Goal: Task Accomplishment & Management: Complete application form

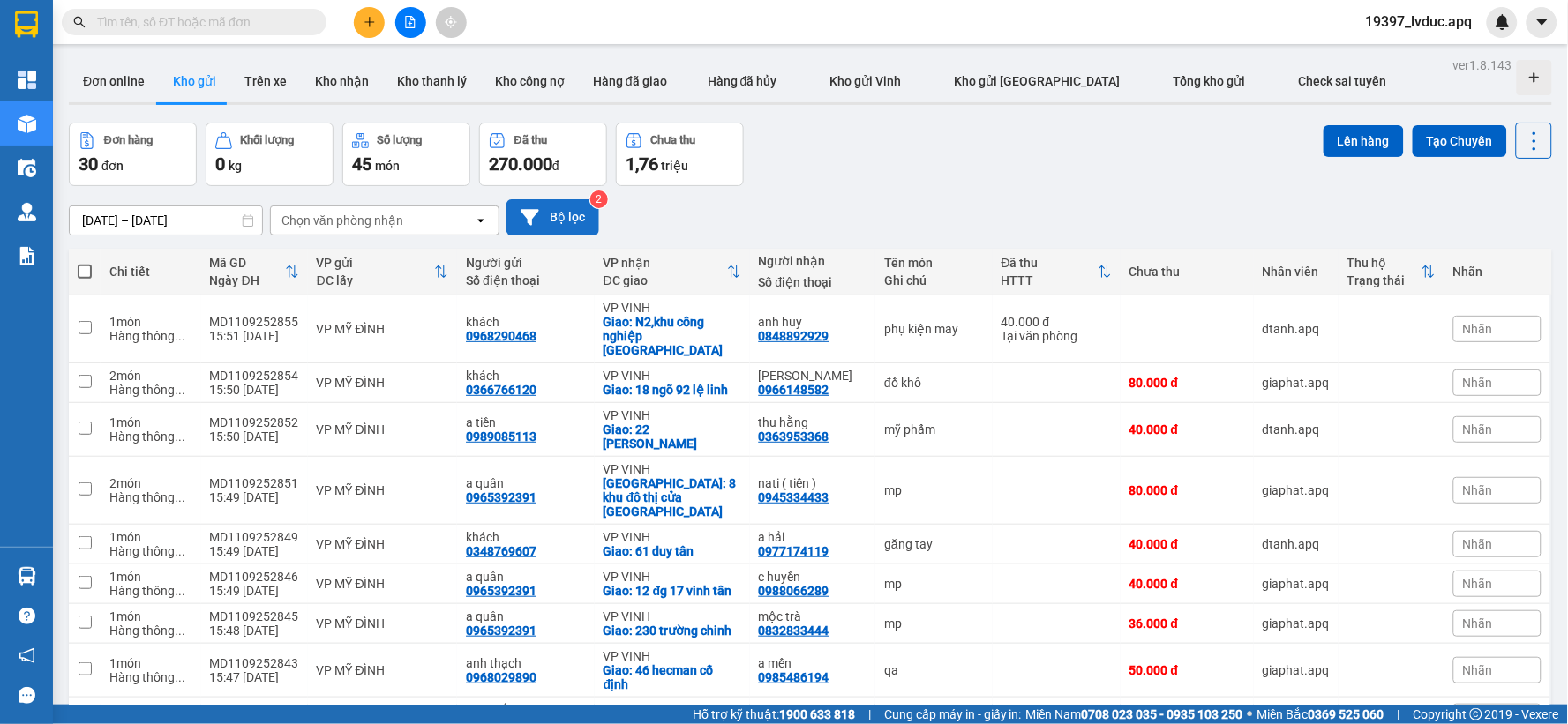
click at [521, 209] on button "Bộ lọc" at bounding box center [553, 217] width 93 height 36
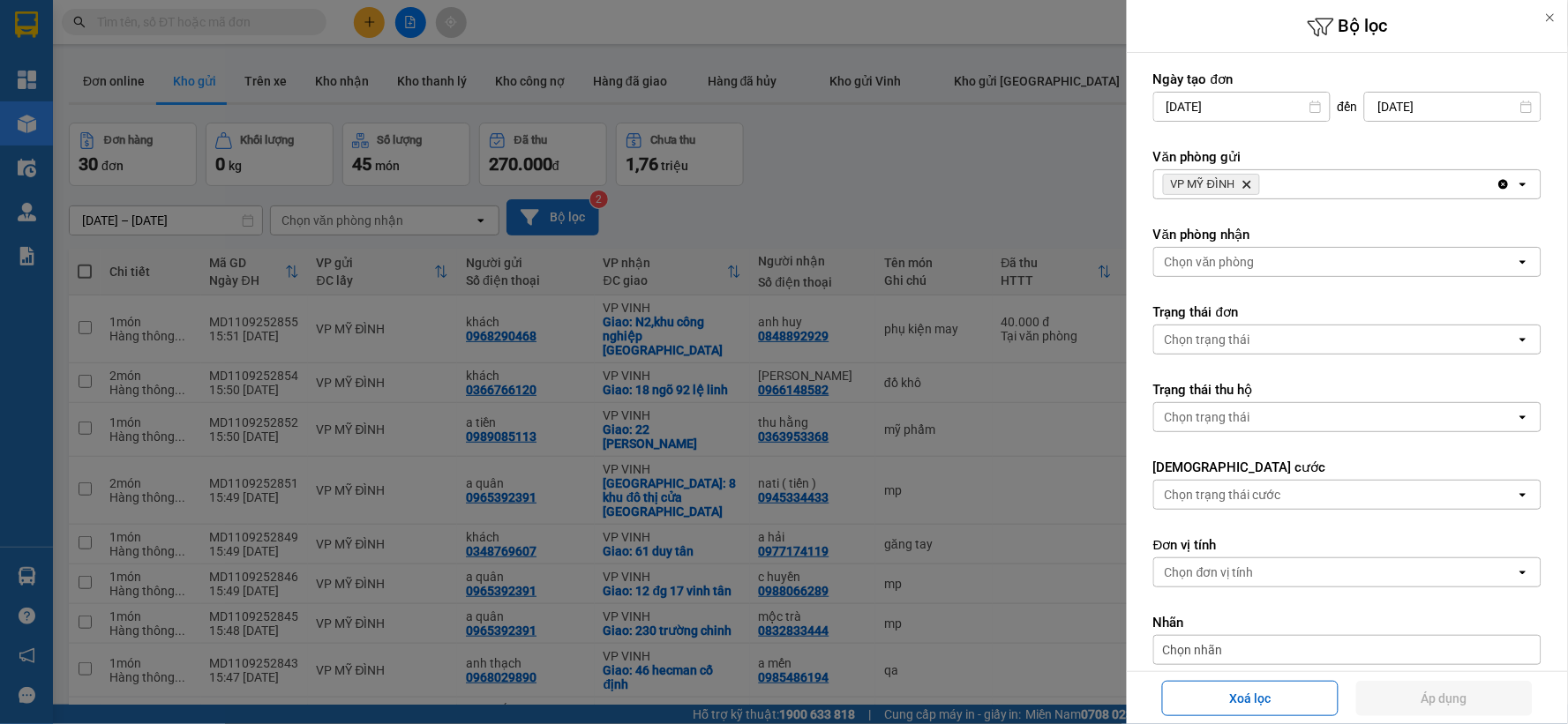
click at [1247, 187] on icon "VP MỸ ĐÌNH, close by backspace" at bounding box center [1248, 184] width 8 height 8
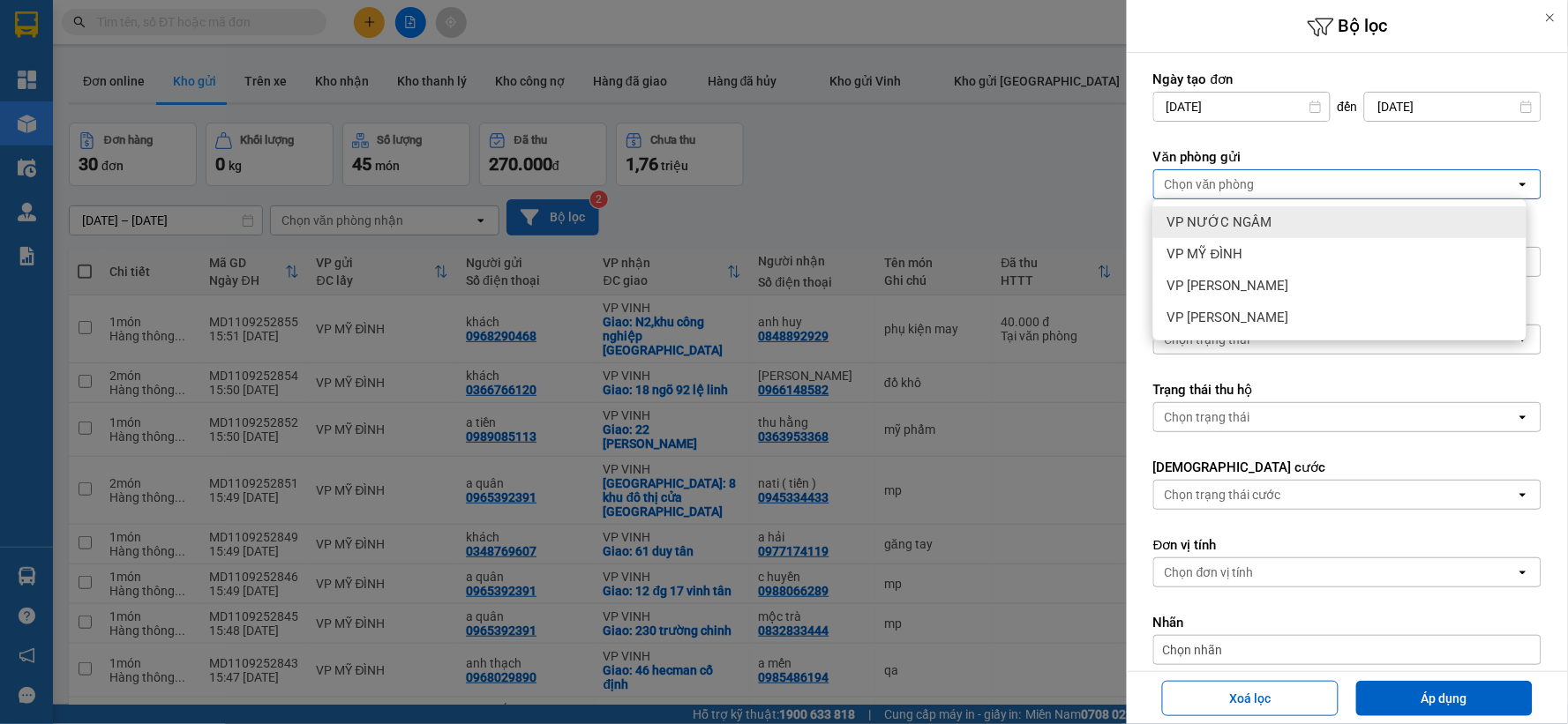
drag, startPoint x: 1249, startPoint y: 215, endPoint x: 1296, endPoint y: 283, distance: 82.7
click at [1248, 215] on span "VP NƯỚC NGẦM" at bounding box center [1220, 222] width 105 height 18
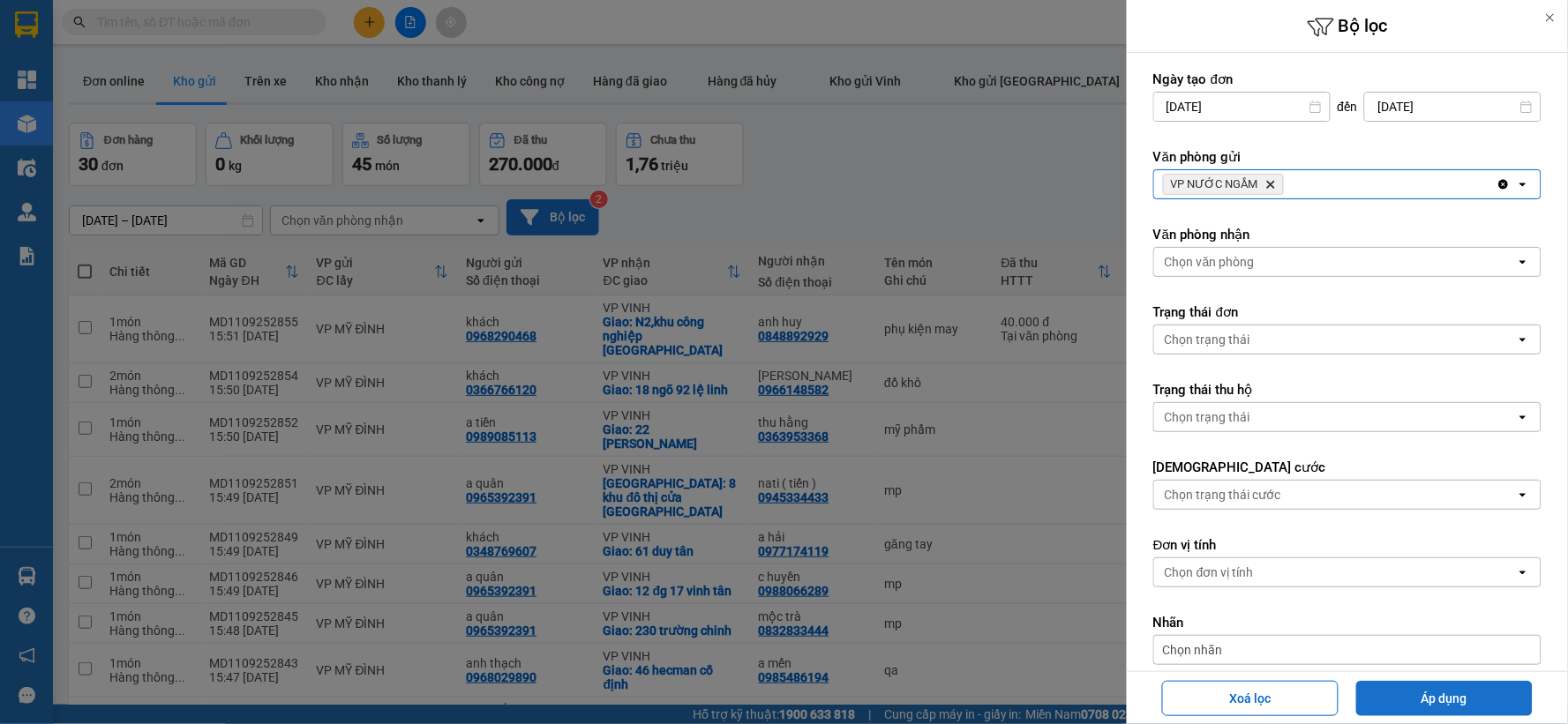
click at [1415, 702] on button "Áp dụng" at bounding box center [1445, 699] width 177 height 35
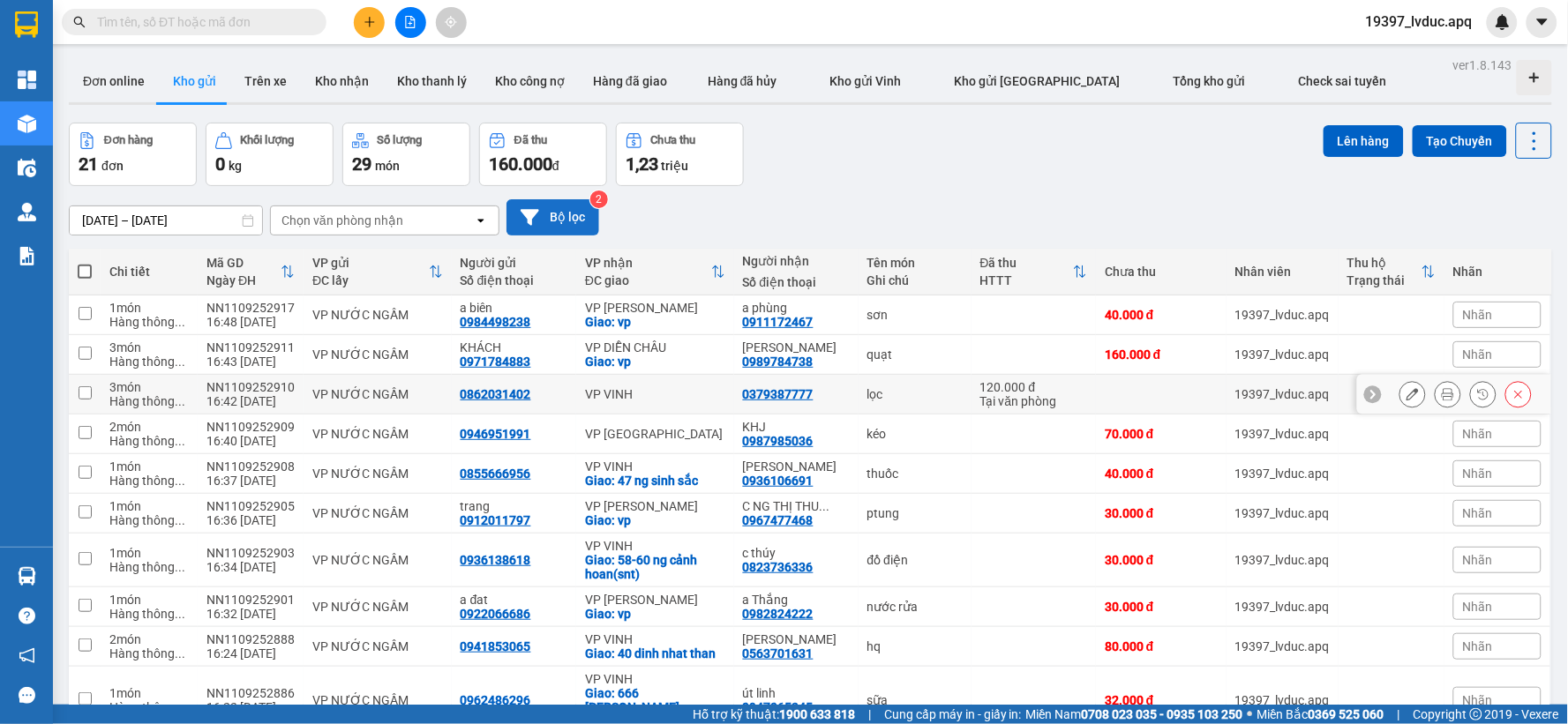
click at [632, 399] on div "VP VINH" at bounding box center [656, 393] width 141 height 14
checkbox input "true"
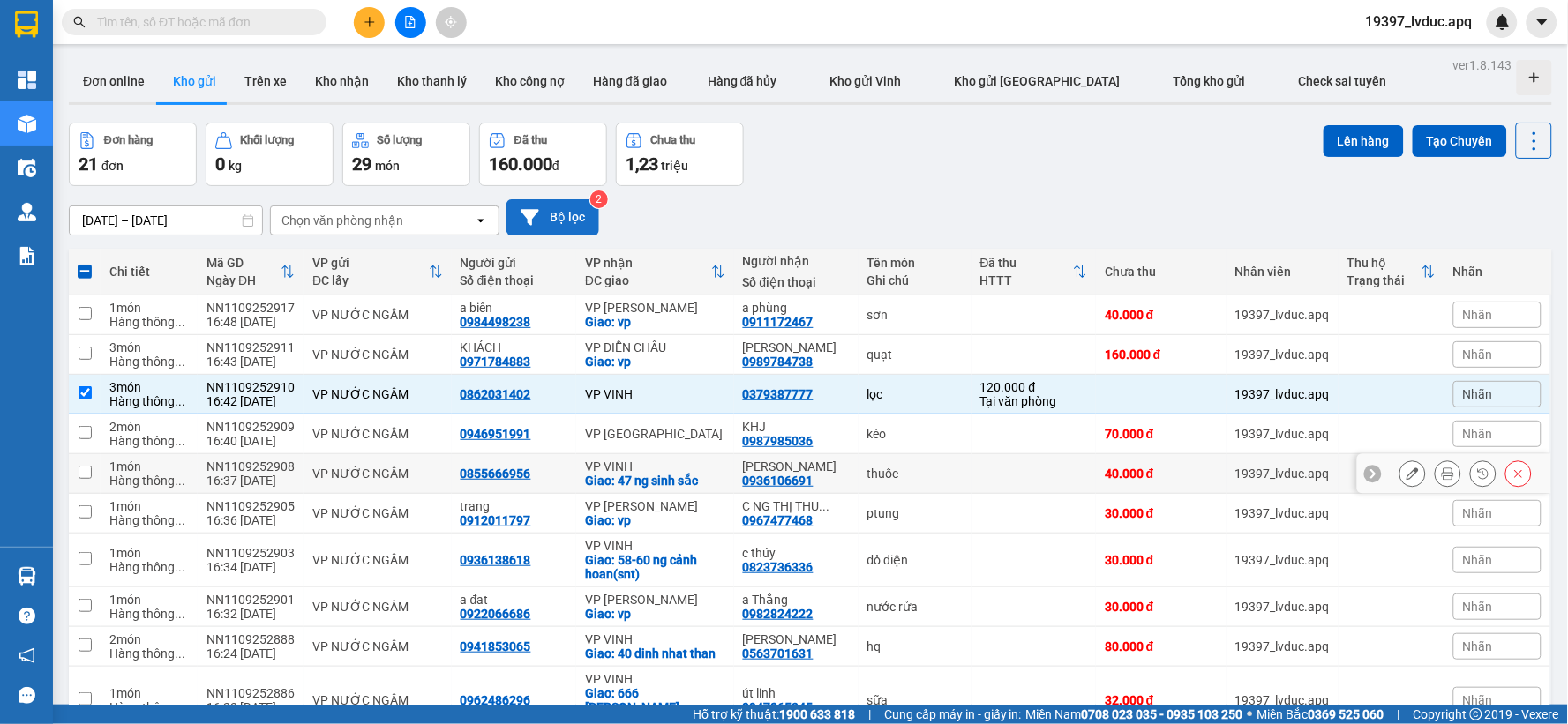
click at [646, 469] on div "VP VINH" at bounding box center [656, 466] width 141 height 14
checkbox input "true"
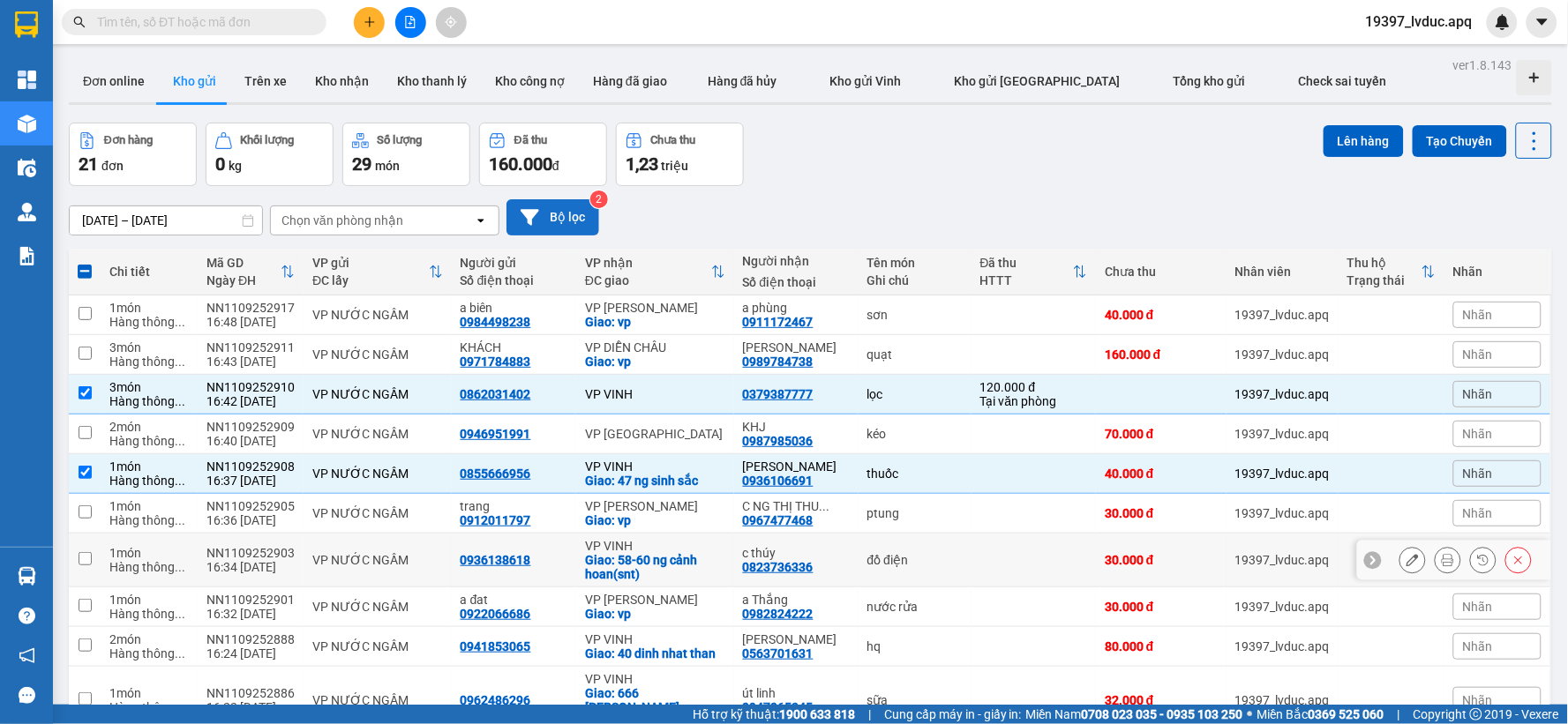
click at [547, 551] on td "0936138618" at bounding box center [514, 560] width 124 height 54
checkbox input "true"
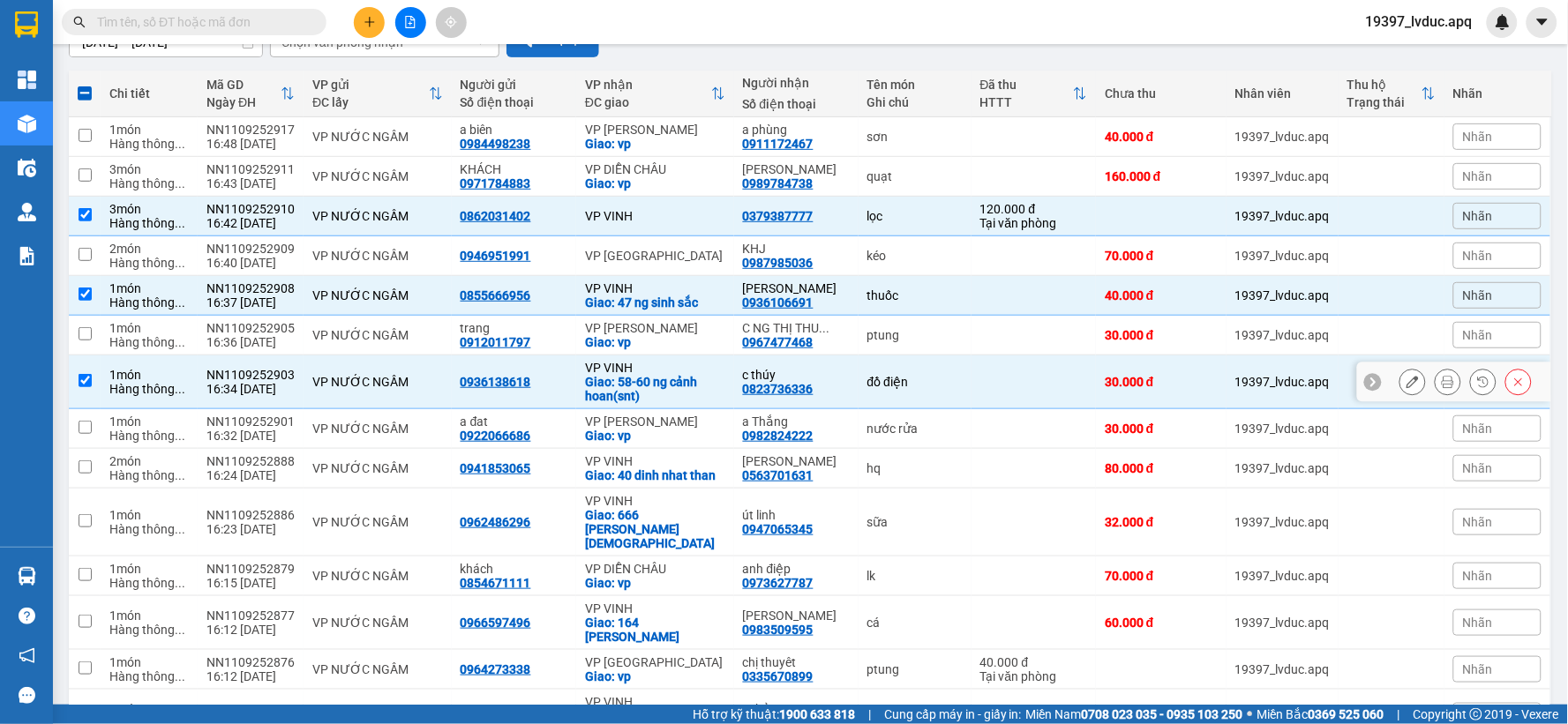
scroll to position [196, 0]
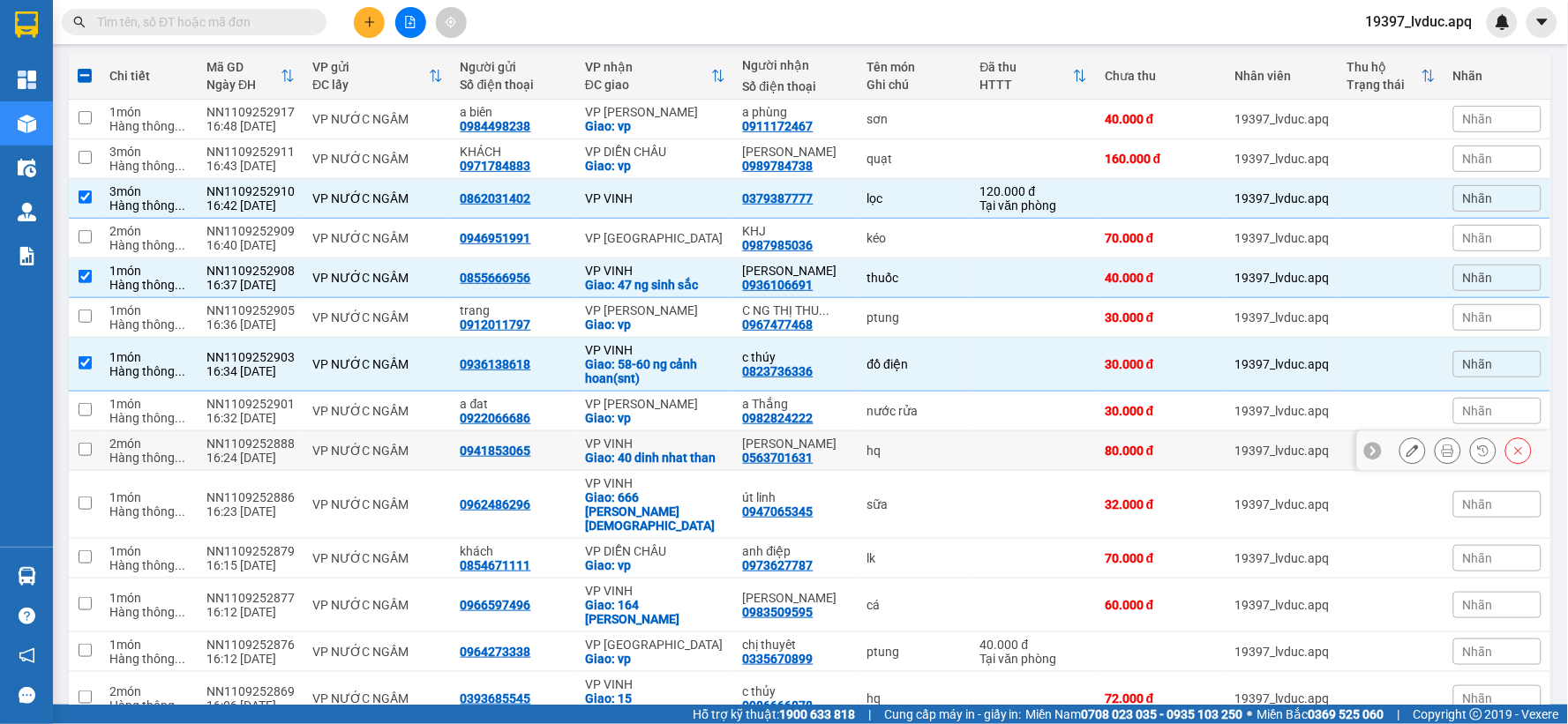
click at [648, 460] on div "Giao: 40 dinh nhat than" at bounding box center [656, 457] width 141 height 14
checkbox input "true"
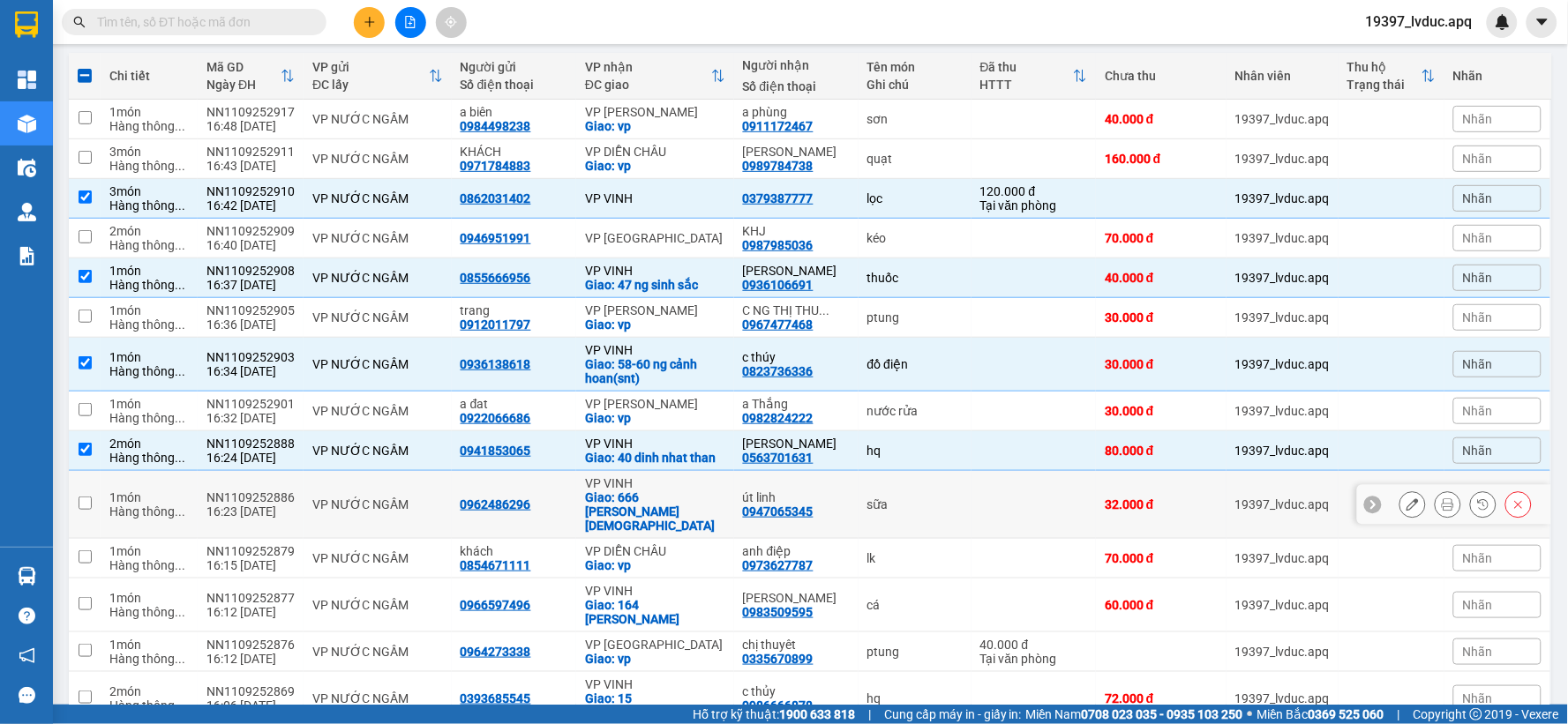
click at [675, 512] on div "Giao: 666 [PERSON_NAME][DEMOGRAPHIC_DATA]" at bounding box center [656, 512] width 141 height 43
checkbox input "true"
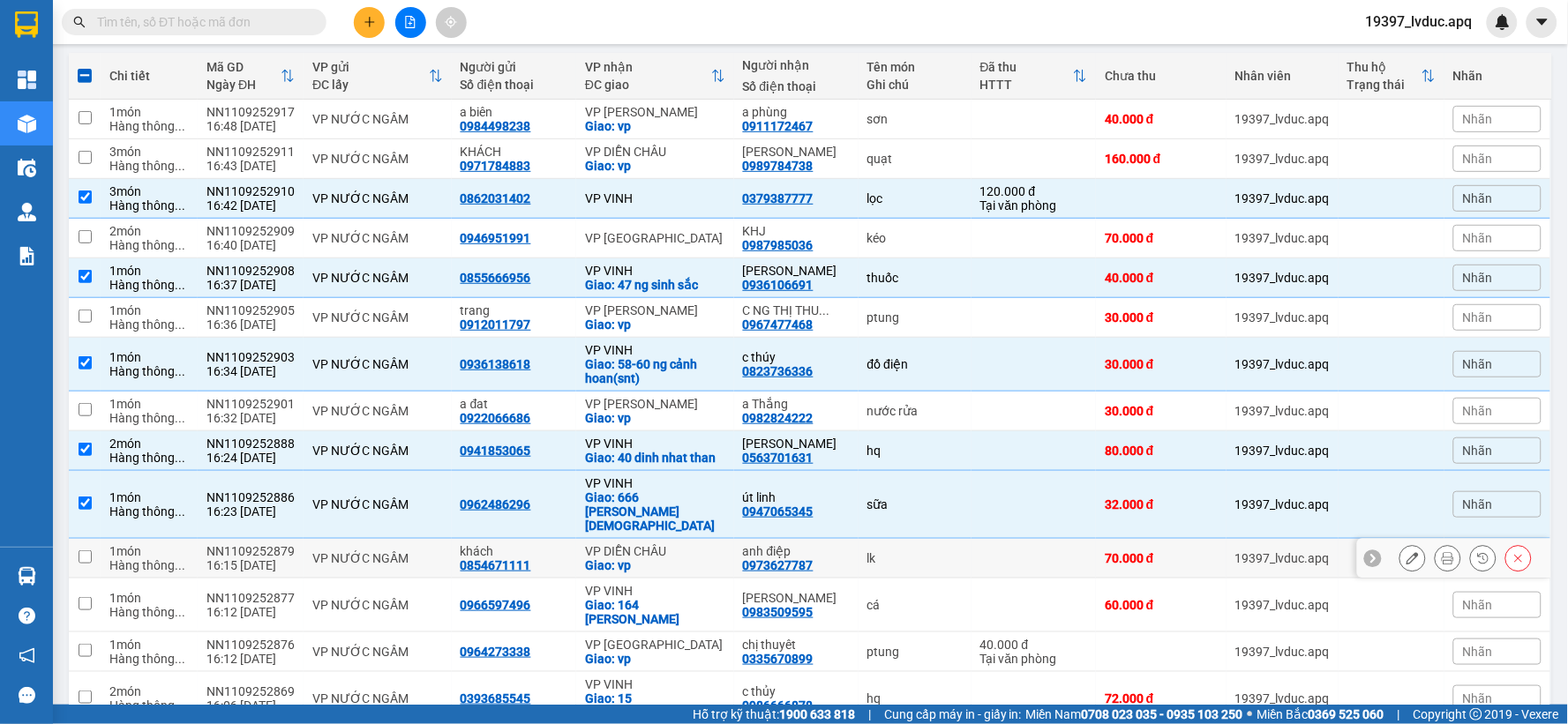
click at [704, 553] on div "VP DIỄN CHÂU" at bounding box center [656, 551] width 141 height 14
checkbox input "true"
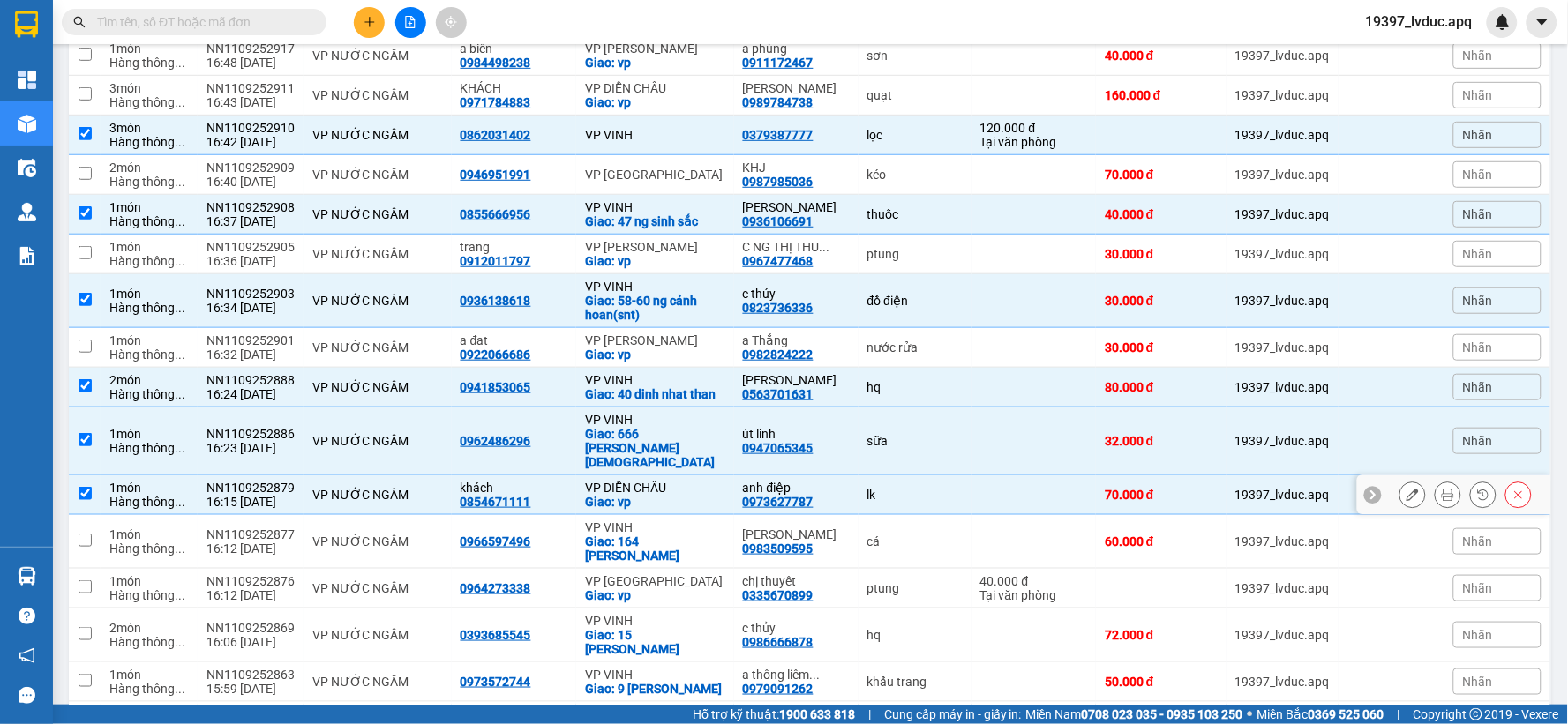
scroll to position [293, 0]
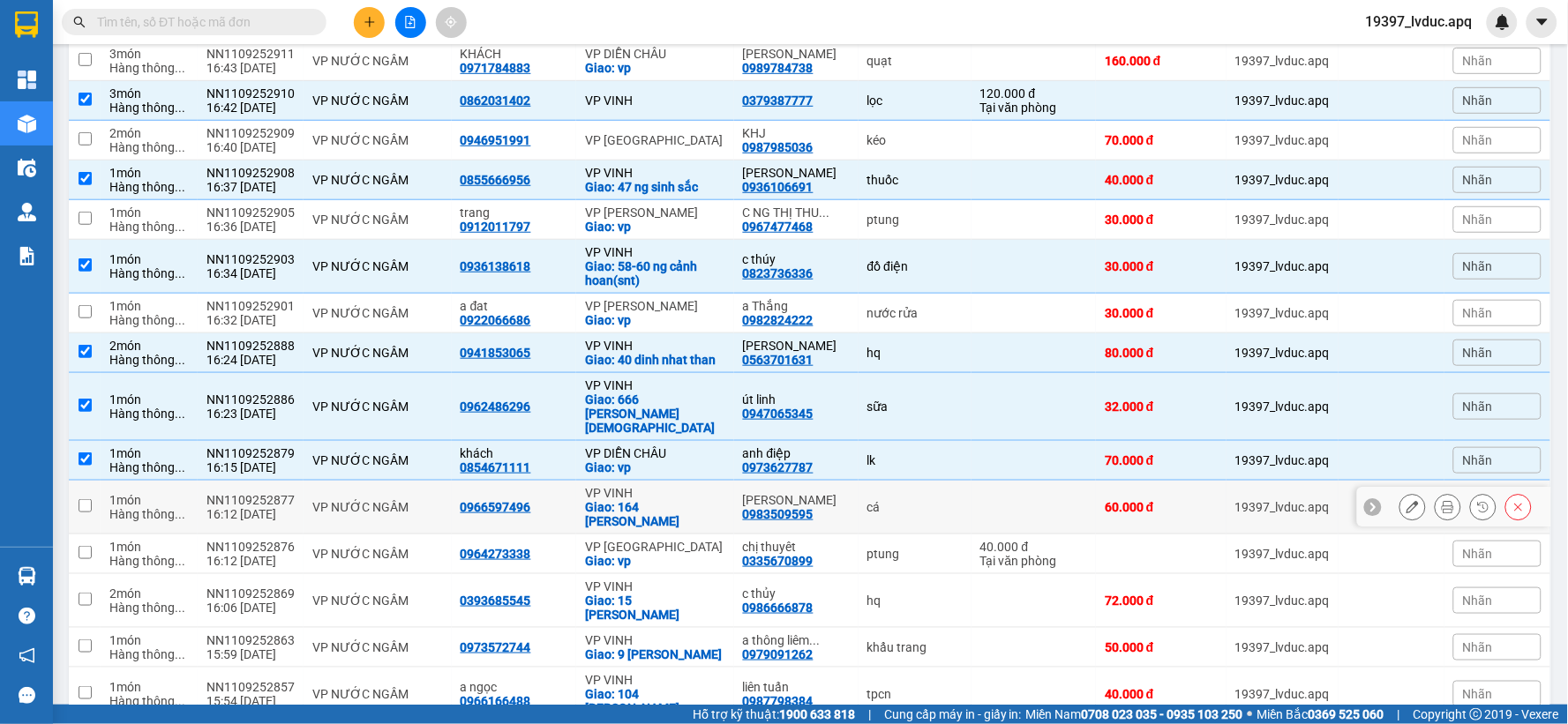
click at [743, 507] on div "0983509595" at bounding box center [778, 514] width 70 height 14
click at [615, 507] on div "Giao: 164 [PERSON_NAME]" at bounding box center [656, 514] width 141 height 28
checkbox input "true"
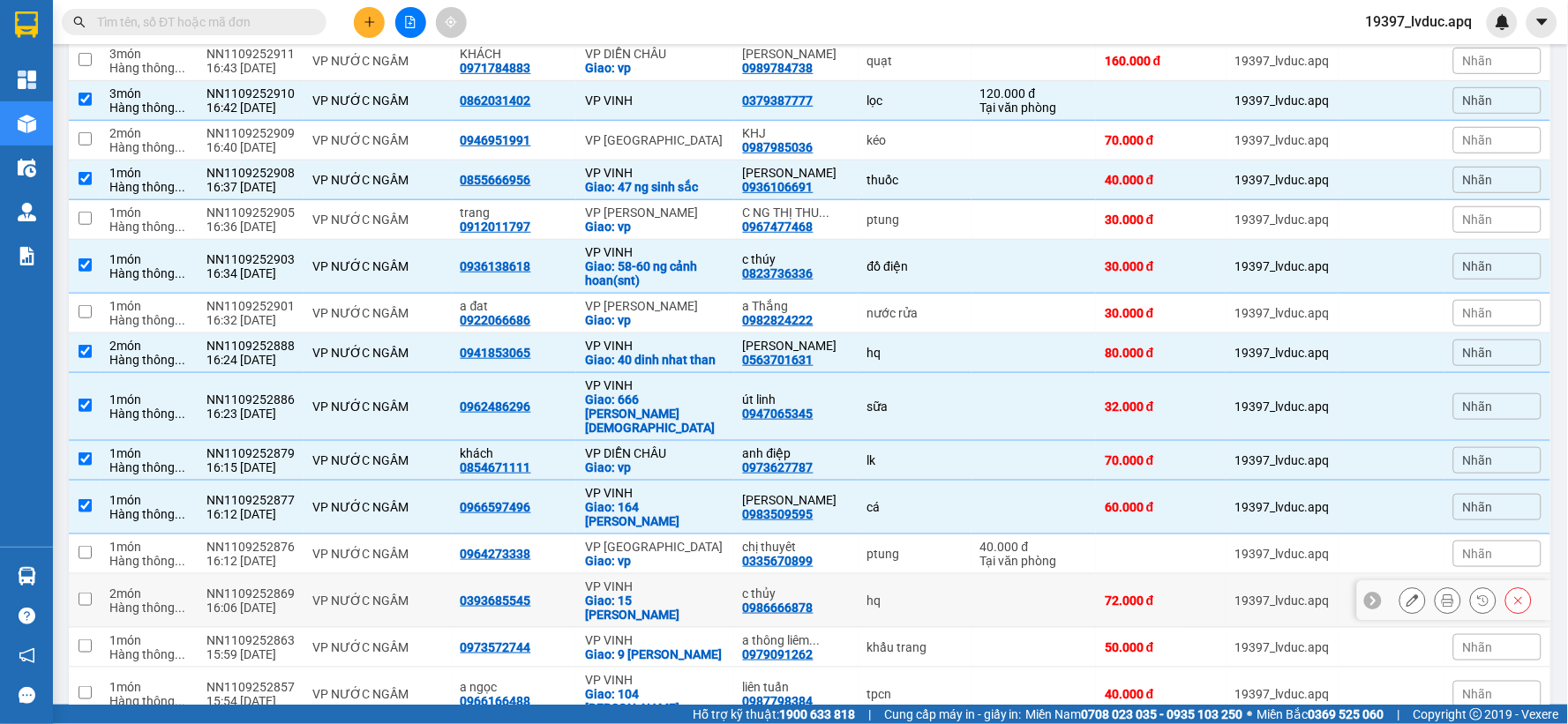
click at [637, 580] on div "VP VINH" at bounding box center [656, 586] width 141 height 14
checkbox input "true"
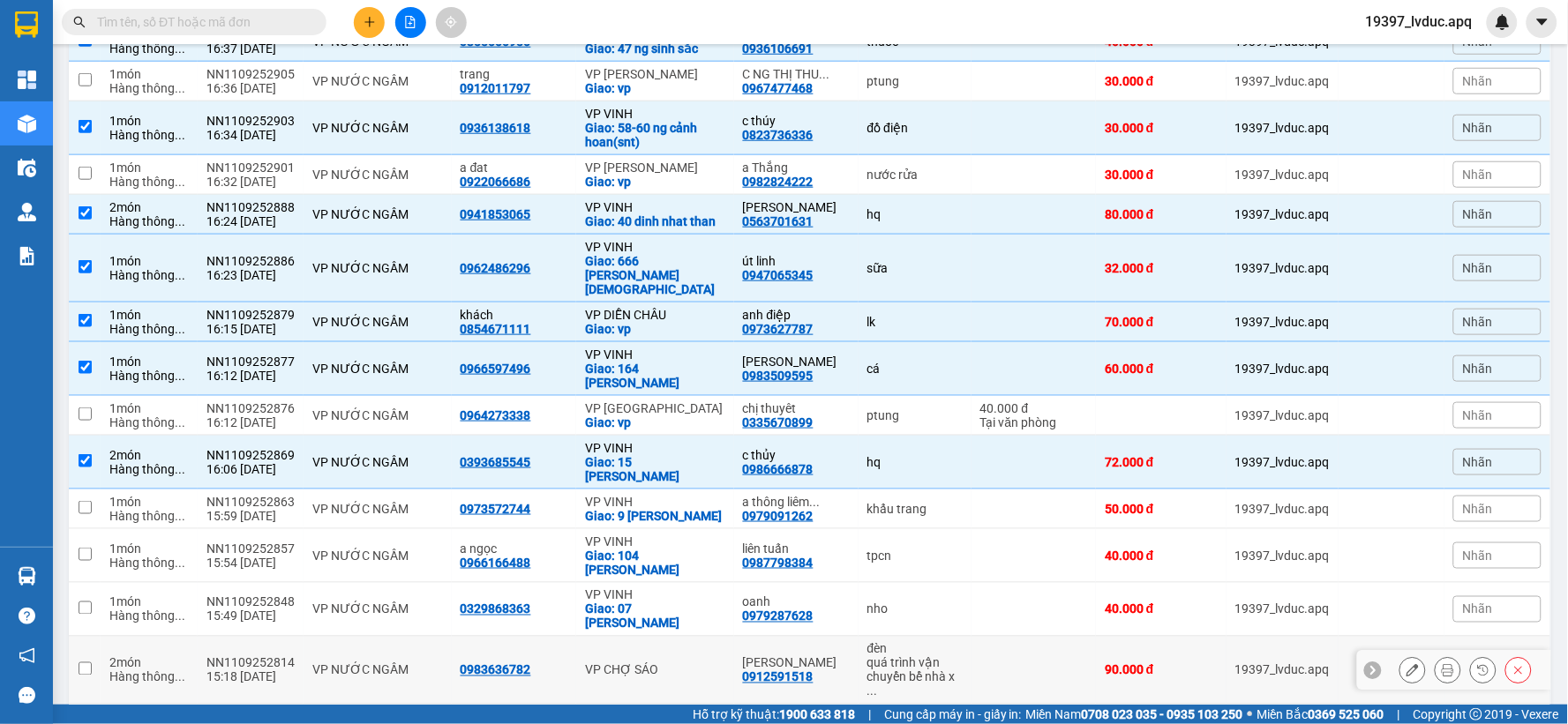
scroll to position [490, 0]
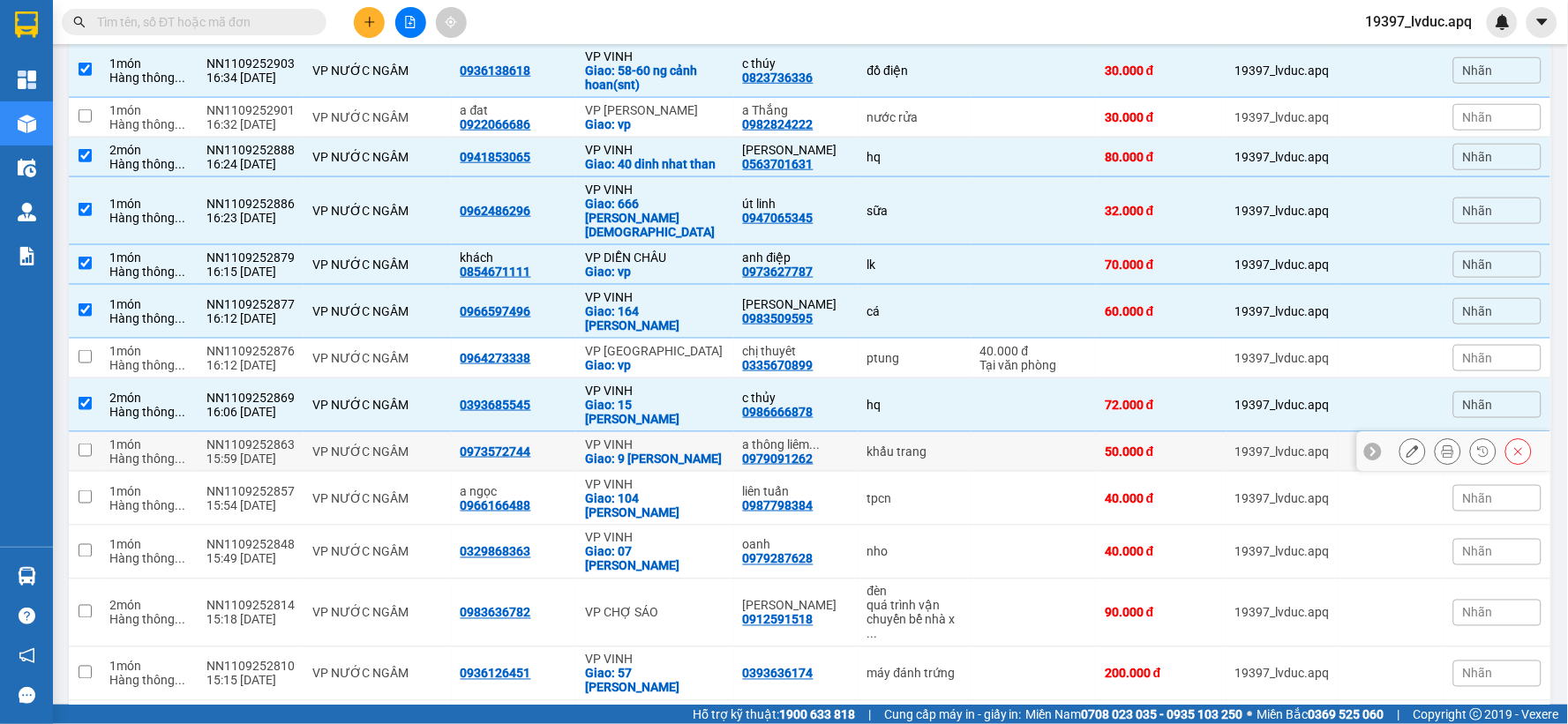
click at [676, 438] on div "VP VINH" at bounding box center [656, 444] width 141 height 14
checkbox input "true"
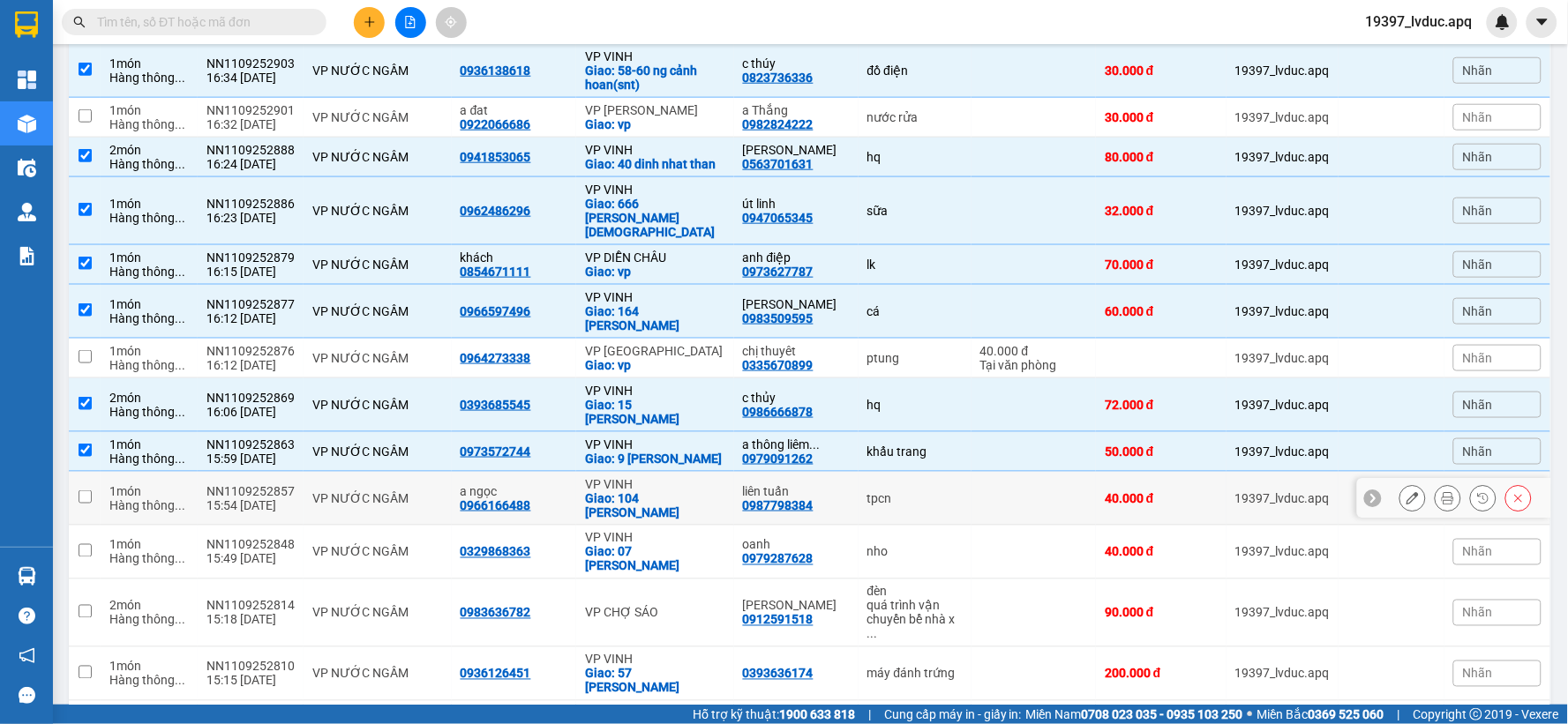
click at [668, 492] on div "Giao: 104 [PERSON_NAME]" at bounding box center [656, 506] width 141 height 28
checkbox input "true"
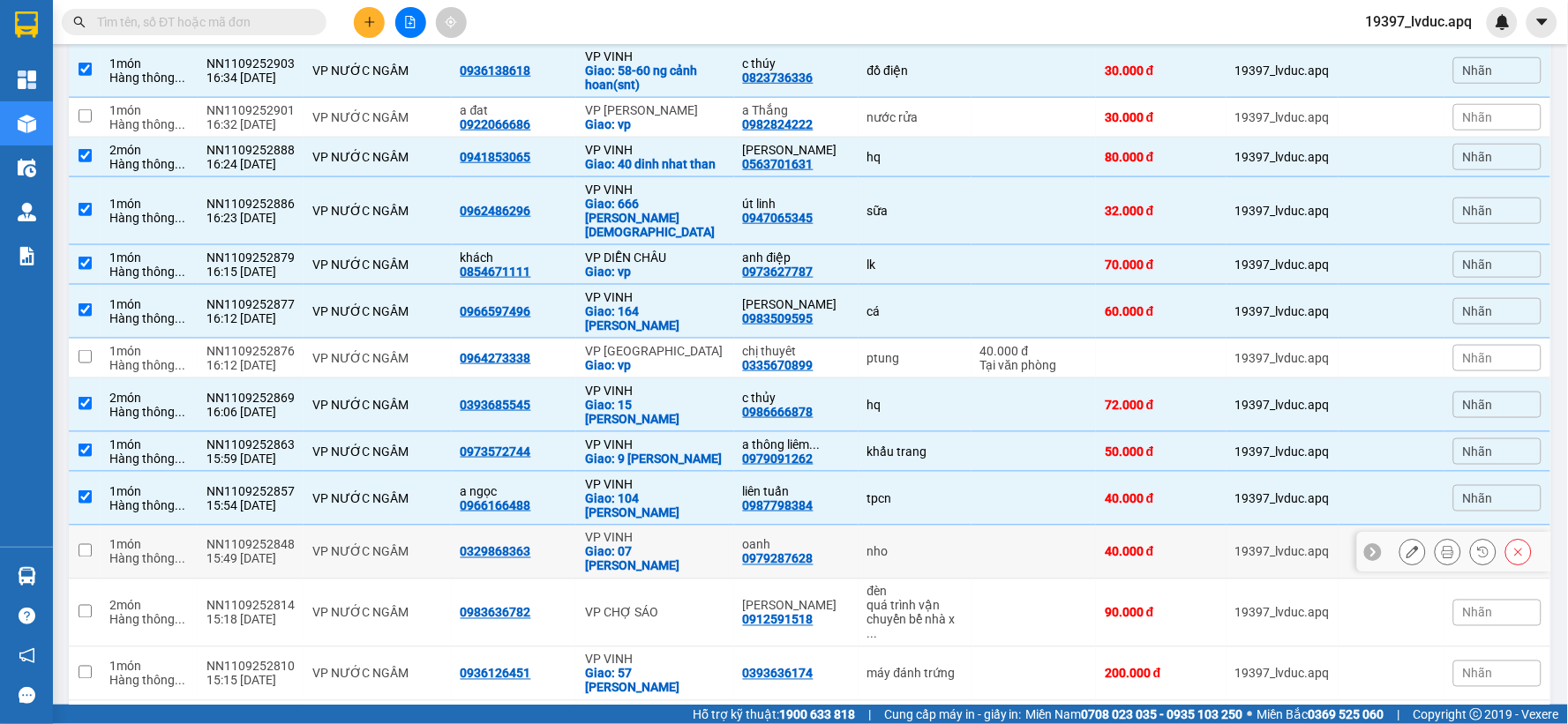
click at [698, 545] on div "Giao: 07 [PERSON_NAME]" at bounding box center [656, 559] width 141 height 28
checkbox input "true"
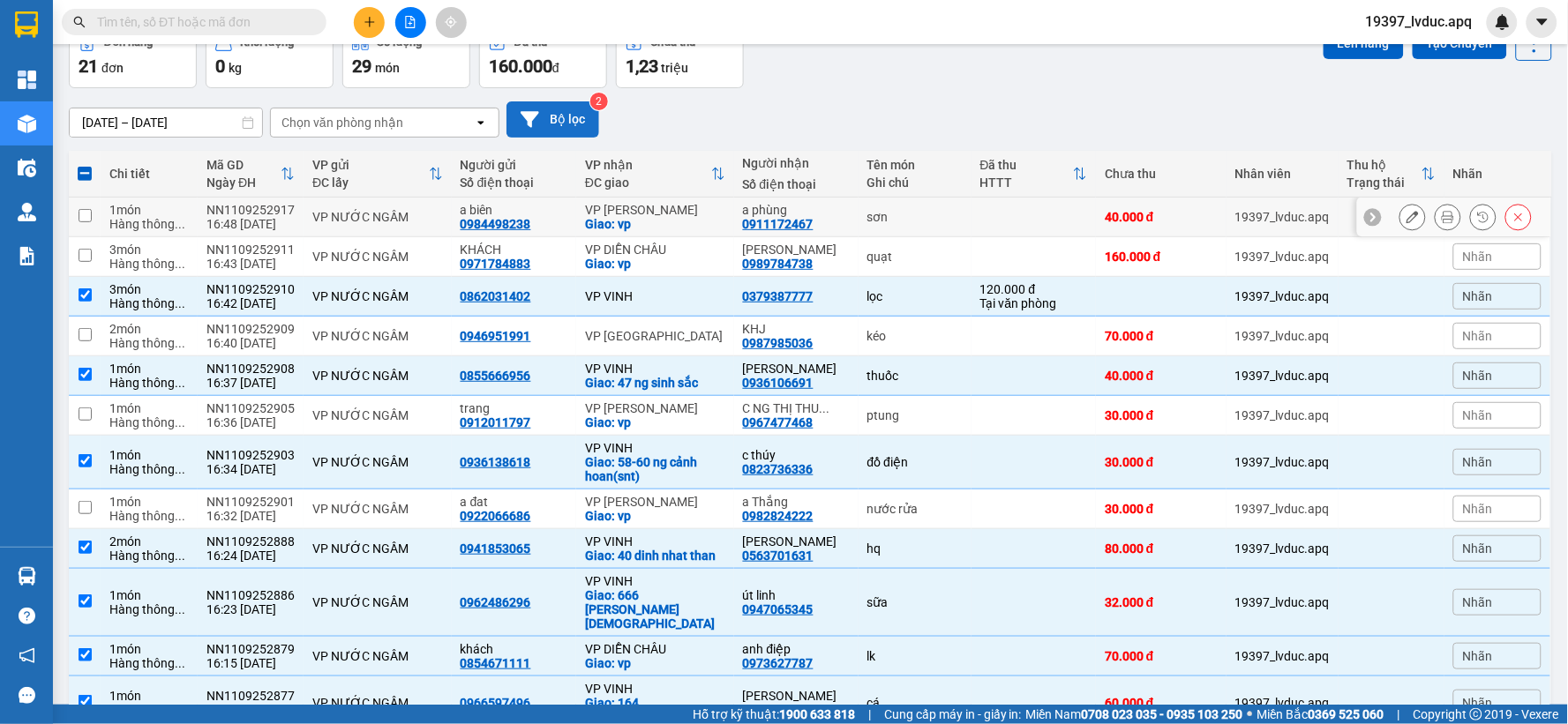
scroll to position [0, 0]
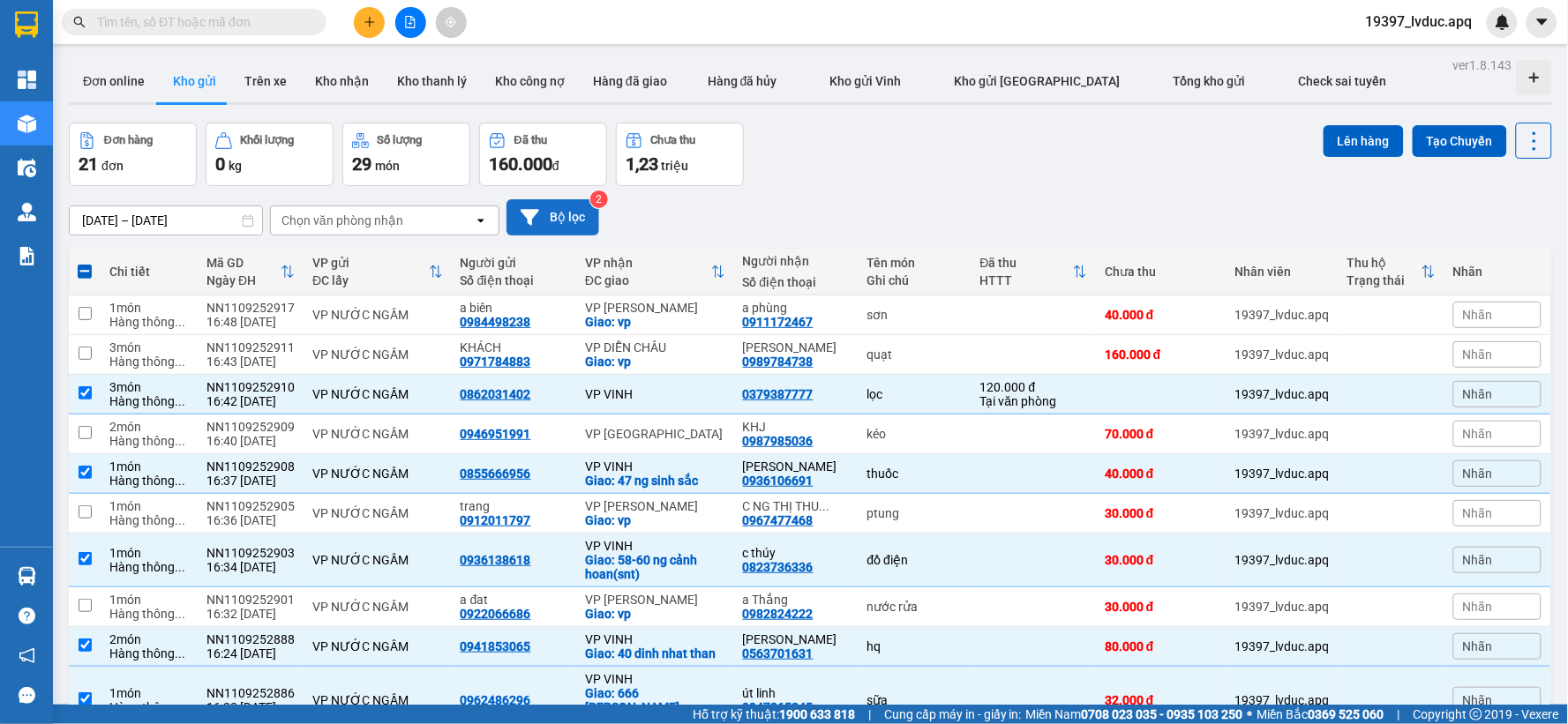
click at [1338, 120] on div "ver 1.8.143 Đơn online Kho gửi Trên xe Kho nhận Kho thanh lý Kho công nợ Hàng đ…" at bounding box center [810, 693] width 1498 height 1281
click at [1338, 137] on button "Lên hàng" at bounding box center [1363, 141] width 81 height 31
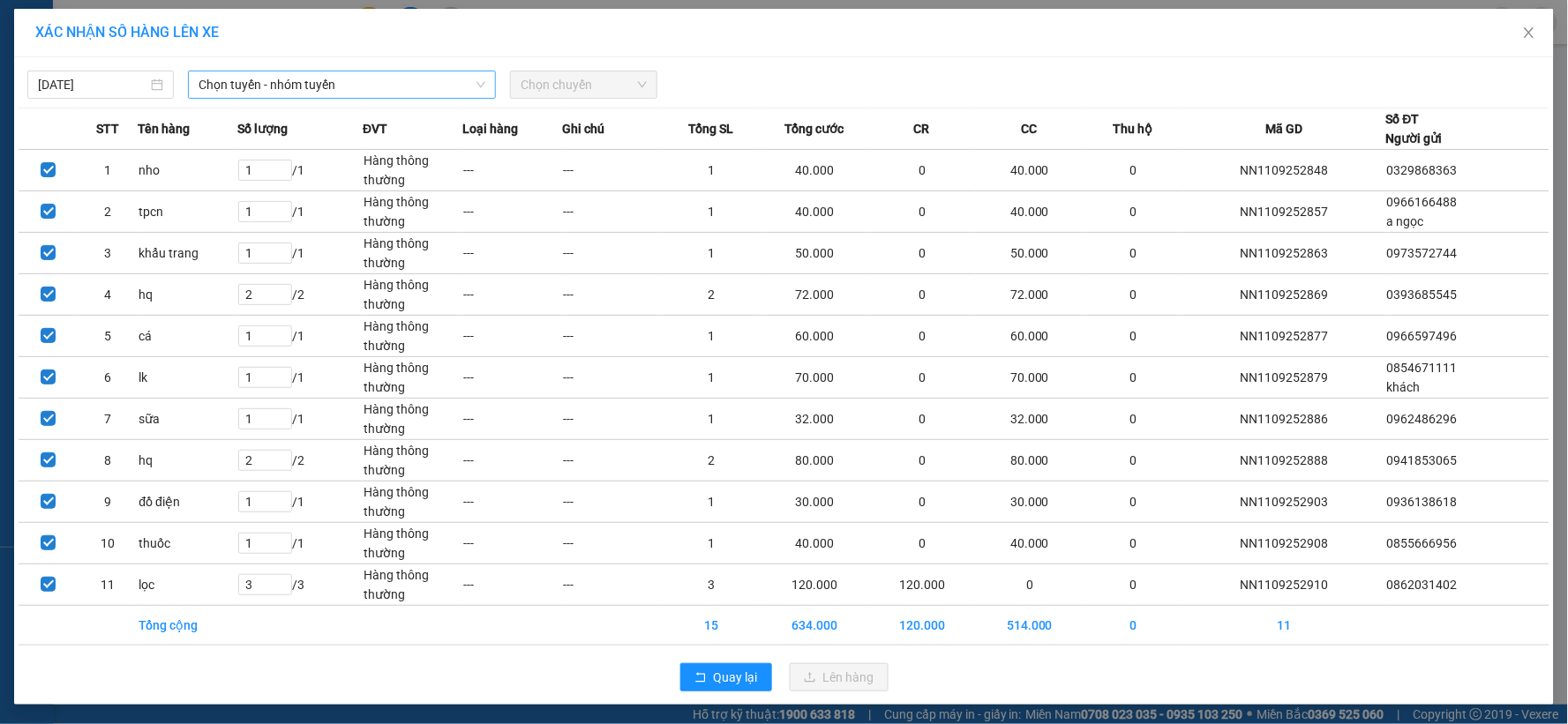
click at [419, 92] on span "Chọn tuyến - nhóm tuyến" at bounding box center [342, 84] width 287 height 27
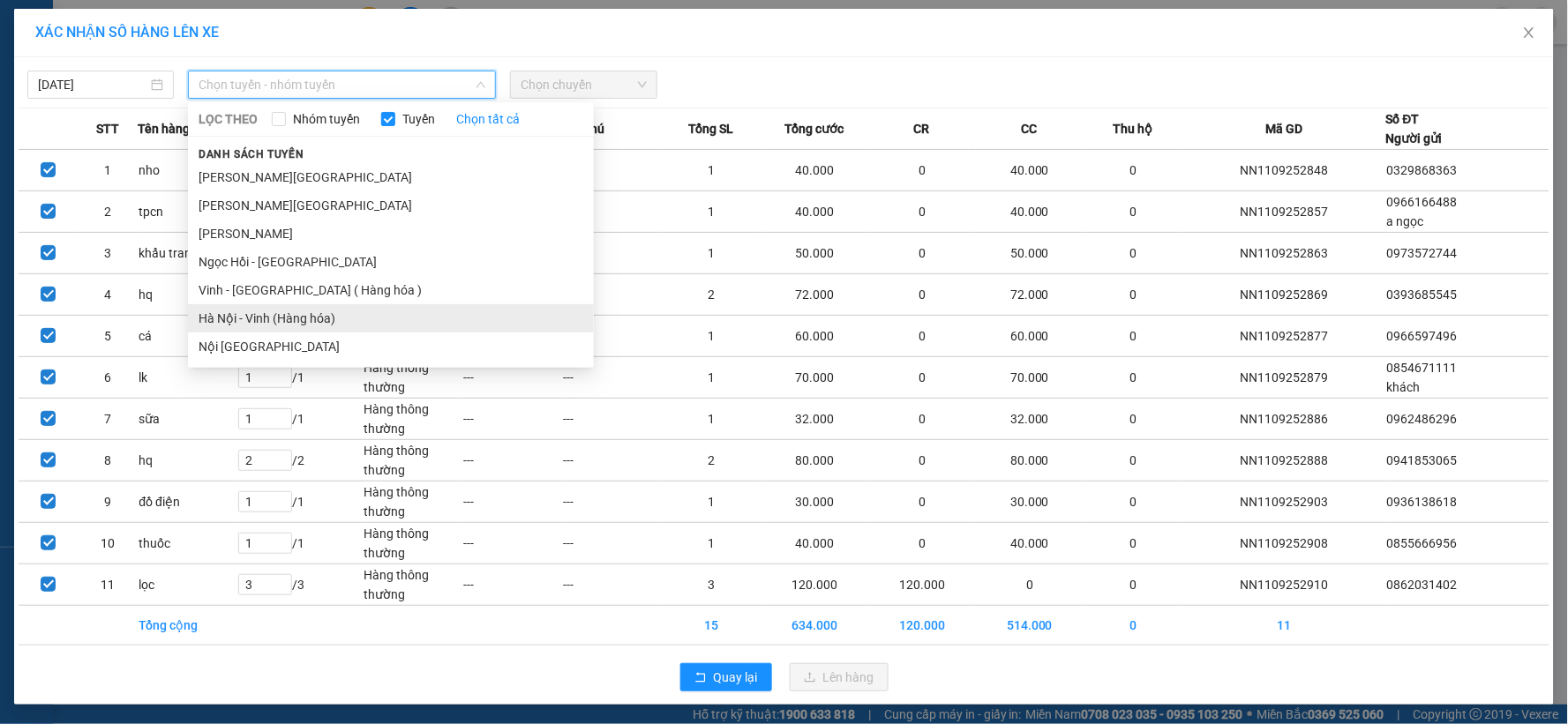
click at [323, 313] on li "Hà Nội - Vinh (Hàng hóa)" at bounding box center [391, 318] width 406 height 28
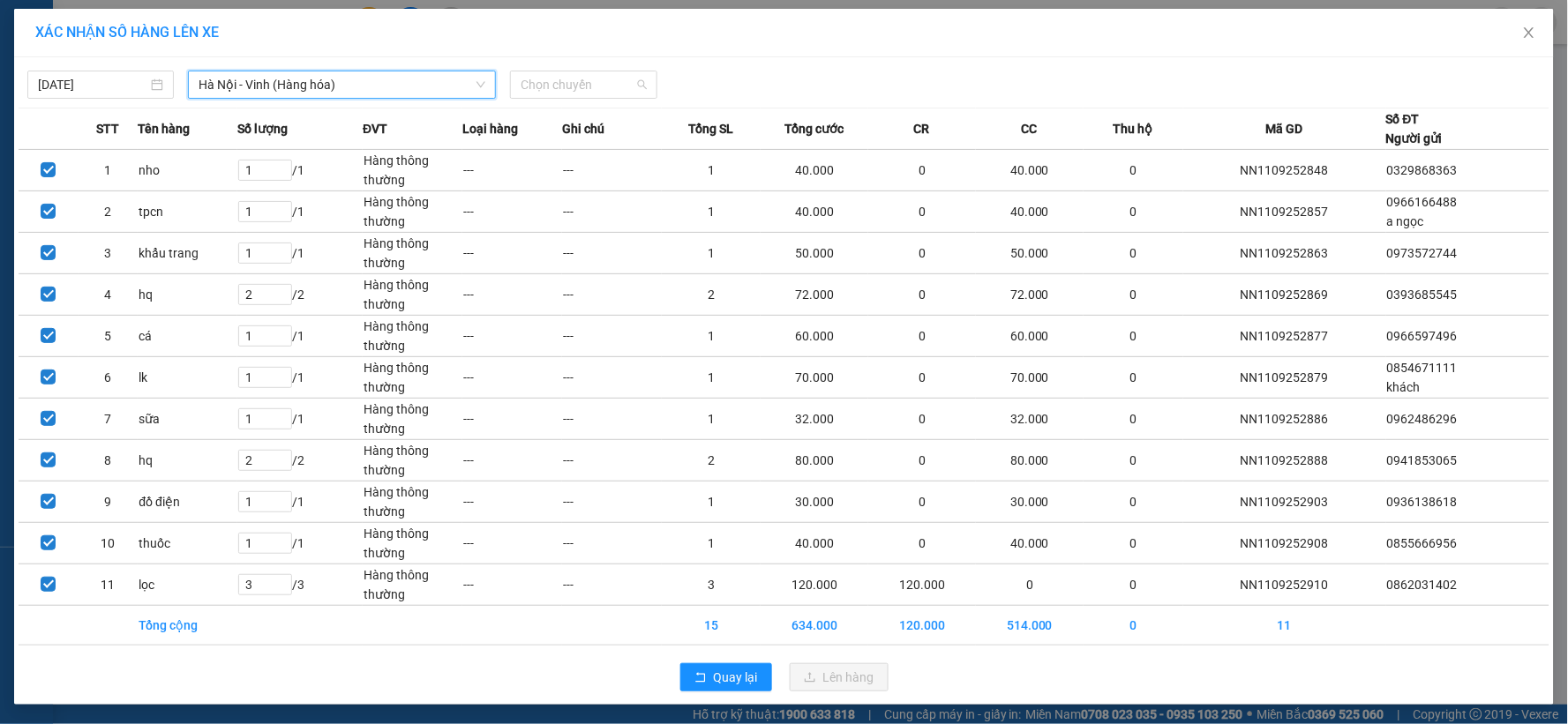
drag, startPoint x: 556, startPoint y: 84, endPoint x: 562, endPoint y: 142, distance: 58.3
click at [556, 90] on span "Chọn chuyến" at bounding box center [583, 84] width 125 height 27
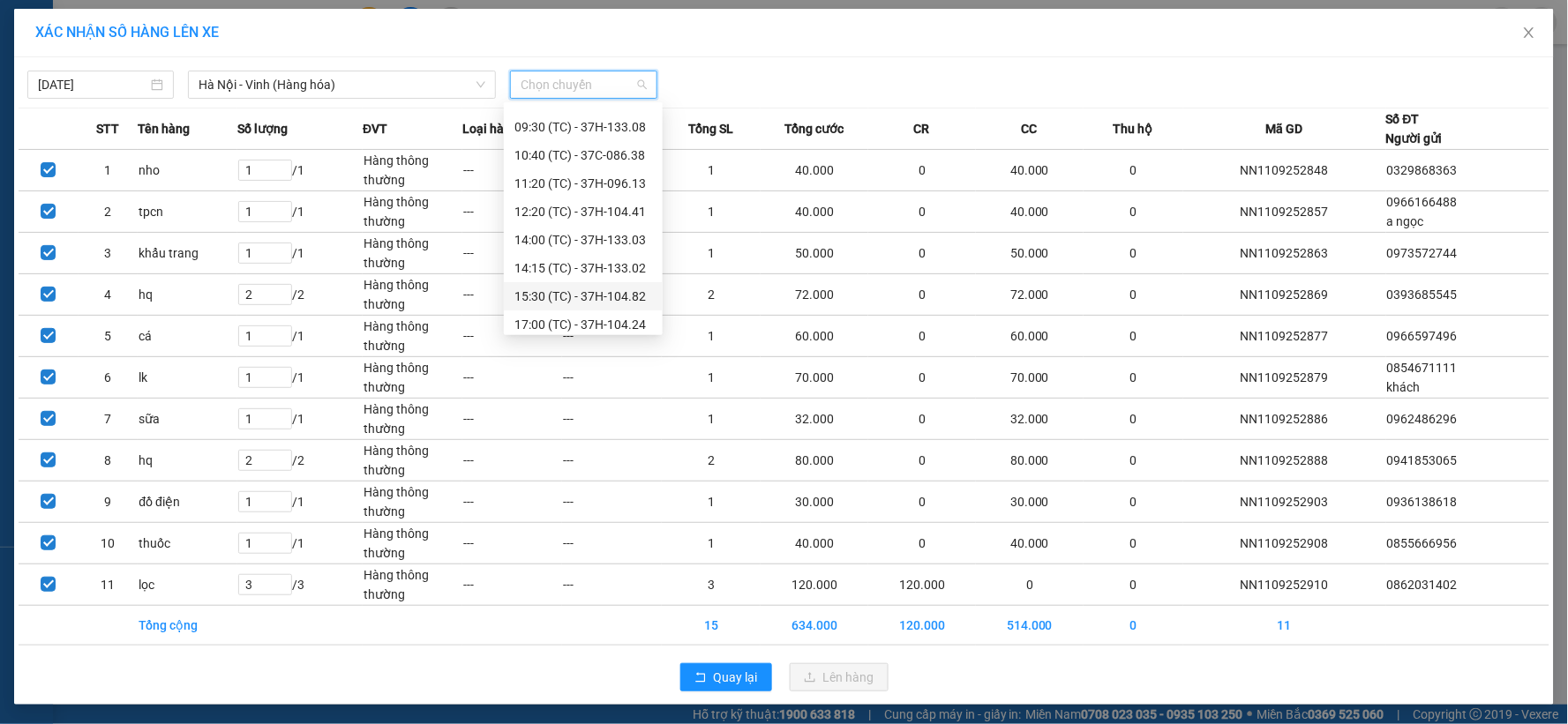
scroll to position [84, 0]
click at [591, 311] on div "17:05 (TC) - 37H-104.45" at bounding box center [583, 318] width 138 height 19
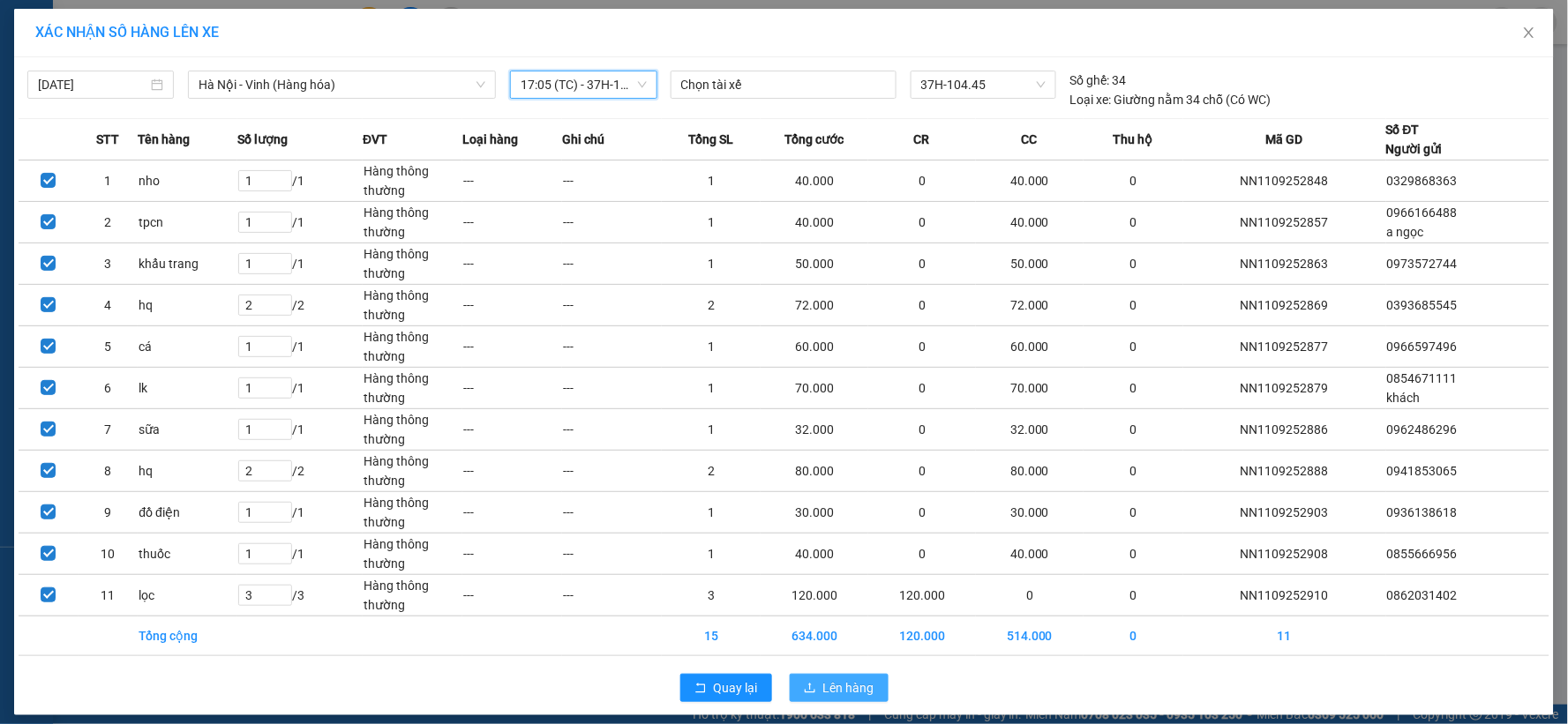
click at [823, 691] on span "Lên hàng" at bounding box center [848, 688] width 51 height 19
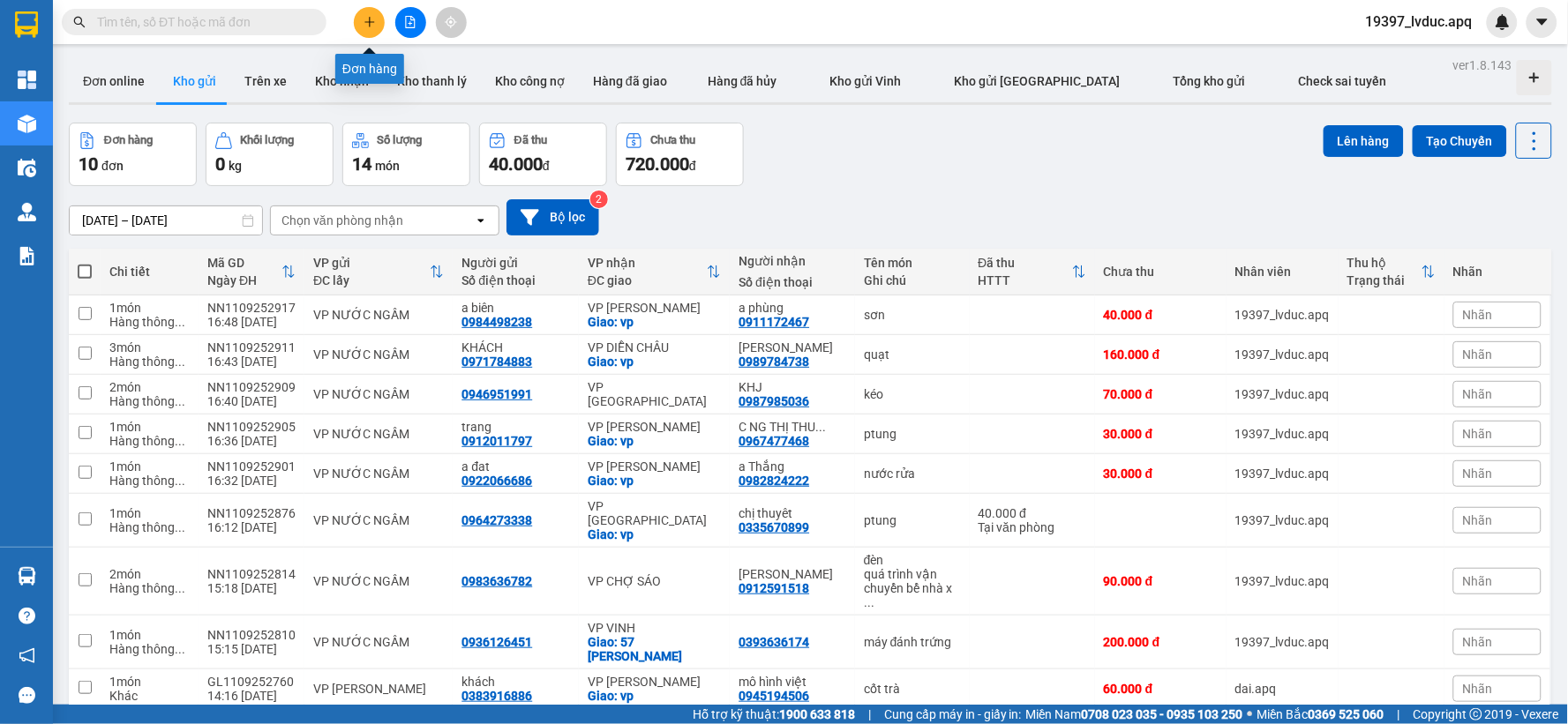
click at [365, 22] on icon "plus" at bounding box center [370, 21] width 12 height 12
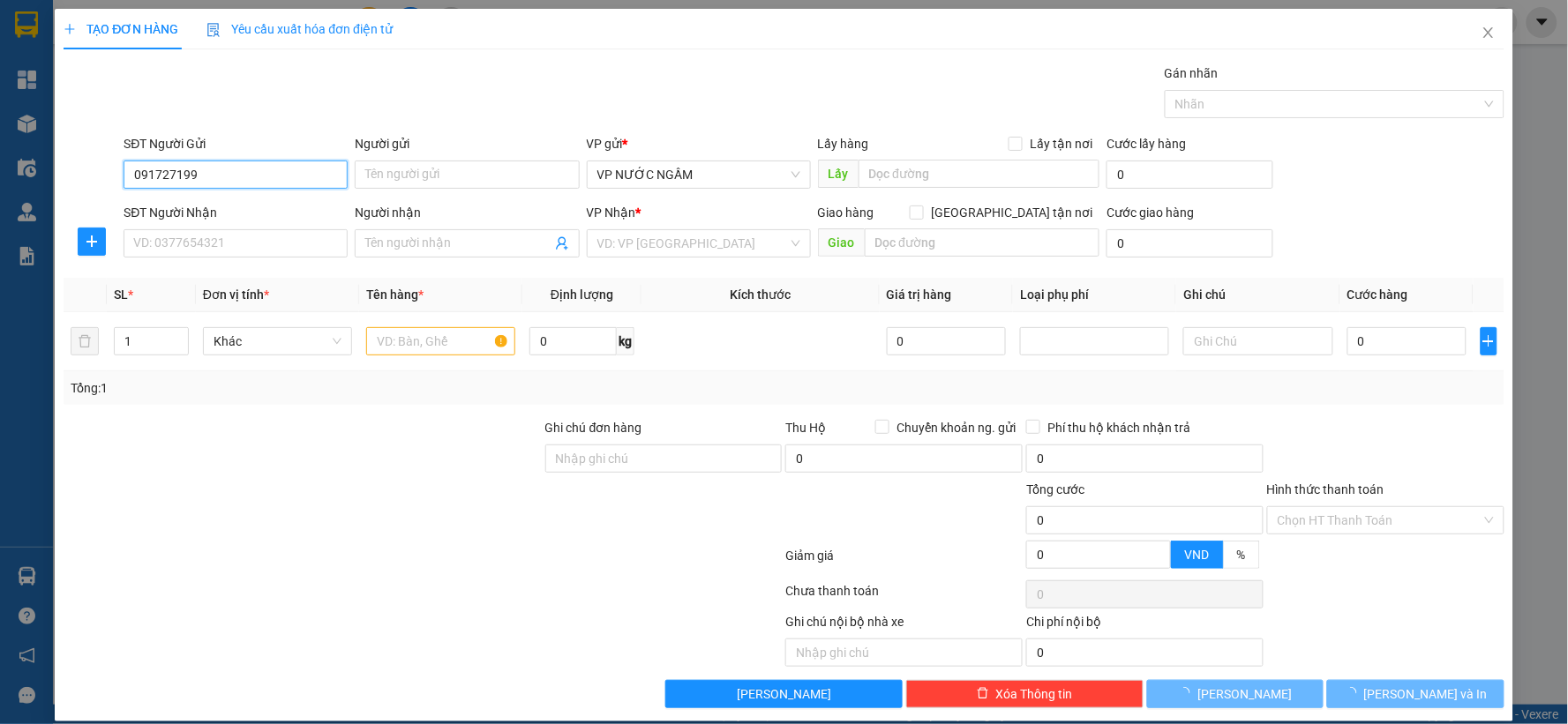
type input "0917271991"
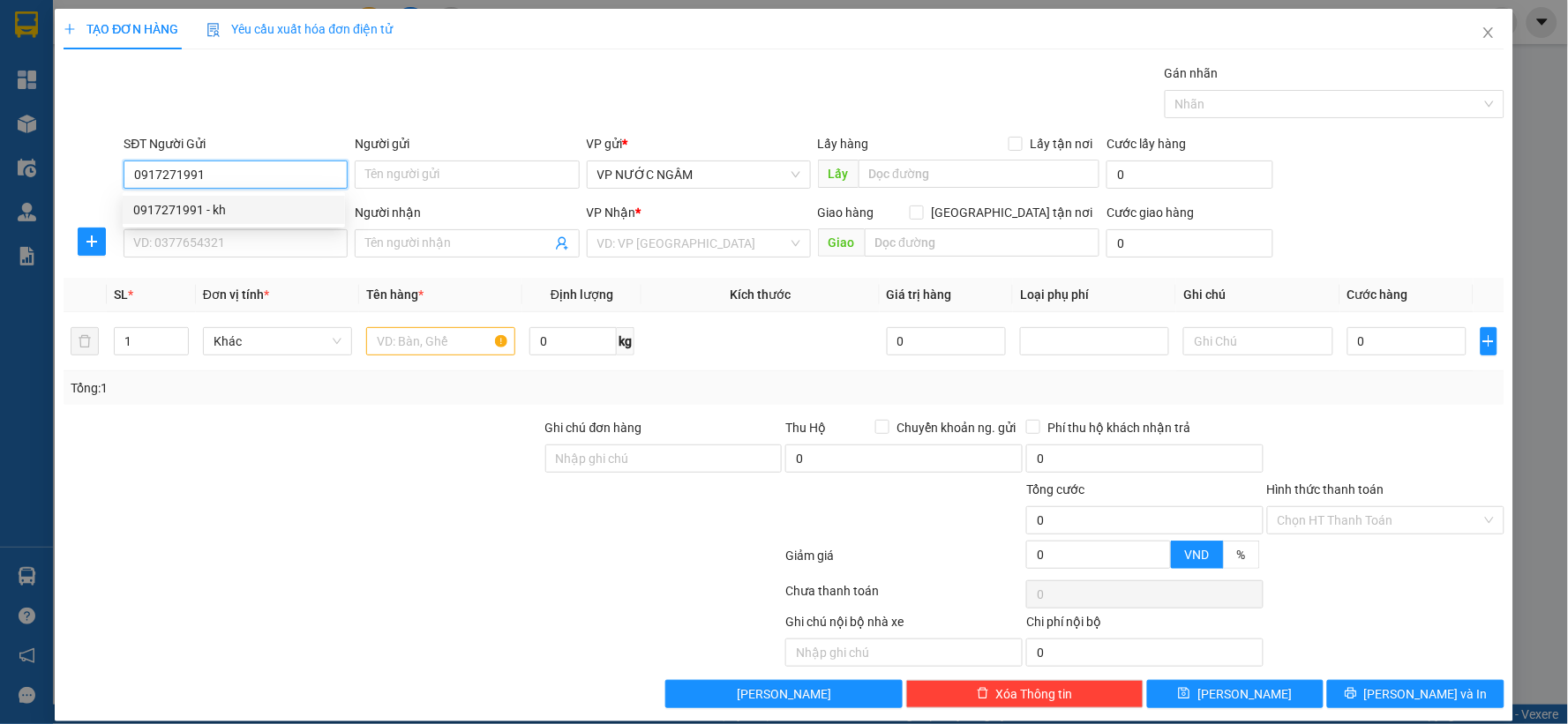
click at [147, 196] on div "0917271991 - kh" at bounding box center [233, 210] width 222 height 28
type input "kh"
type input "0917271991"
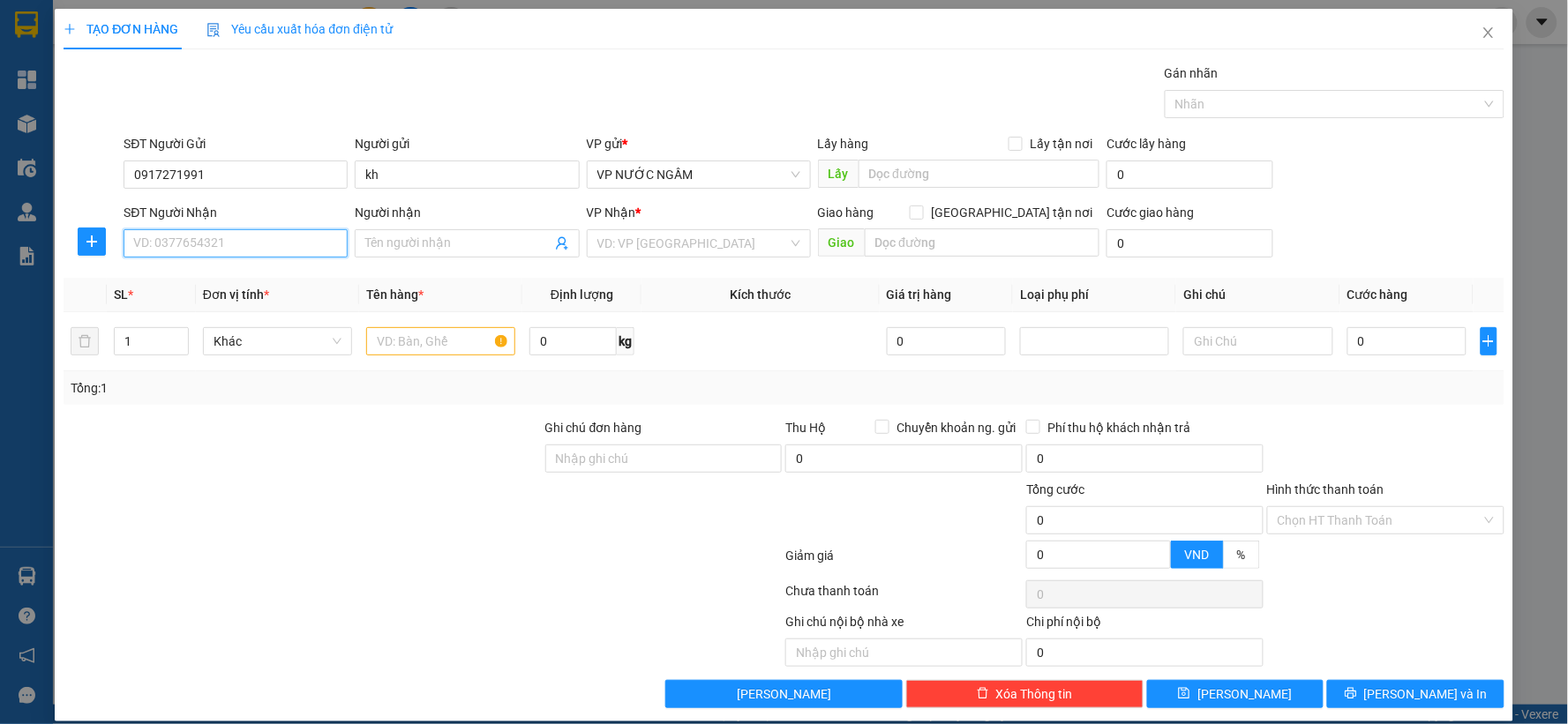
click at [162, 240] on input "SĐT Người Nhận" at bounding box center [235, 243] width 224 height 28
type input "0832461588"
click at [203, 301] on span "Đơn vị tính *" at bounding box center [235, 294] width 66 height 14
click at [203, 273] on div "Transit Pickup Surcharge Ids Transit Deliver Surcharge Ids Transit Deliver Surc…" at bounding box center [784, 386] width 1441 height 645
click at [233, 248] on input "0832461588" at bounding box center [235, 243] width 224 height 28
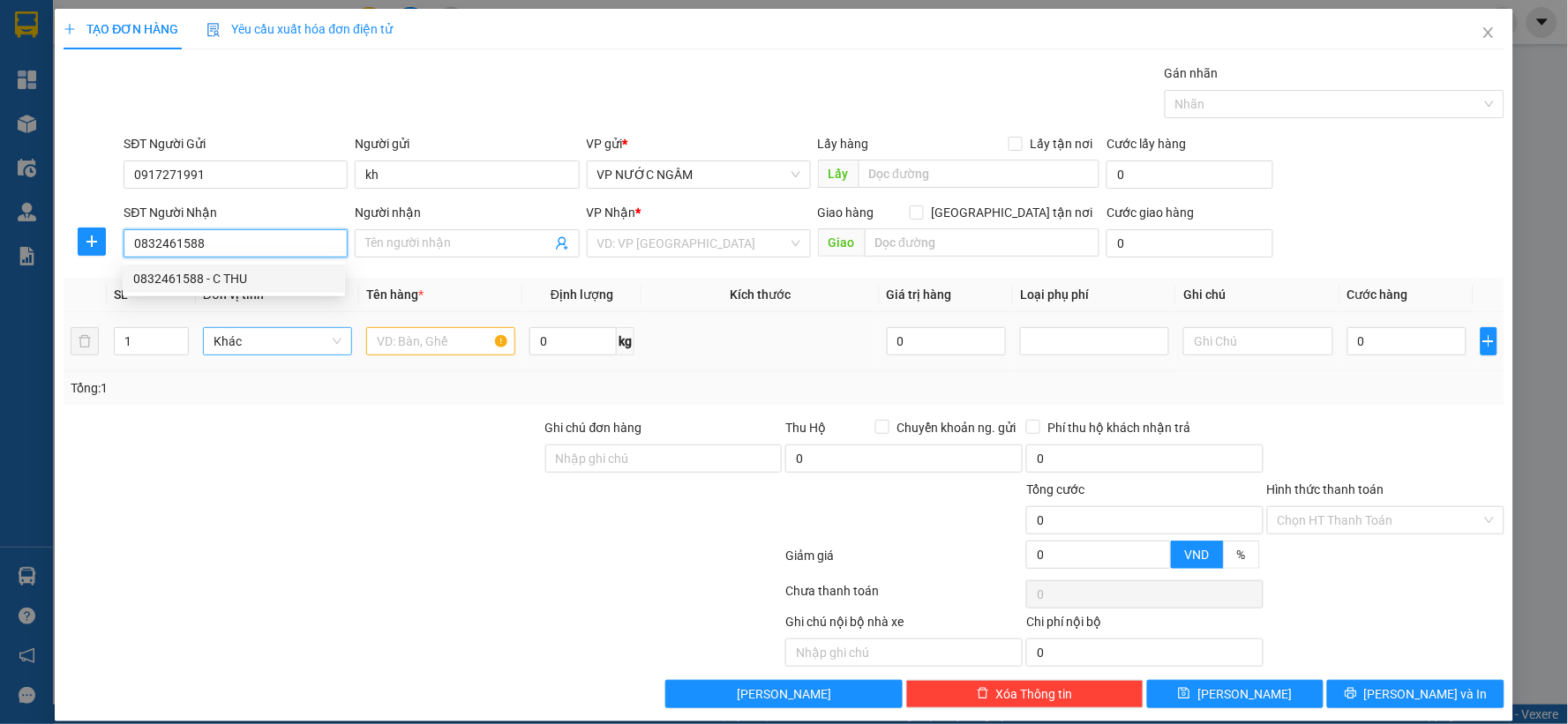
drag, startPoint x: 219, startPoint y: 281, endPoint x: 215, endPoint y: 327, distance: 46.2
click at [219, 283] on div "0832461588 - C THU" at bounding box center [233, 279] width 201 height 19
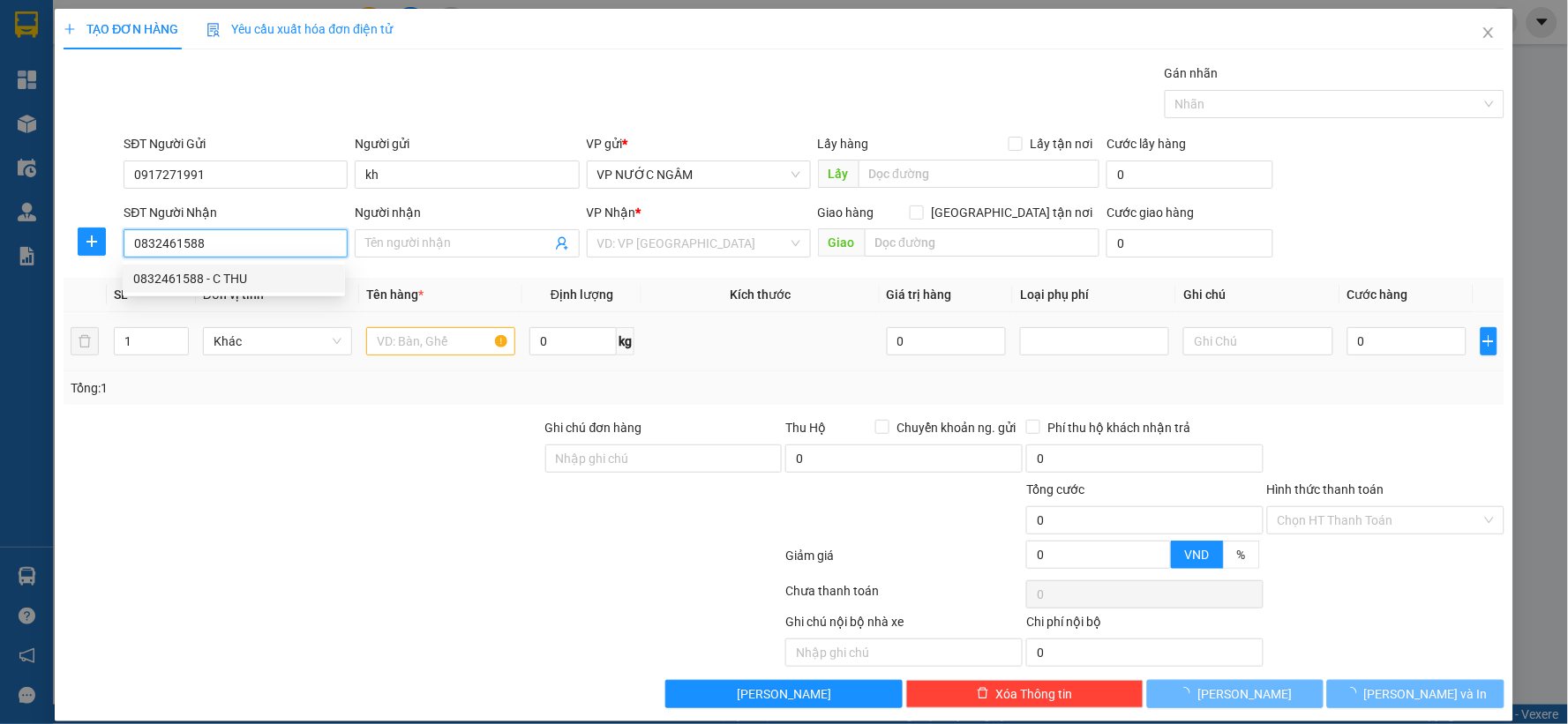
type input "C THU"
checkbox input "true"
type input "vp"
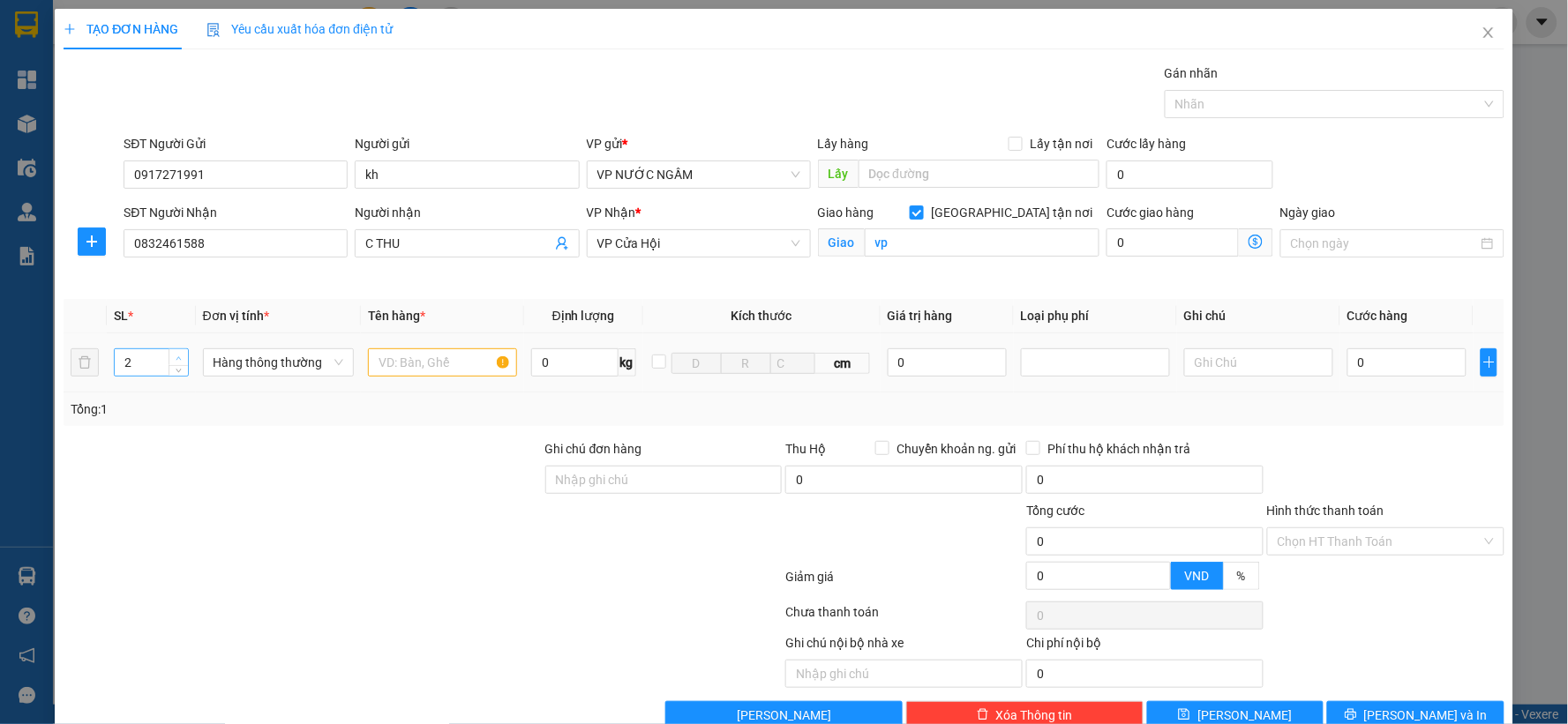
click at [180, 356] on span "up" at bounding box center [179, 357] width 10 height 10
type input "3"
click at [180, 356] on span "up" at bounding box center [179, 357] width 10 height 10
click at [389, 367] on input "text" at bounding box center [442, 362] width 149 height 28
type input "táo"
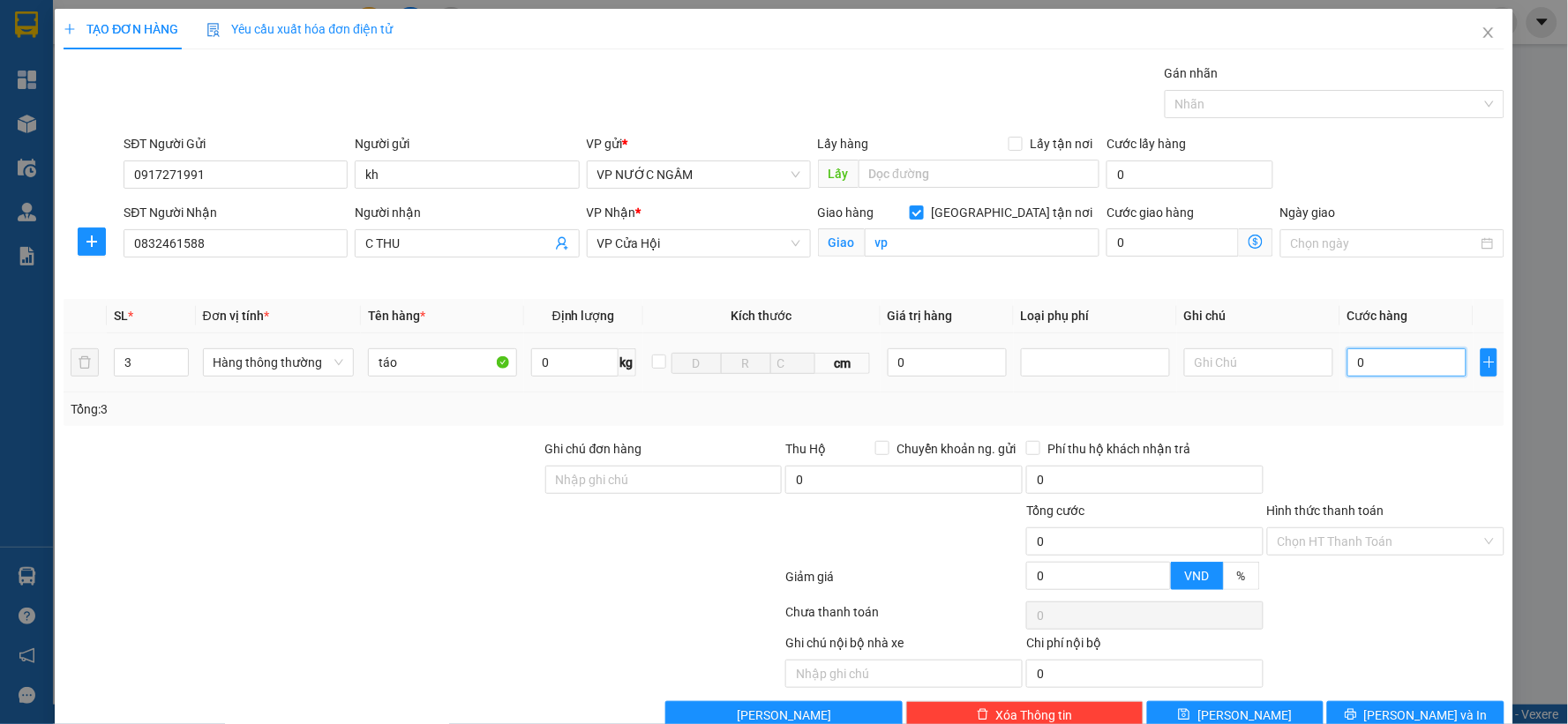
click at [1372, 355] on input "0" at bounding box center [1407, 362] width 119 height 28
type input "1"
type input "12"
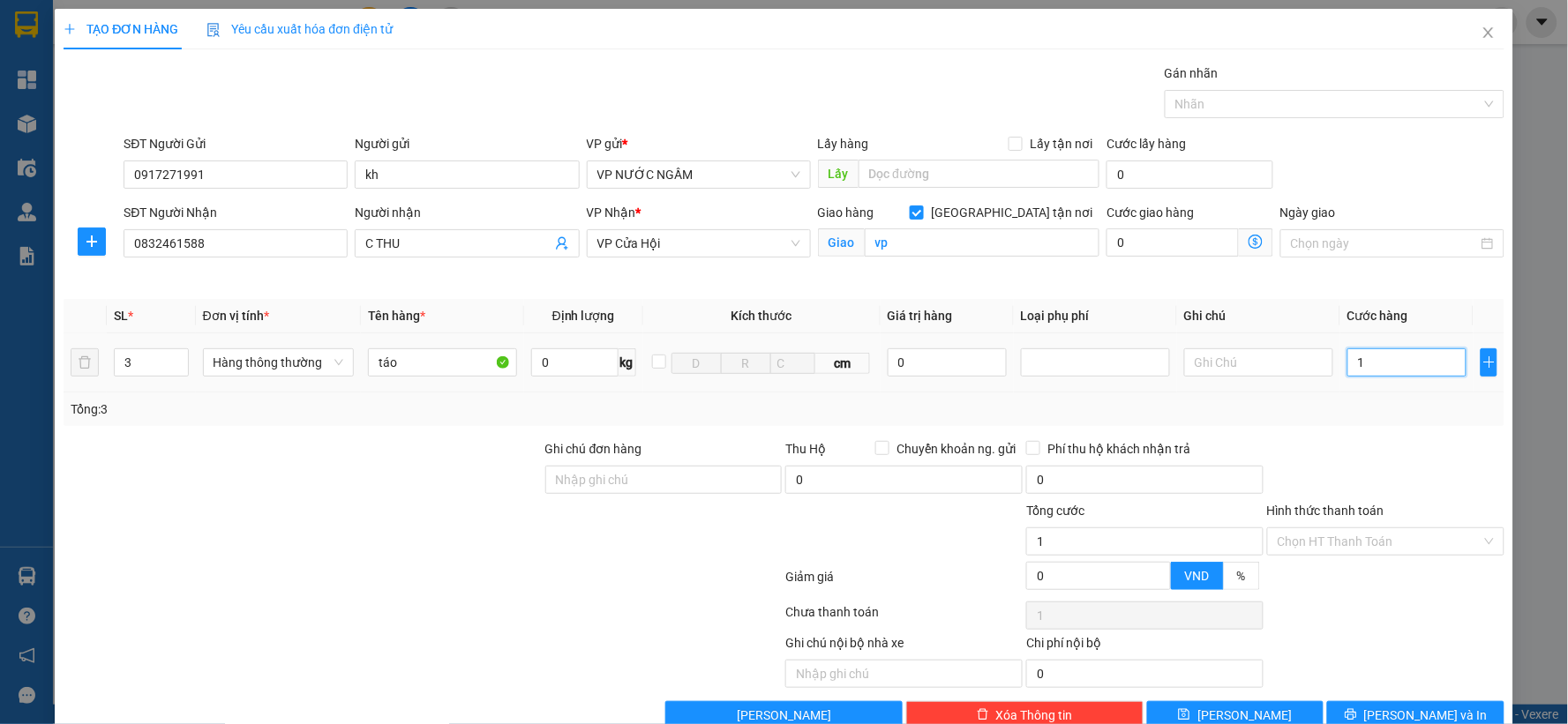
type input "12"
type input "120"
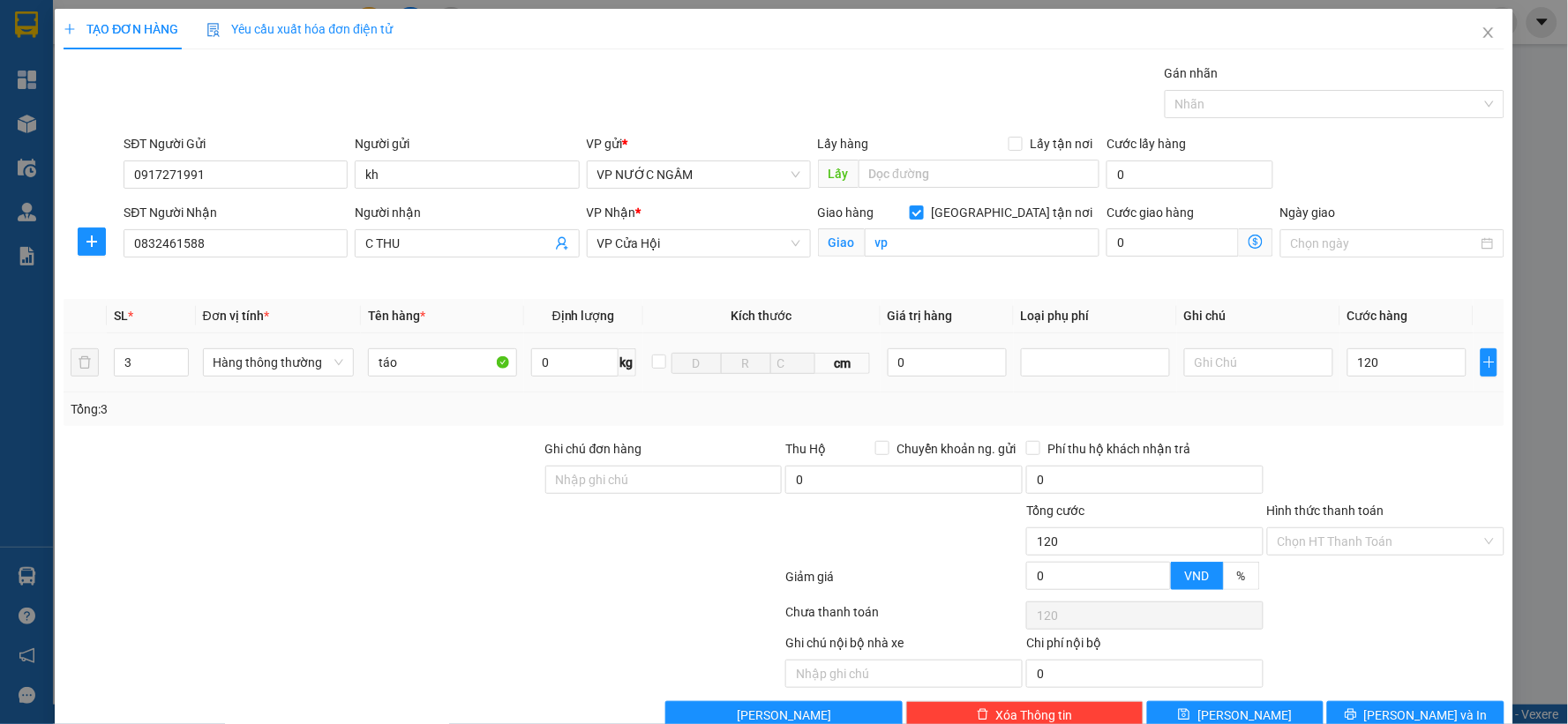
type input "120.000"
drag, startPoint x: 1311, startPoint y: 437, endPoint x: 1365, endPoint y: 563, distance: 137.1
click at [1311, 444] on div "Transit Pickup Surcharge Ids Transit Deliver Surcharge Ids Transit Deliver Surc…" at bounding box center [784, 396] width 1441 height 666
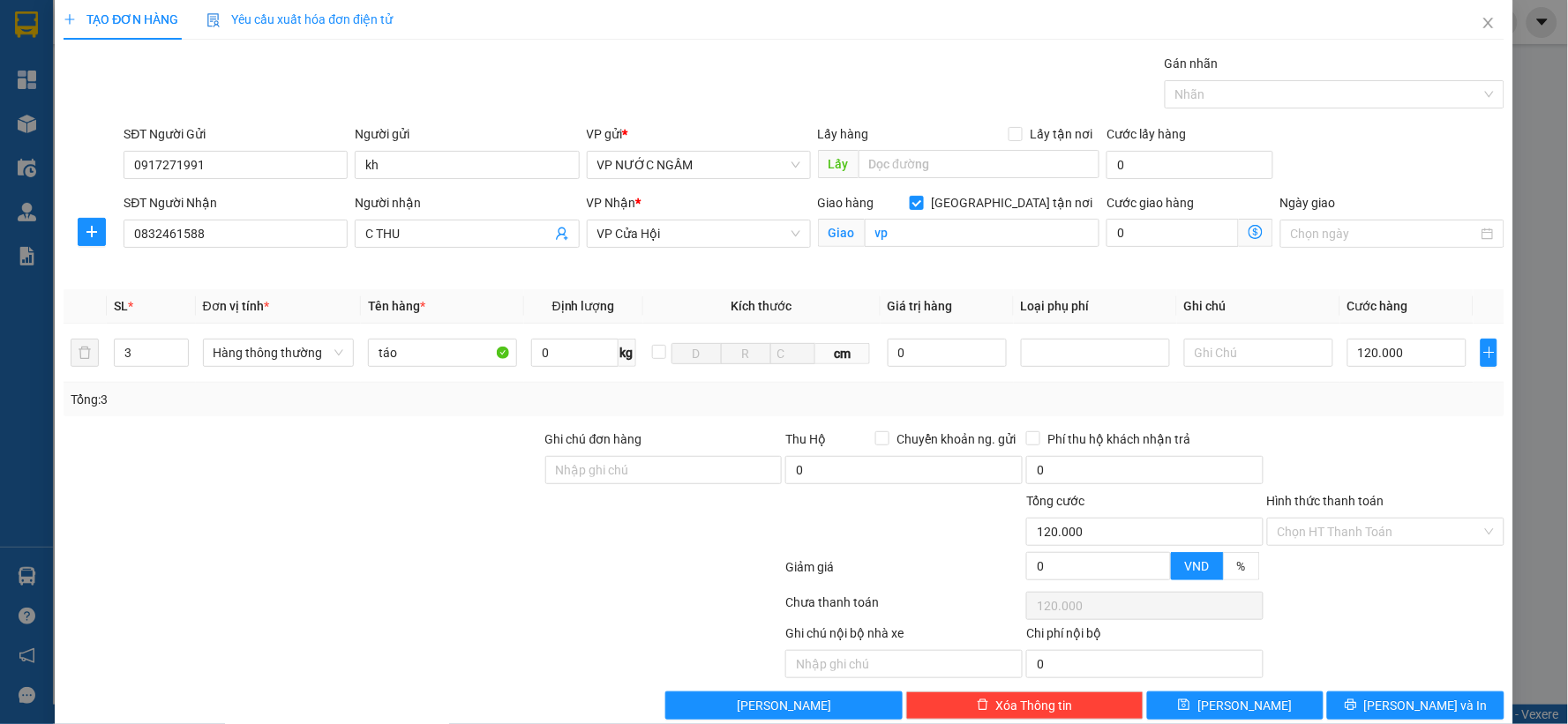
scroll to position [40, 0]
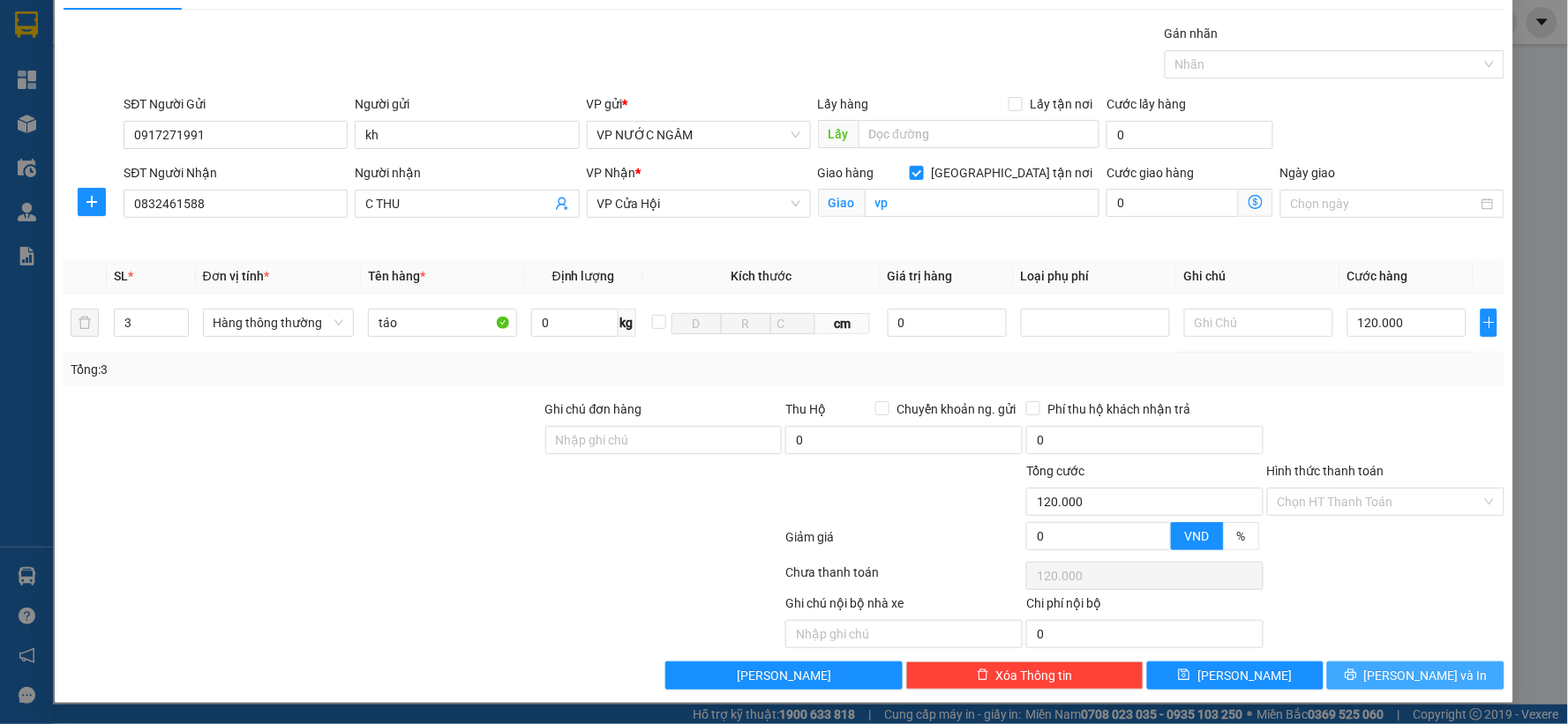
click at [1354, 664] on button "[PERSON_NAME] và In" at bounding box center [1416, 676] width 178 height 28
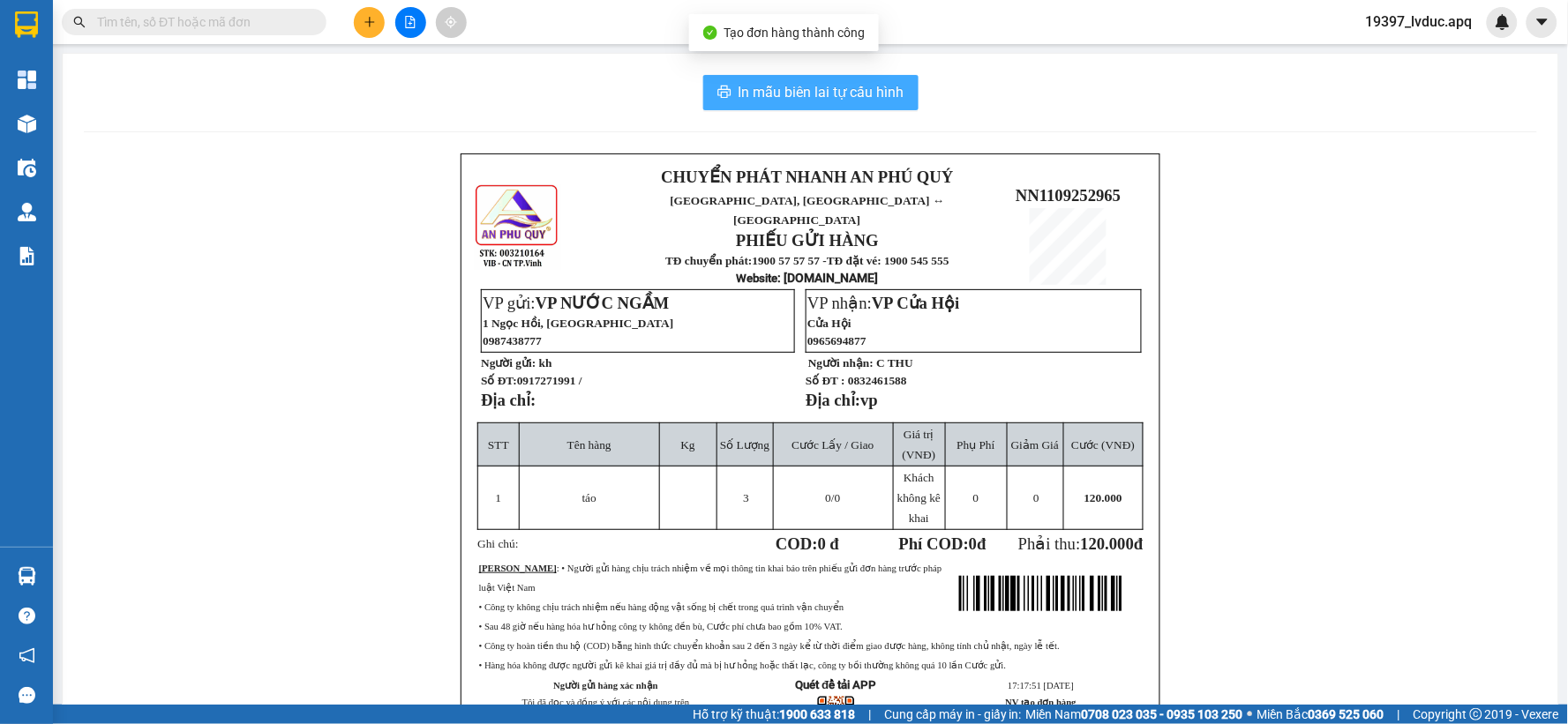
click at [786, 95] on span "In mẫu biên lai tự cấu hình" at bounding box center [822, 93] width 166 height 22
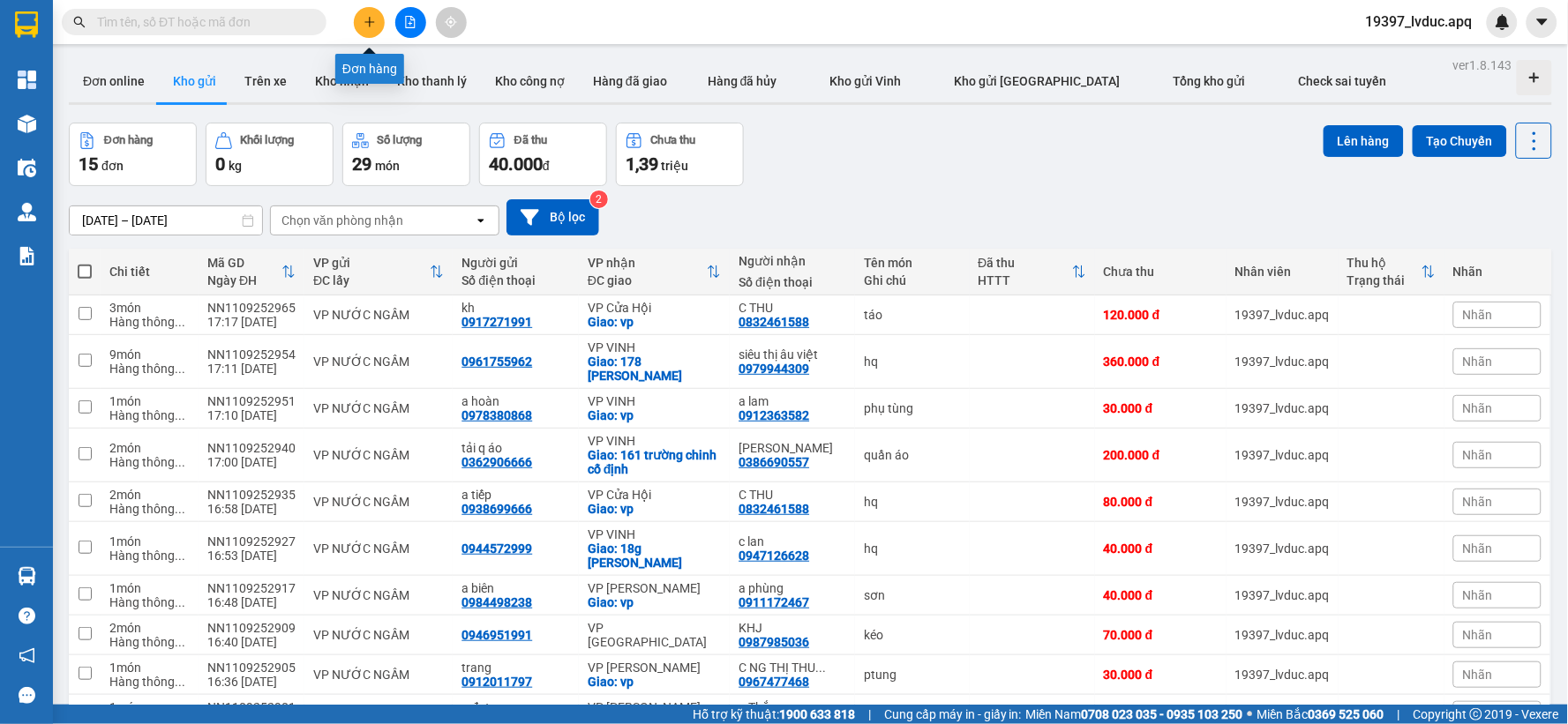
click at [368, 21] on icon "plus" at bounding box center [370, 21] width 9 height 1
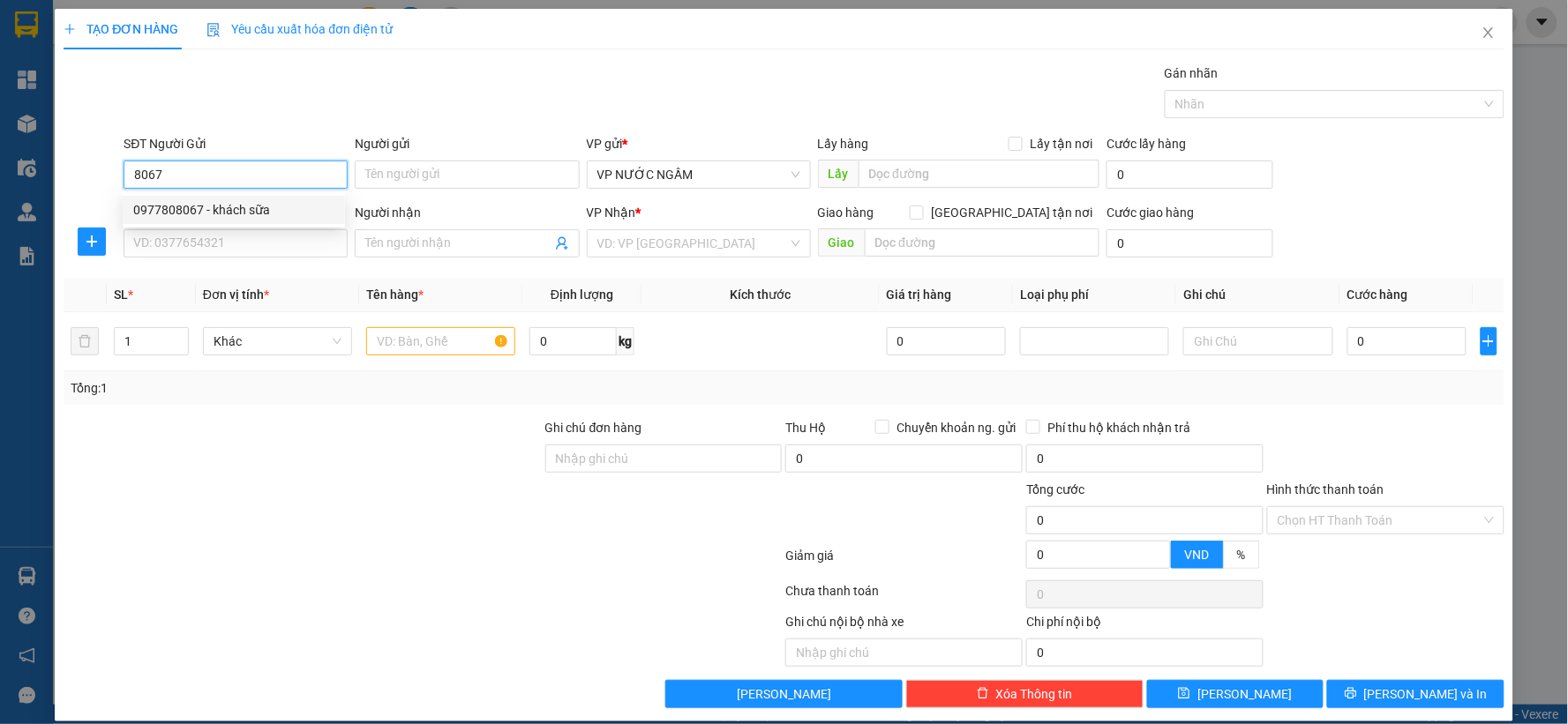
click at [220, 220] on div "0977808067 - khách sữa" at bounding box center [233, 210] width 222 height 28
type input "0977808067"
type input "khách sữa"
type input "0977808067"
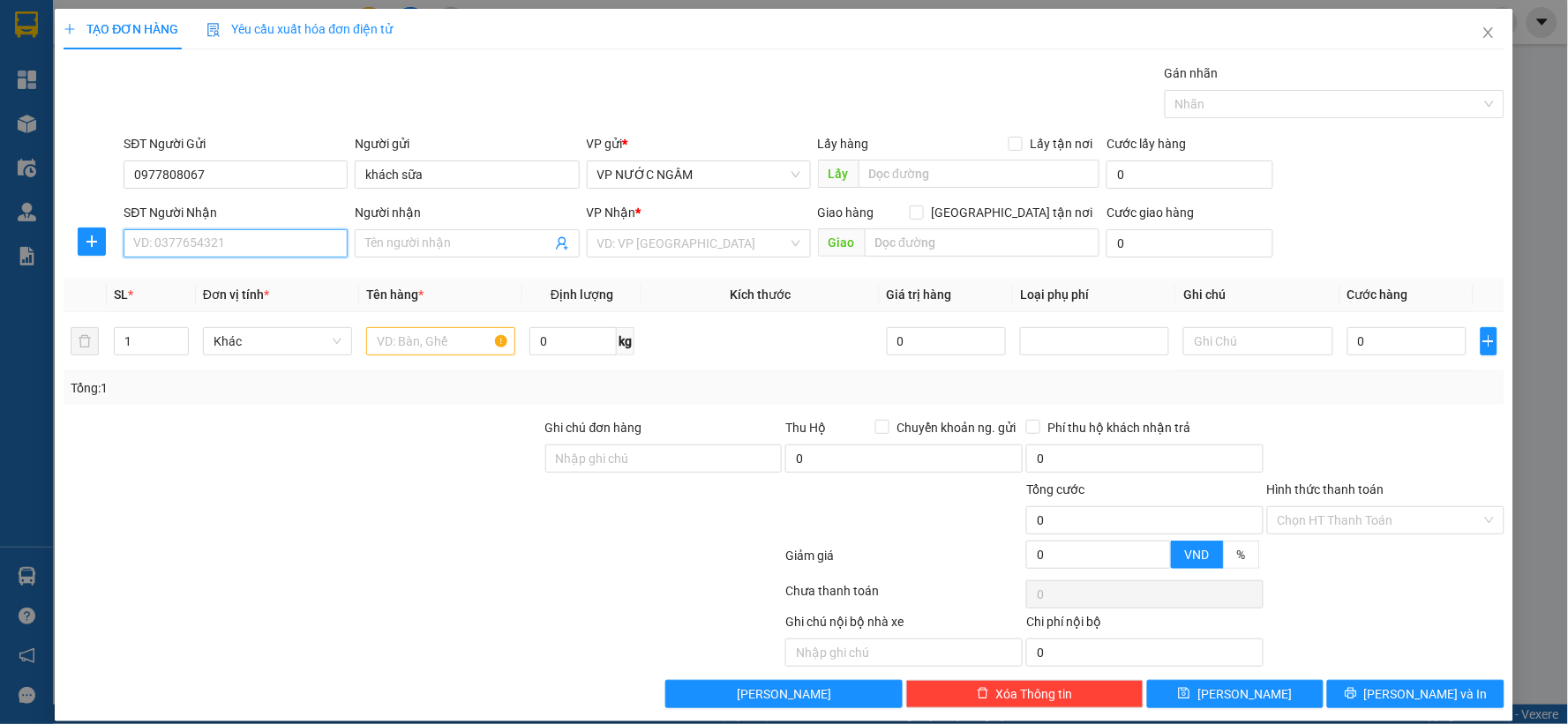
click at [220, 241] on input "SĐT Người Nhận" at bounding box center [235, 243] width 224 height 28
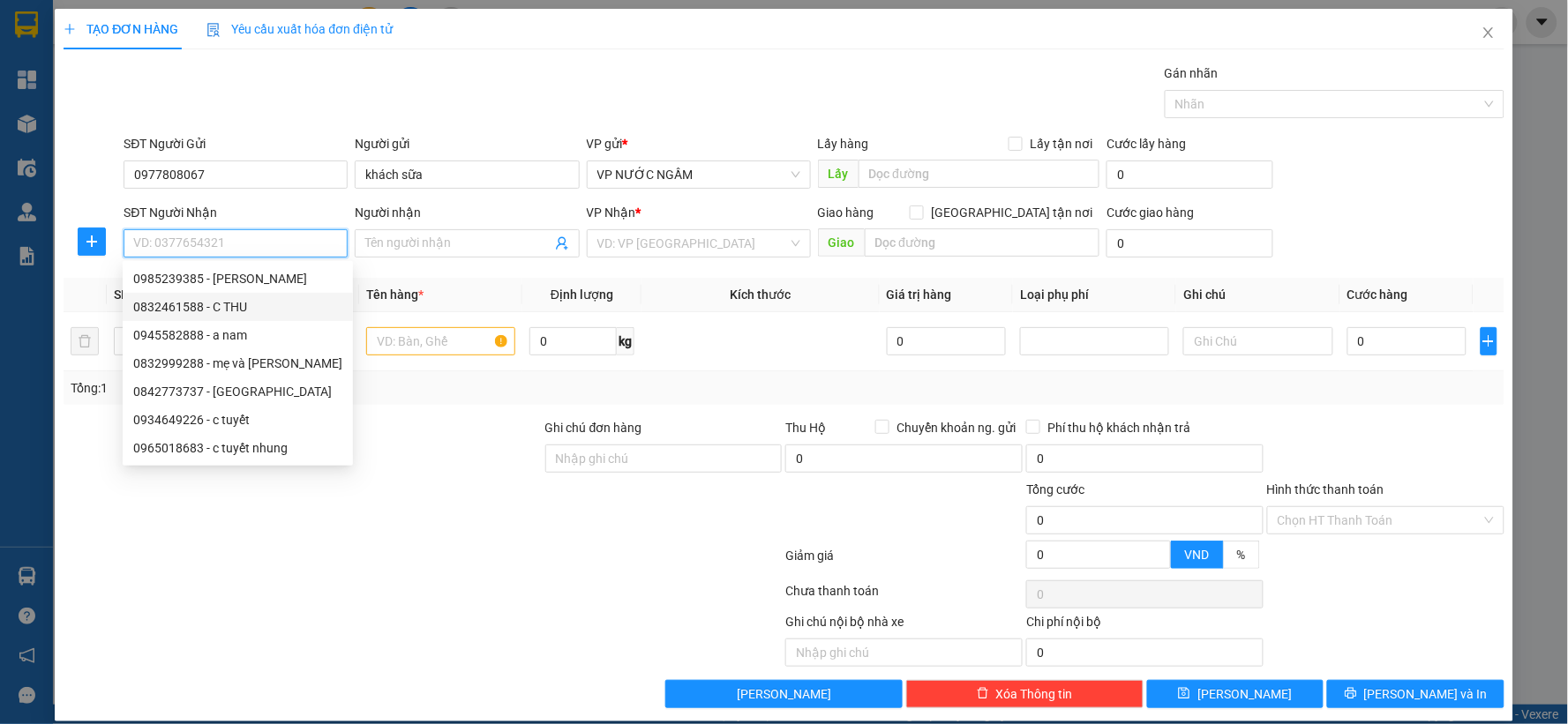
click at [216, 314] on div "0832461588 - C THU" at bounding box center [238, 306] width 209 height 19
type input "0832461588"
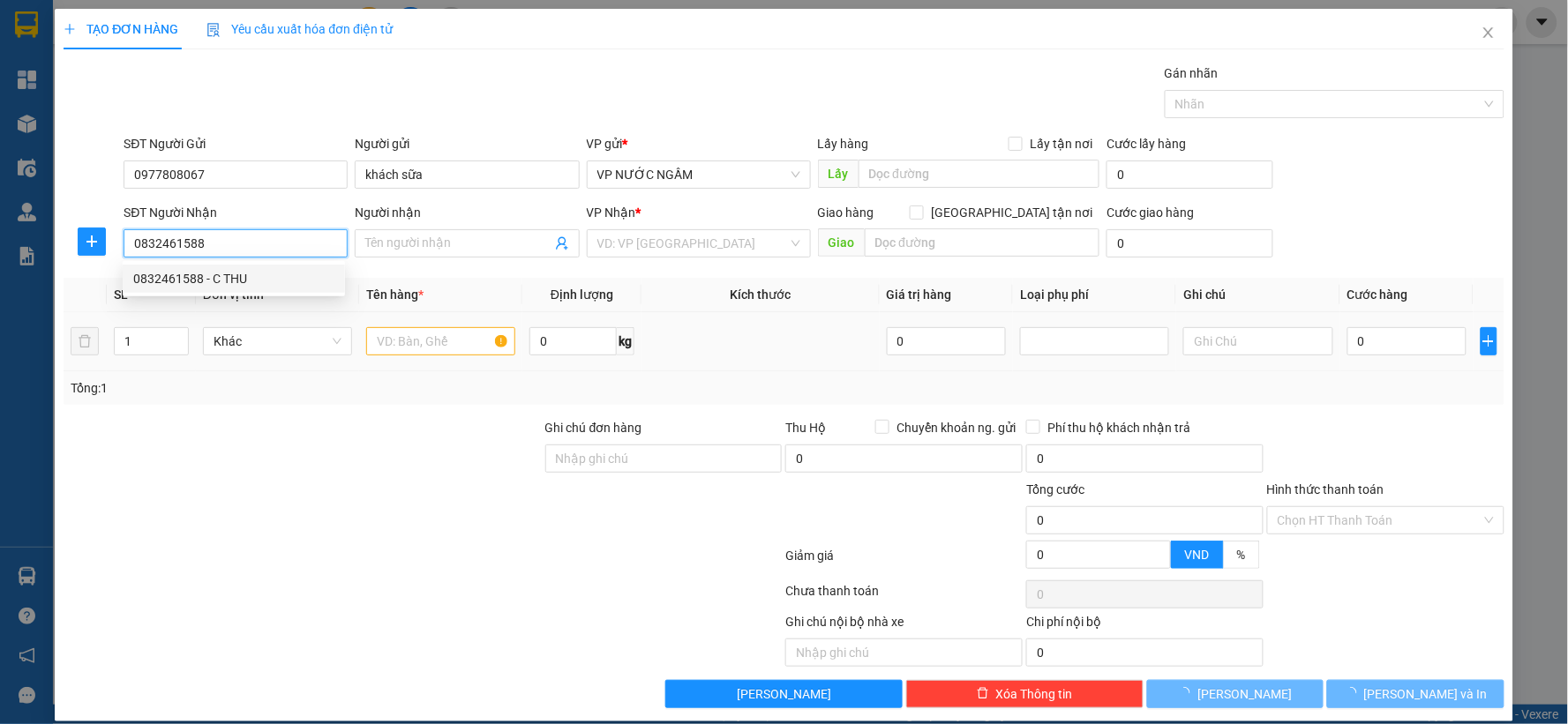
type input "C THU"
checkbox input "true"
type input "vp"
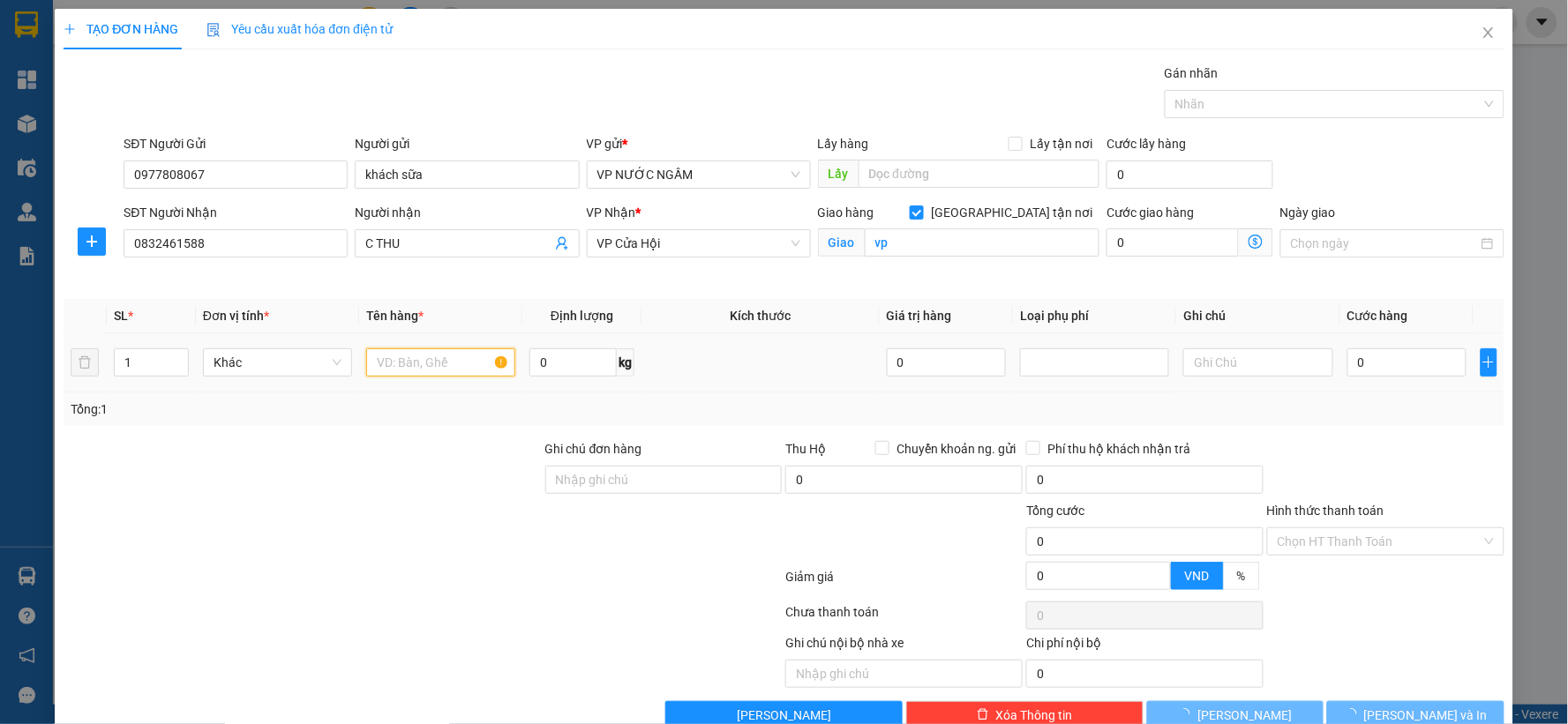
click at [416, 356] on input "text" at bounding box center [440, 362] width 149 height 28
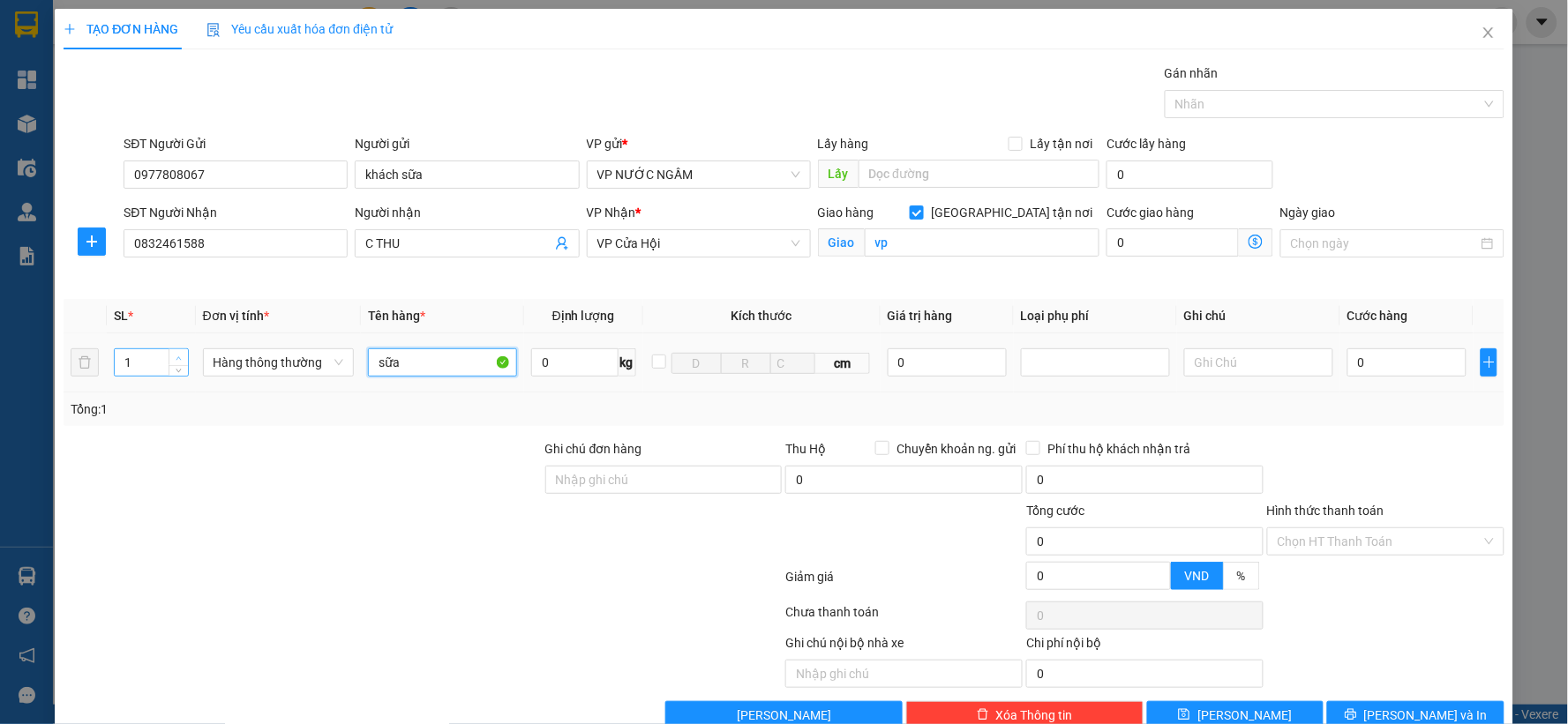
type input "sữa"
click at [173, 349] on span "Increase Value" at bounding box center [178, 356] width 19 height 16
type input "2"
click at [1386, 363] on input "0" at bounding box center [1407, 362] width 119 height 28
type input "1"
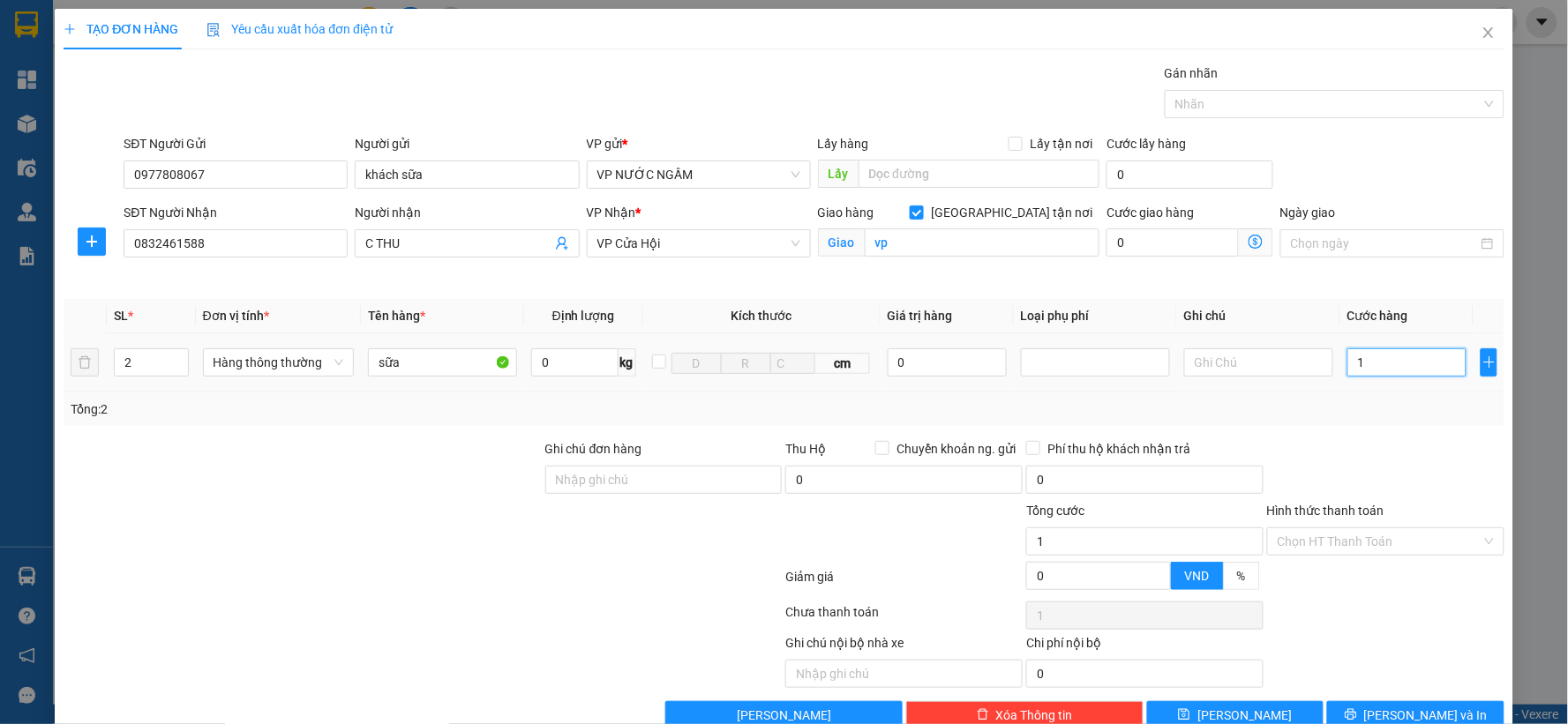
type input "1"
type input "10"
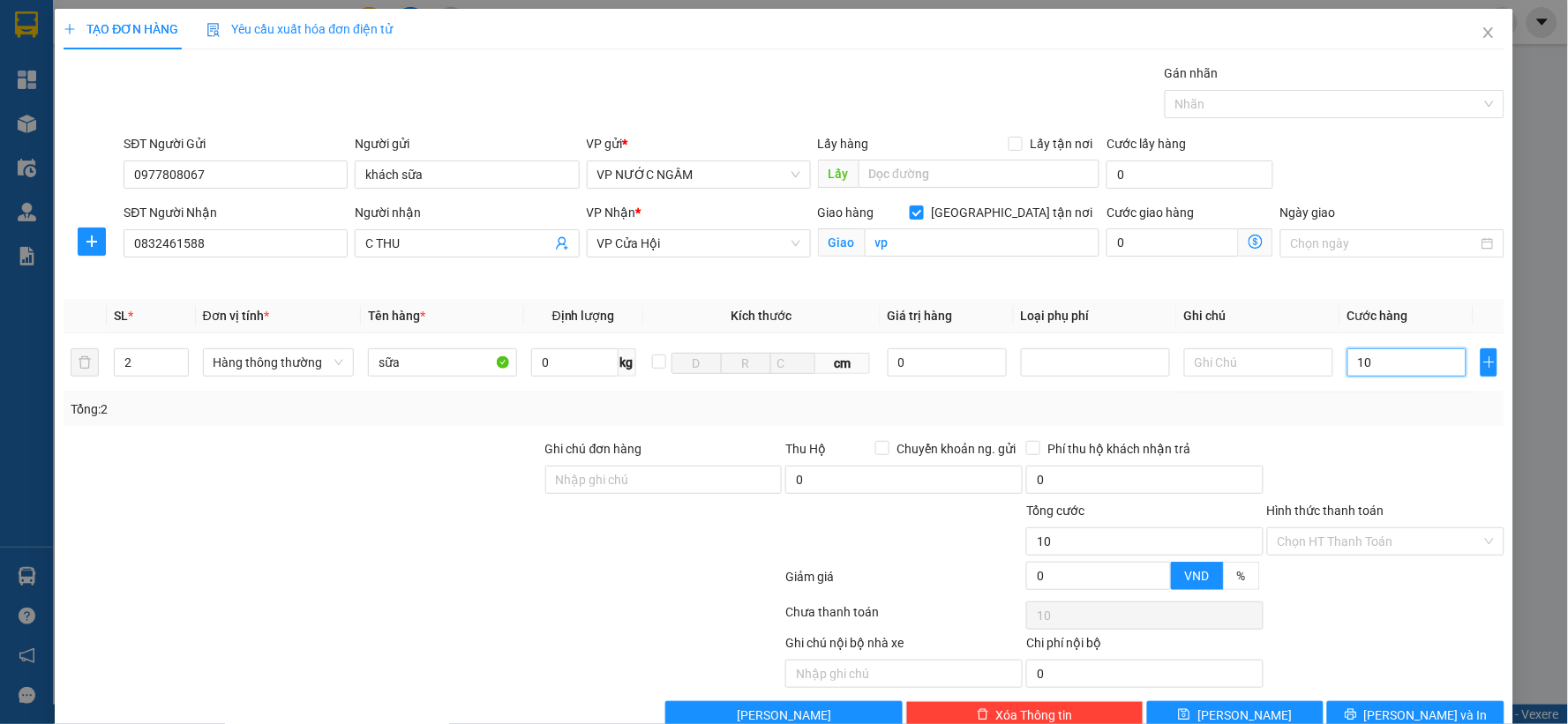
type input "100"
type input "100.000"
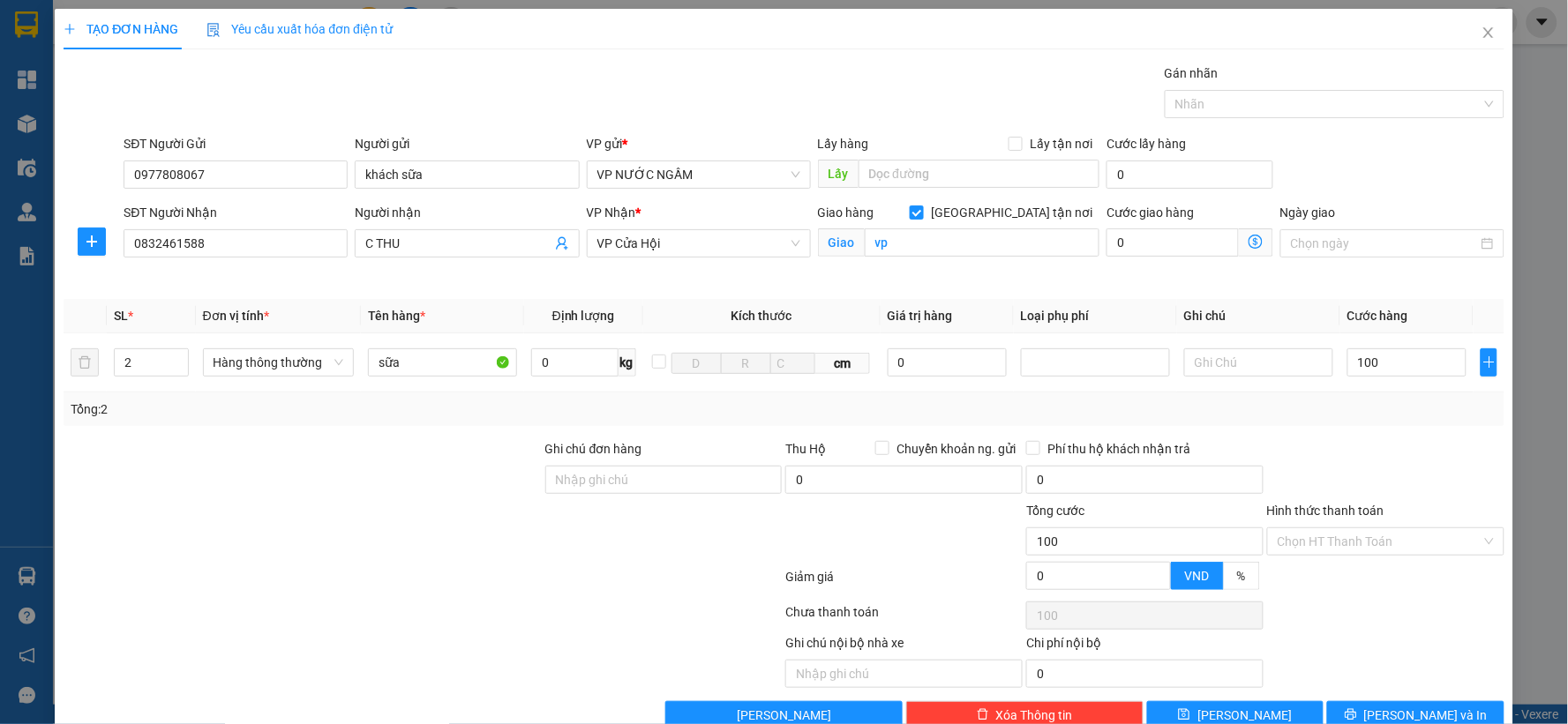
type input "100.000"
click at [1348, 447] on div at bounding box center [1386, 470] width 241 height 62
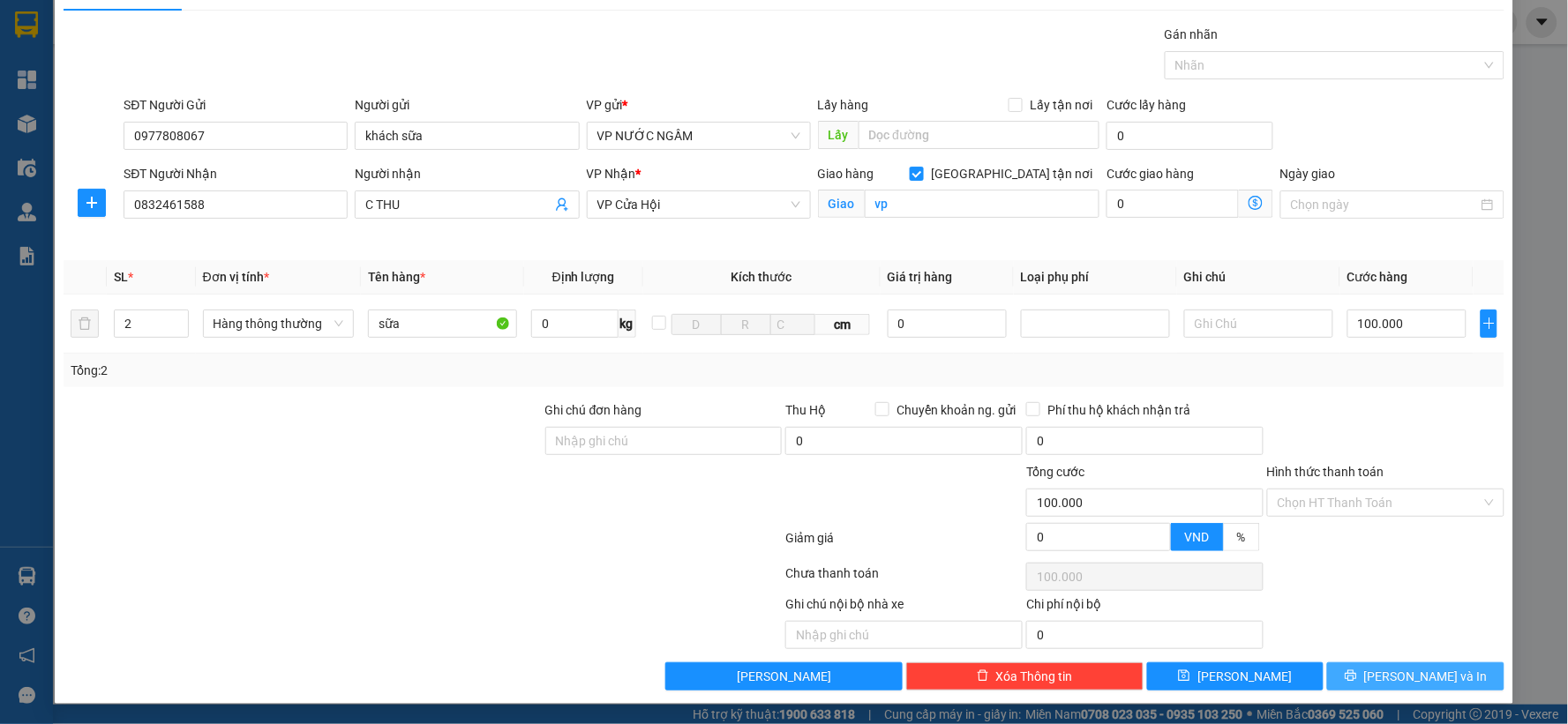
scroll to position [40, 0]
click at [1381, 676] on button "[PERSON_NAME] và In" at bounding box center [1416, 676] width 178 height 28
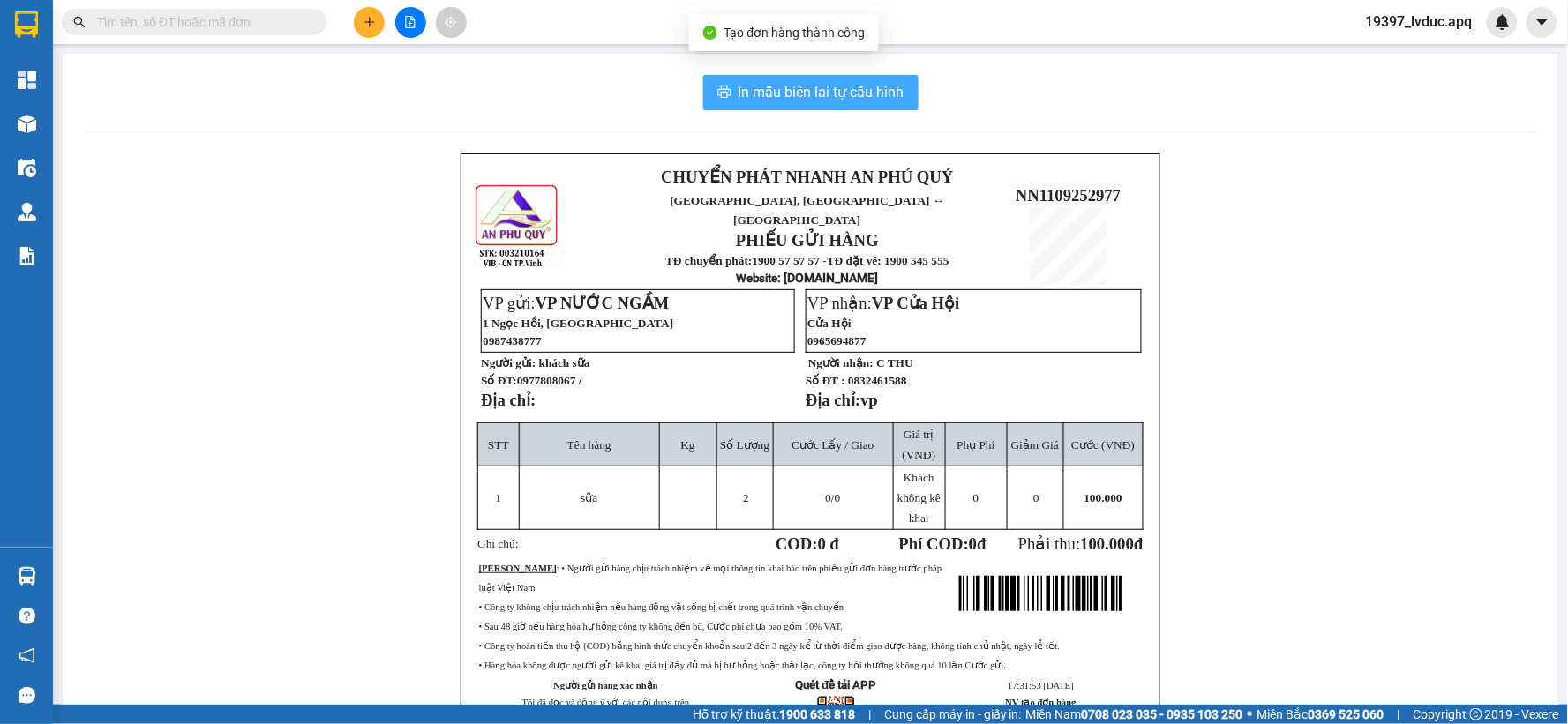
click at [785, 86] on span "In mẫu biên lai tự cấu hình" at bounding box center [822, 93] width 166 height 22
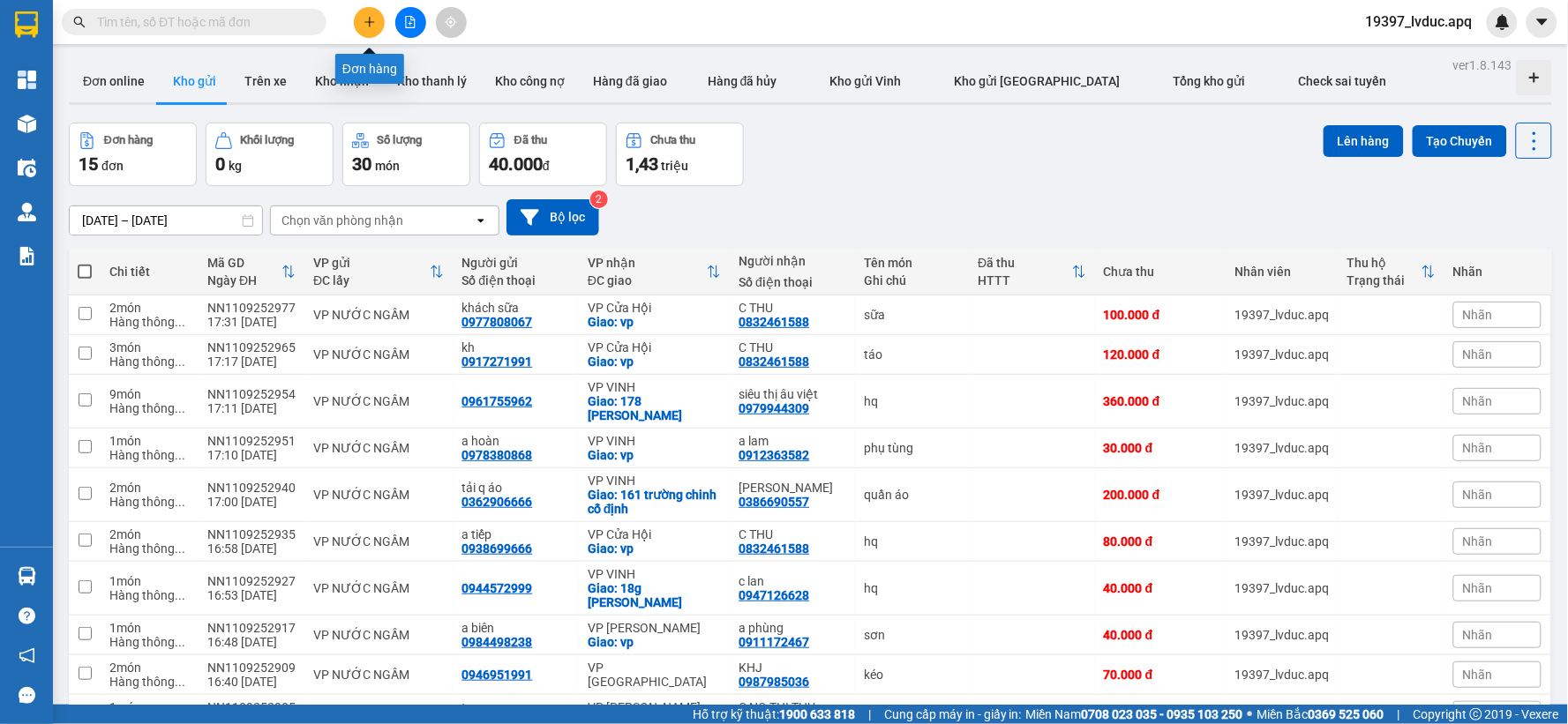
click at [364, 27] on icon "plus" at bounding box center [370, 21] width 12 height 12
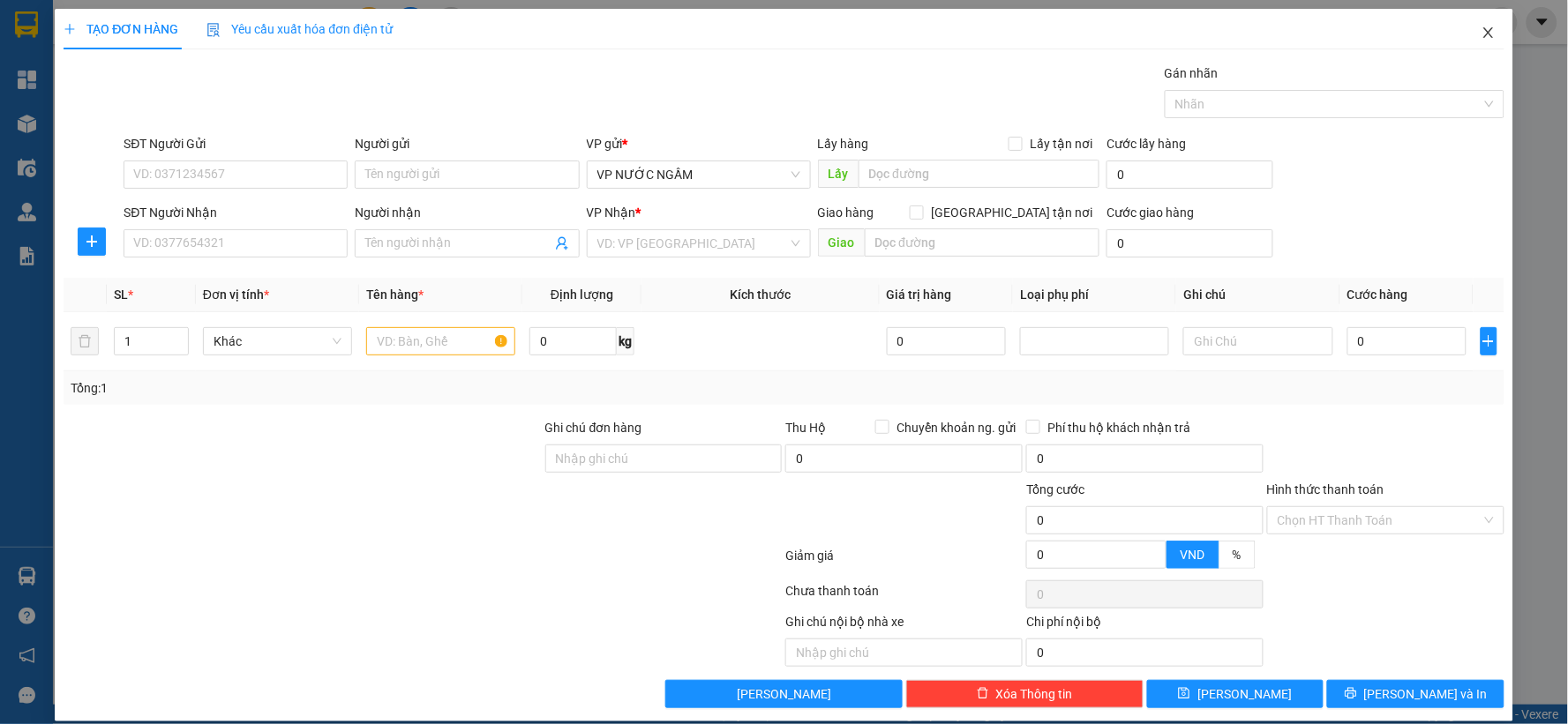
click at [1484, 31] on icon "close" at bounding box center [1488, 32] width 9 height 10
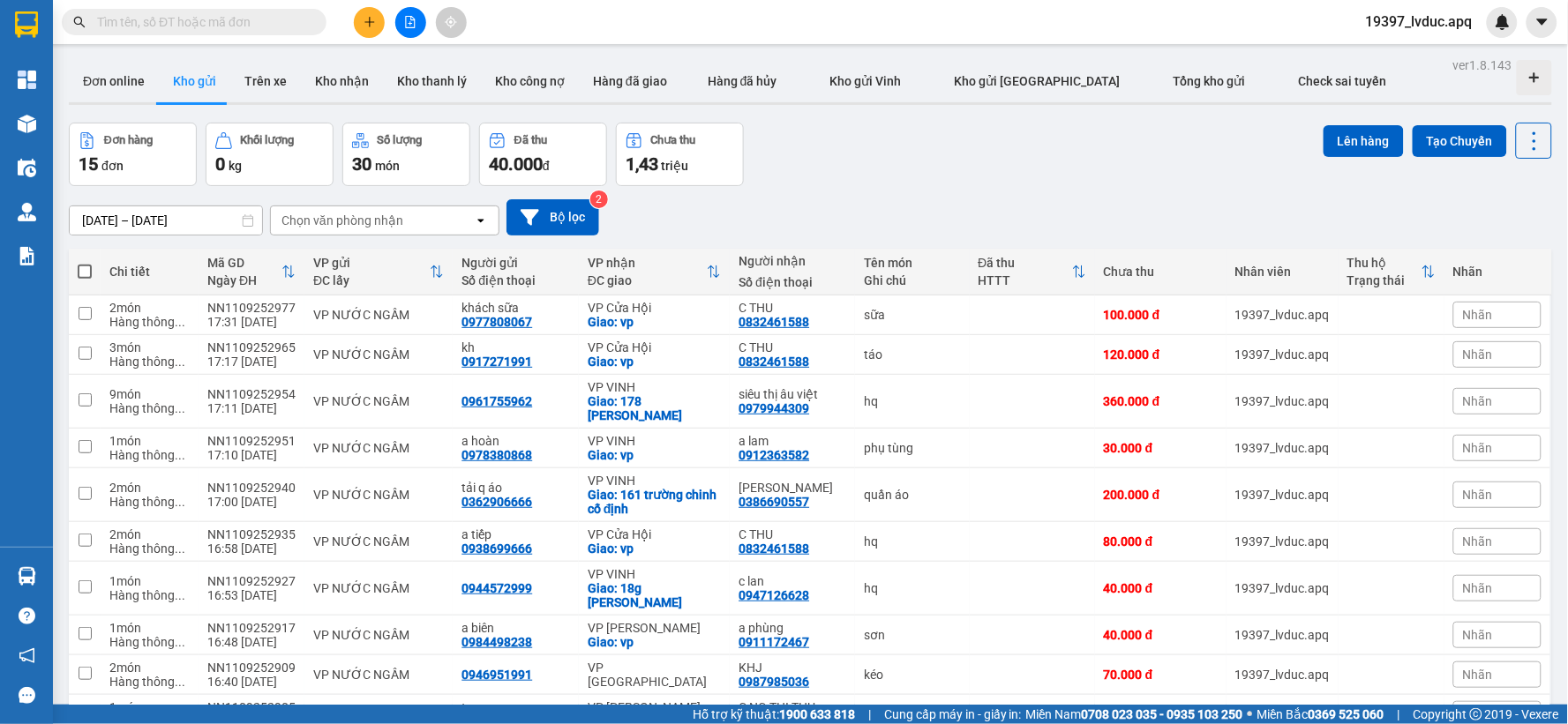
click at [182, 31] on span at bounding box center [194, 22] width 265 height 27
click at [188, 21] on input "text" at bounding box center [201, 21] width 208 height 19
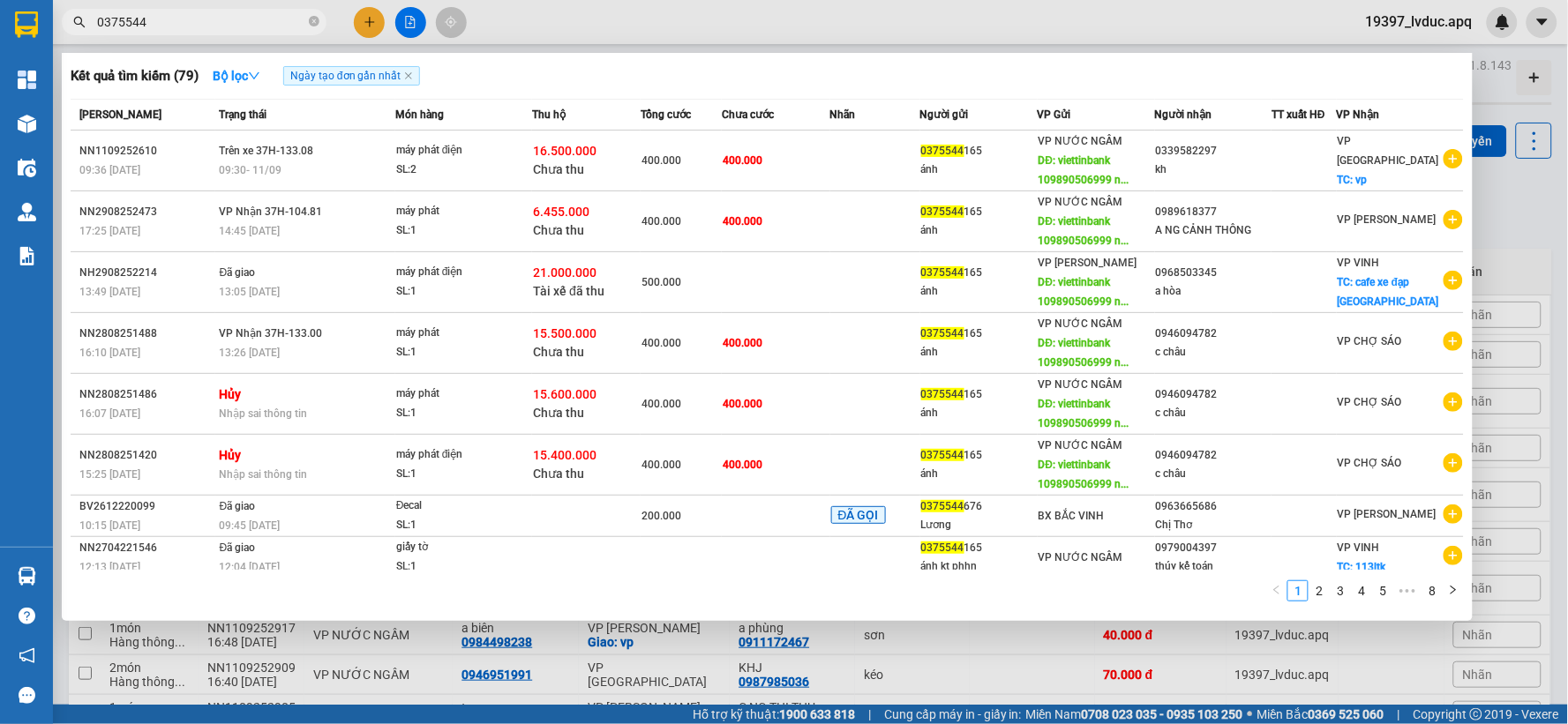
type input "0375544"
click at [910, 32] on div at bounding box center [784, 362] width 1568 height 724
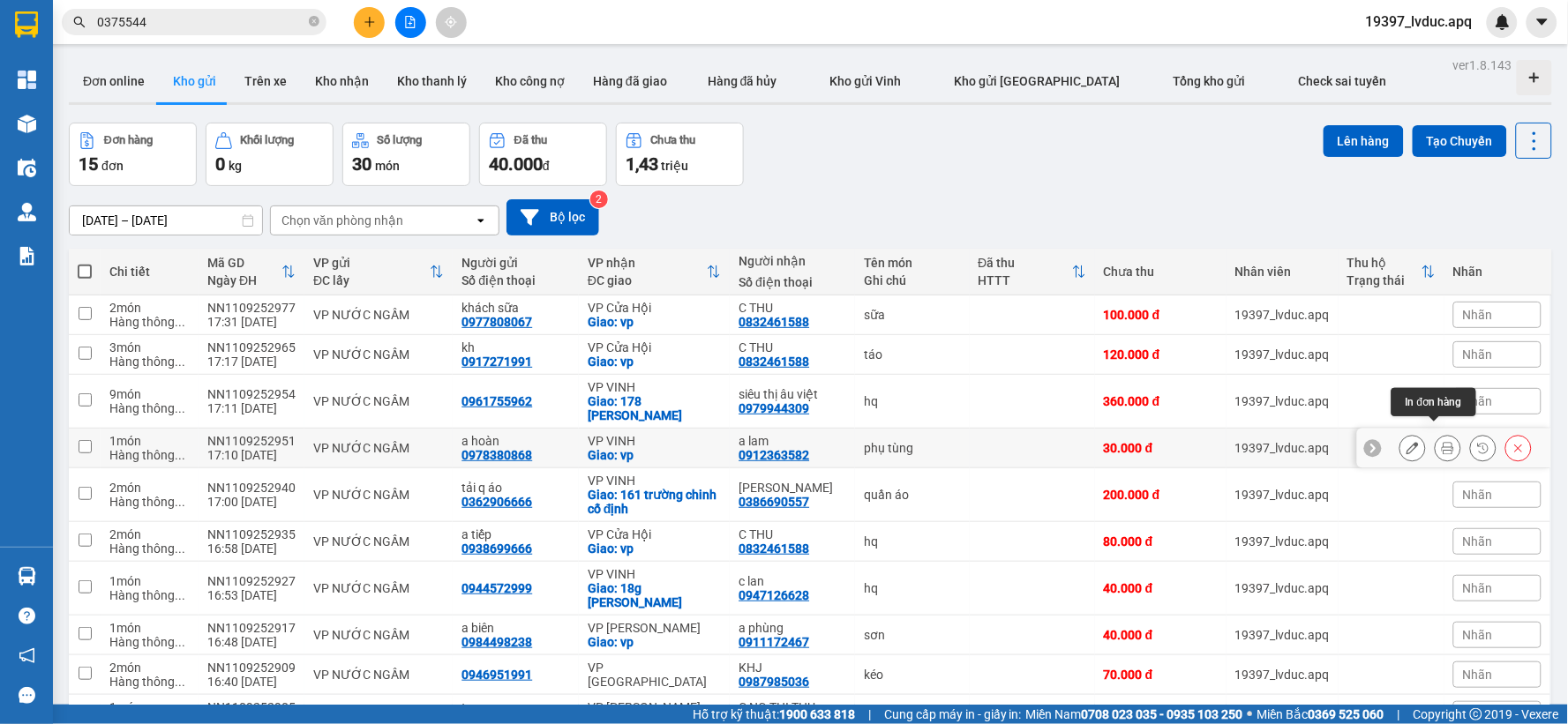
click at [1442, 442] on icon at bounding box center [1448, 447] width 12 height 12
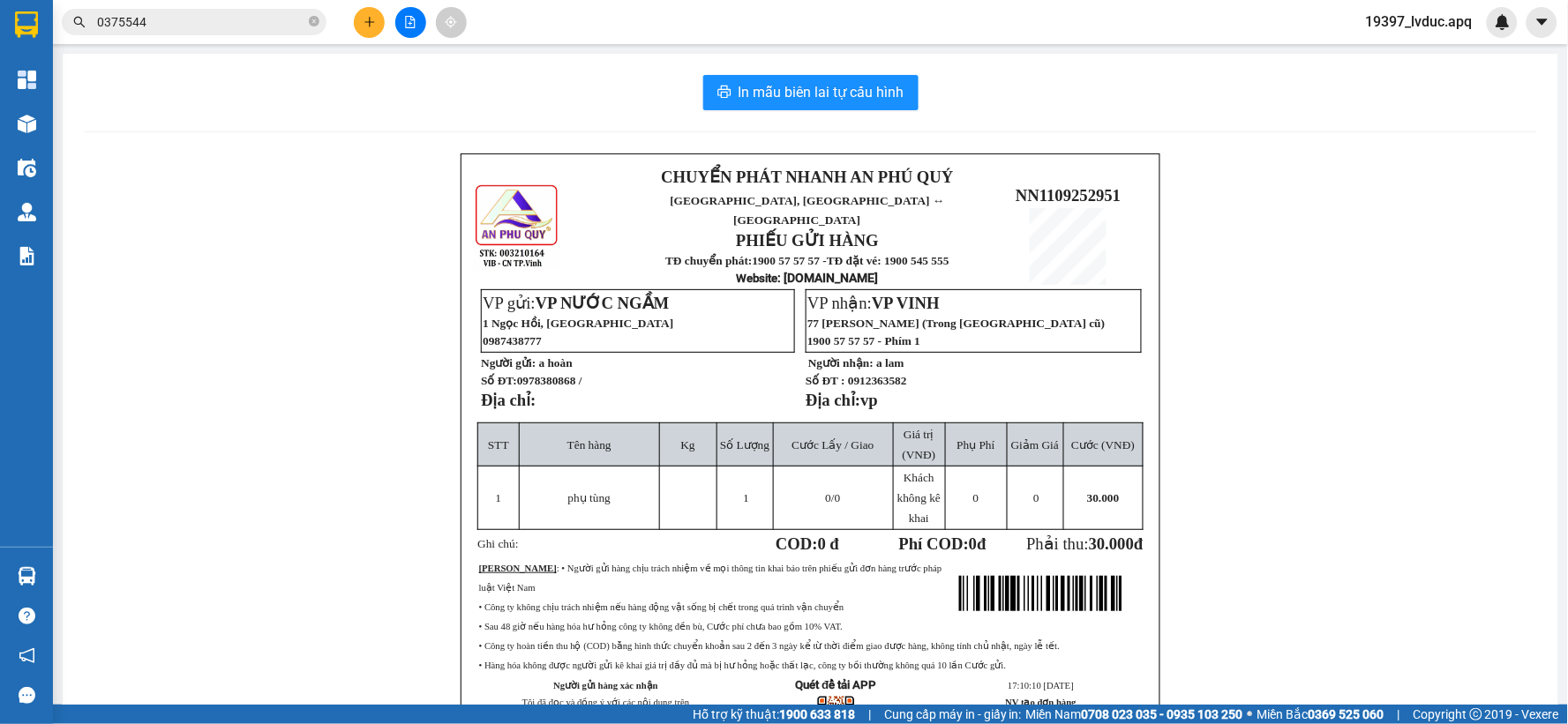
click at [358, 25] on button at bounding box center [369, 22] width 31 height 31
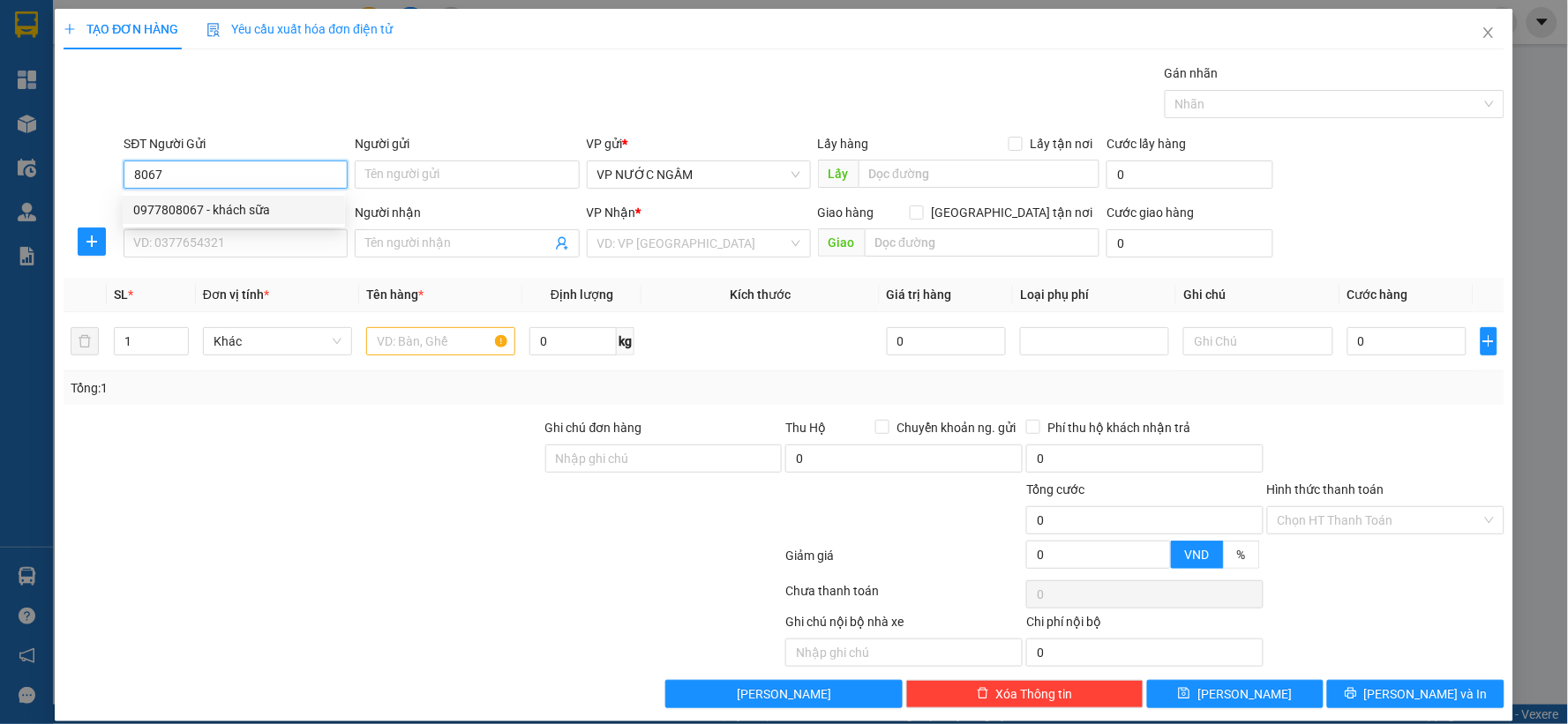
click at [248, 209] on div "0977808067 - khách sữa" at bounding box center [233, 209] width 201 height 19
type input "0977808067"
type input "khách sữa"
type input "0977808067"
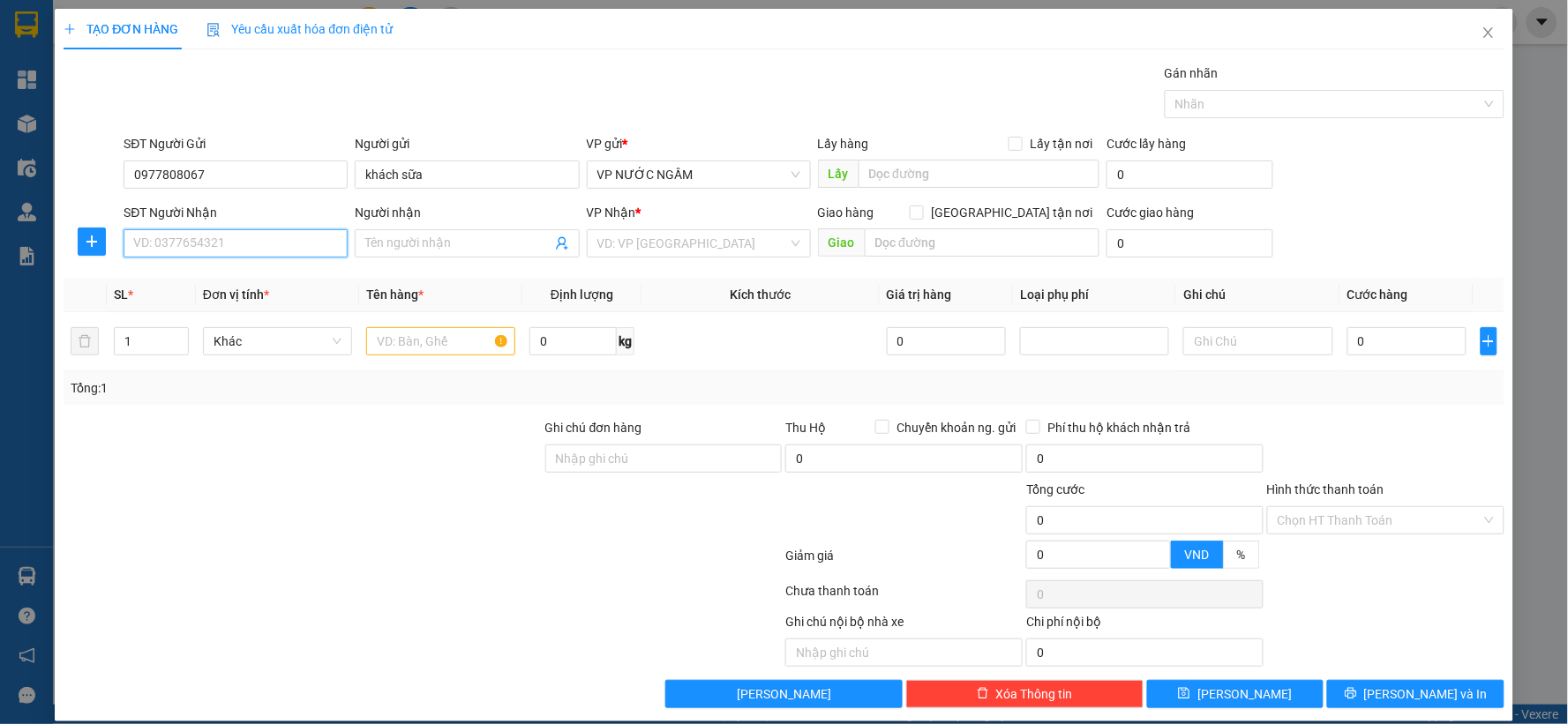
click at [215, 254] on input "SĐT Người Nhận" at bounding box center [235, 243] width 224 height 28
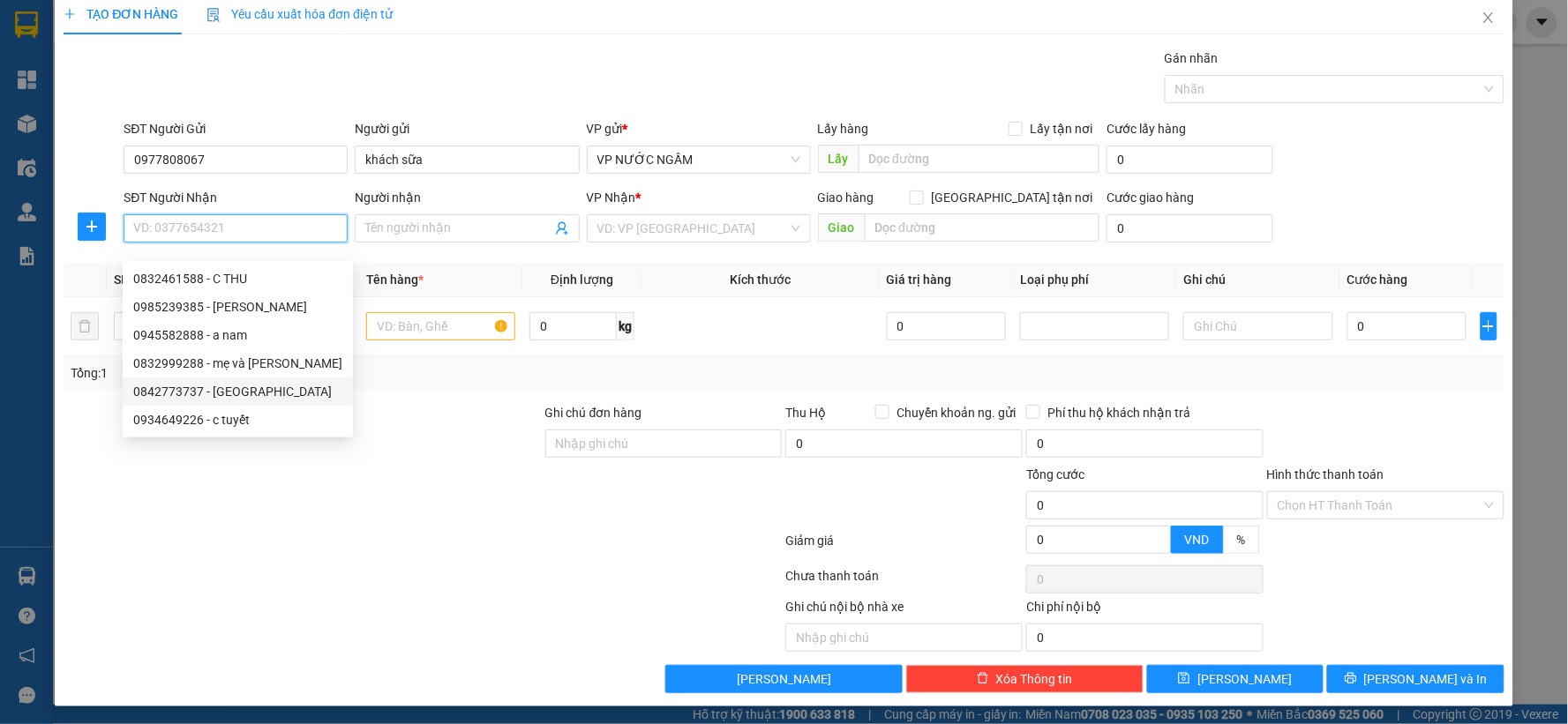
scroll to position [19, 0]
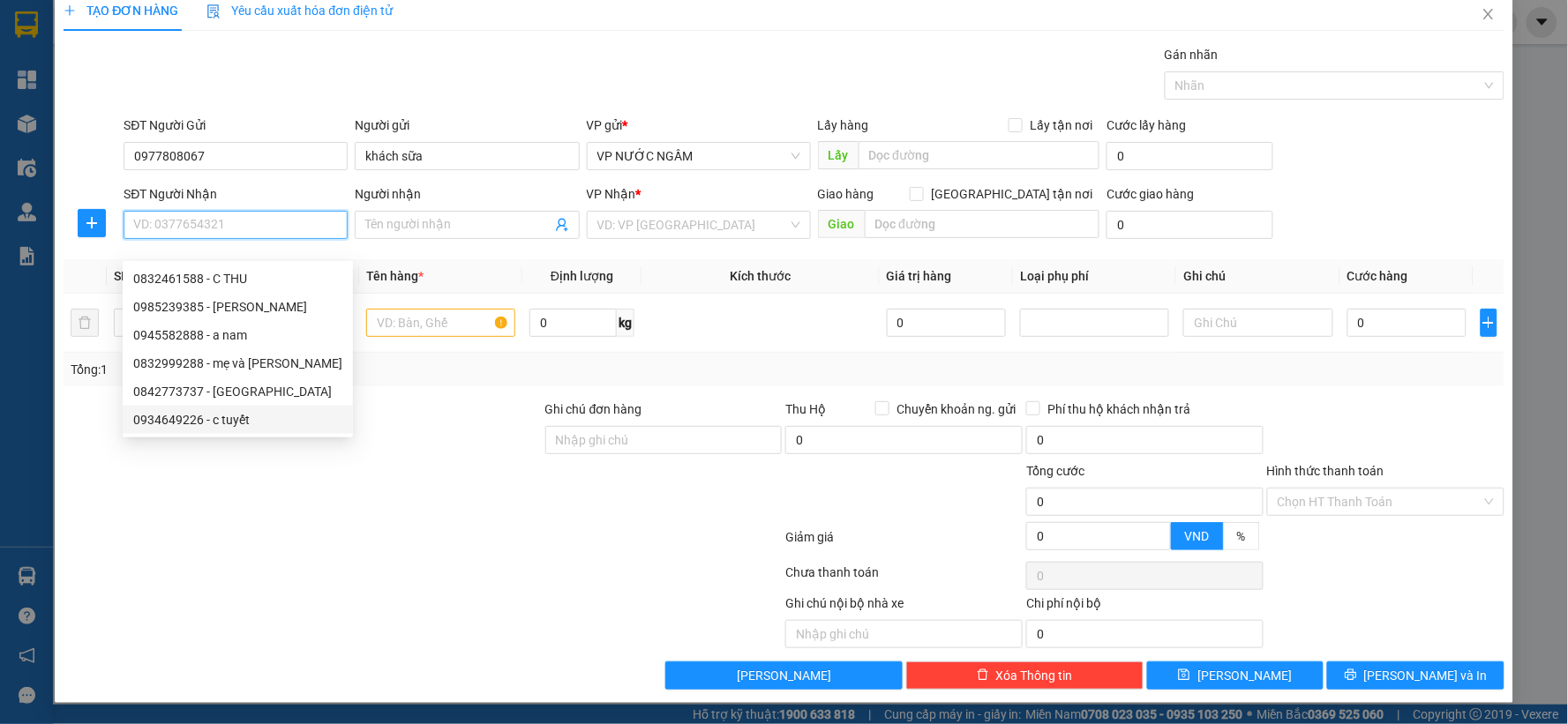
click at [226, 423] on div "0934649226 - c tuyết" at bounding box center [238, 419] width 209 height 19
type input "0934649226"
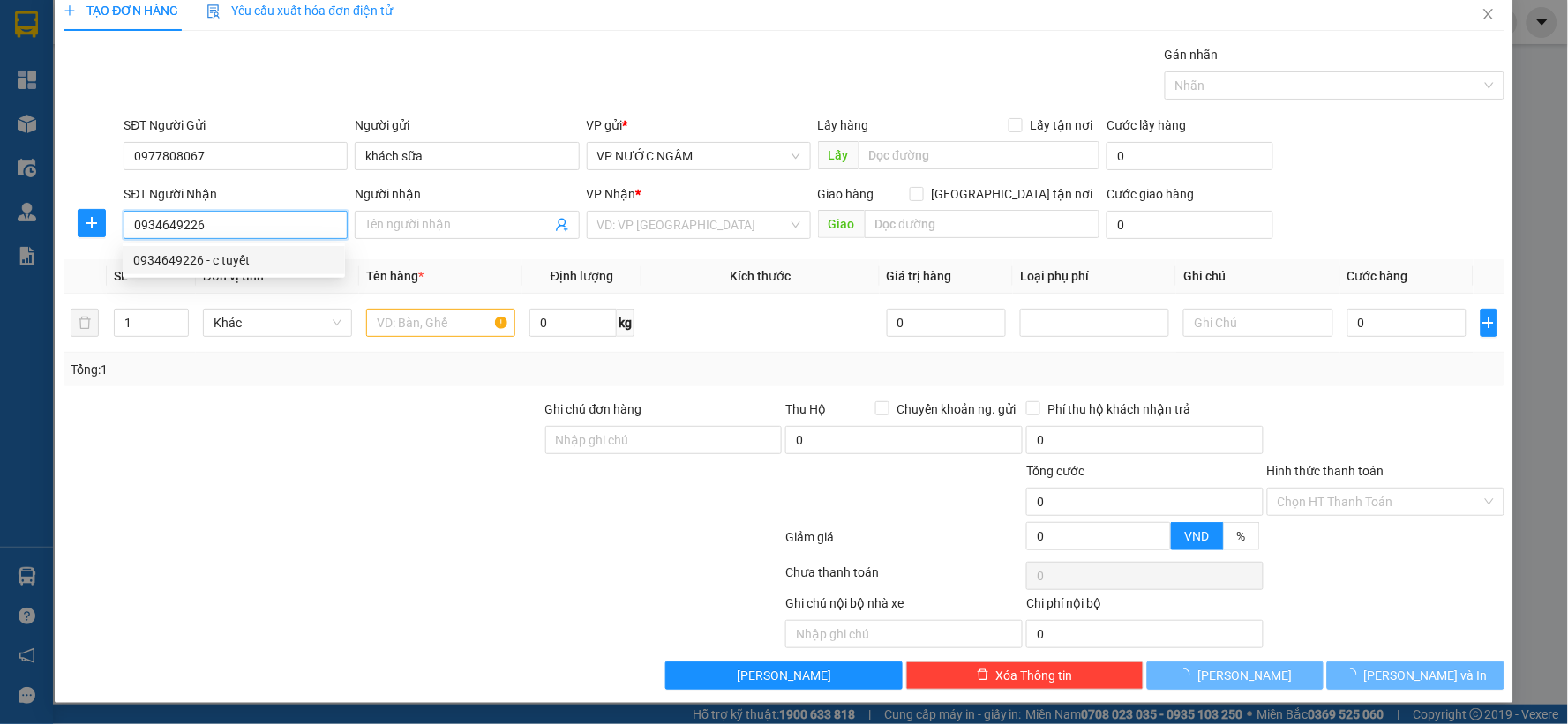
type input "c tuyết"
checkbox input "true"
type input "cay xăng hưng thịnh"
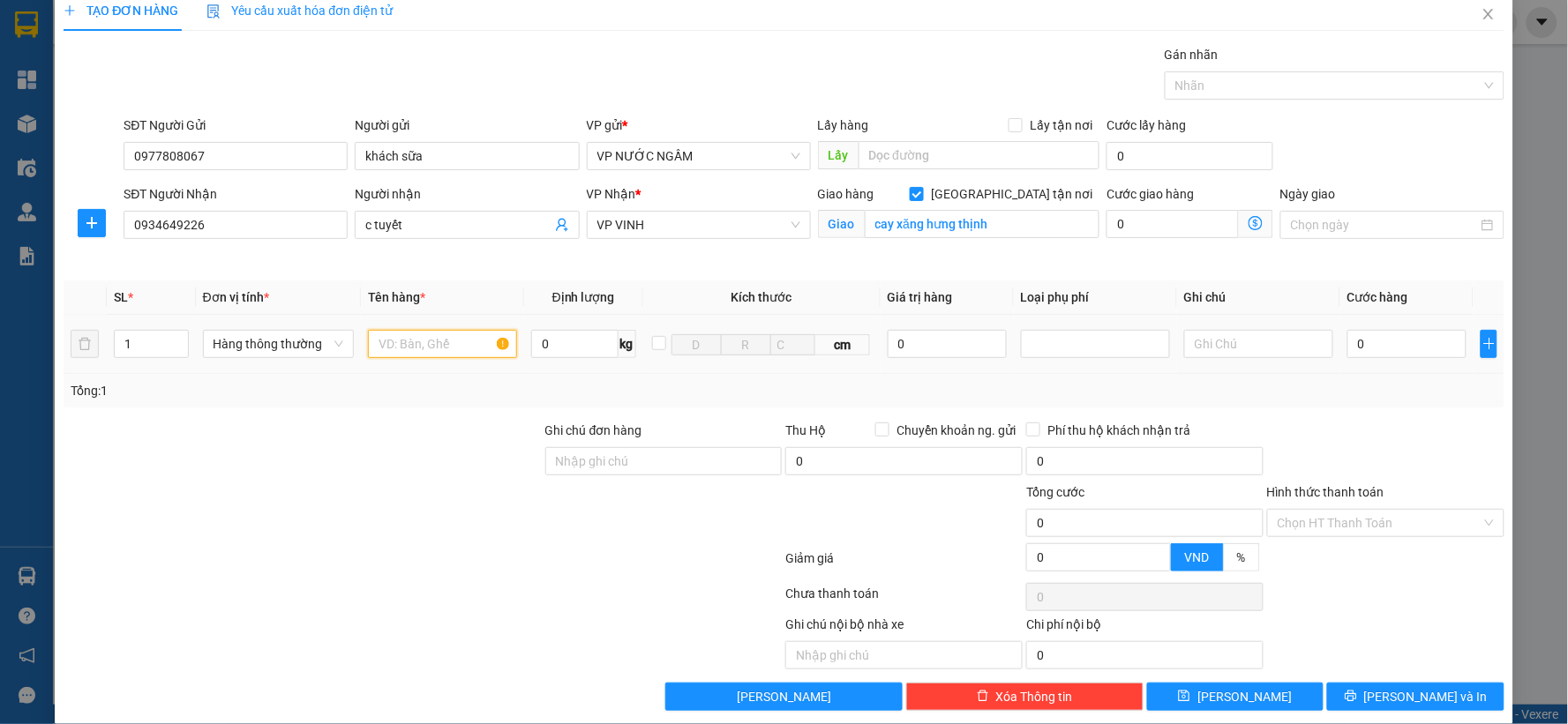
click at [395, 343] on input "text" at bounding box center [442, 343] width 149 height 28
type input "sữa"
click at [1356, 349] on input "0" at bounding box center [1407, 343] width 119 height 28
type input "4"
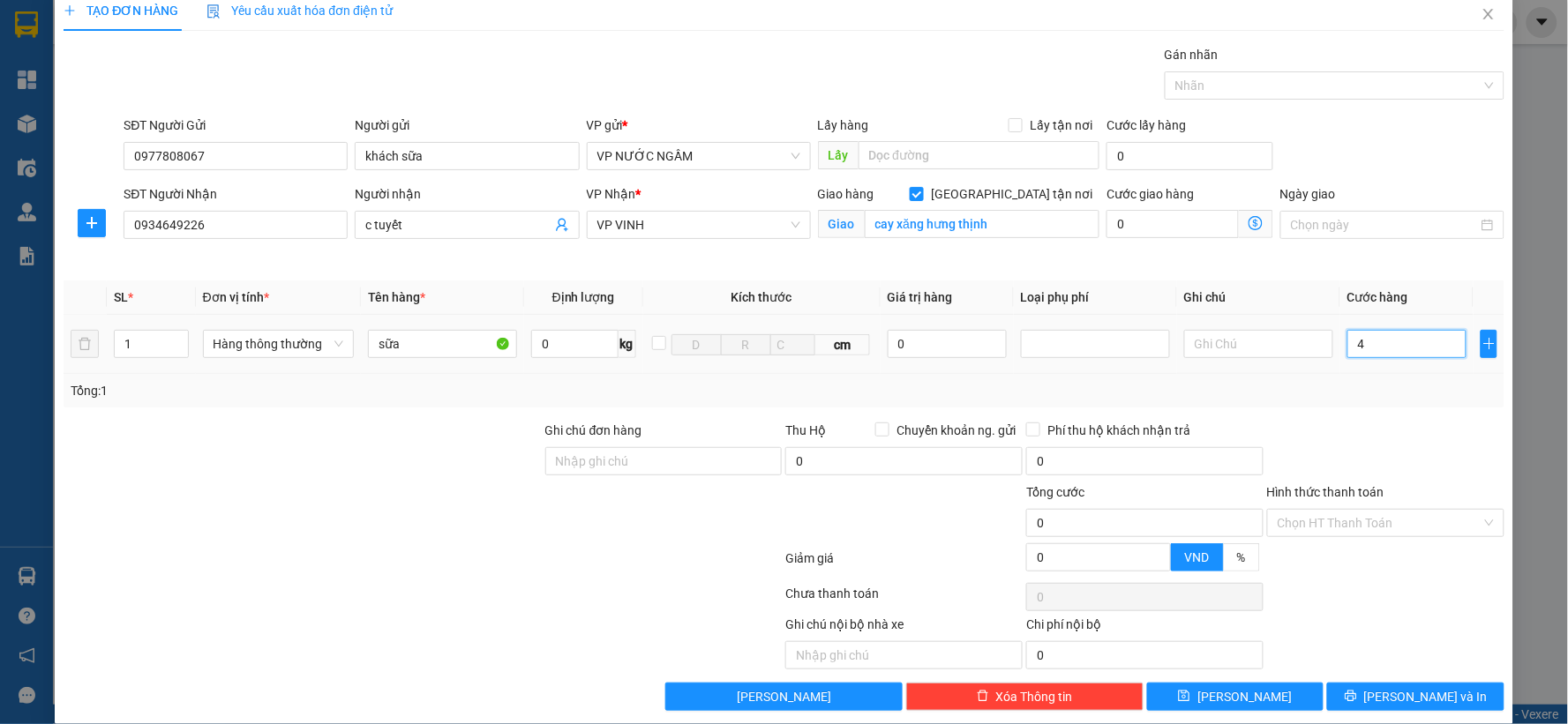
type input "4"
type input "40"
type input "40.000"
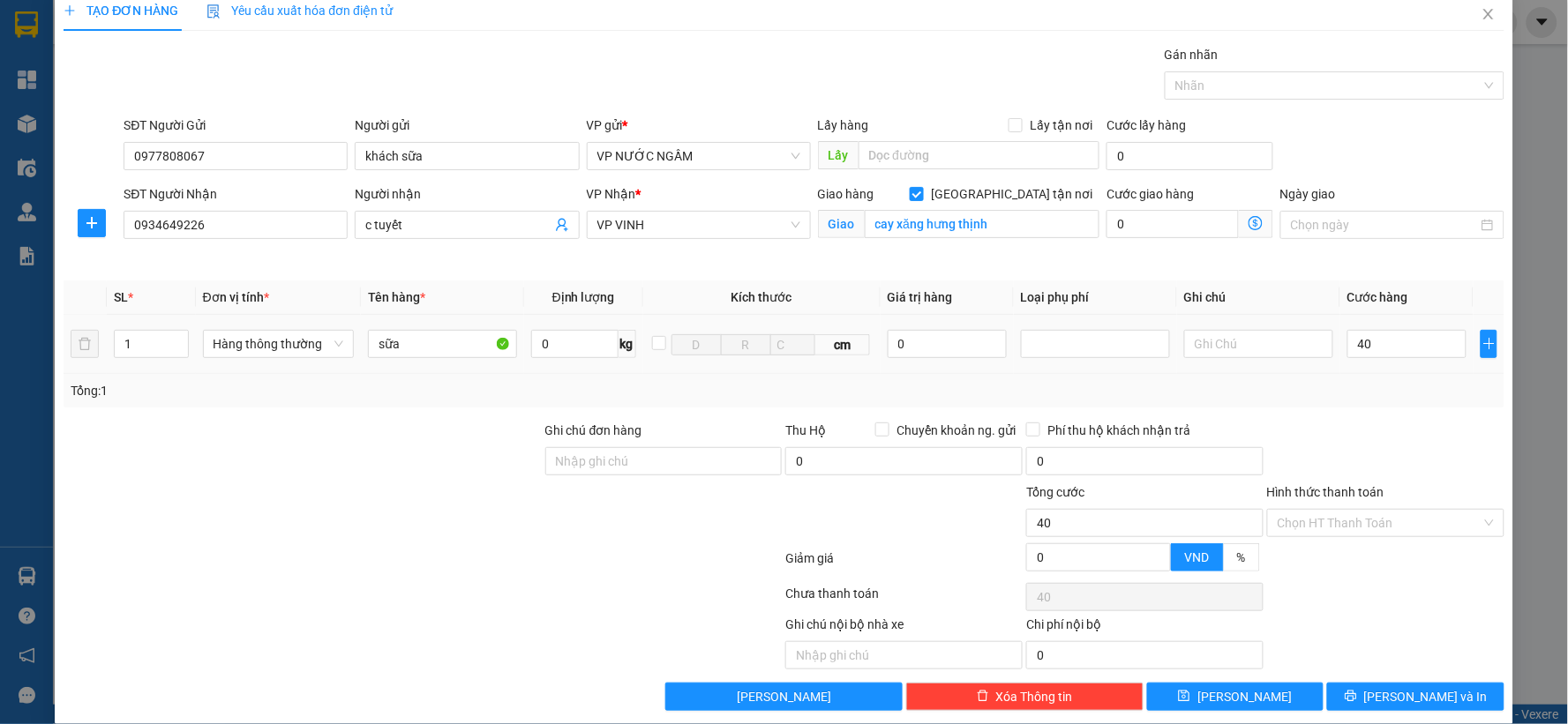
type input "40.000"
click at [1347, 432] on div at bounding box center [1386, 452] width 241 height 62
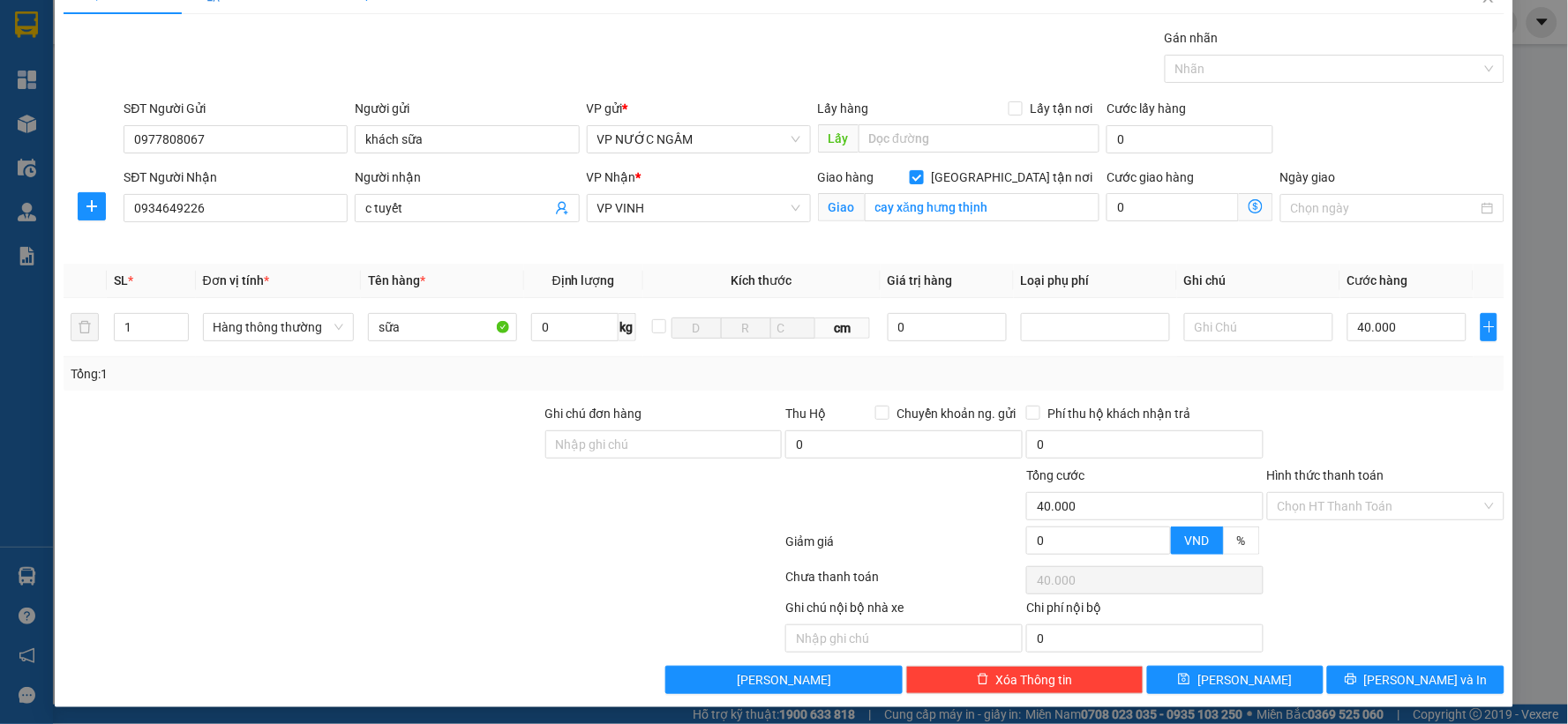
scroll to position [40, 0]
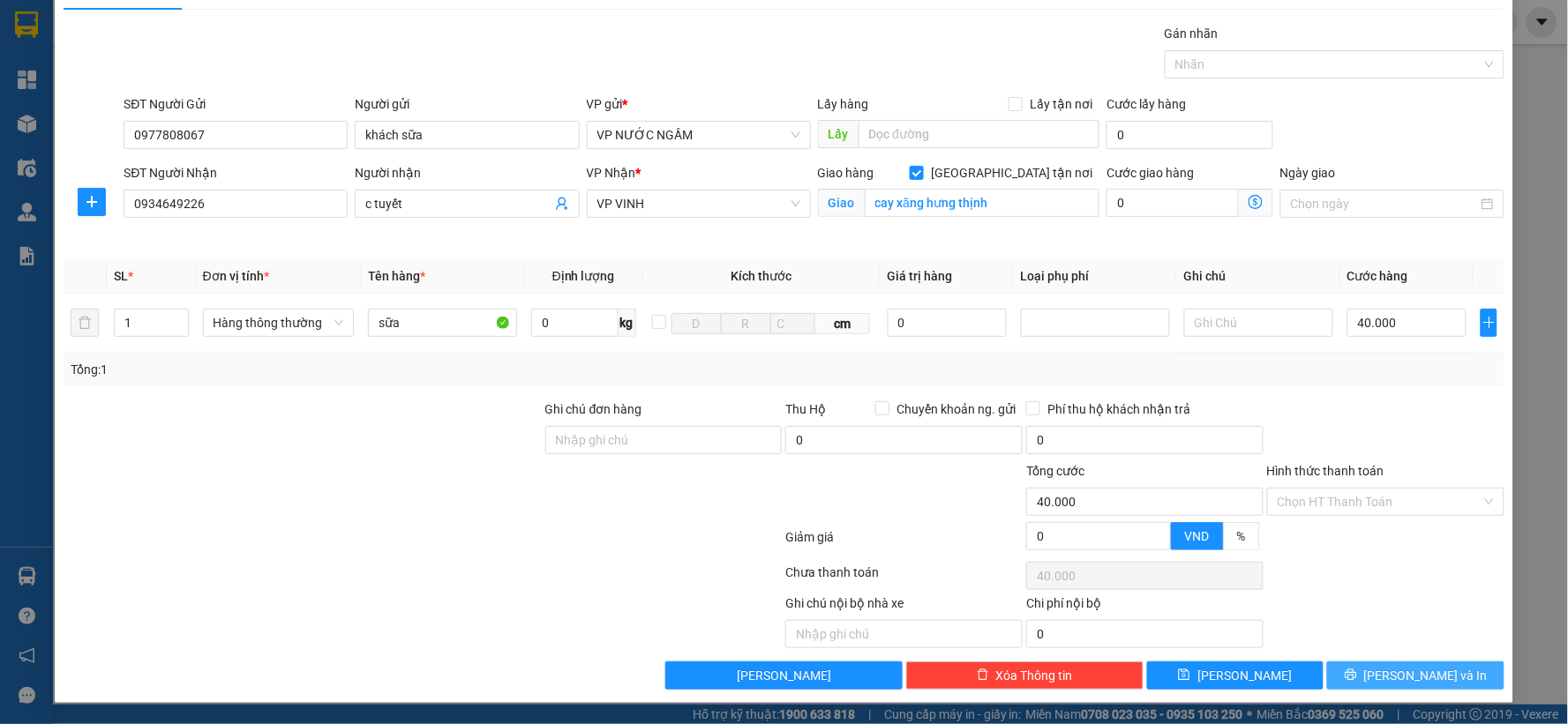
click at [1369, 667] on button "[PERSON_NAME] và In" at bounding box center [1416, 676] width 178 height 28
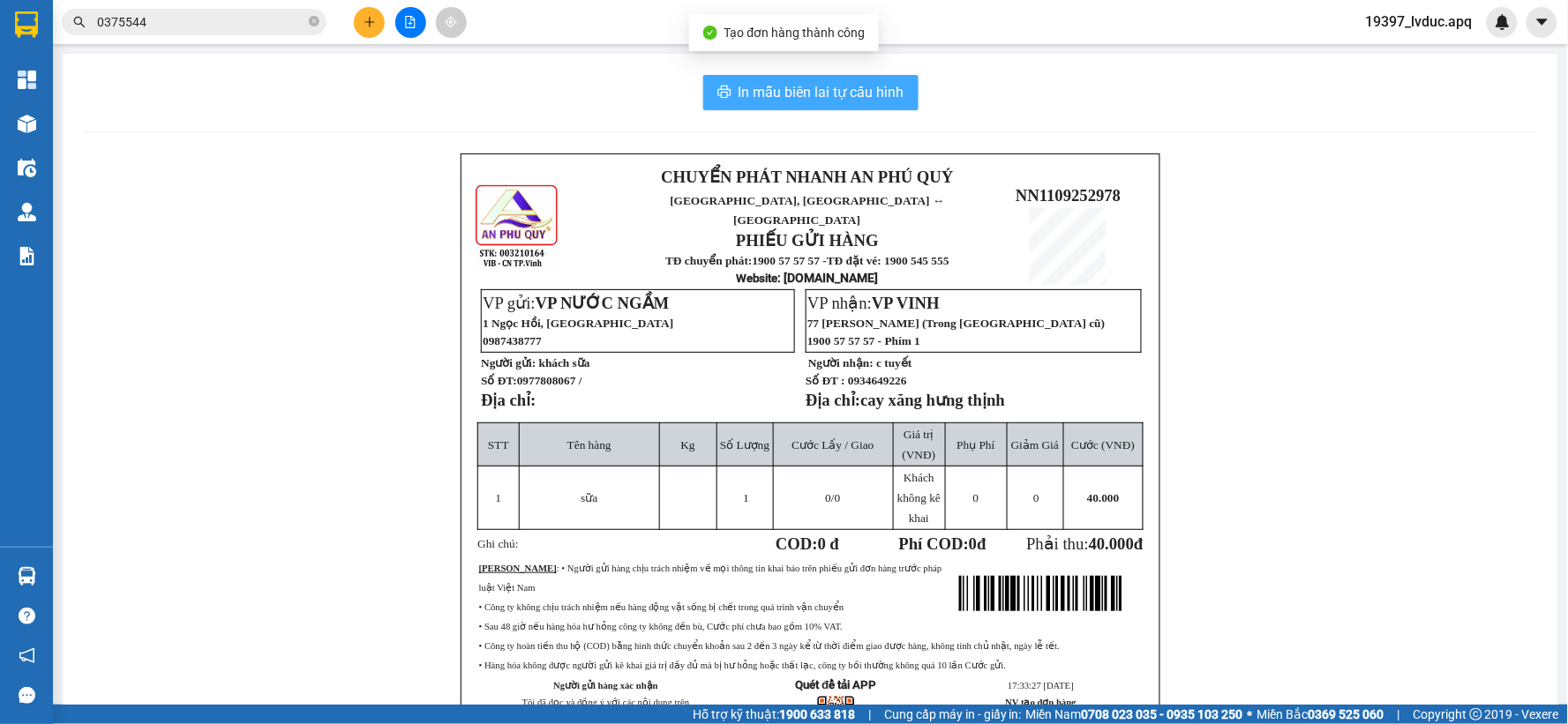
click at [797, 103] on span "In mẫu biên lai tự cấu hình" at bounding box center [822, 93] width 166 height 22
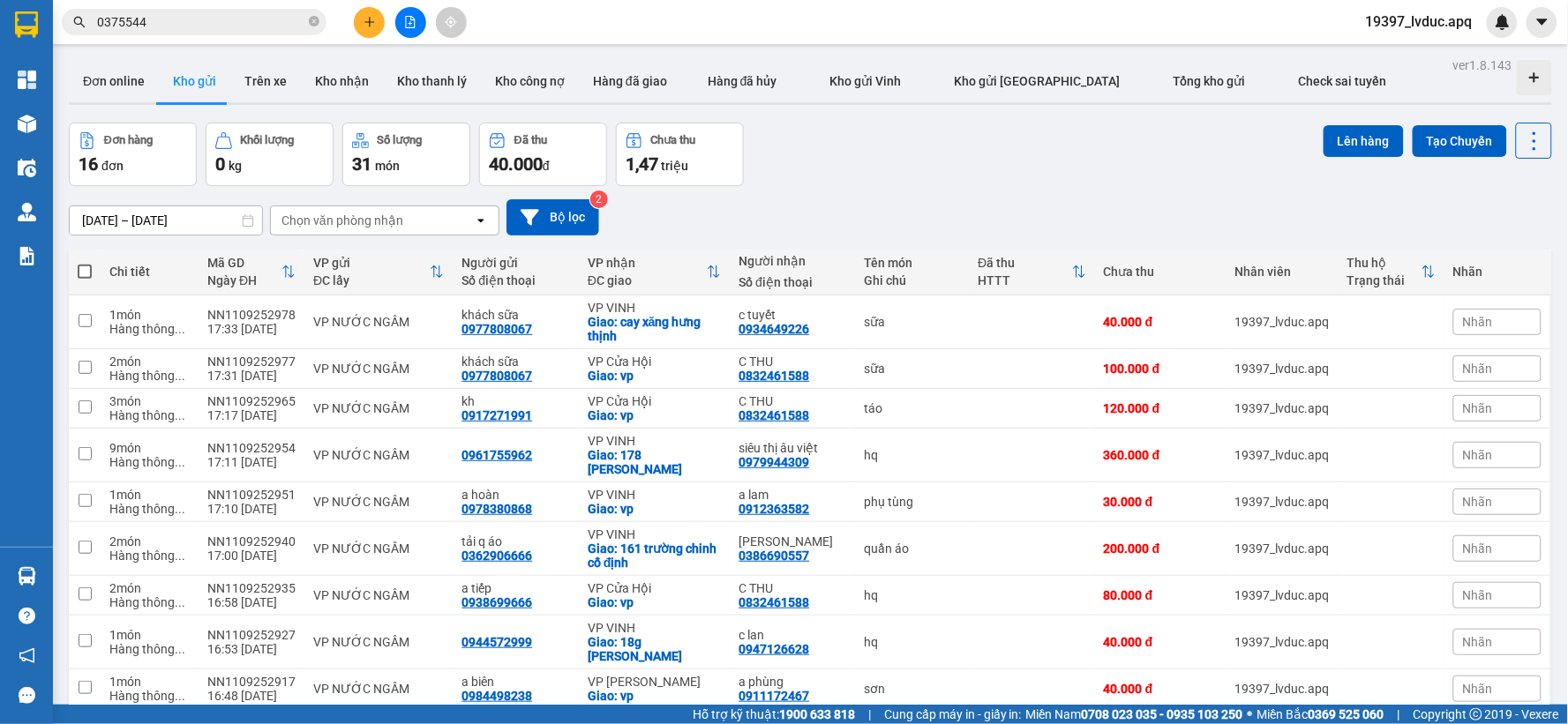
drag, startPoint x: 561, startPoint y: 194, endPoint x: 578, endPoint y: 197, distance: 17.3
click at [561, 194] on div "[DATE] – [DATE] Press the down arrow key to interact with the calendar and sele…" at bounding box center [810, 218] width 1484 height 63
click at [585, 206] on button "Bộ lọc" at bounding box center [553, 217] width 93 height 36
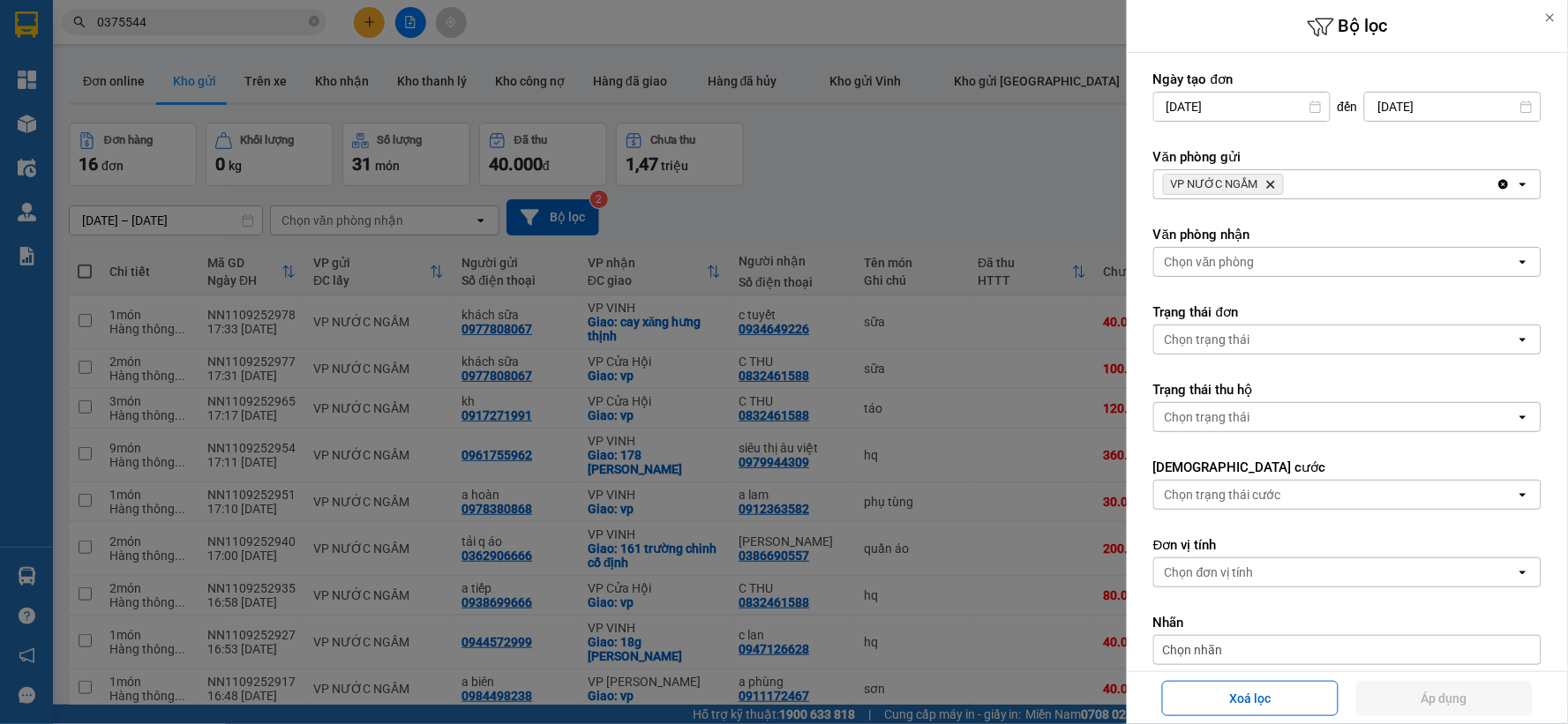
click at [1294, 266] on div "Chọn văn phòng" at bounding box center [1335, 262] width 362 height 28
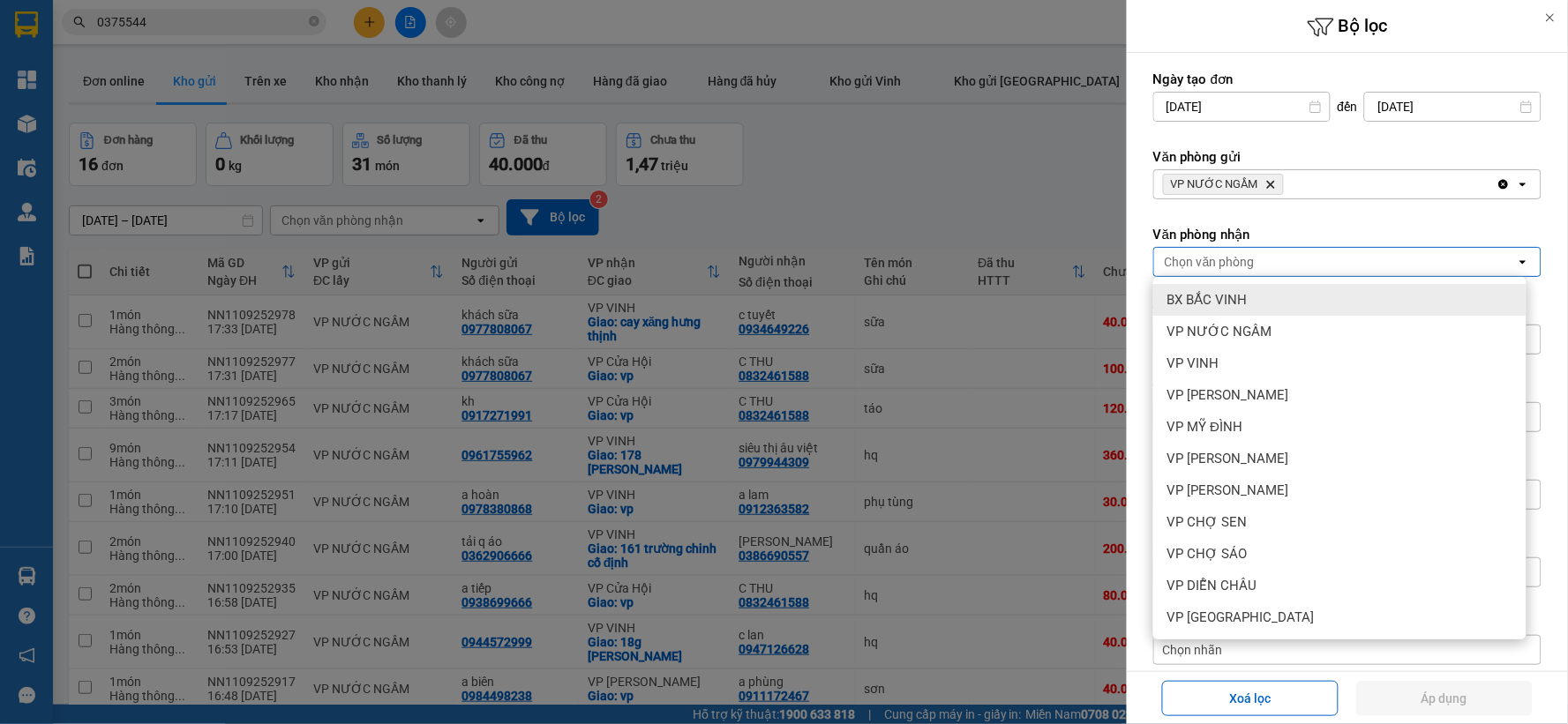
click at [1230, 302] on span "BX BẮC VINH" at bounding box center [1208, 299] width 81 height 18
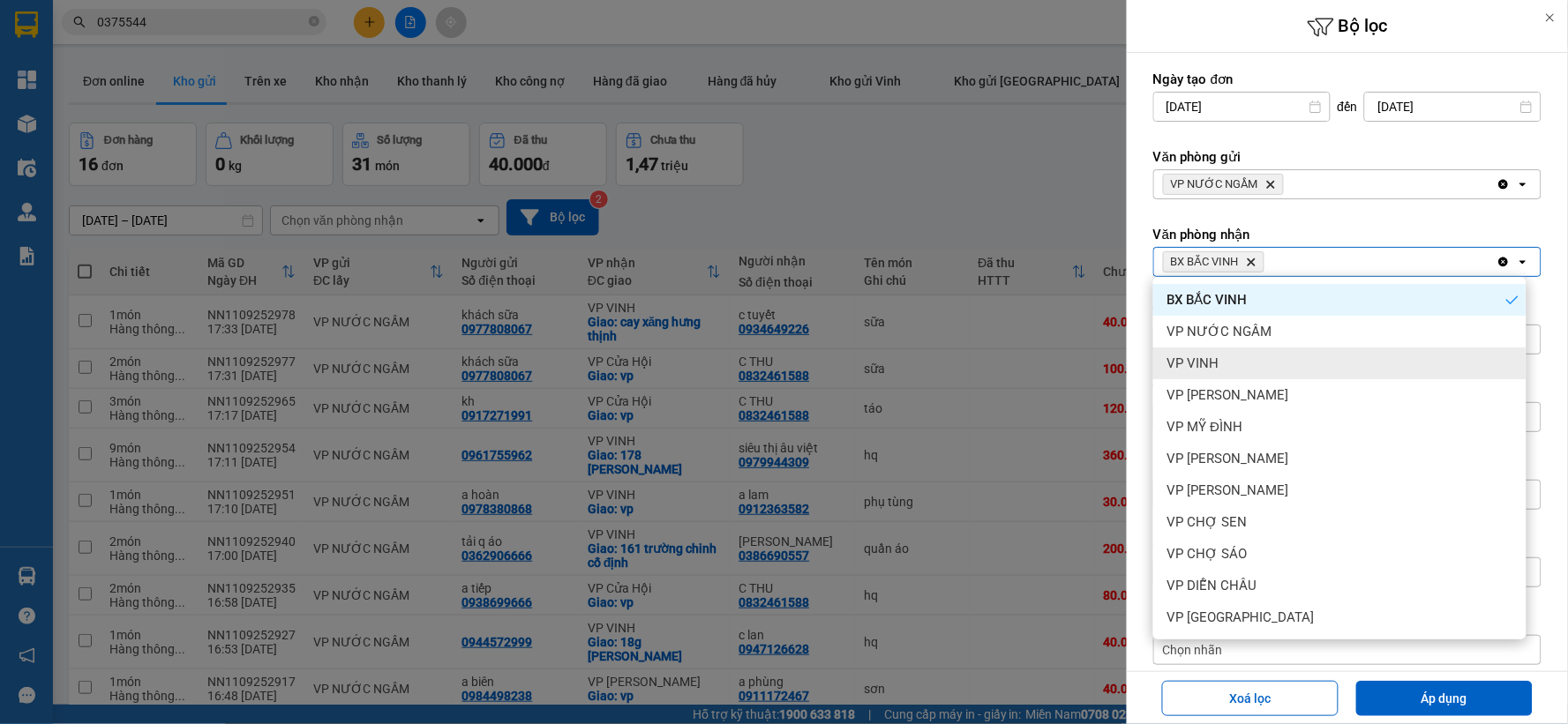
click at [1221, 354] on div "VP VINH" at bounding box center [1339, 363] width 373 height 31
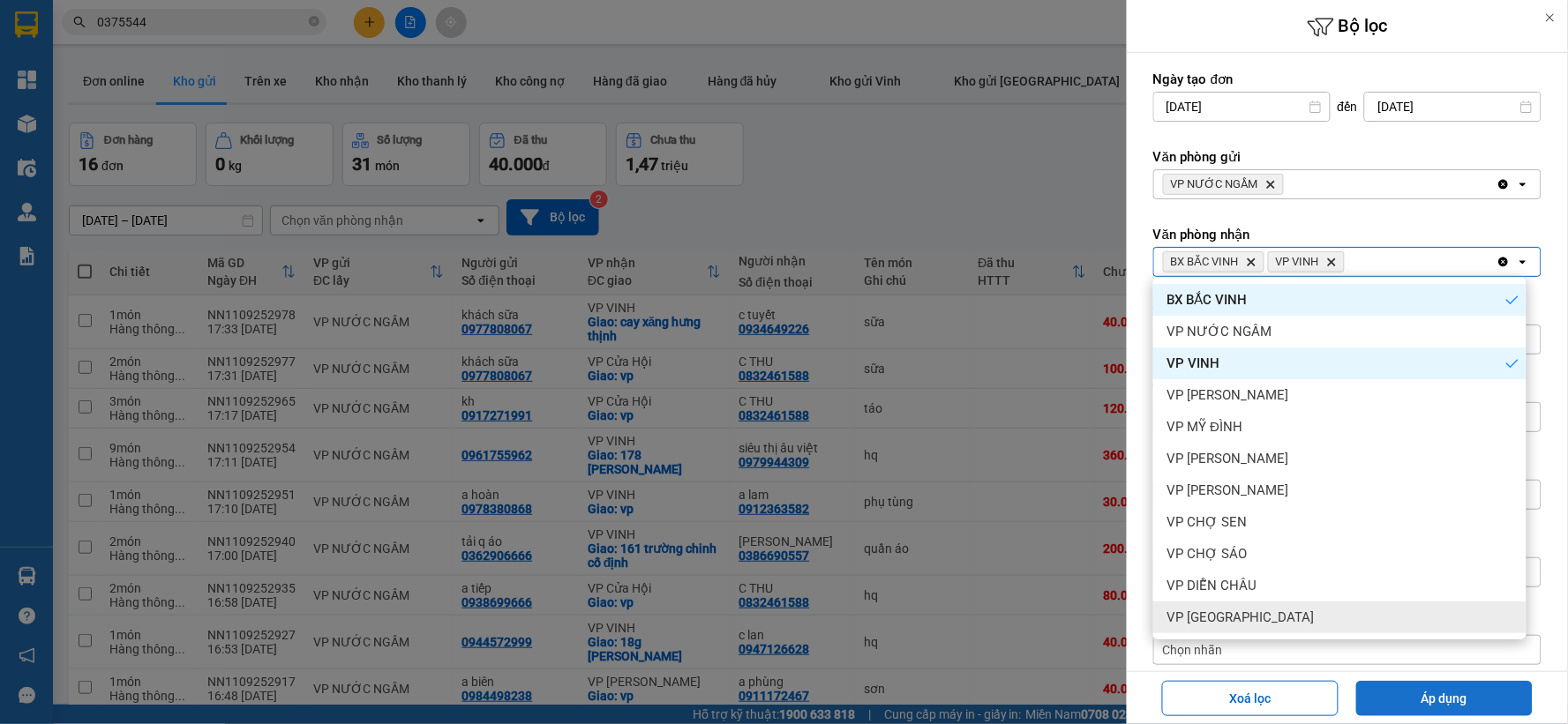
click at [1401, 708] on button "Áp dụng" at bounding box center [1445, 699] width 177 height 35
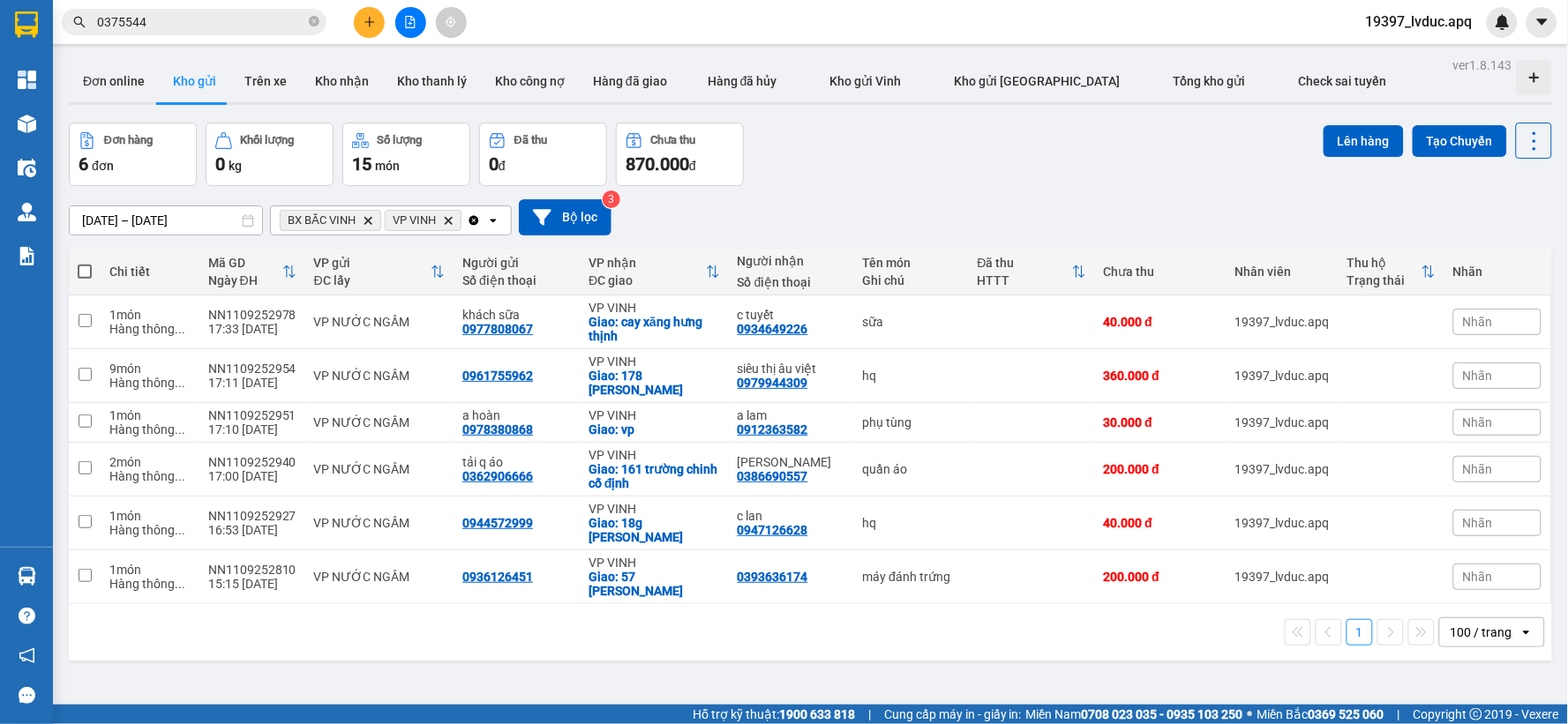
click at [82, 270] on span at bounding box center [84, 271] width 14 height 14
click at [84, 263] on input "checkbox" at bounding box center [84, 263] width 0 height 0
checkbox input "true"
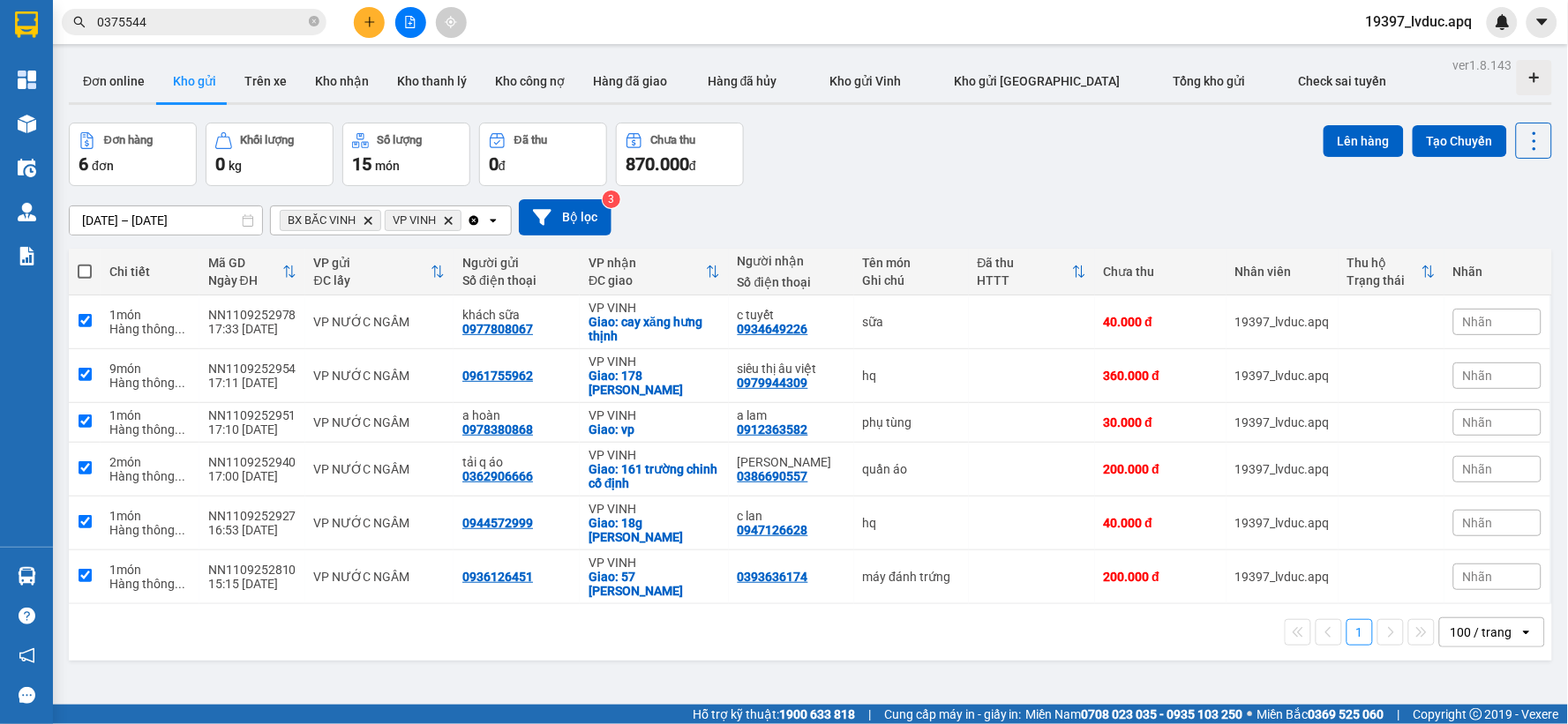
checkbox input "true"
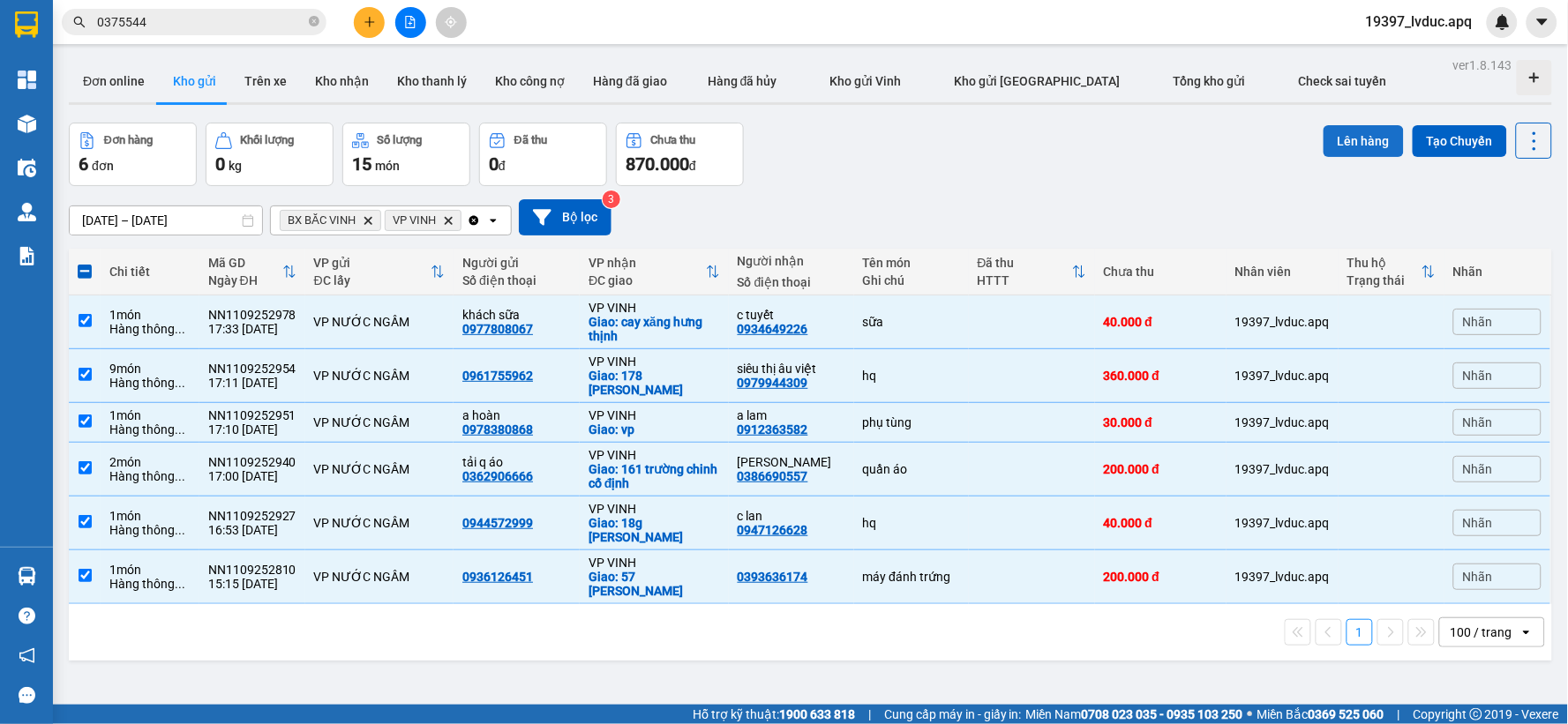
click at [1346, 132] on button "Lên hàng" at bounding box center [1363, 141] width 81 height 31
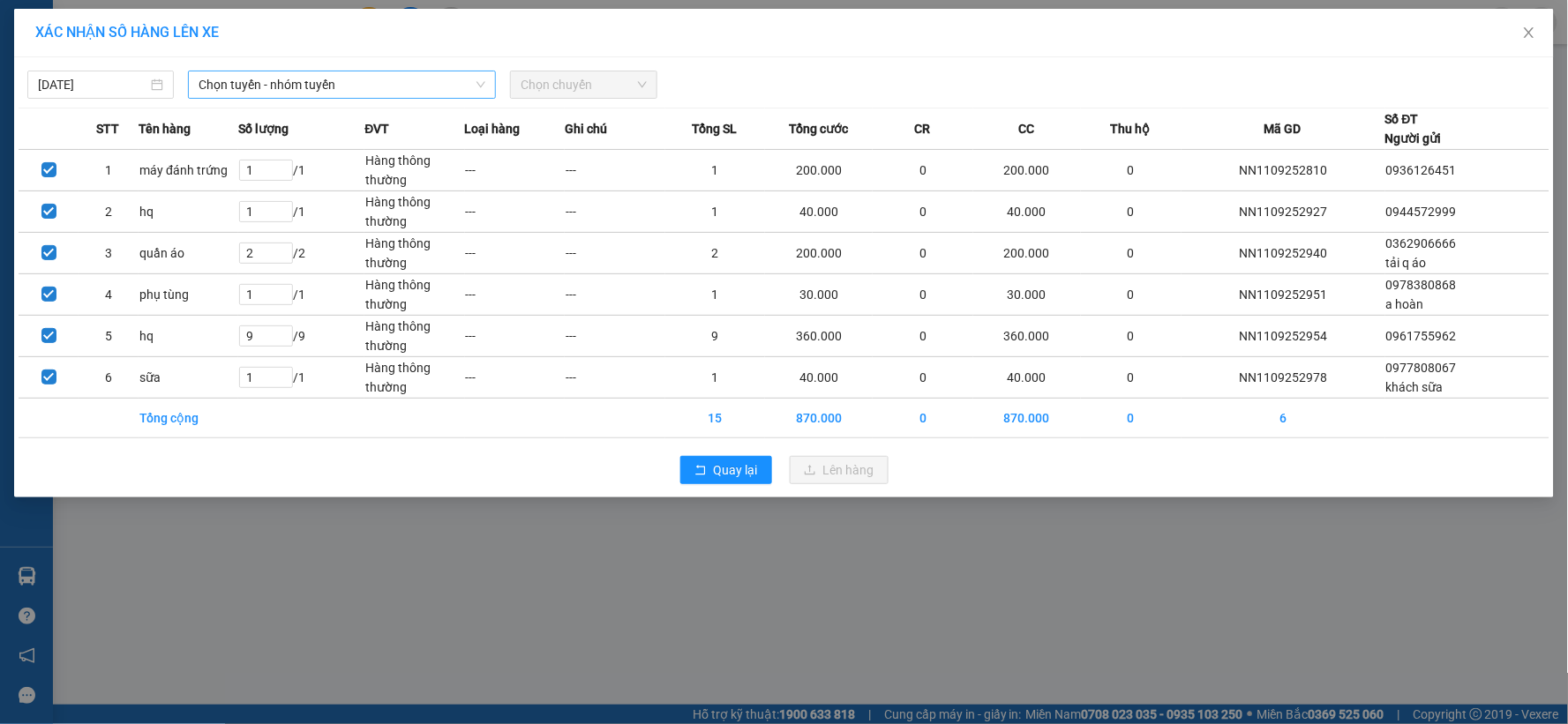
click at [235, 80] on span "Chọn tuyến - nhóm tuyến" at bounding box center [342, 84] width 287 height 27
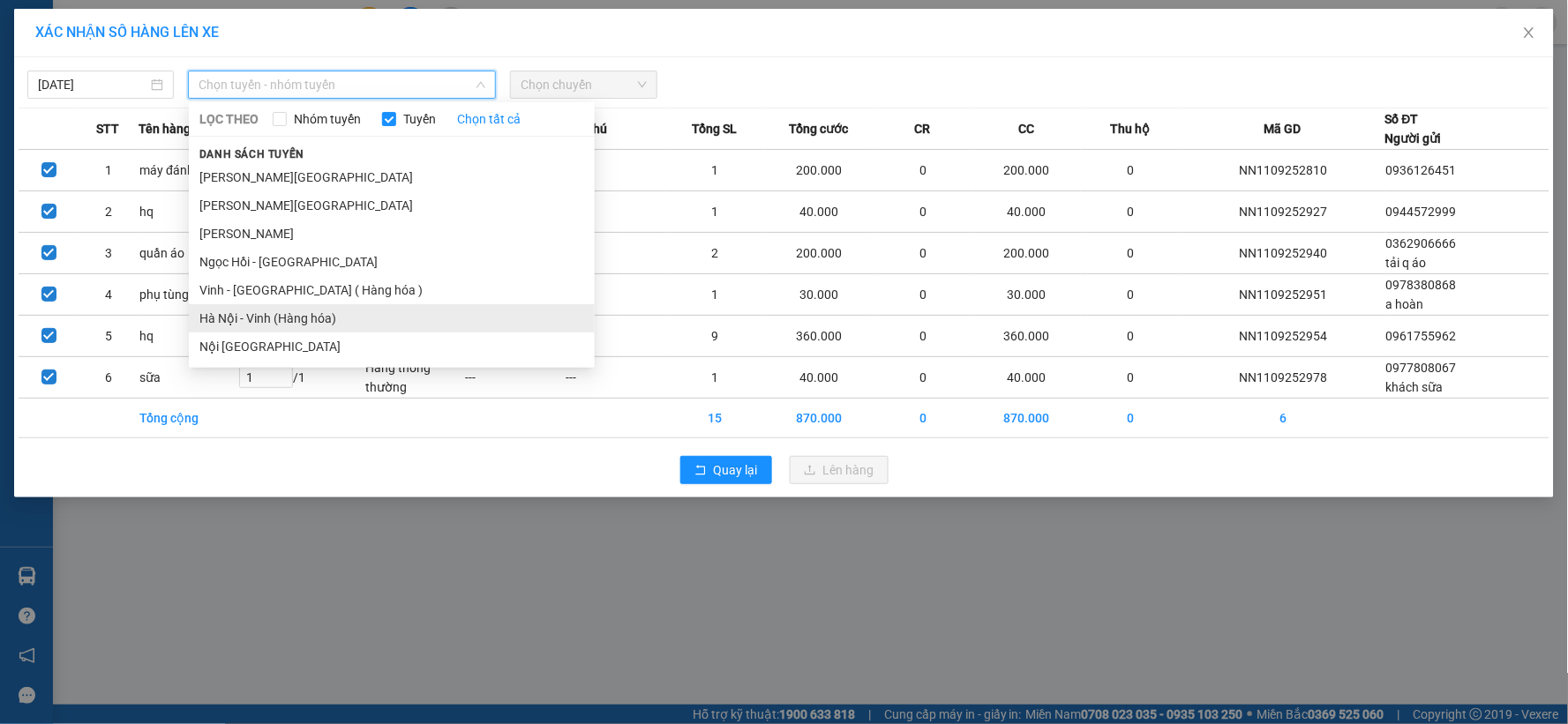
click at [253, 313] on li "Hà Nội - Vinh (Hàng hóa)" at bounding box center [392, 318] width 406 height 28
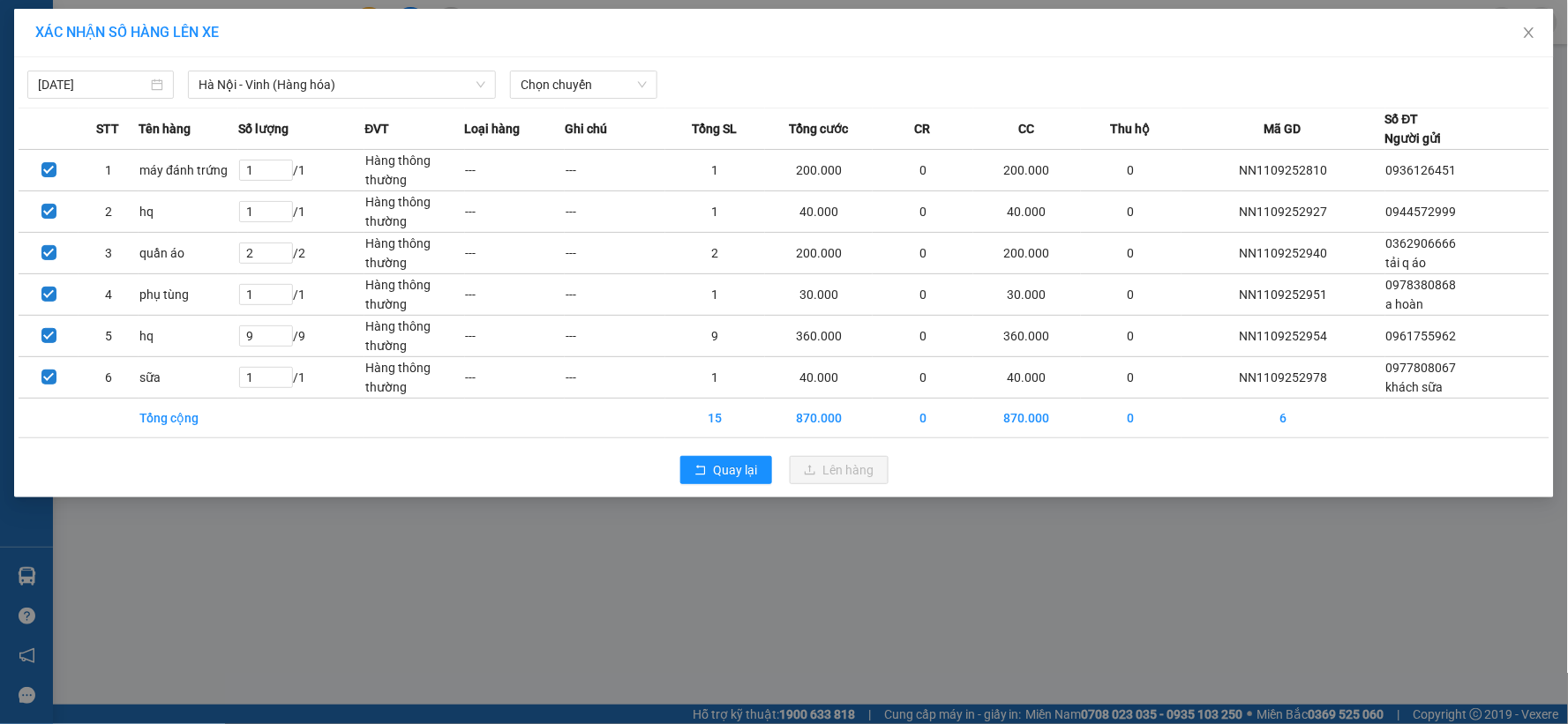
click at [606, 57] on div "[DATE] [GEOGRAPHIC_DATA] - [GEOGRAPHIC_DATA] (Hàng hóa) LỌC THEO Nhóm tuyến Tuy…" at bounding box center [784, 277] width 1540 height 440
click at [602, 69] on div "[DATE] [GEOGRAPHIC_DATA] - [GEOGRAPHIC_DATA] (Hàng hóa) LỌC THEO Nhóm tuyến Tuy…" at bounding box center [784, 81] width 1531 height 37
click at [595, 78] on span "Chọn chuyến" at bounding box center [583, 84] width 125 height 27
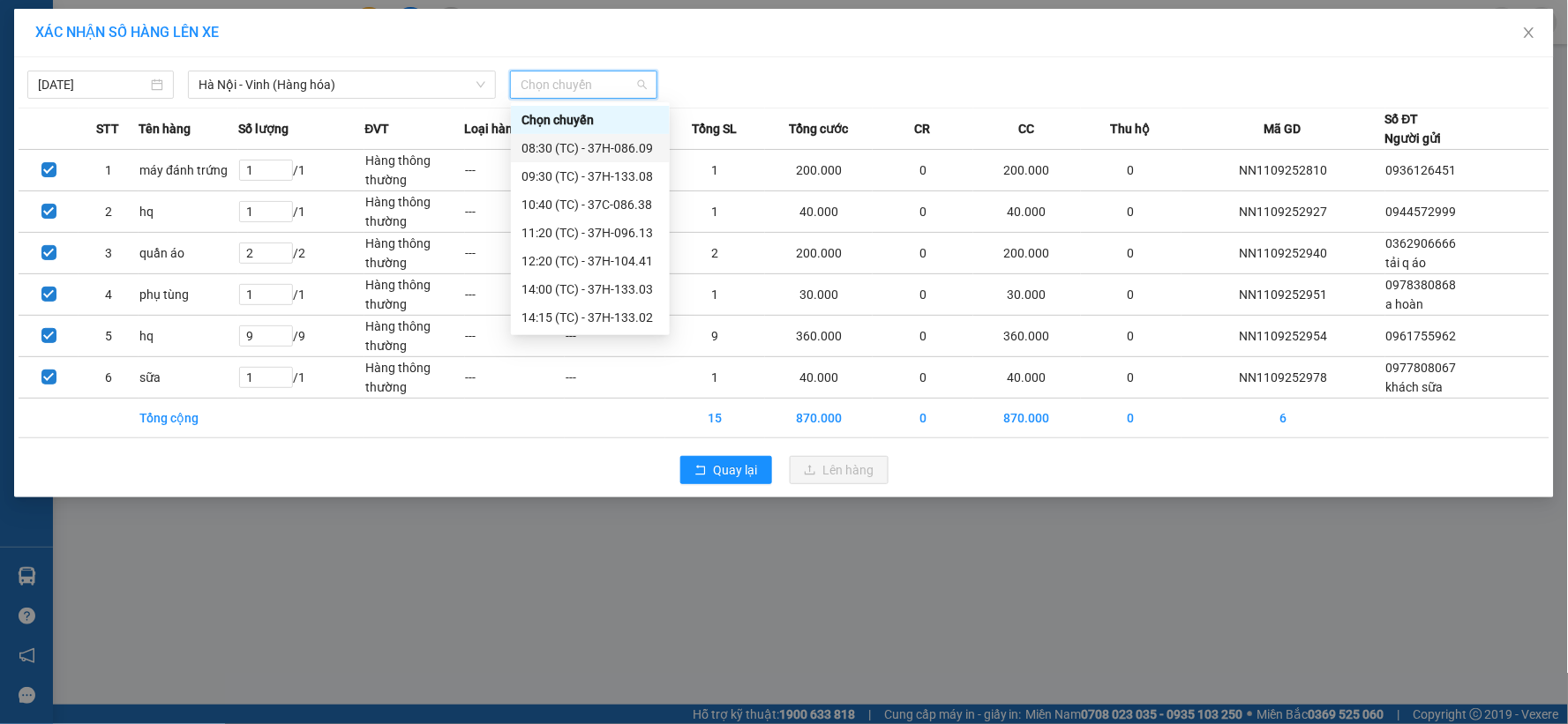
scroll to position [113, 0]
click at [577, 310] on div "22:47 (TC) - 37H-104.78" at bounding box center [590, 318] width 138 height 19
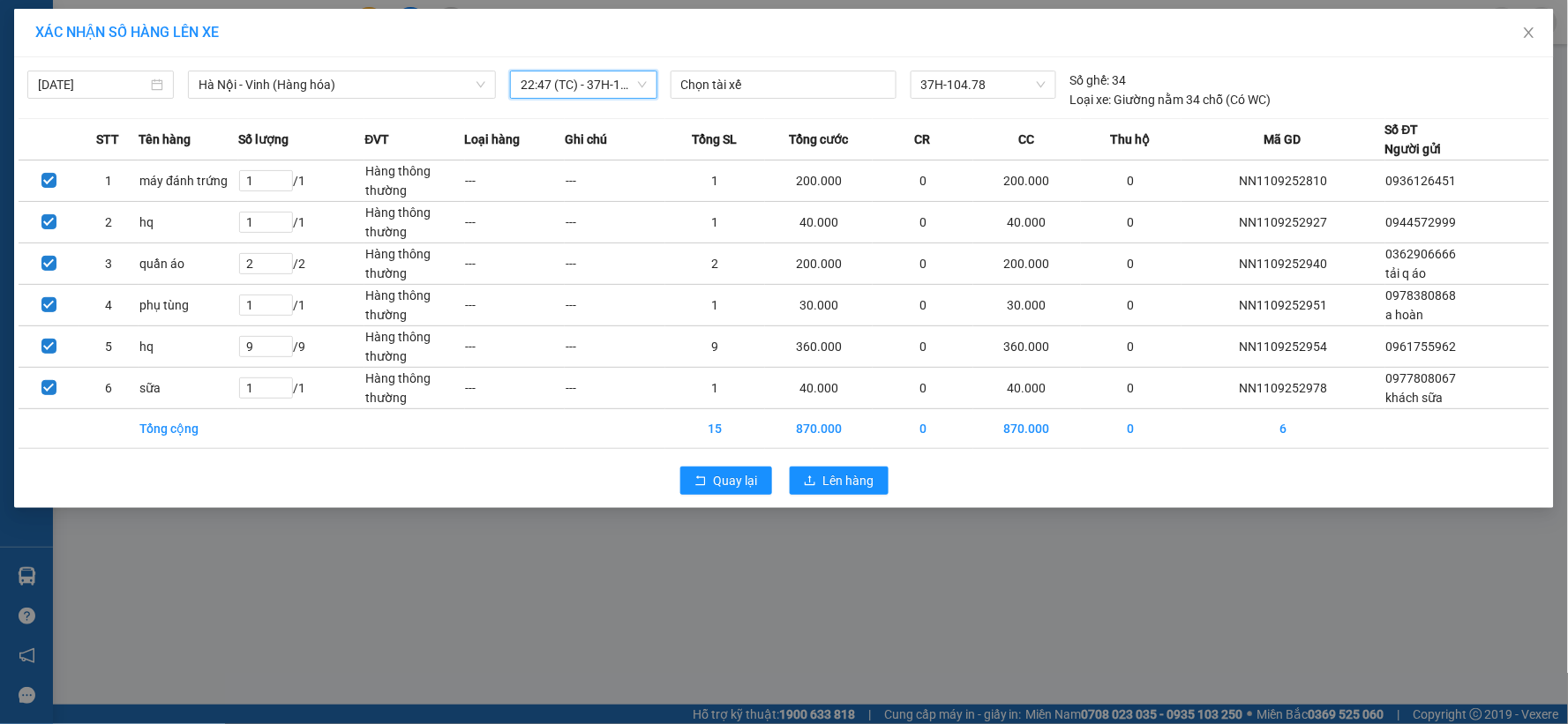
click at [836, 465] on div "Quay lại Lên hàng" at bounding box center [784, 481] width 1531 height 46
click at [836, 468] on button "Lên hàng" at bounding box center [839, 481] width 99 height 28
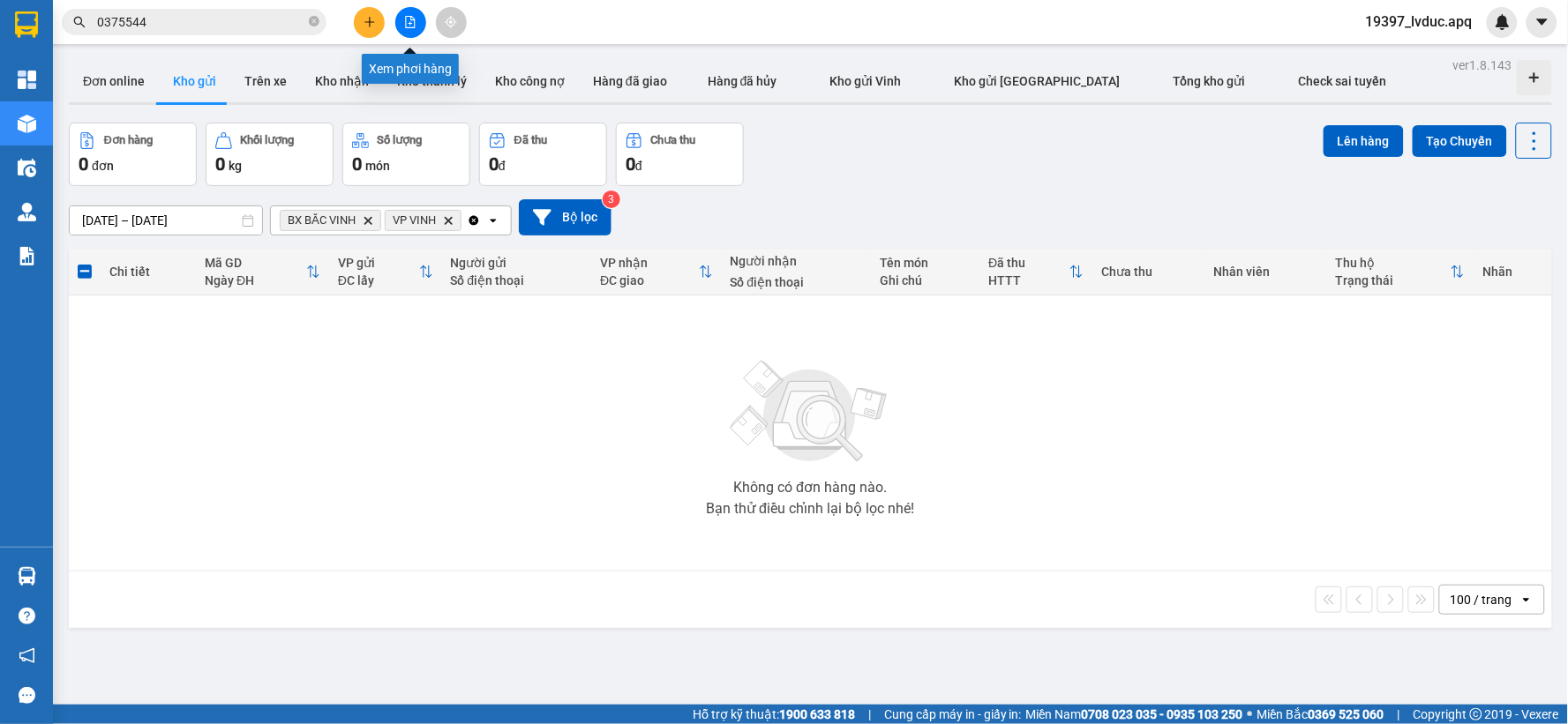
click at [404, 19] on icon "file-add" at bounding box center [409, 21] width 12 height 12
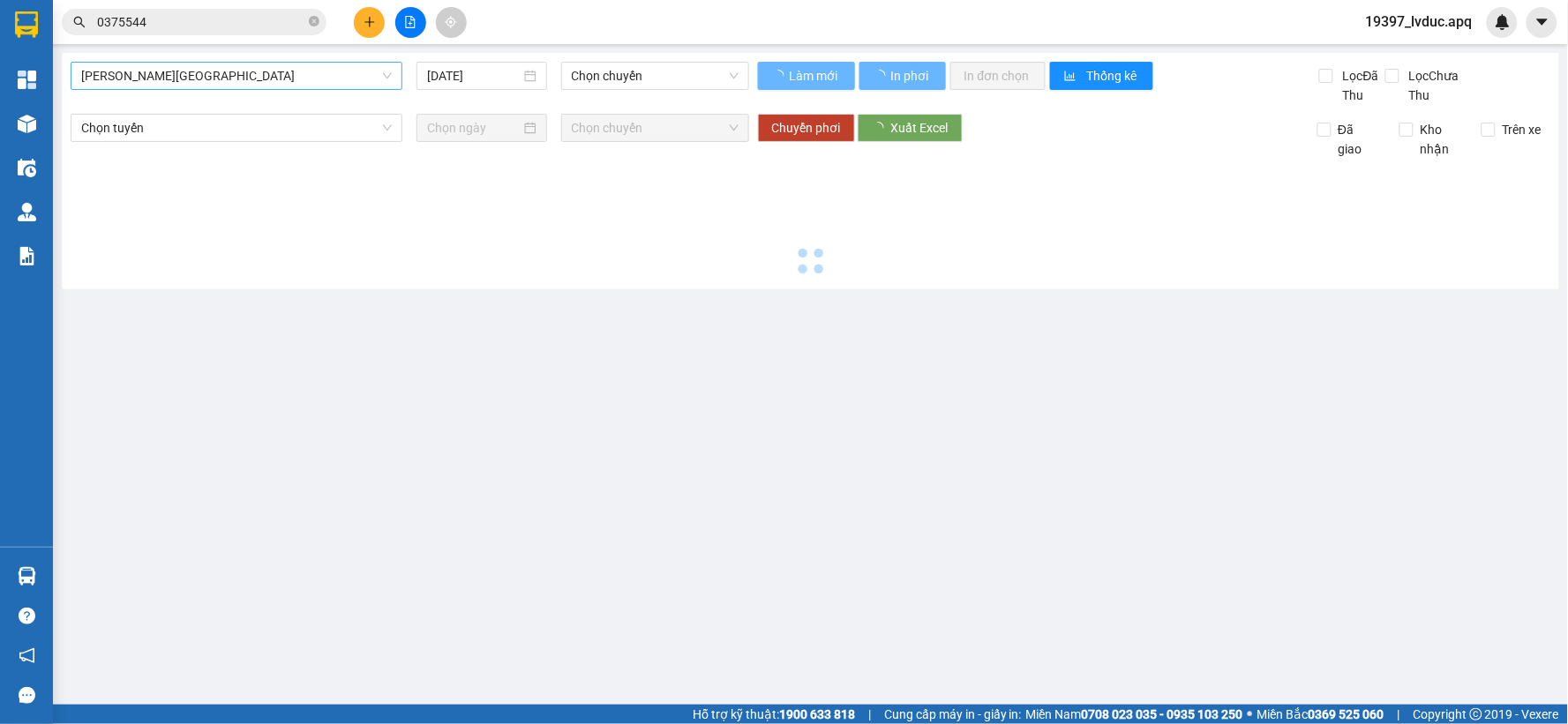
click at [271, 69] on span "[PERSON_NAME][GEOGRAPHIC_DATA]" at bounding box center [236, 76] width 310 height 27
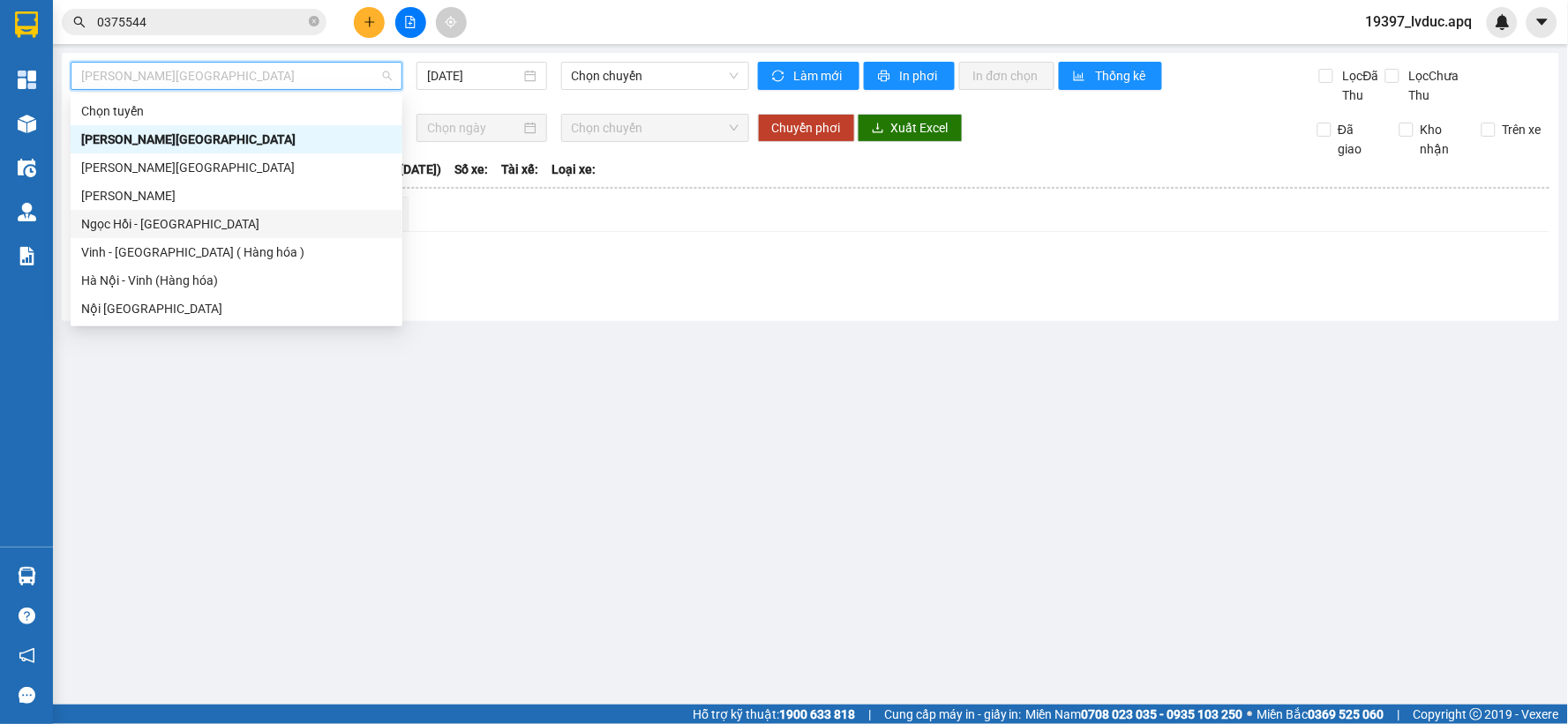
drag, startPoint x: 239, startPoint y: 233, endPoint x: 240, endPoint y: 243, distance: 10.0
click at [240, 236] on div "Chọn tuyến [GEOGRAPHIC_DATA] - [GEOGRAPHIC_DATA] [GEOGRAPHIC_DATA] - [GEOGRAPHI…" at bounding box center [236, 210] width 332 height 226
click at [240, 243] on div "Vinh - [GEOGRAPHIC_DATA] ( Hàng hóa )" at bounding box center [236, 252] width 310 height 19
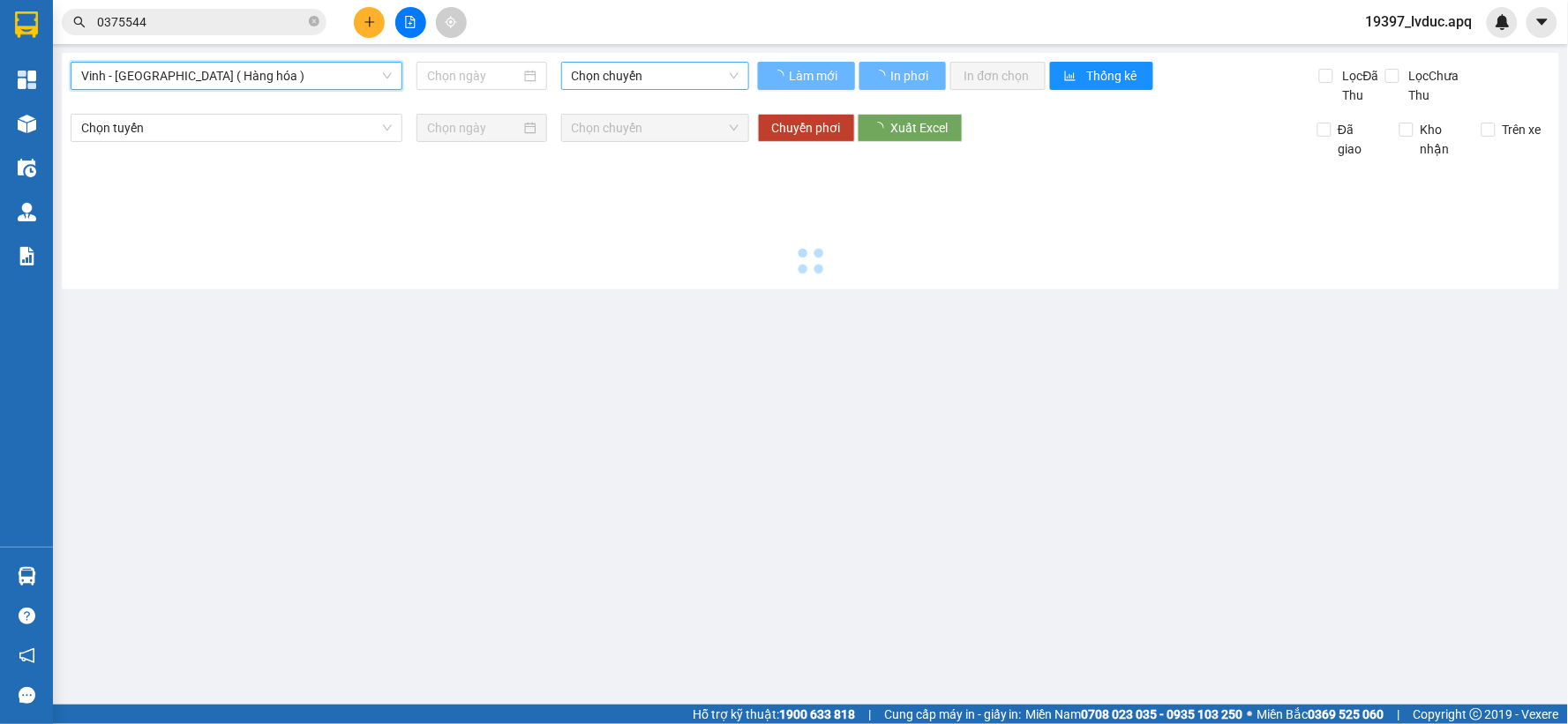
type input "[DATE]"
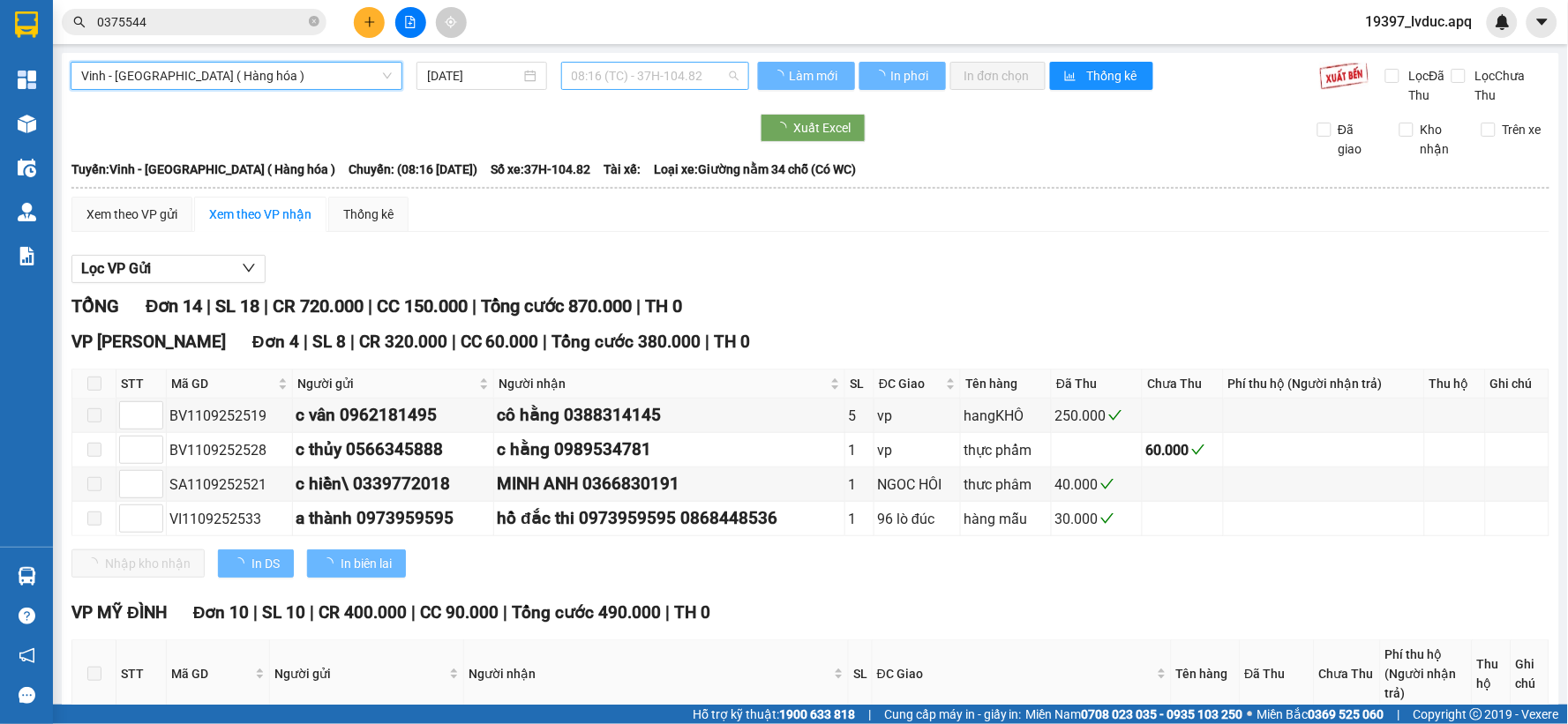
click at [678, 84] on span "08:16 (TC) - 37H-104.82" at bounding box center [655, 76] width 167 height 27
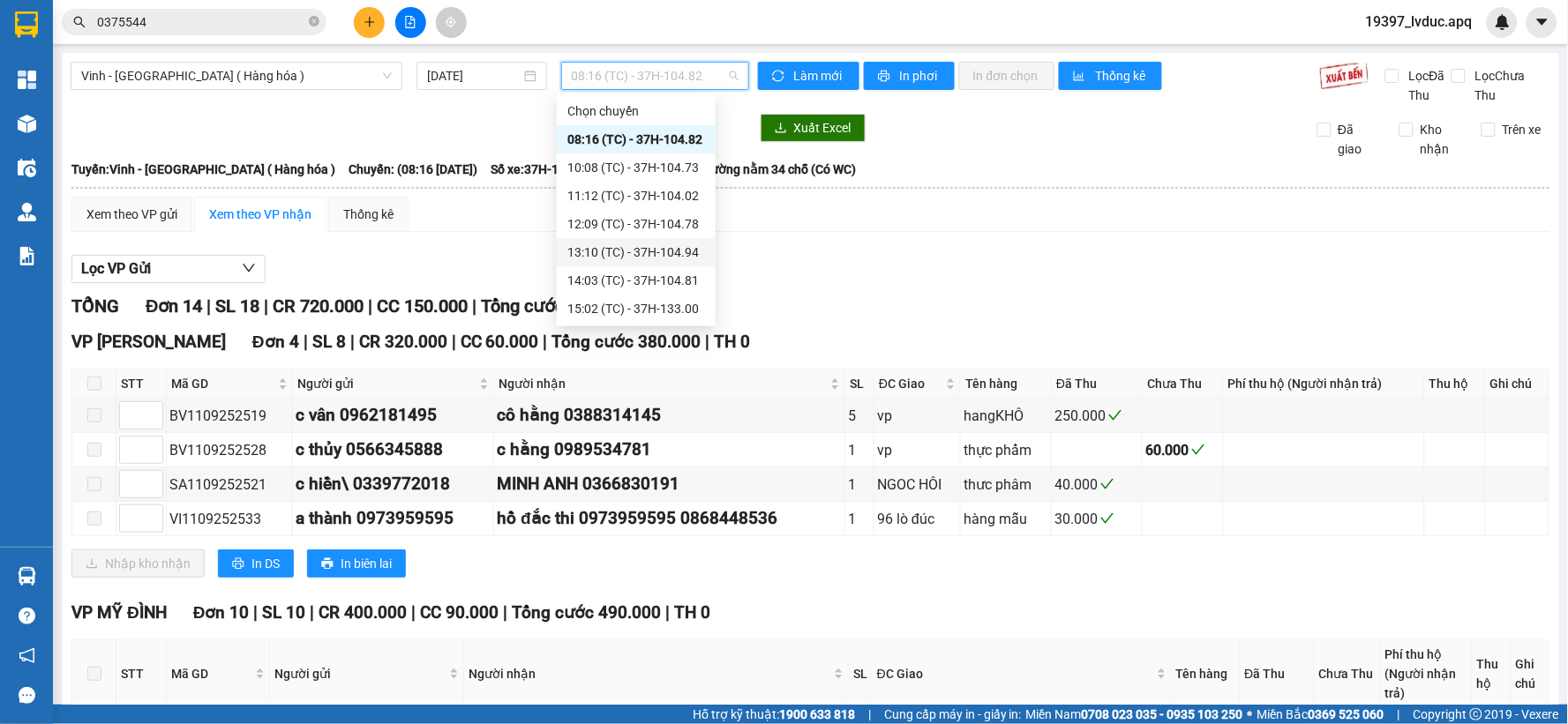
click at [628, 253] on div "13:10 (TC) - 37H-104.94" at bounding box center [636, 252] width 138 height 19
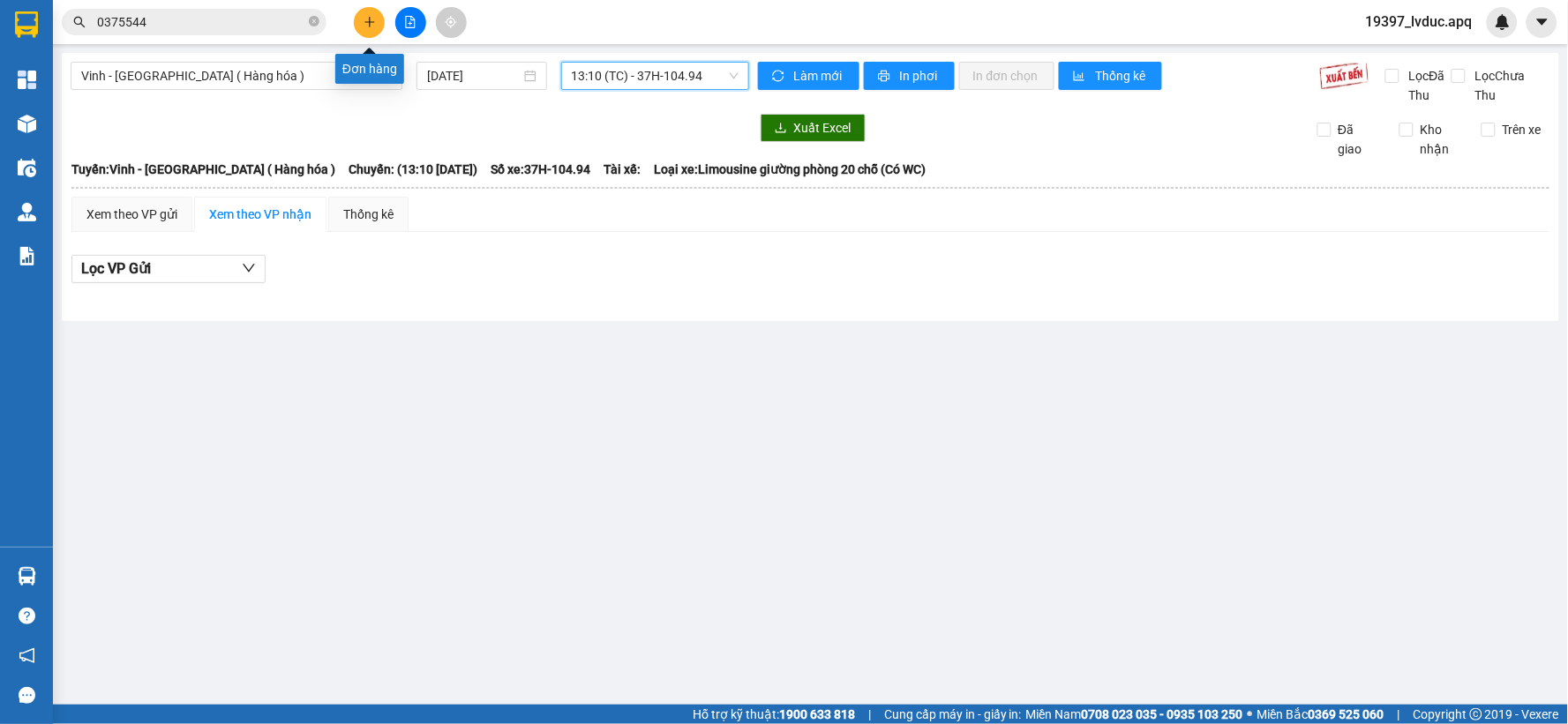
click at [374, 21] on icon "plus" at bounding box center [370, 21] width 12 height 12
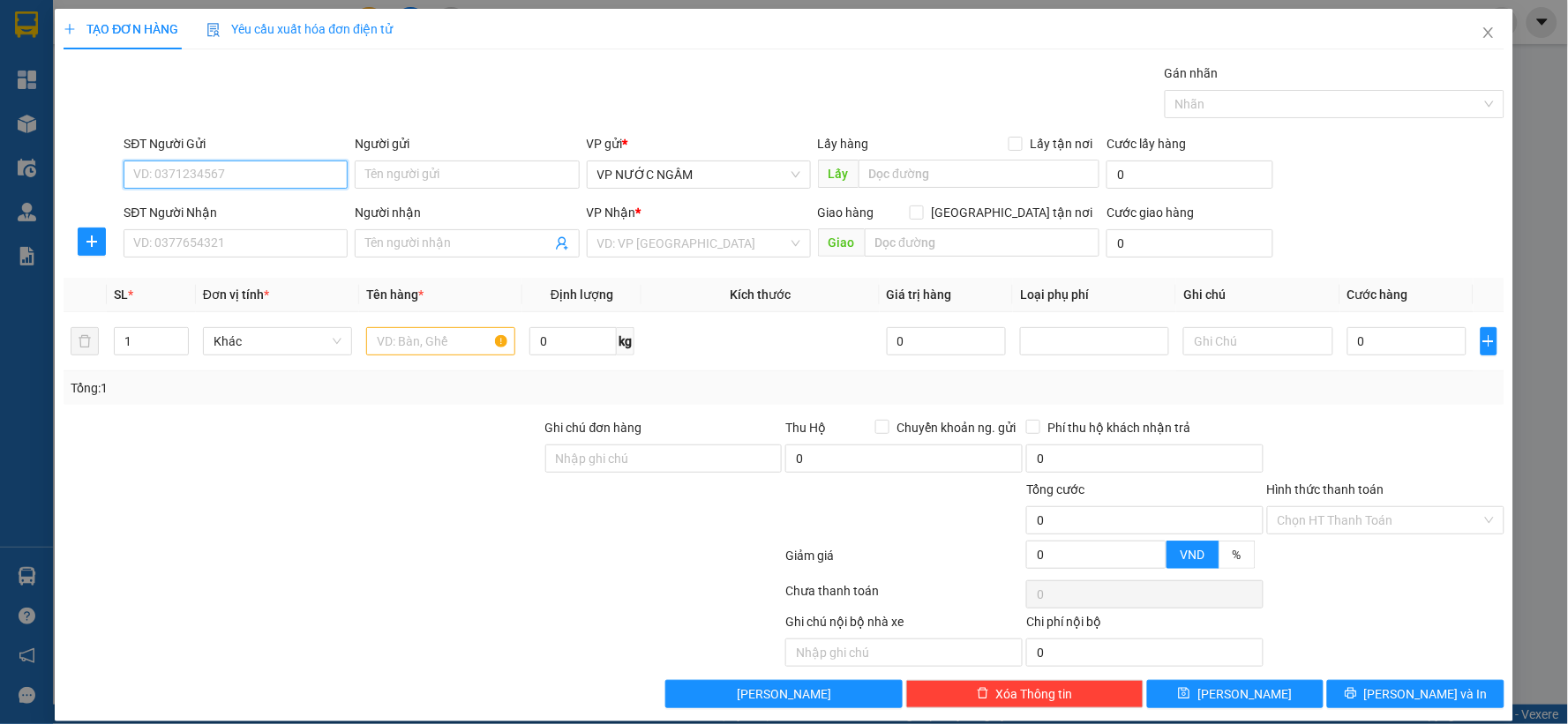
click at [207, 179] on input "SĐT Người Gửi" at bounding box center [235, 174] width 224 height 28
click at [253, 188] on input "084" at bounding box center [235, 174] width 224 height 28
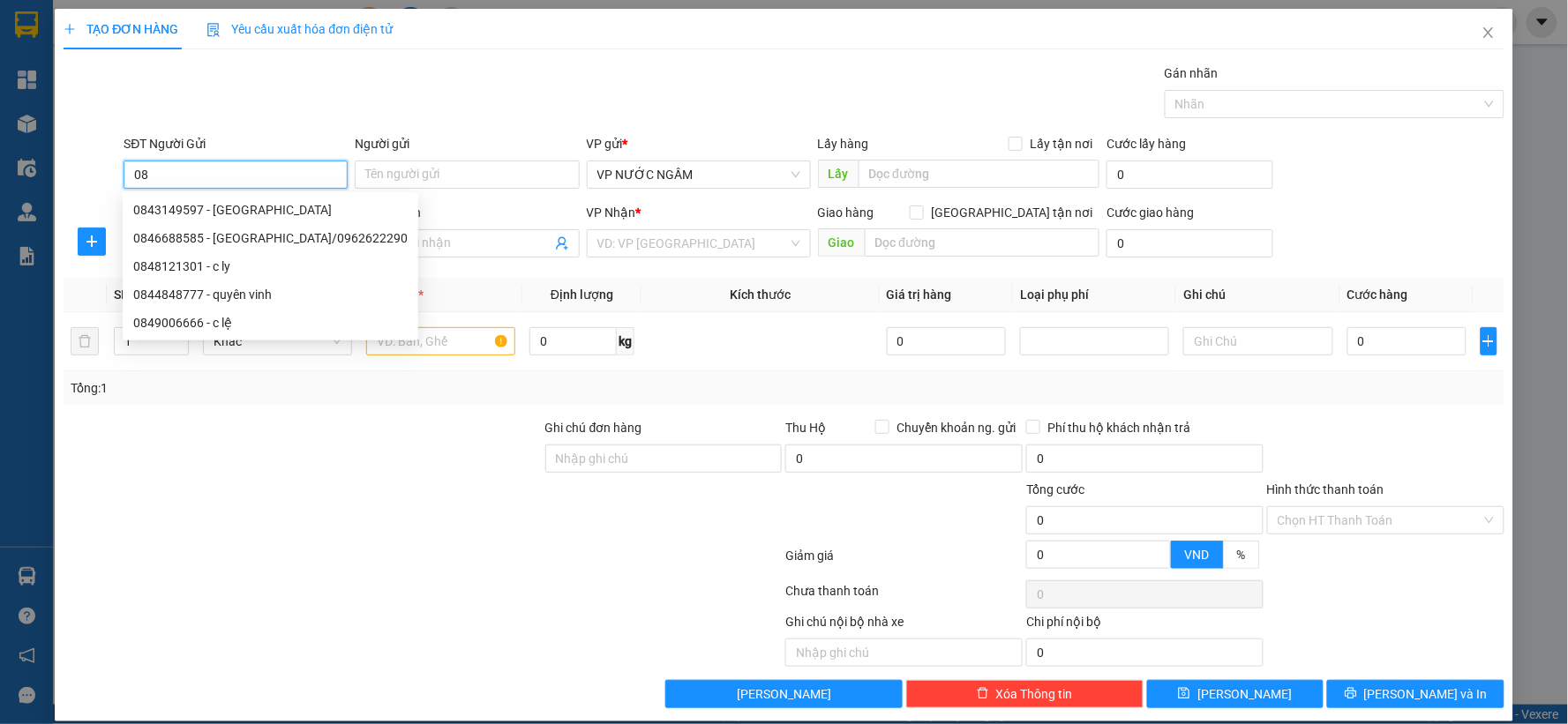
type input "0"
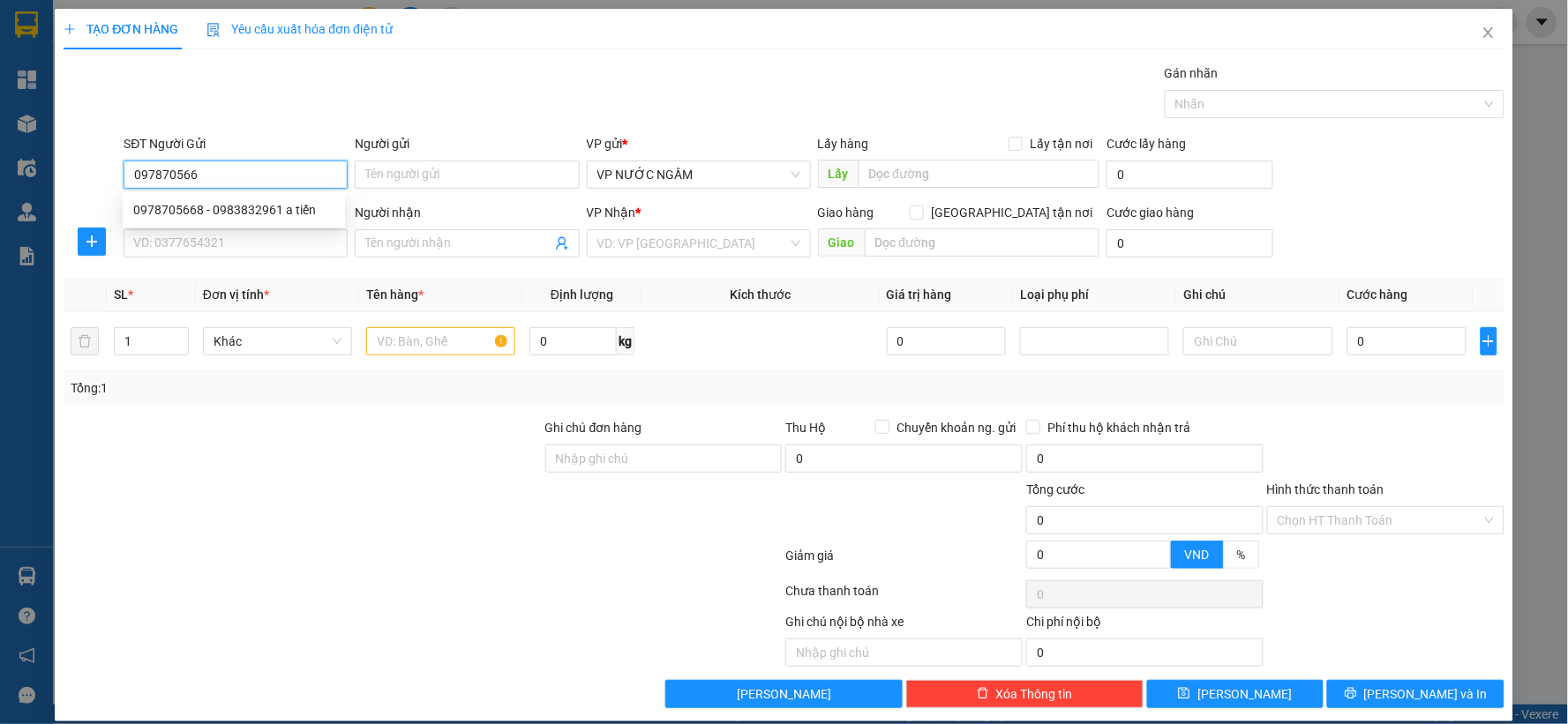
type input "0978705668"
click at [232, 207] on div "0978705668 - 0983832961 a tiến" at bounding box center [233, 209] width 201 height 19
type input "0983832961 a tiến"
type input "0978705668"
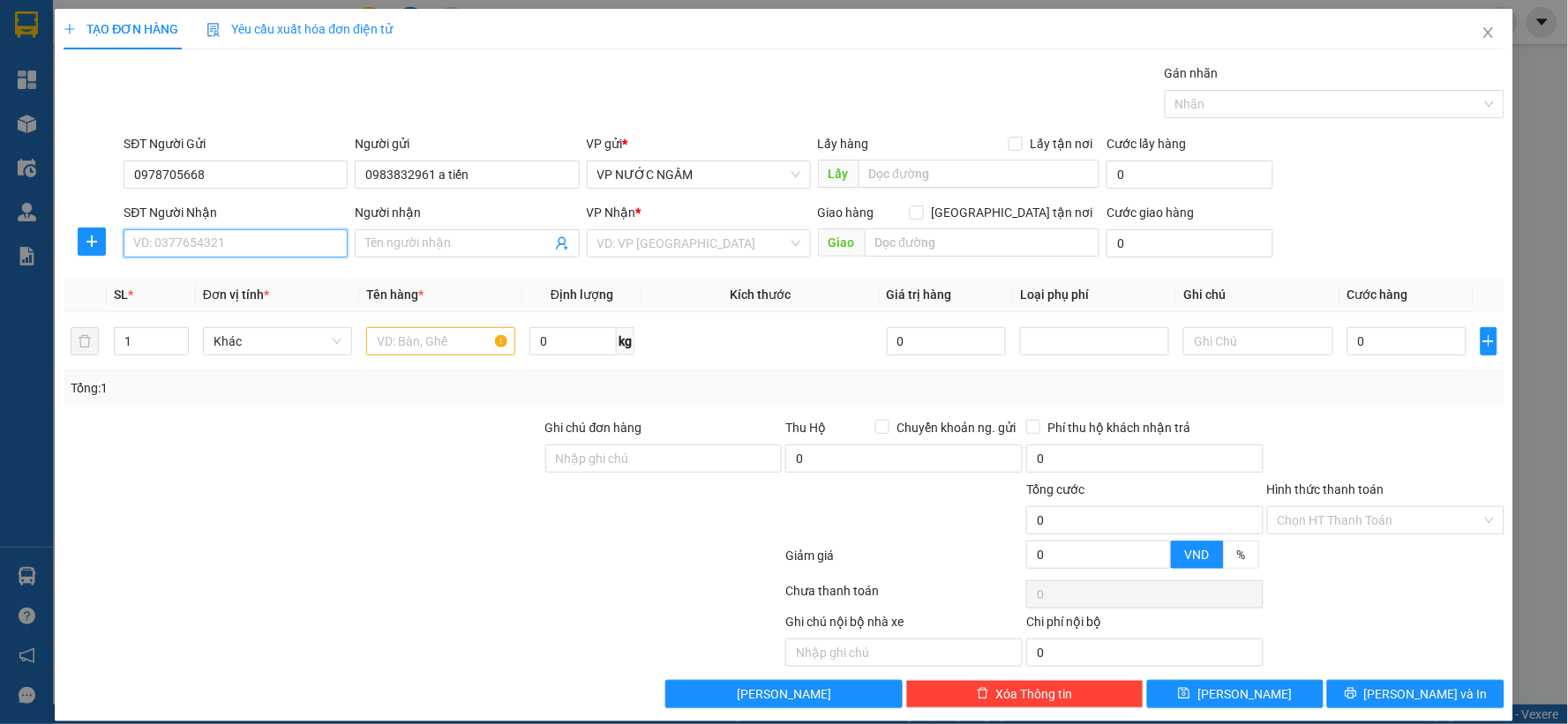
click at [224, 245] on input "SĐT Người Nhận" at bounding box center [235, 243] width 224 height 28
type input "0969926867"
click at [191, 285] on div "0969926867 - [PERSON_NAME]" at bounding box center [233, 279] width 201 height 19
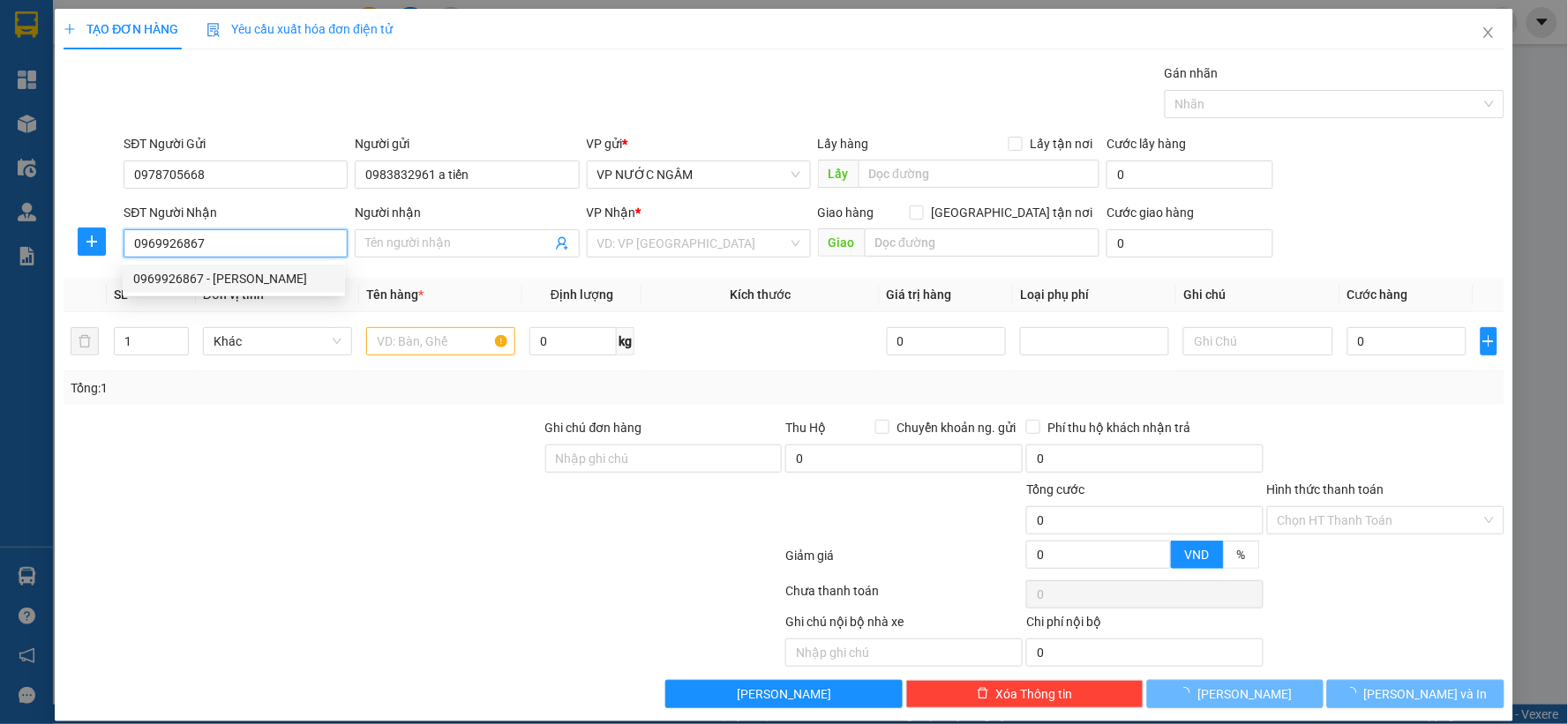
type input "[PERSON_NAME]"
checkbox input "true"
type input "40 [PERSON_NAME]"
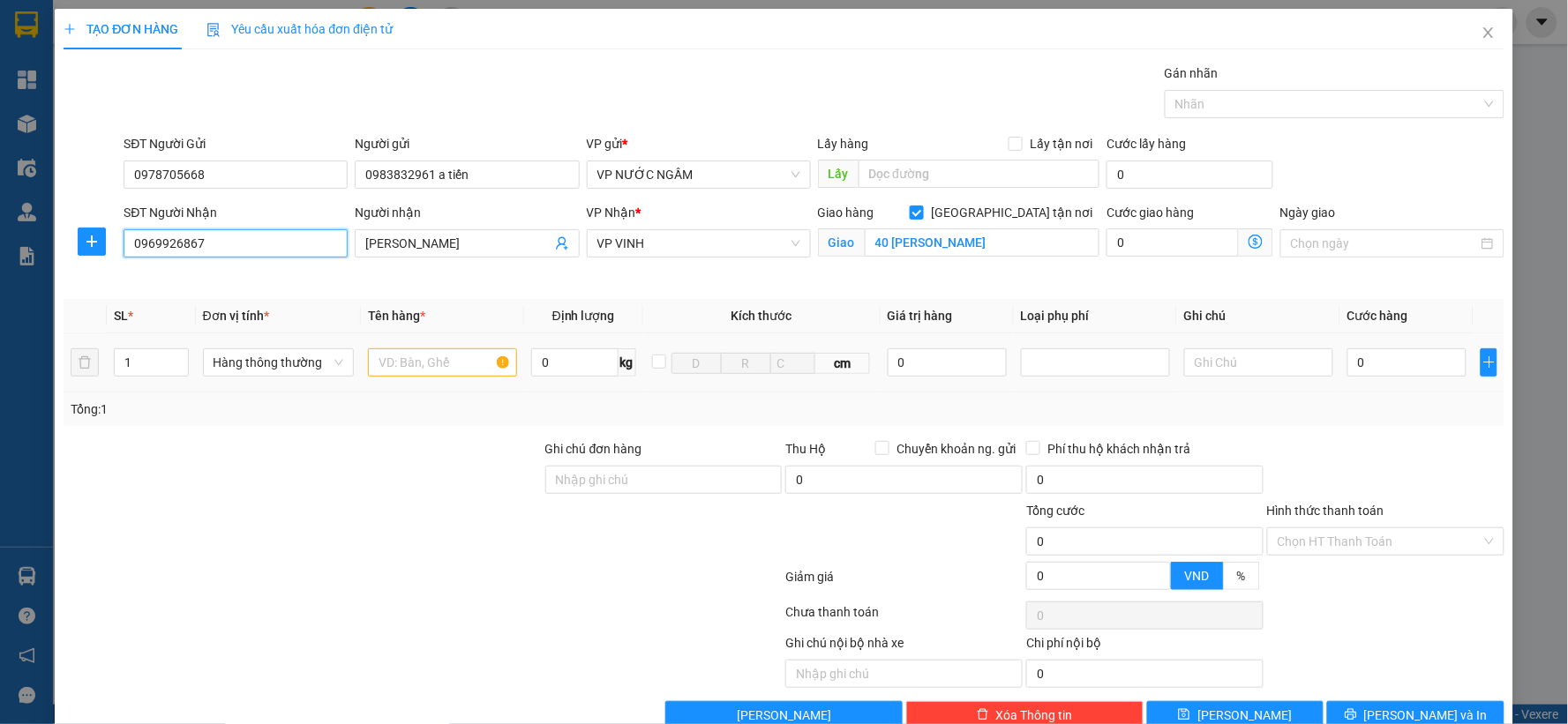
type input "0969926867"
click at [399, 368] on input "text" at bounding box center [442, 362] width 149 height 28
type input "d"
type input "đèn"
click at [1374, 365] on input "0" at bounding box center [1407, 362] width 119 height 28
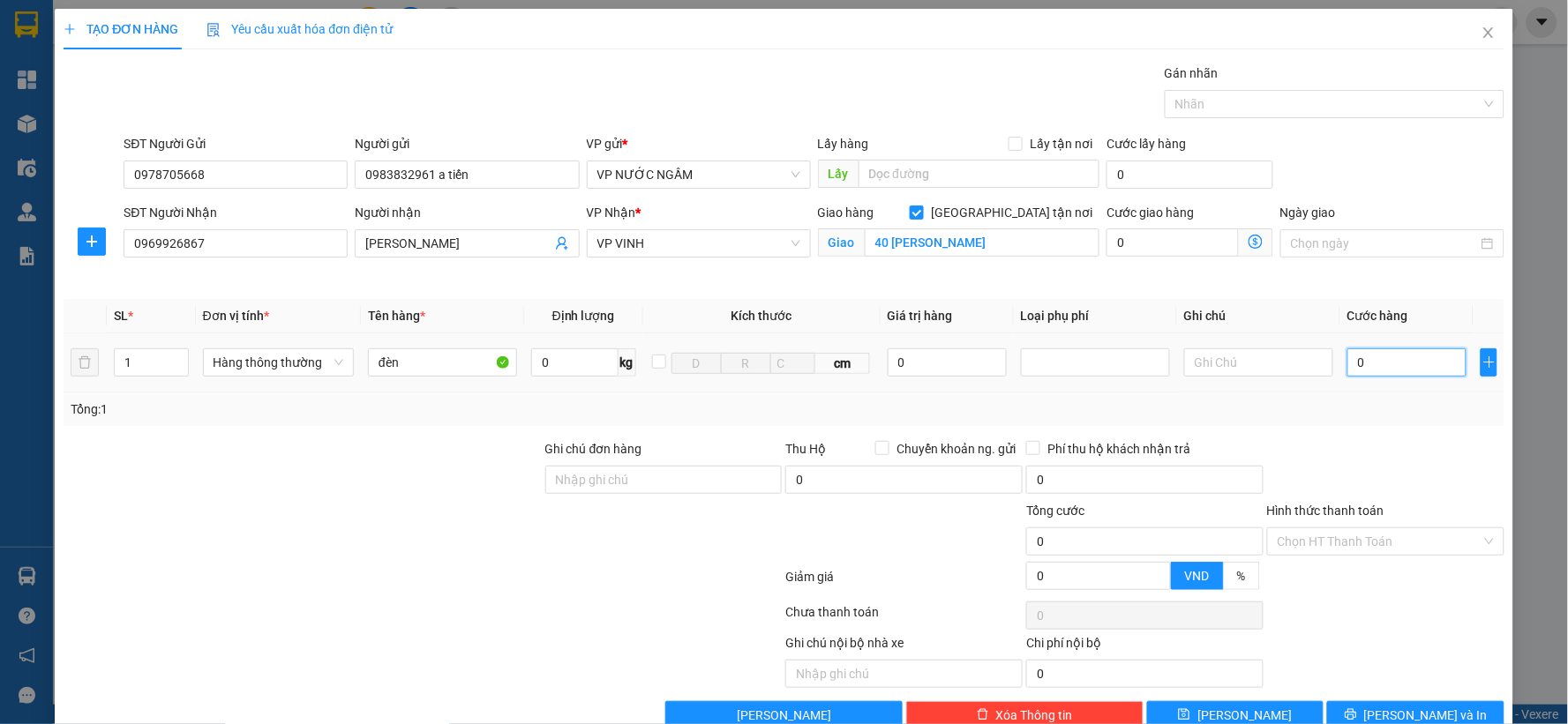
type input "4"
type input "40"
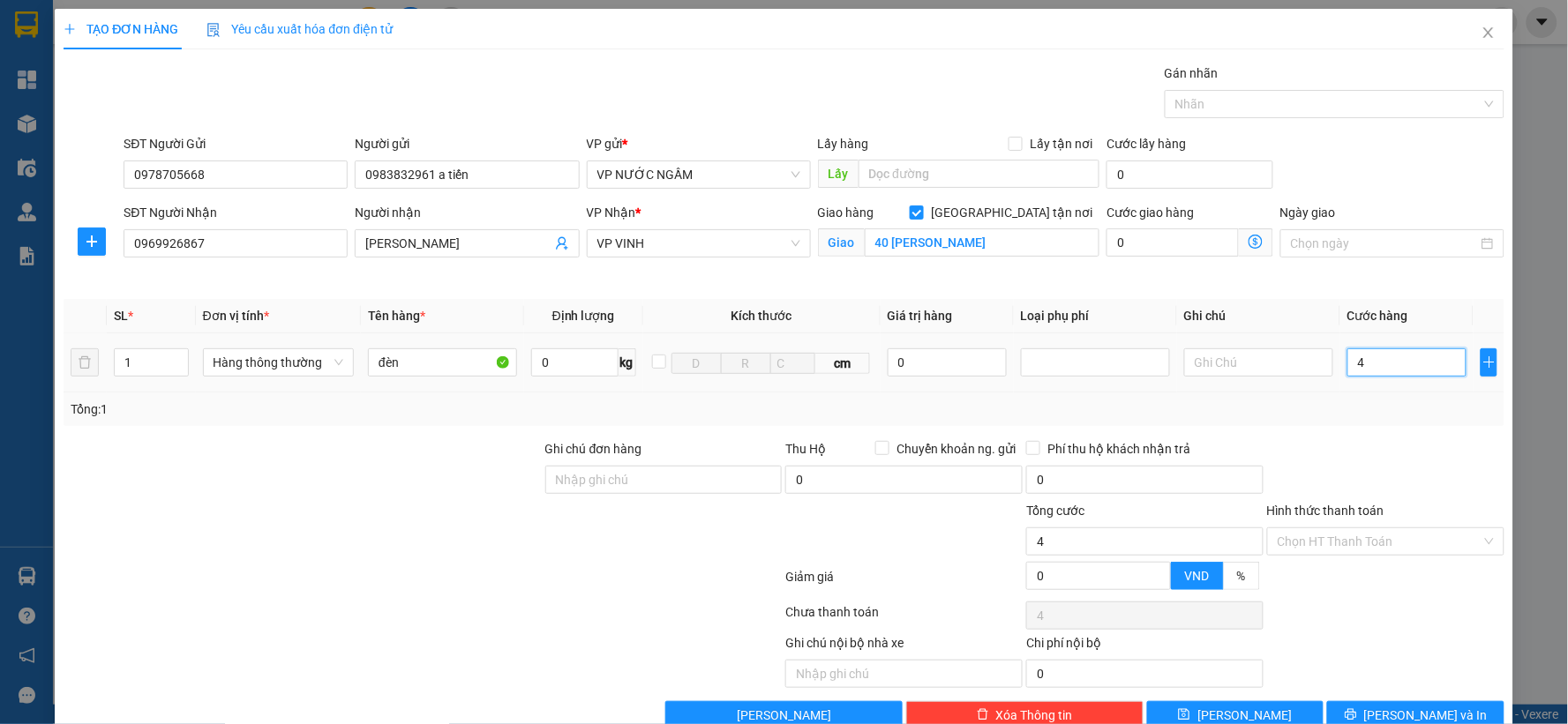
type input "40"
type input "400"
type input "4.000"
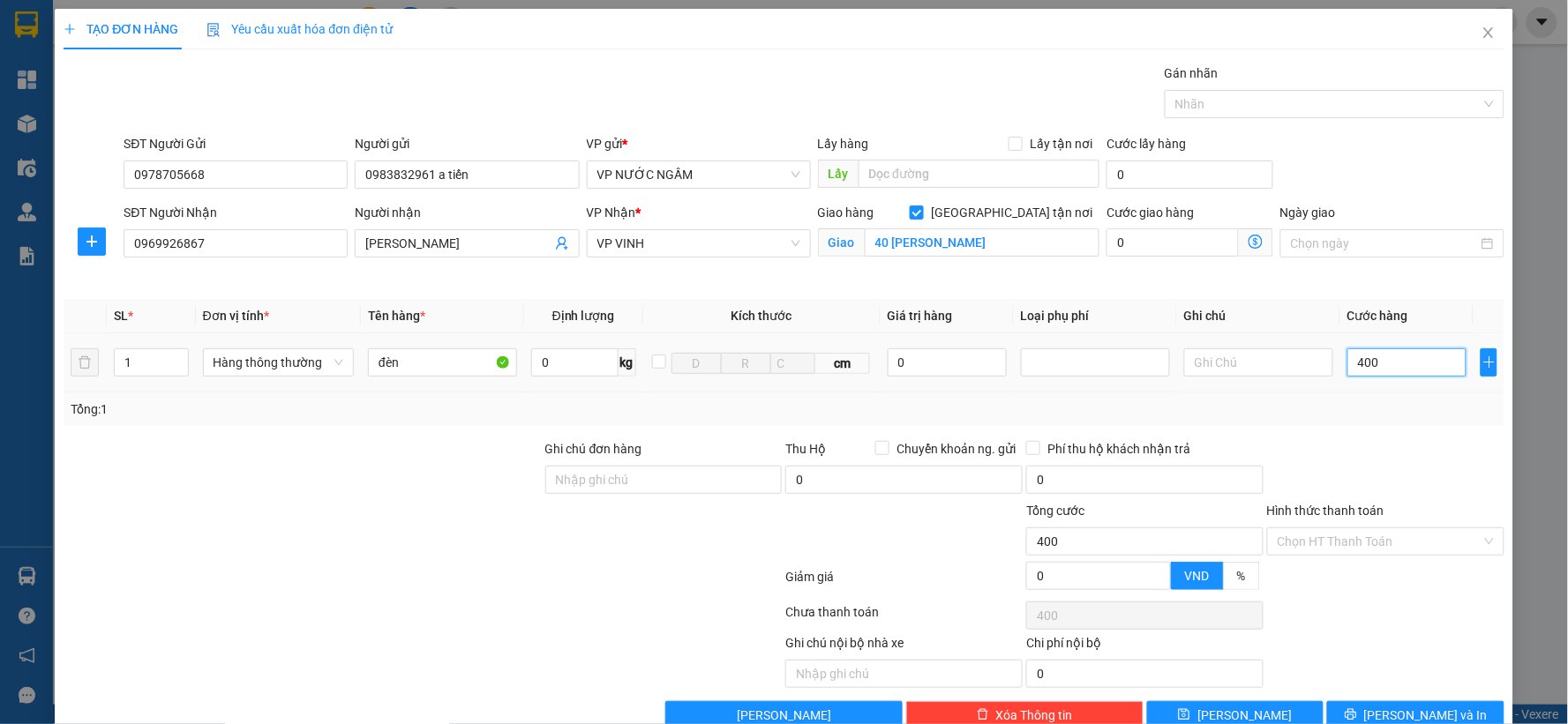
type input "4.000"
type input "40.000"
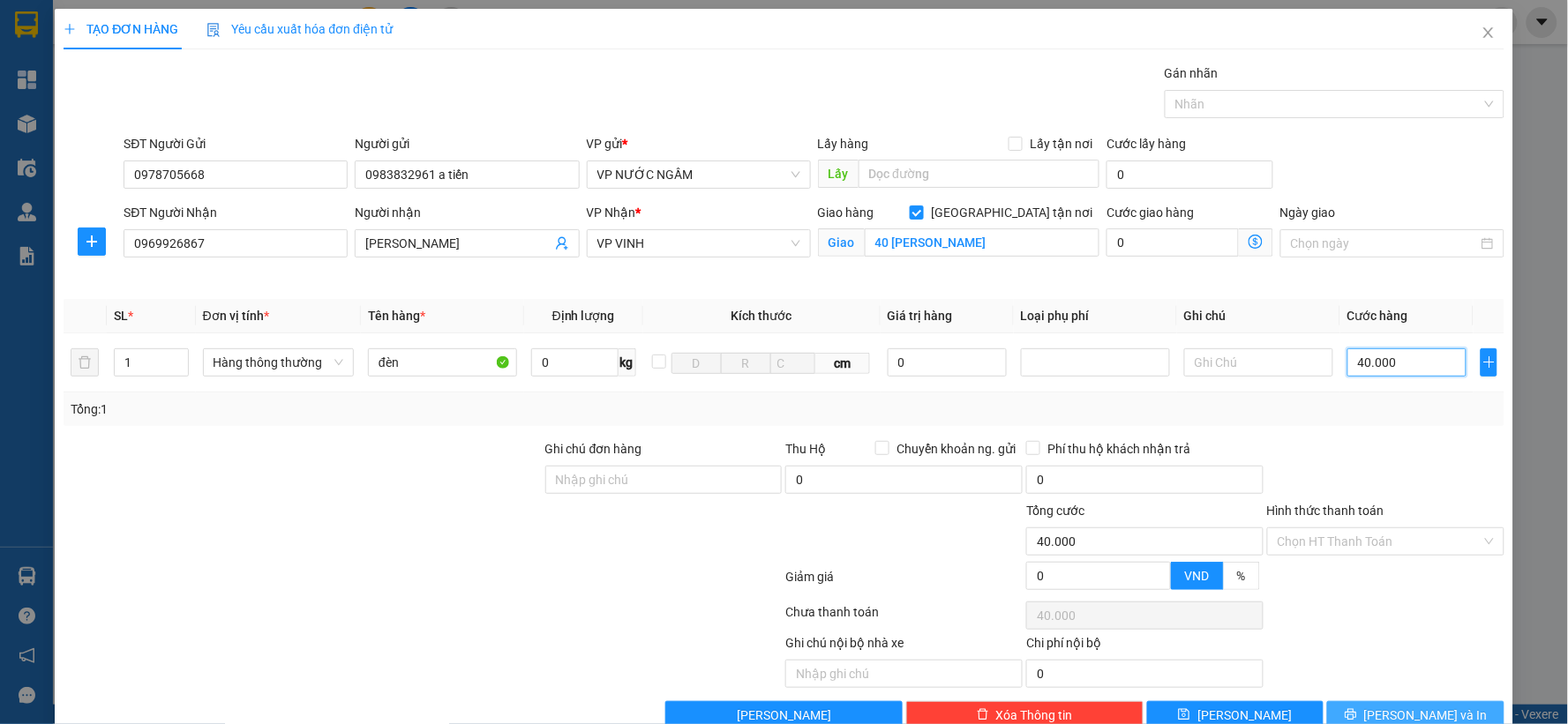
type input "40.000"
click at [1391, 706] on span "[PERSON_NAME] và In" at bounding box center [1425, 715] width 123 height 19
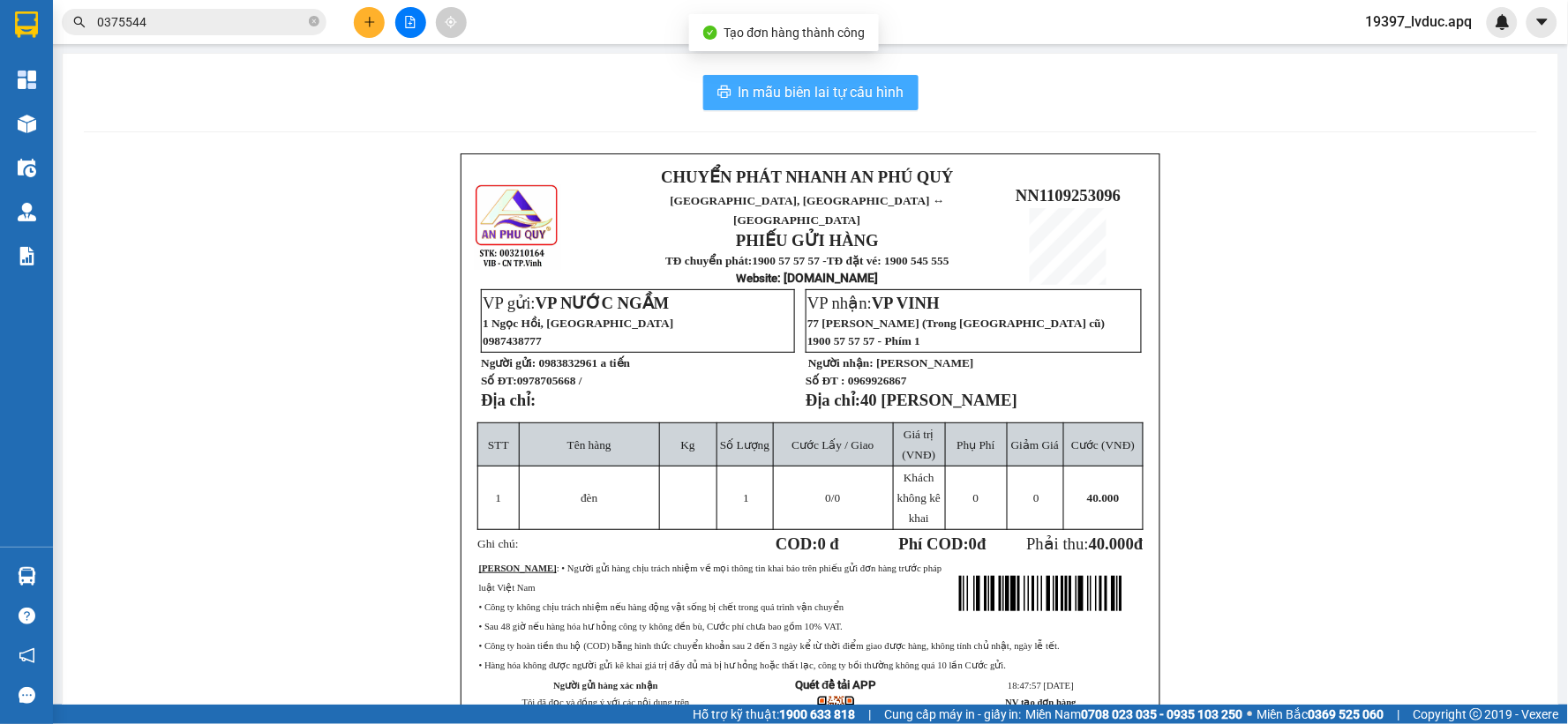
click at [816, 90] on span "In mẫu biên lai tự cấu hình" at bounding box center [822, 93] width 166 height 22
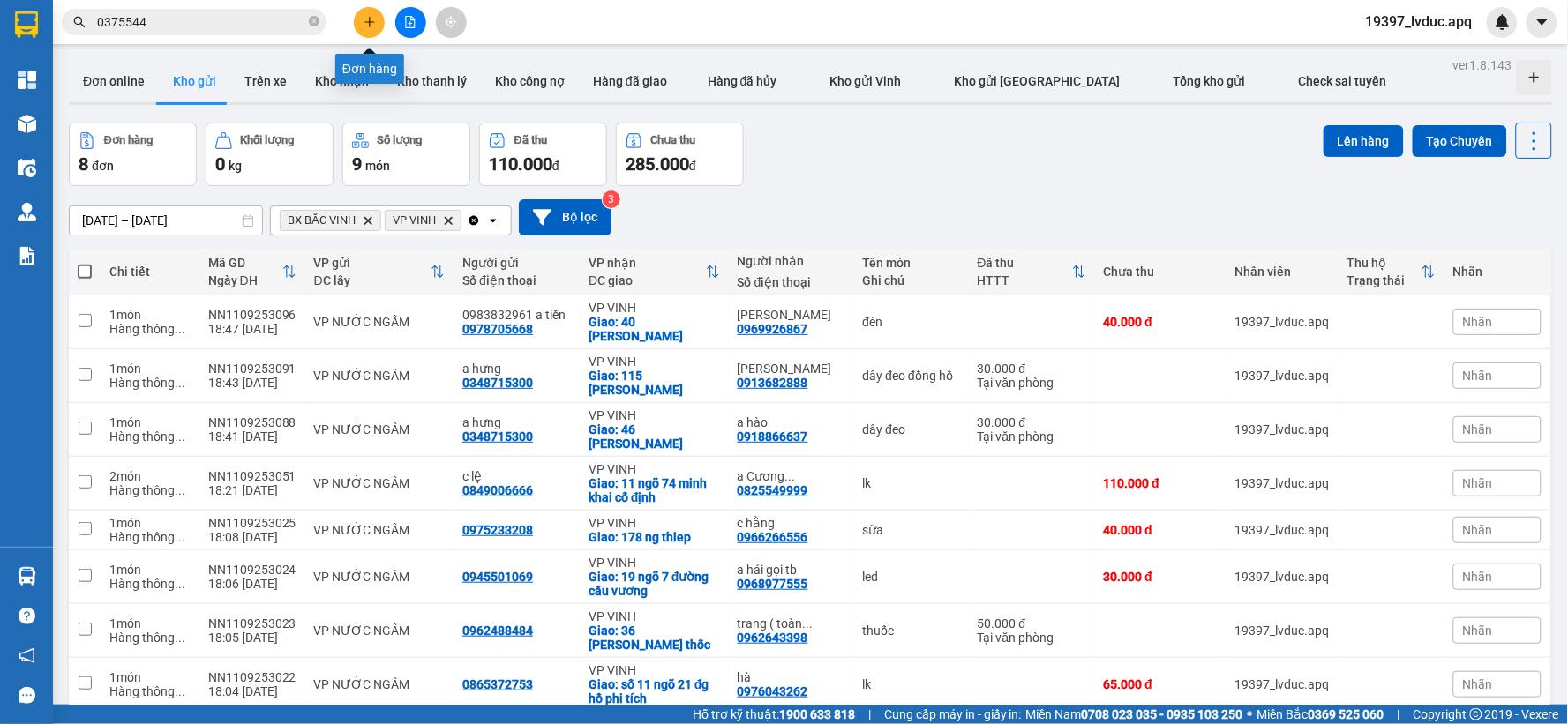
click at [367, 22] on icon "plus" at bounding box center [370, 21] width 9 height 1
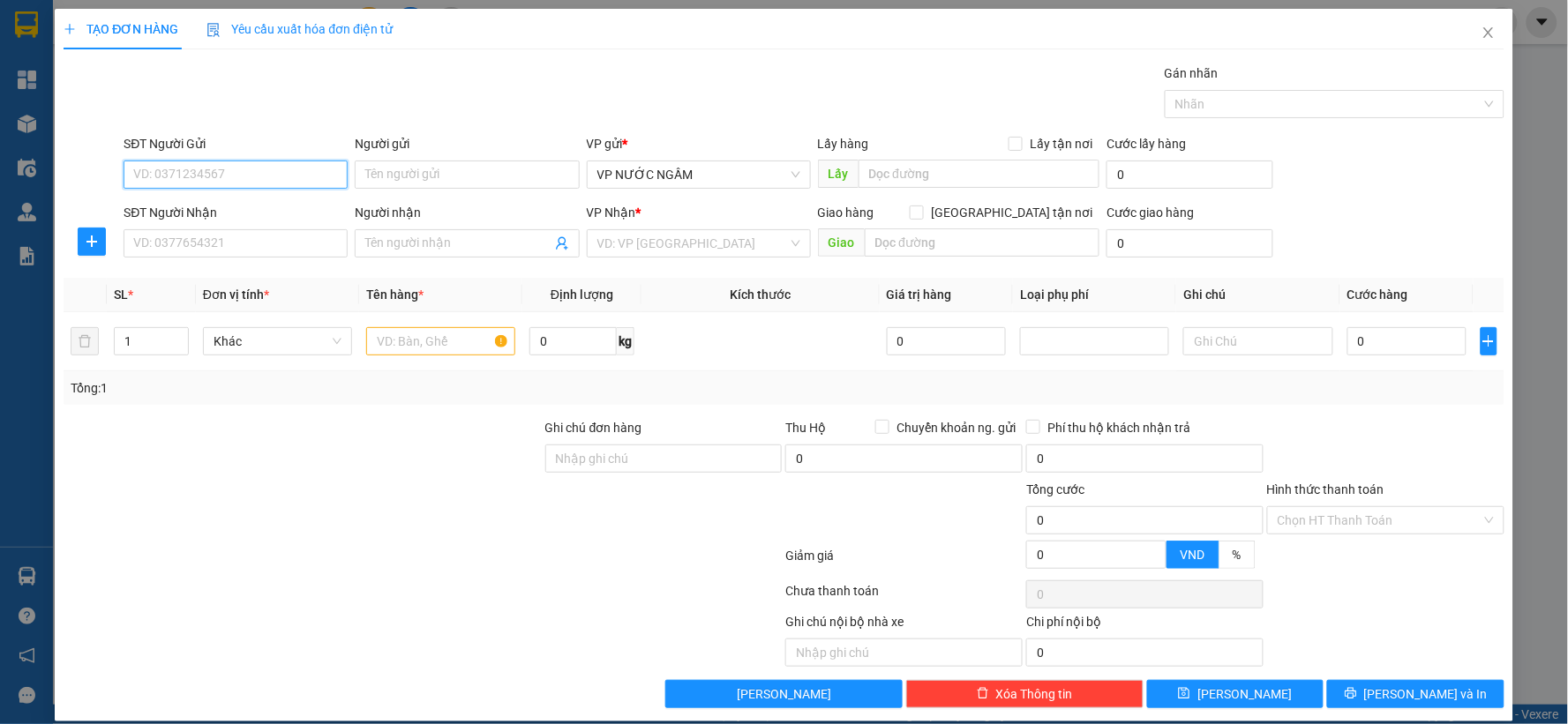
click at [191, 181] on input "SĐT Người Gửi" at bounding box center [235, 174] width 224 height 28
click at [1482, 33] on icon "close" at bounding box center [1488, 32] width 14 height 14
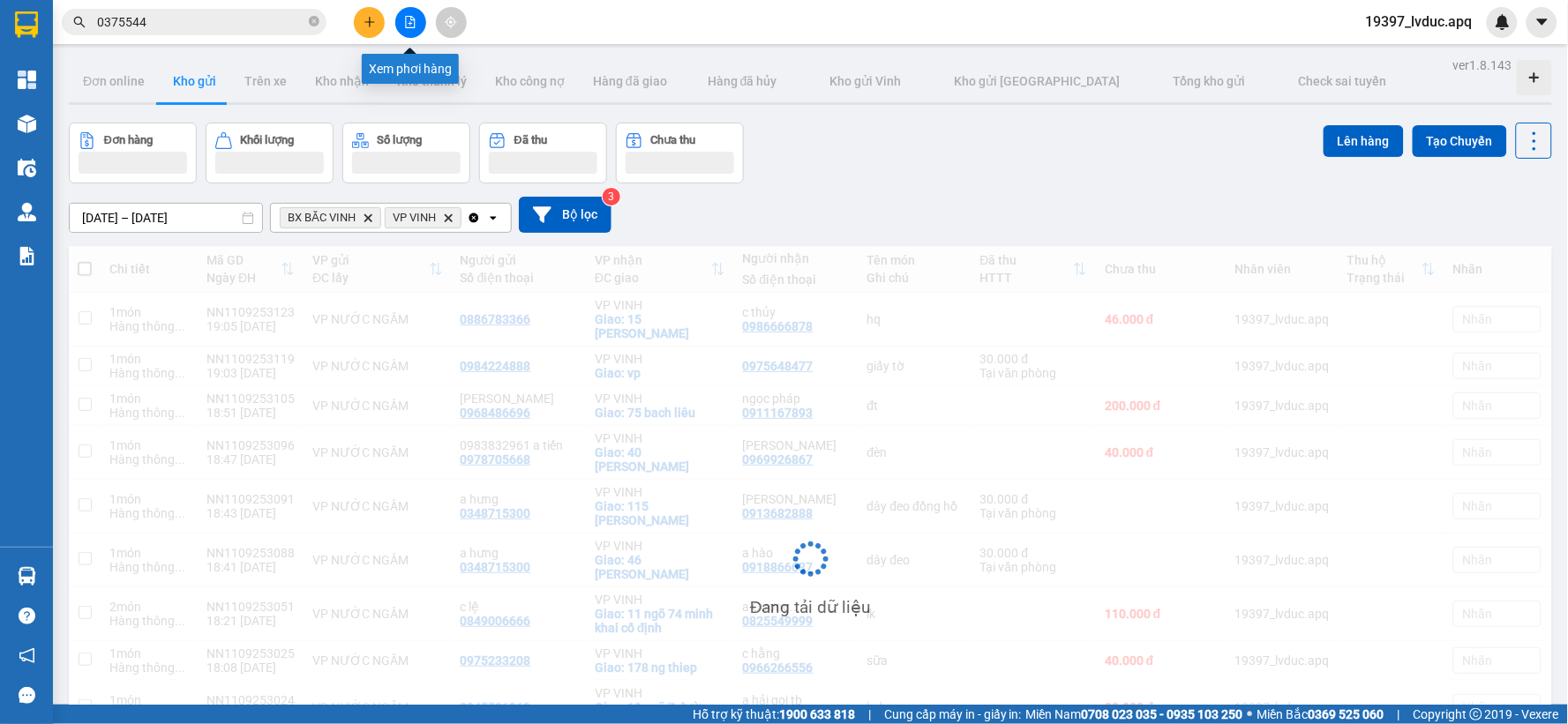
click at [398, 18] on button at bounding box center [410, 22] width 31 height 31
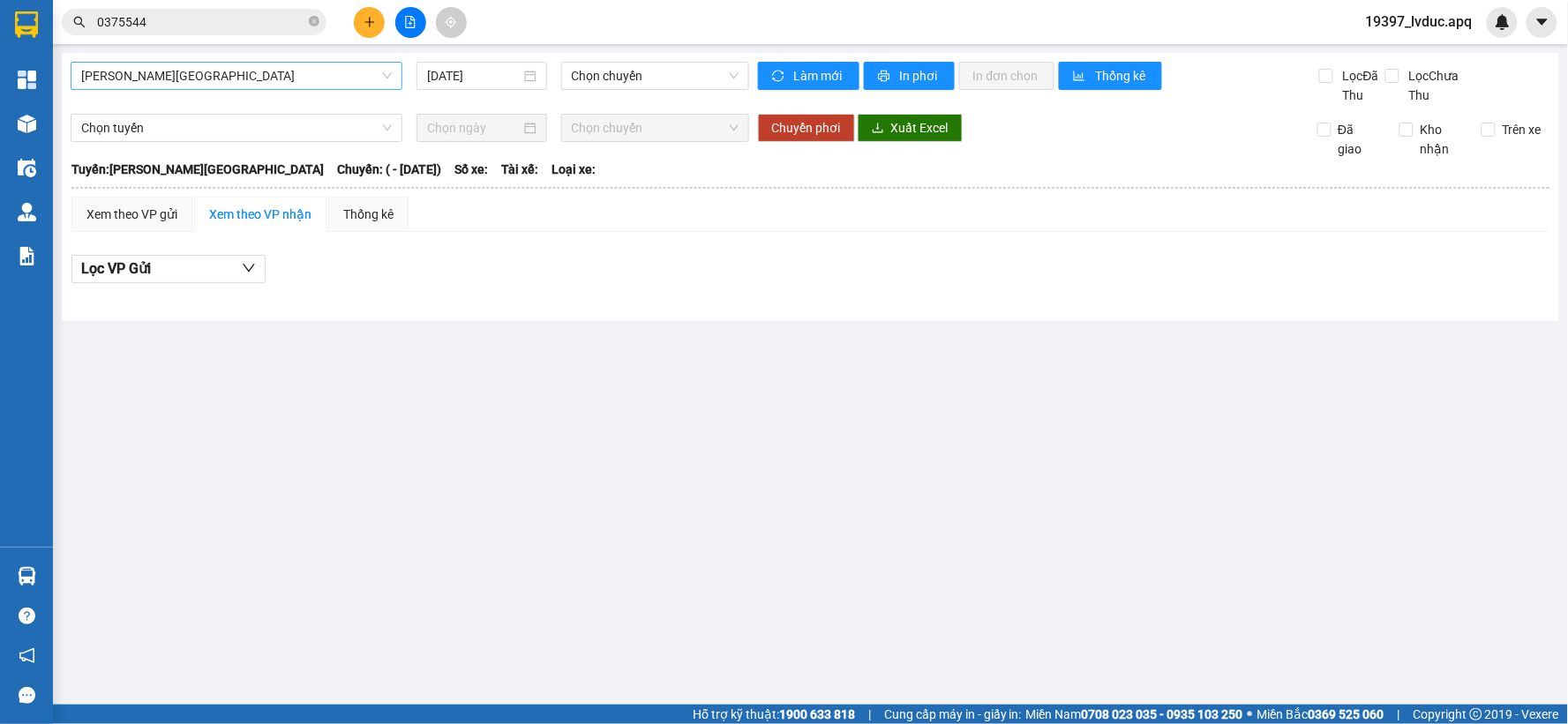
click at [233, 69] on span "[PERSON_NAME][GEOGRAPHIC_DATA]" at bounding box center [236, 76] width 310 height 27
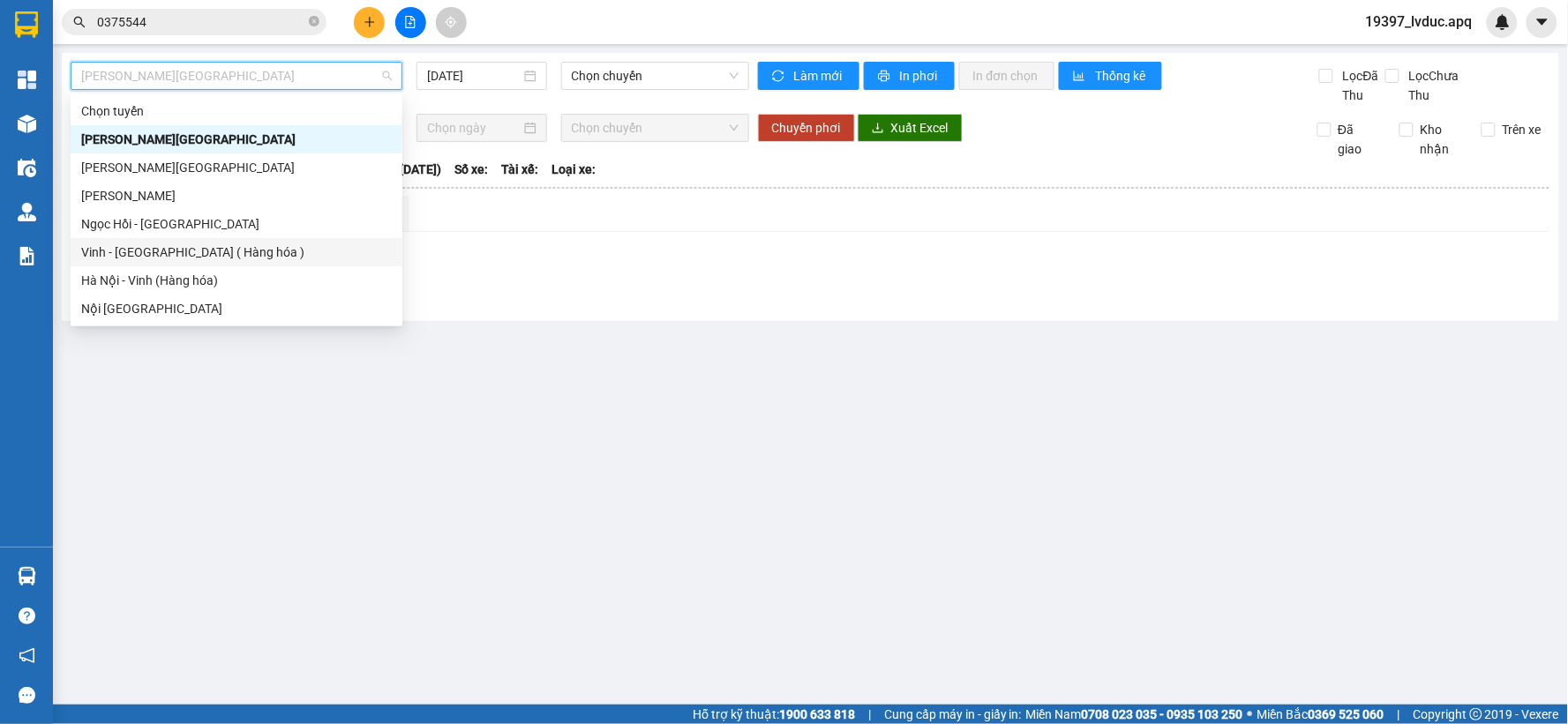
click at [269, 256] on div "Vinh - [GEOGRAPHIC_DATA] ( Hàng hóa )" at bounding box center [236, 252] width 310 height 19
type input "[DATE]"
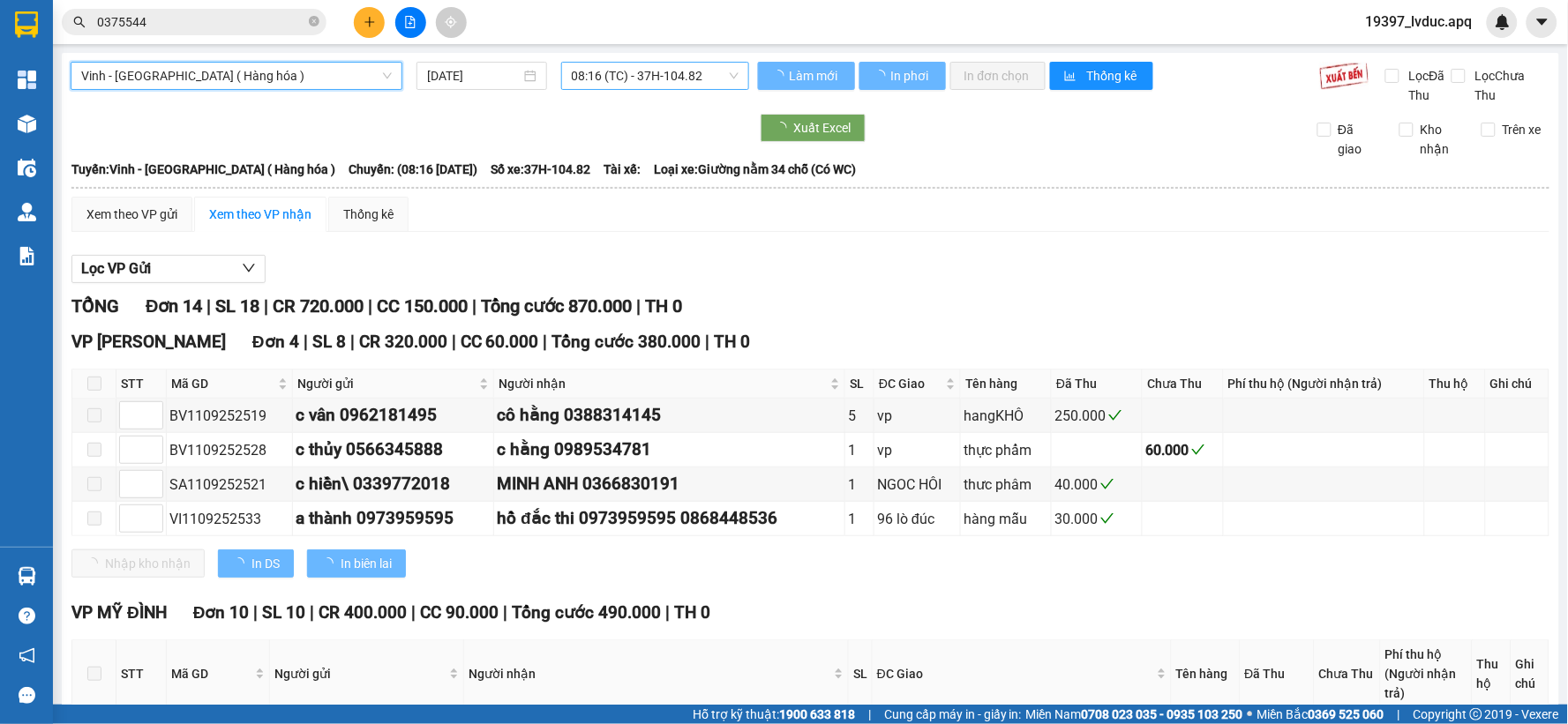
click at [720, 84] on span "08:16 (TC) - 37H-104.82" at bounding box center [655, 76] width 167 height 27
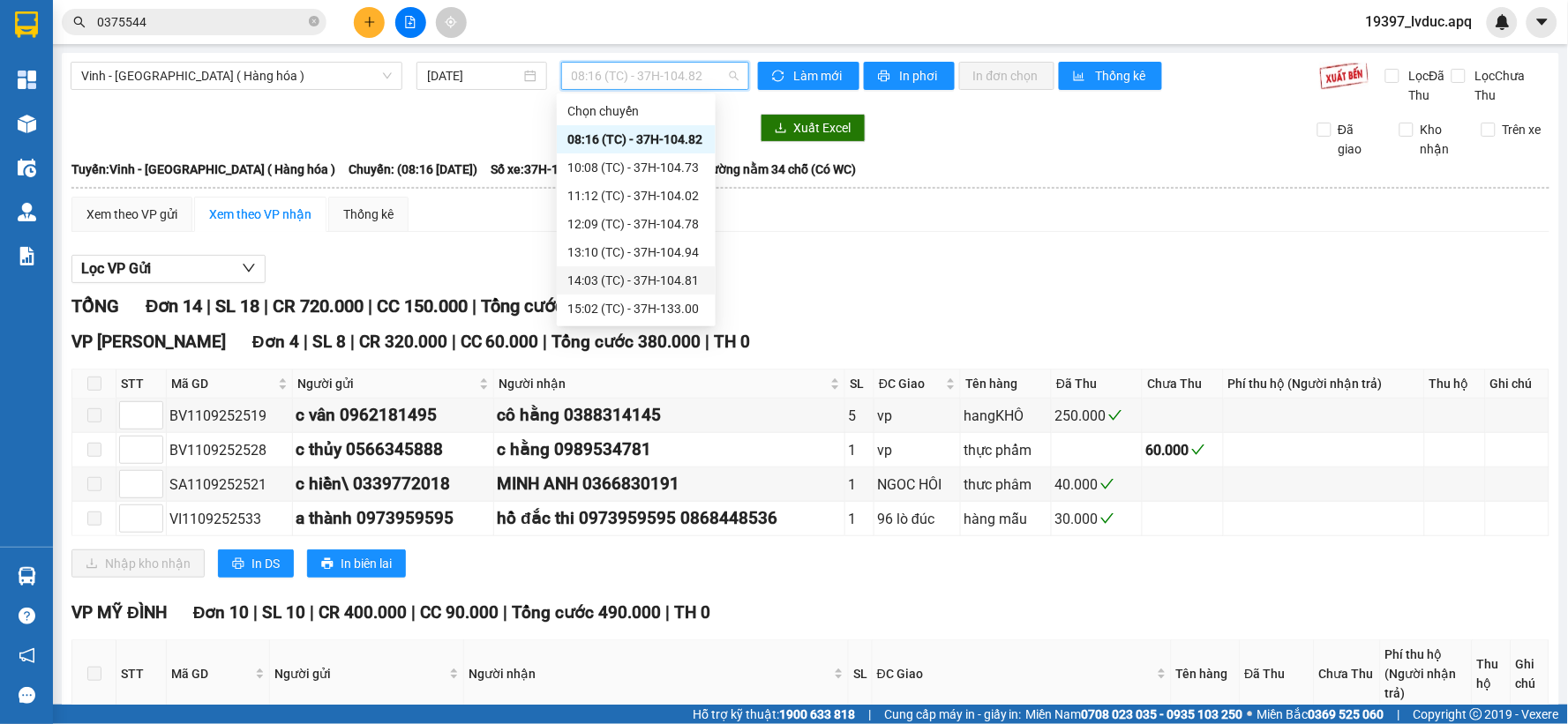
click at [654, 284] on div "14:03 (TC) - 37H-104.81" at bounding box center [636, 281] width 138 height 19
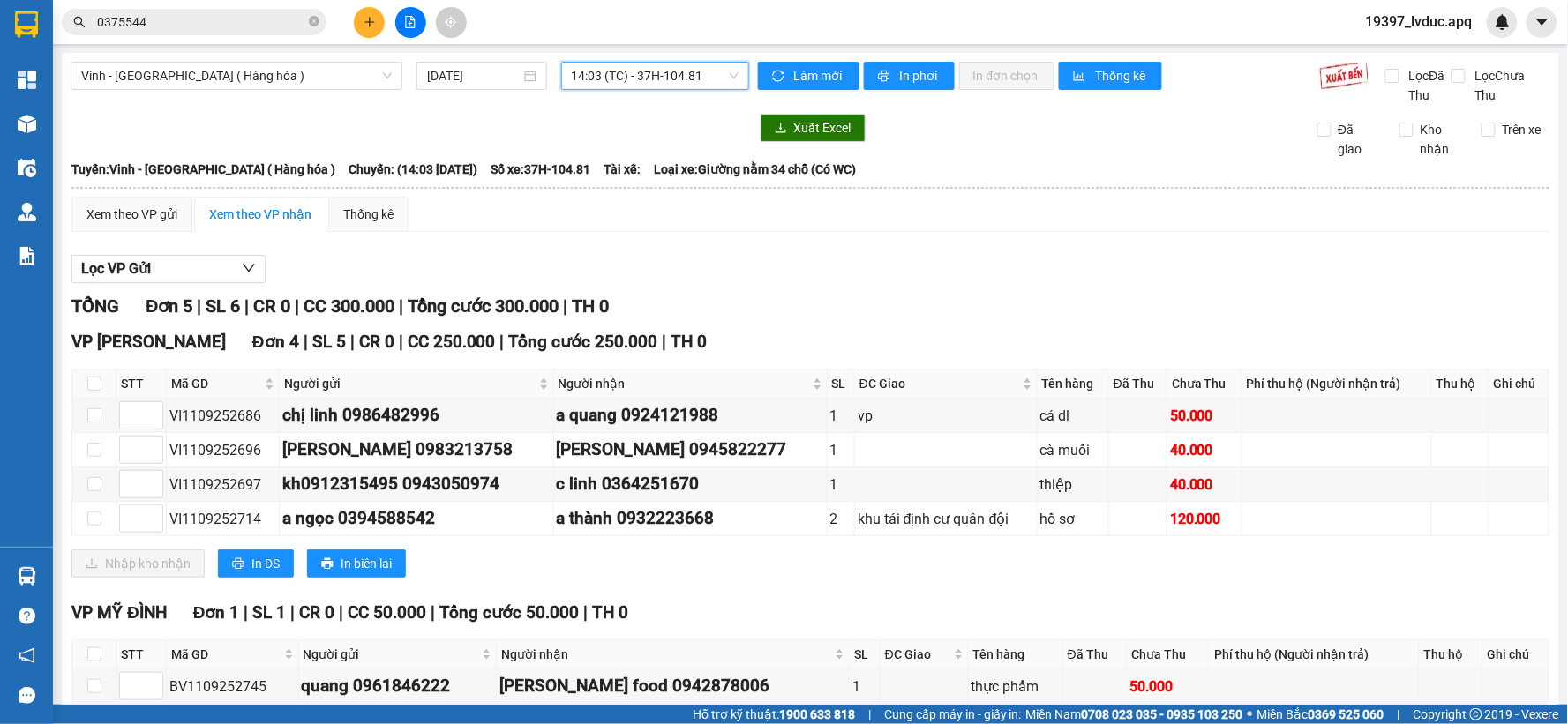
drag, startPoint x: 702, startPoint y: 83, endPoint x: 700, endPoint y: 92, distance: 9.2
click at [702, 85] on span "14:03 (TC) - 37H-104.81" at bounding box center [655, 76] width 167 height 27
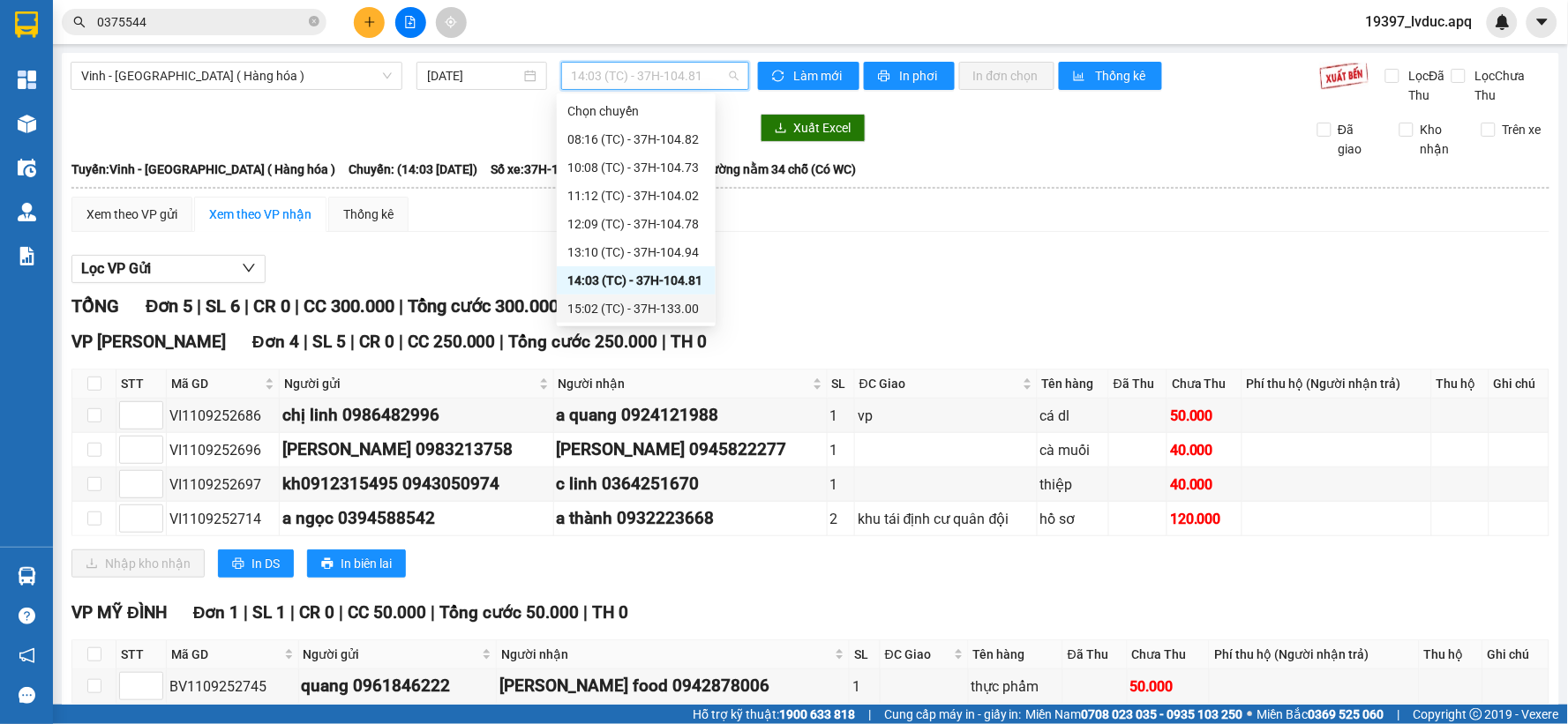
click at [639, 318] on div "15:02 (TC) - 37H-133.00" at bounding box center [636, 308] width 138 height 19
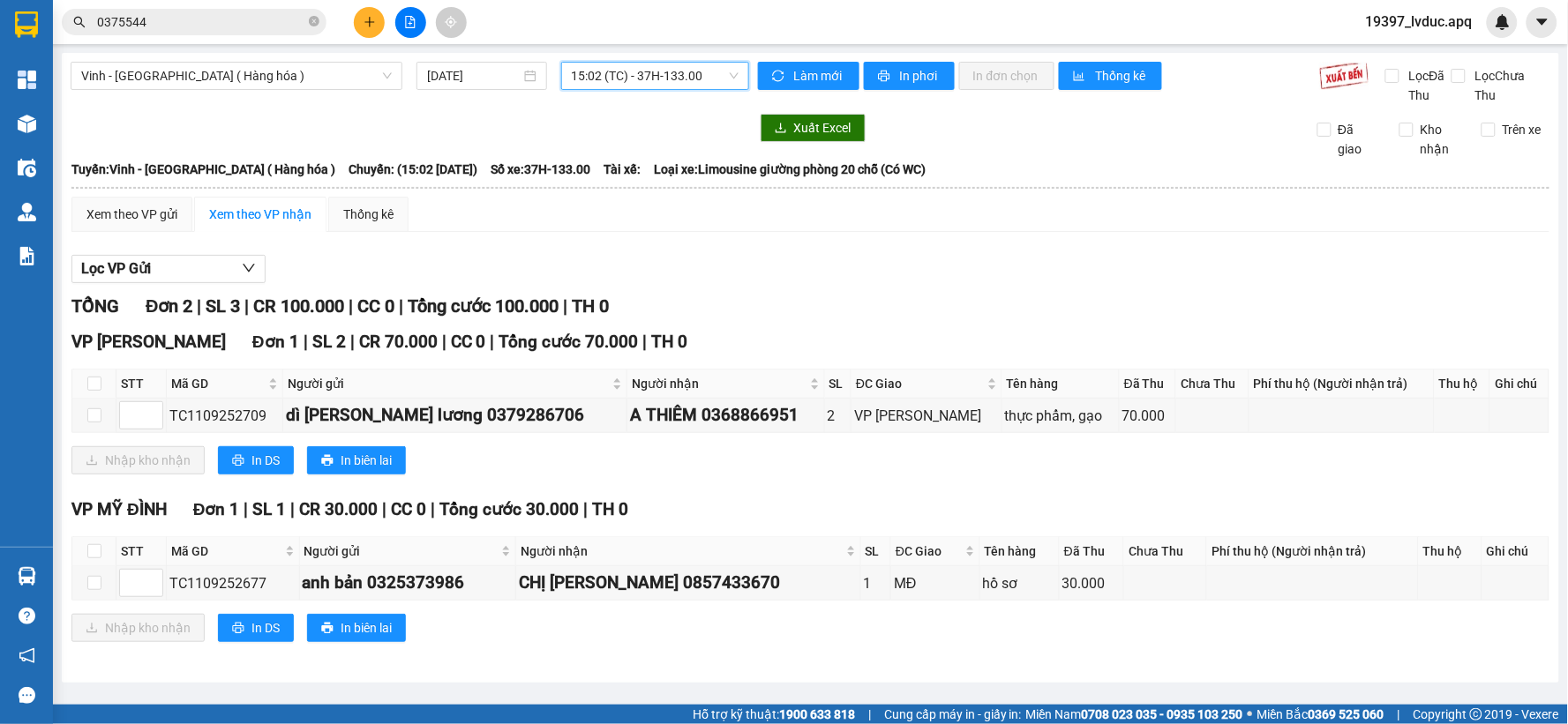
click at [719, 85] on span "15:02 (TC) - 37H-133.00" at bounding box center [655, 76] width 167 height 27
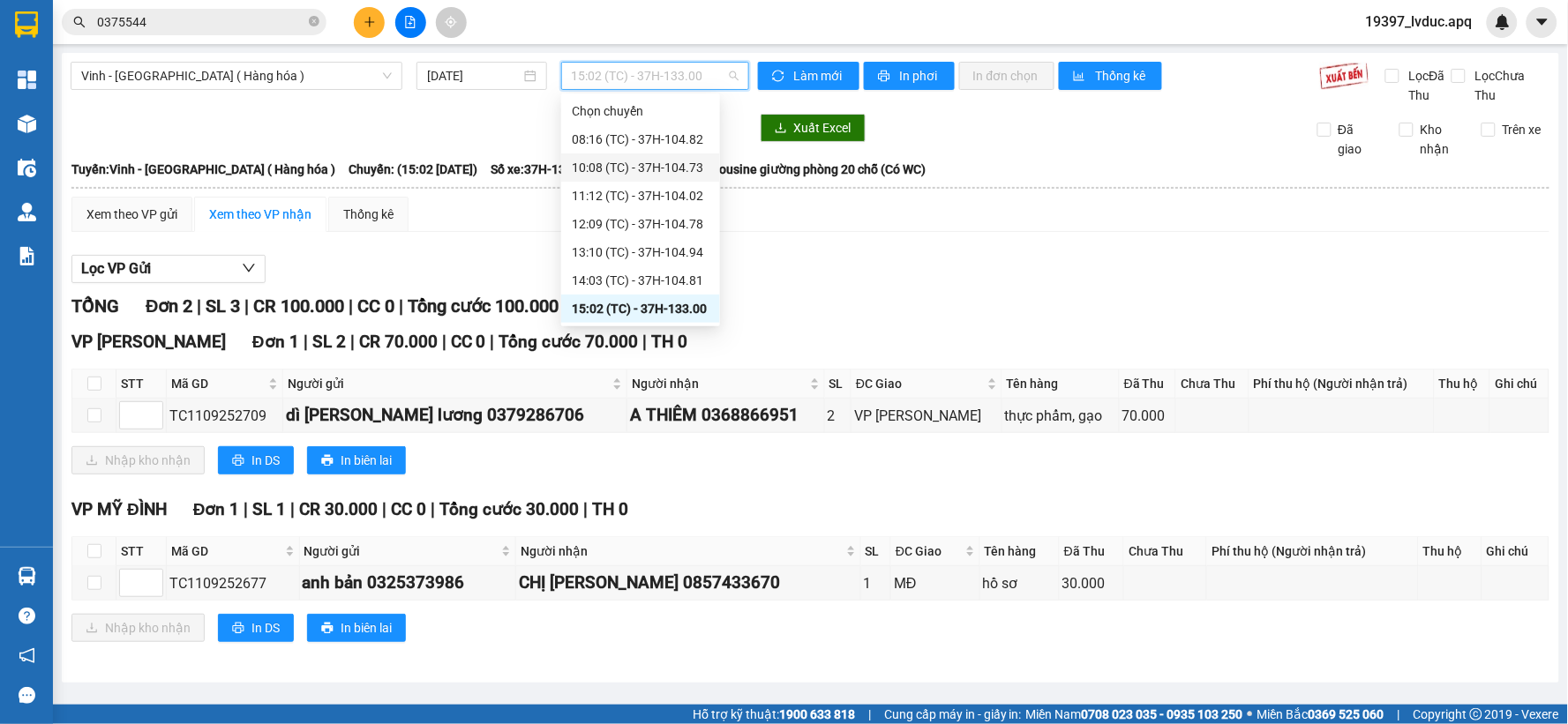
click at [646, 170] on div "10:08 (TC) - 37H-104.73" at bounding box center [640, 168] width 138 height 19
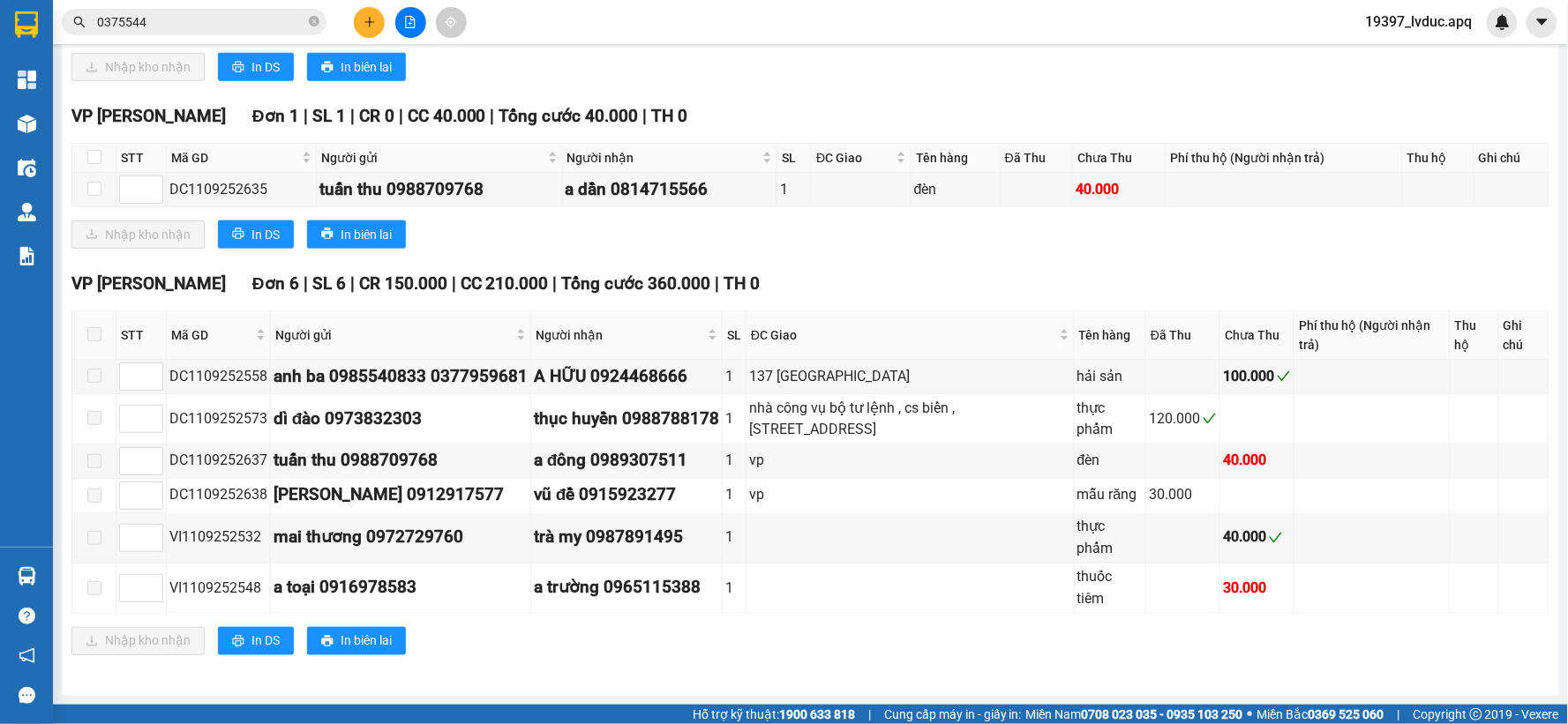
scroll to position [603, 0]
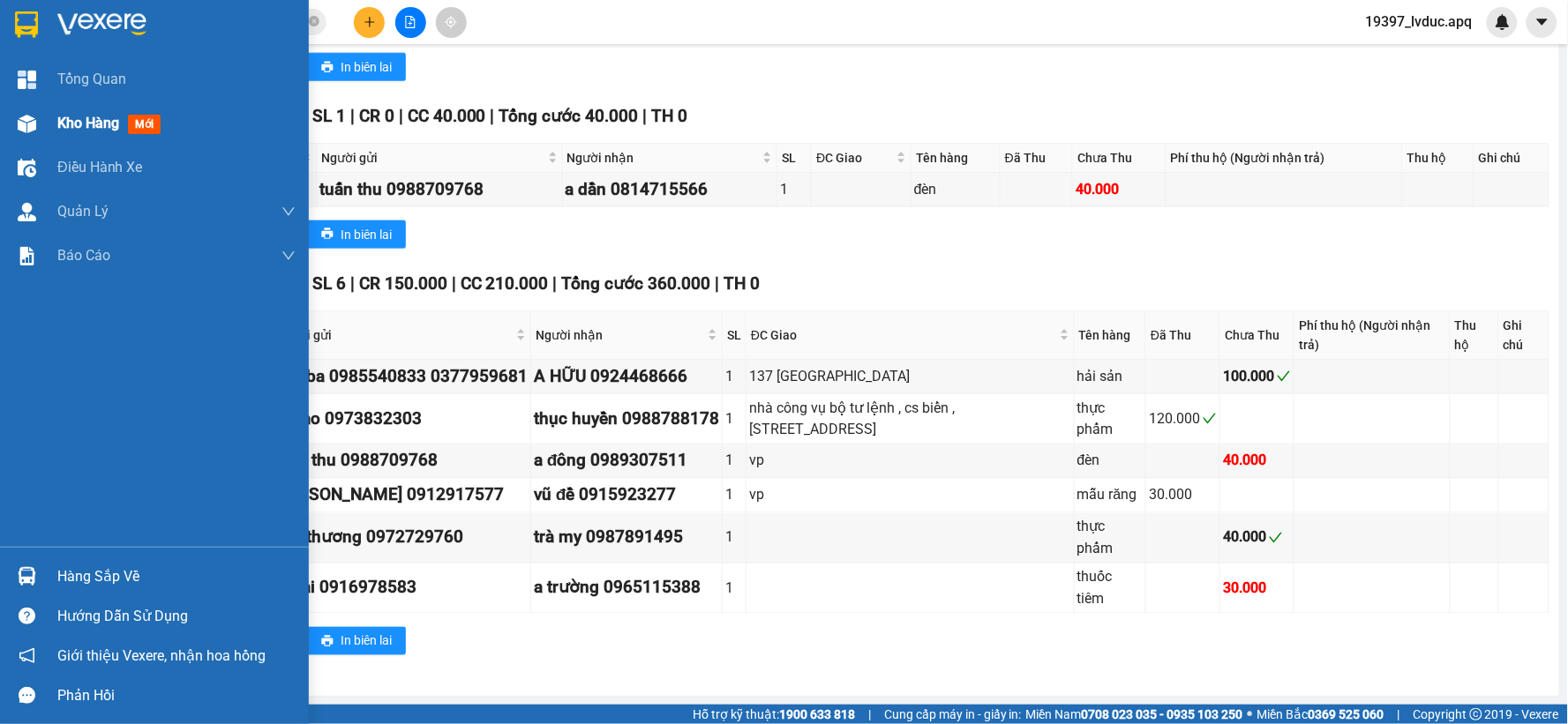
click at [55, 121] on div "Kho hàng mới" at bounding box center [155, 124] width 309 height 44
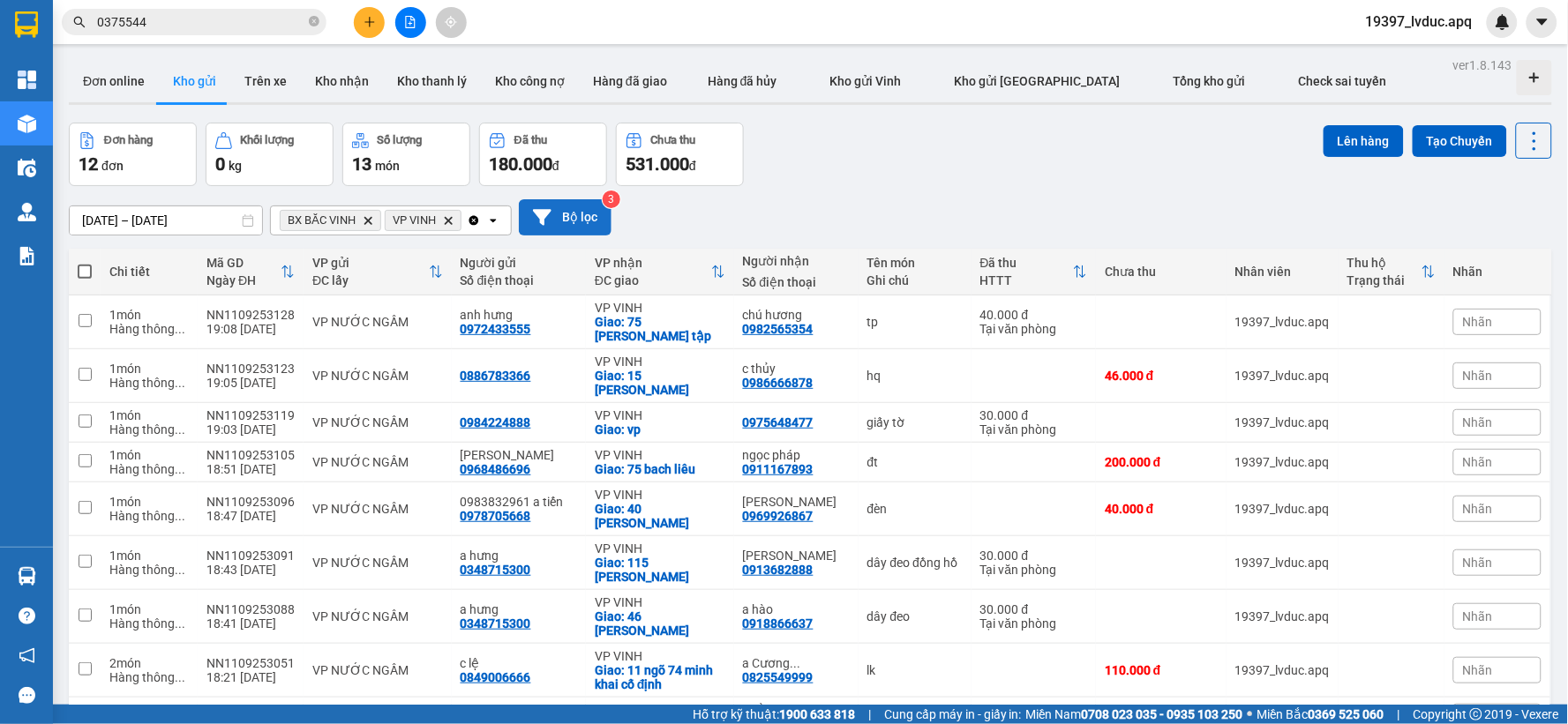
click at [566, 209] on button "Bộ lọc" at bounding box center [565, 217] width 93 height 36
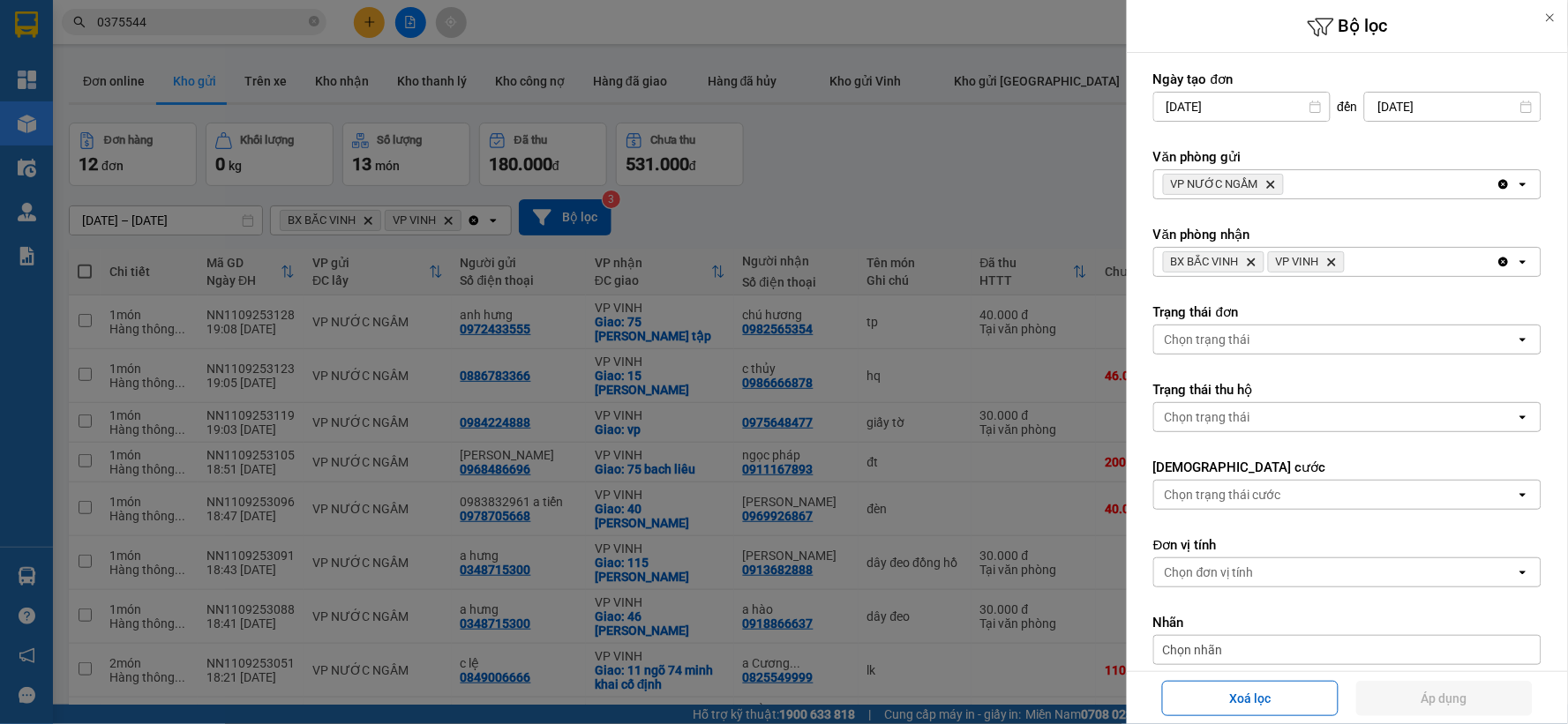
click at [1336, 256] on icon "Delete" at bounding box center [1331, 261] width 10 height 10
click at [1250, 256] on icon "Delete" at bounding box center [1250, 261] width 10 height 10
click at [1422, 690] on button "Áp dụng" at bounding box center [1445, 699] width 177 height 35
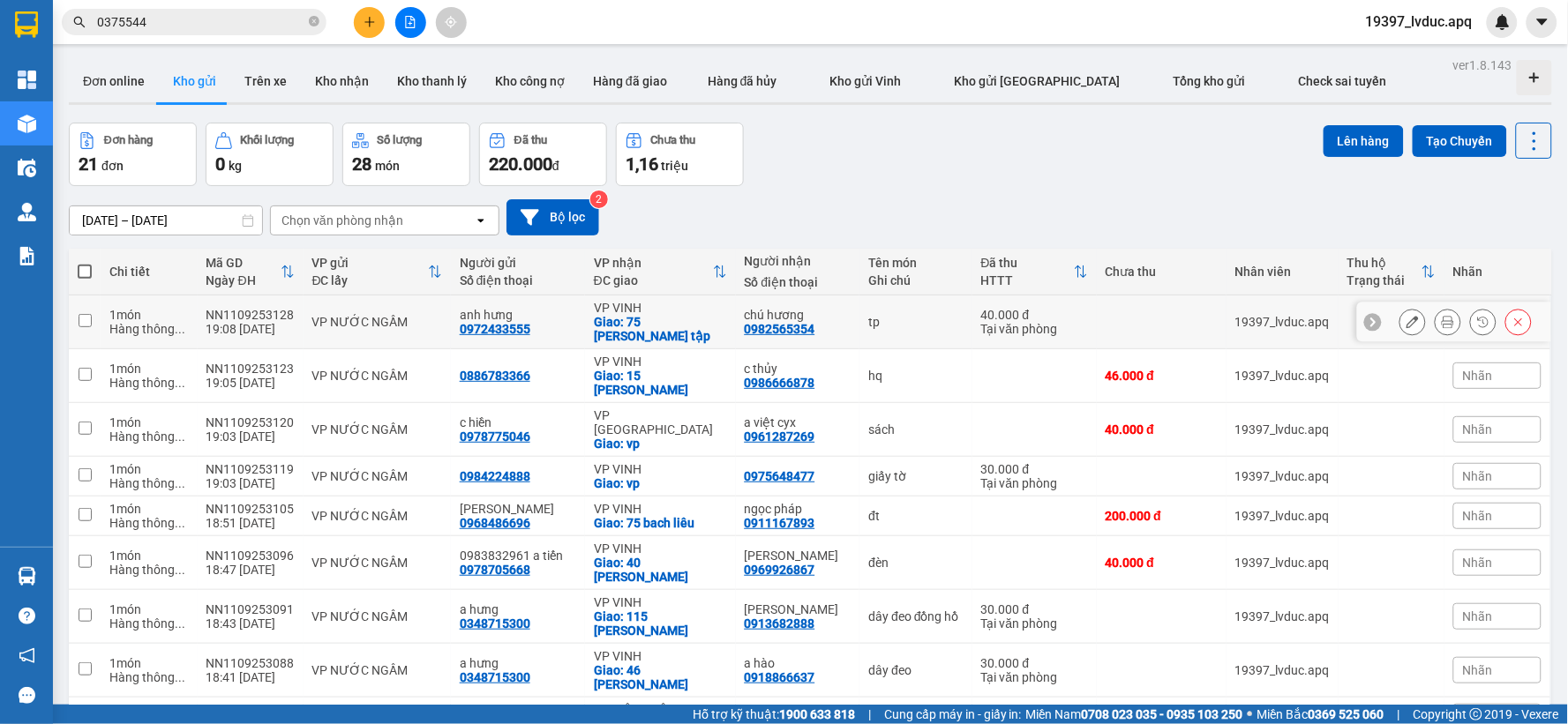
click at [620, 316] on div "Giao: 75 [PERSON_NAME] tập" at bounding box center [660, 329] width 133 height 28
checkbox input "true"
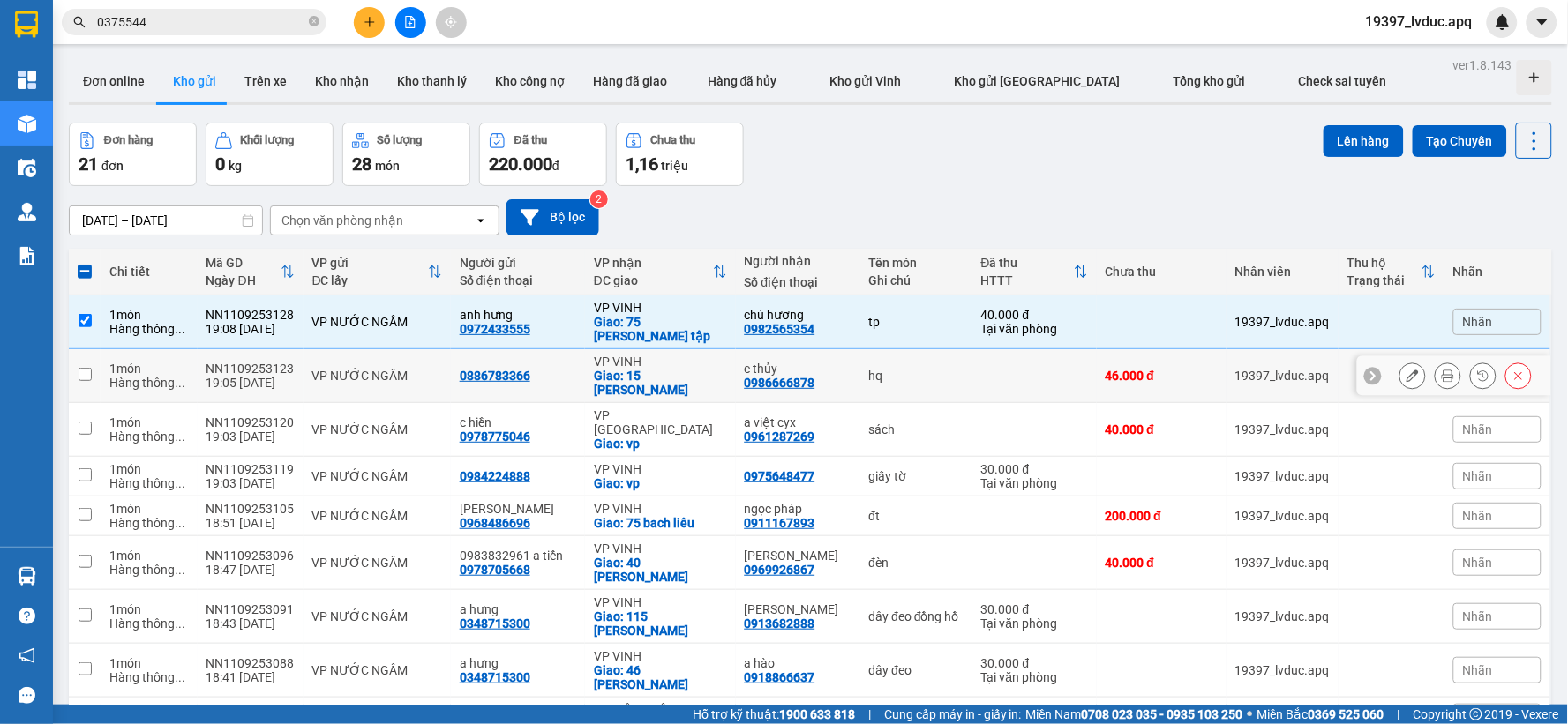
click at [625, 355] on div "VP VINH" at bounding box center [660, 361] width 133 height 14
checkbox input "true"
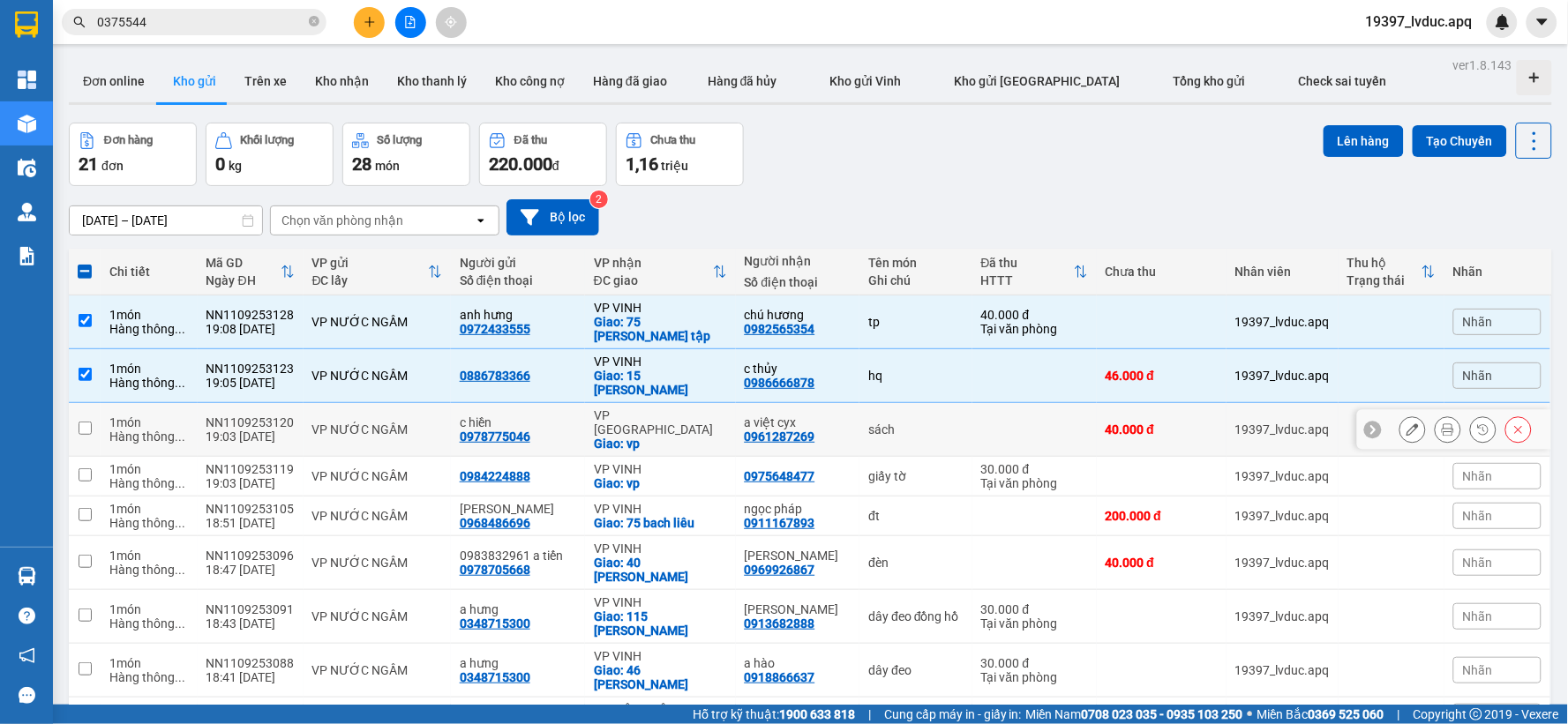
click at [629, 412] on td "VP Cầu [PERSON_NAME]: vp" at bounding box center [660, 430] width 151 height 54
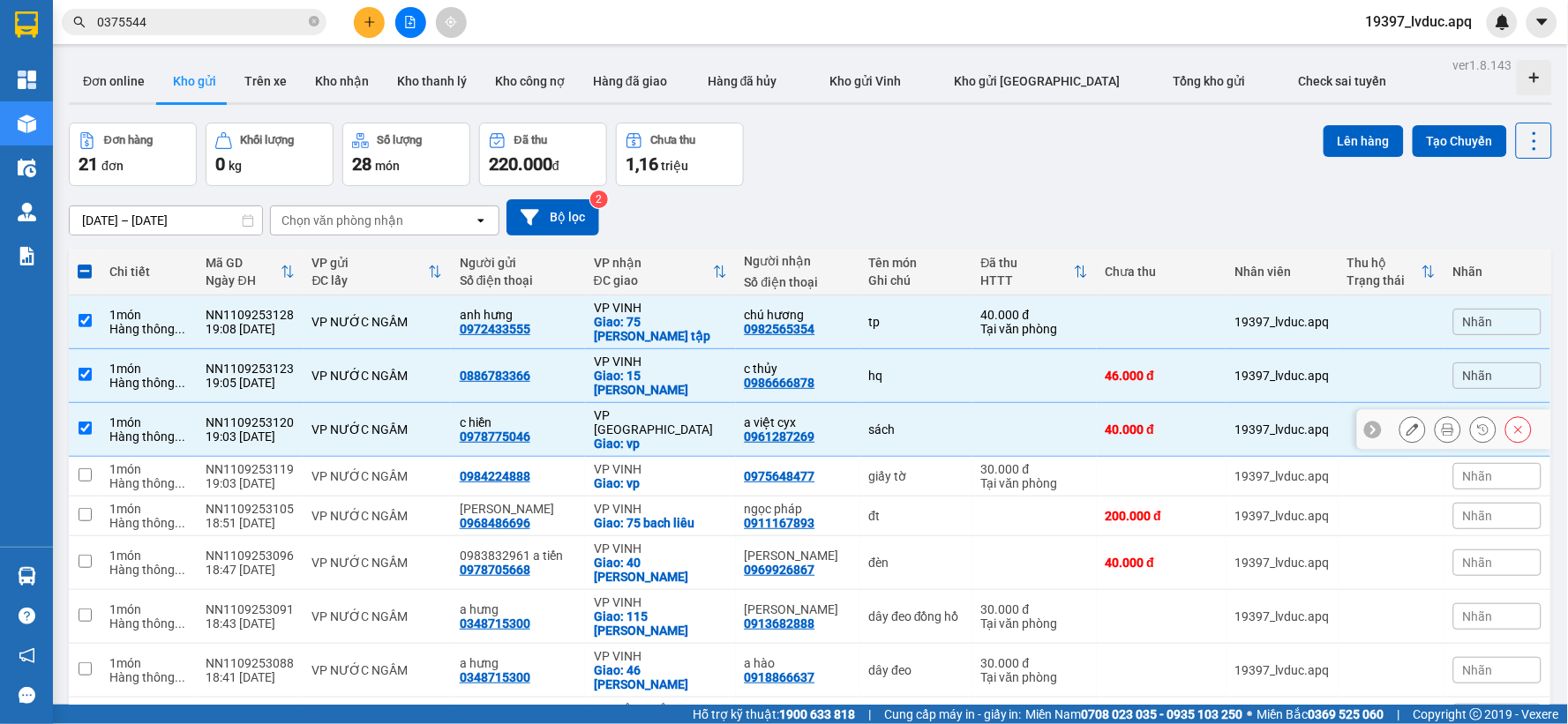
click at [643, 437] on div "Giao: vp" at bounding box center [660, 443] width 133 height 14
checkbox input "false"
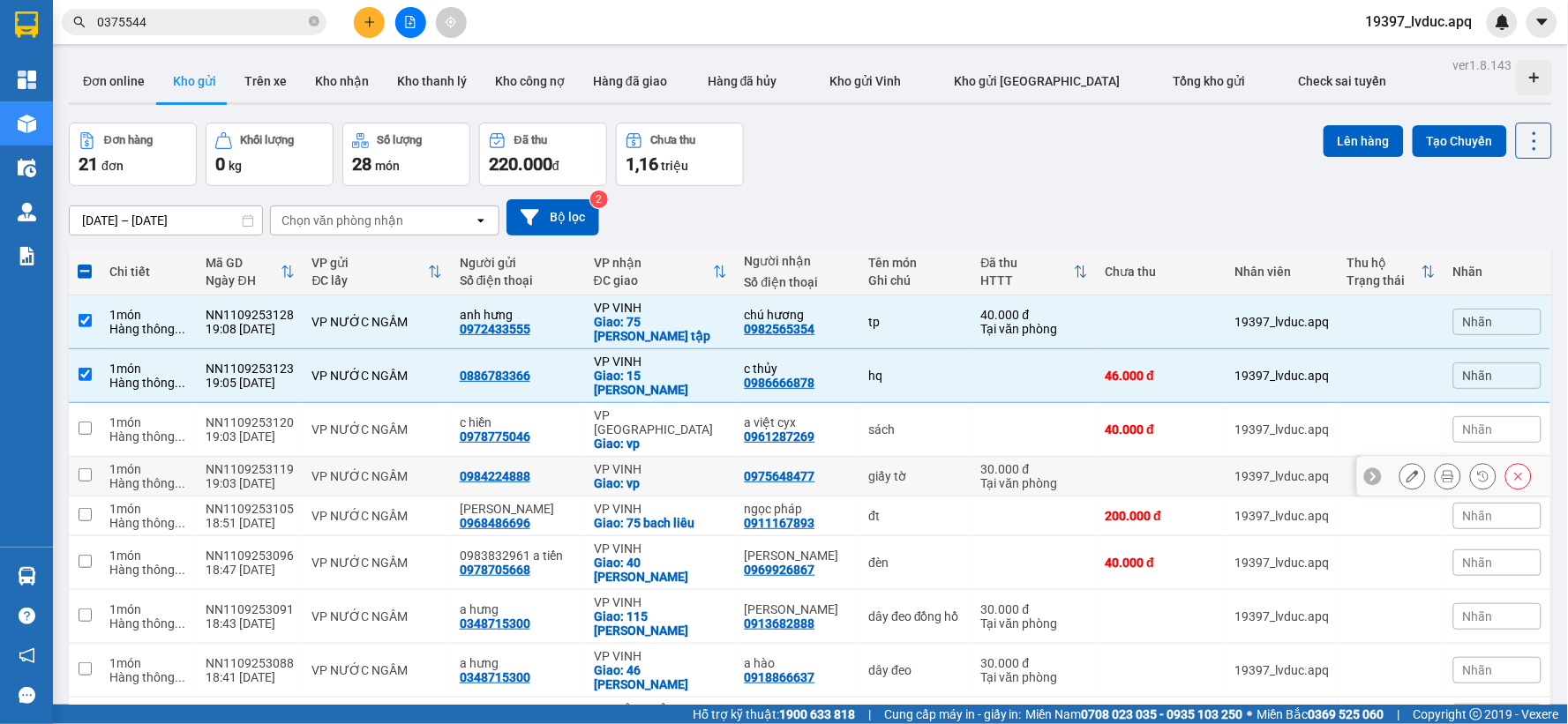
click at [642, 462] on div "VP VINH" at bounding box center [660, 468] width 133 height 14
checkbox input "true"
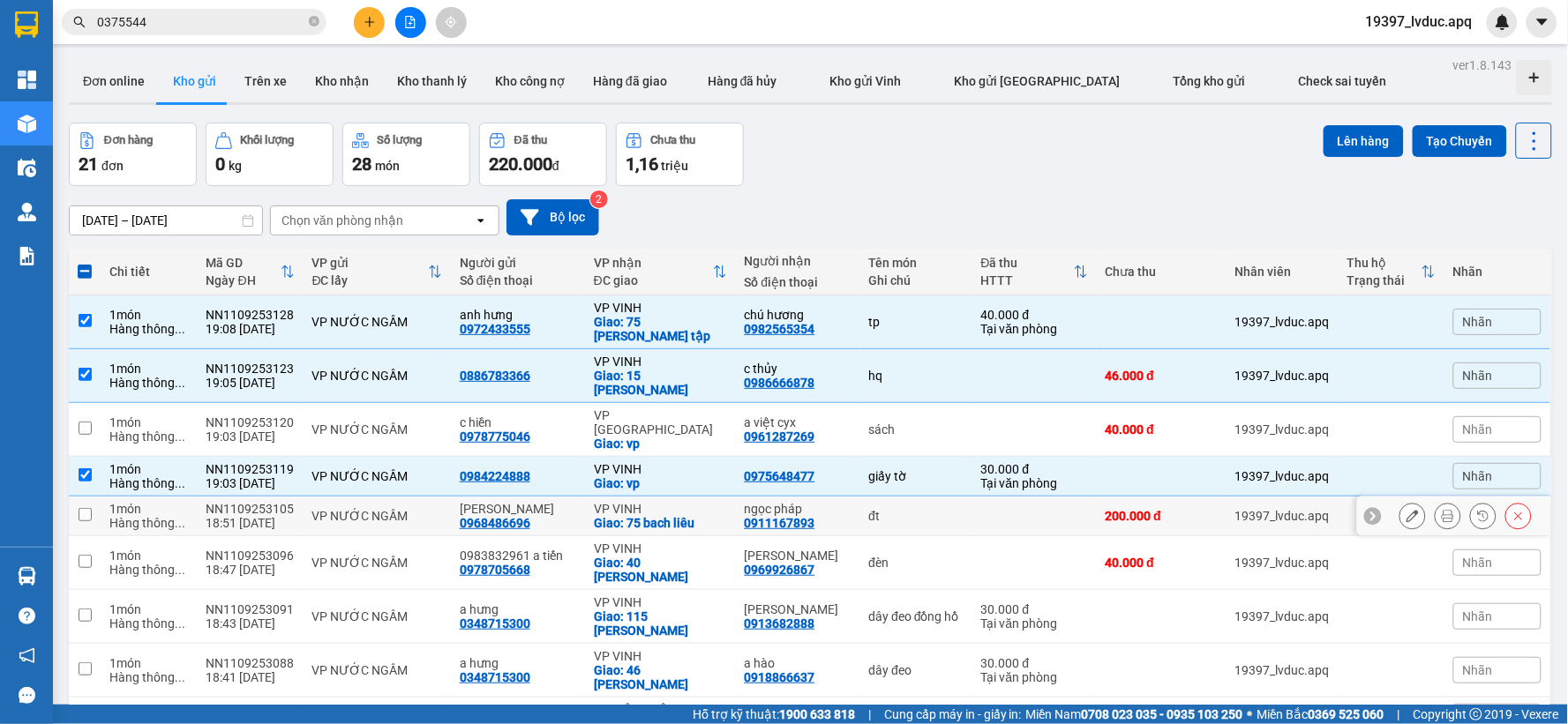
click at [641, 502] on div "VP VINH" at bounding box center [660, 508] width 133 height 14
checkbox input "true"
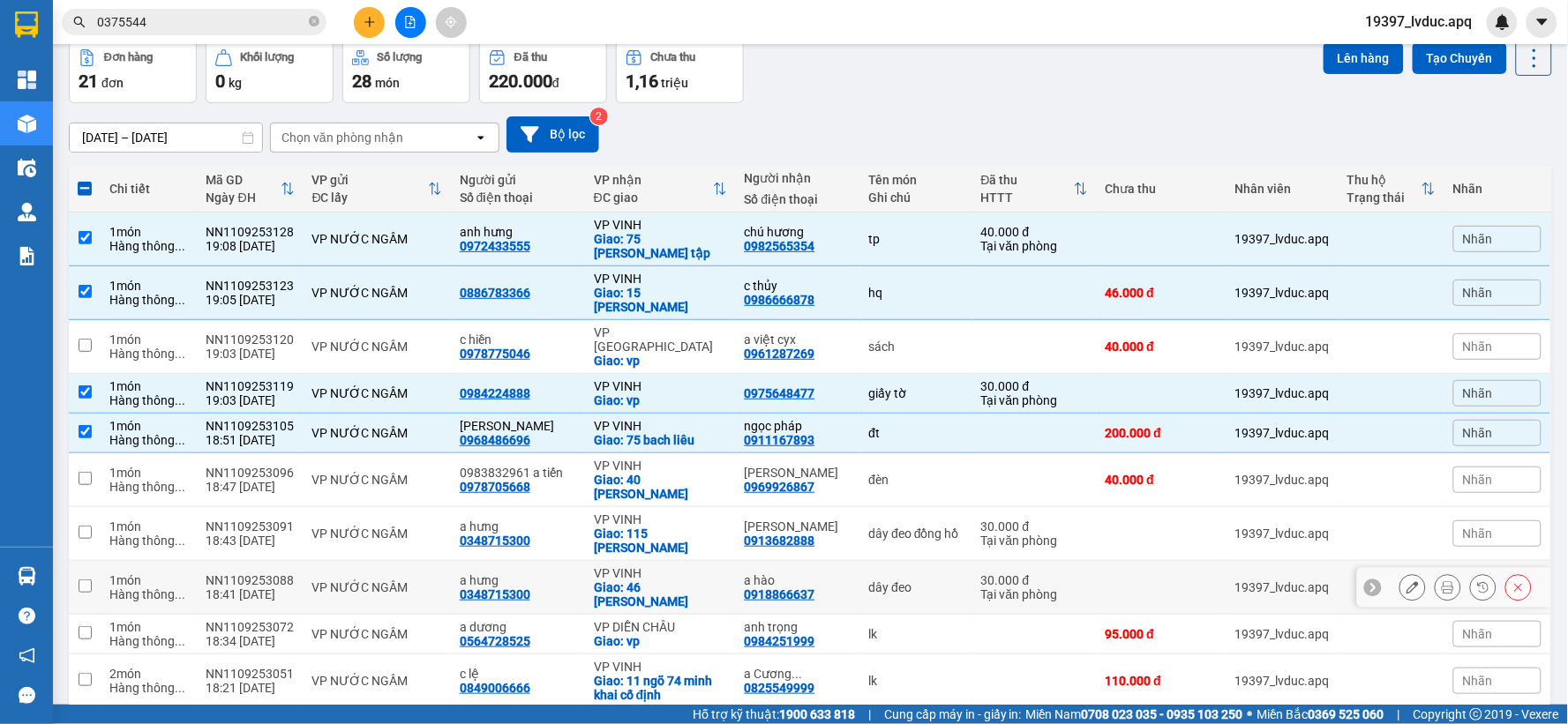
scroll to position [196, 0]
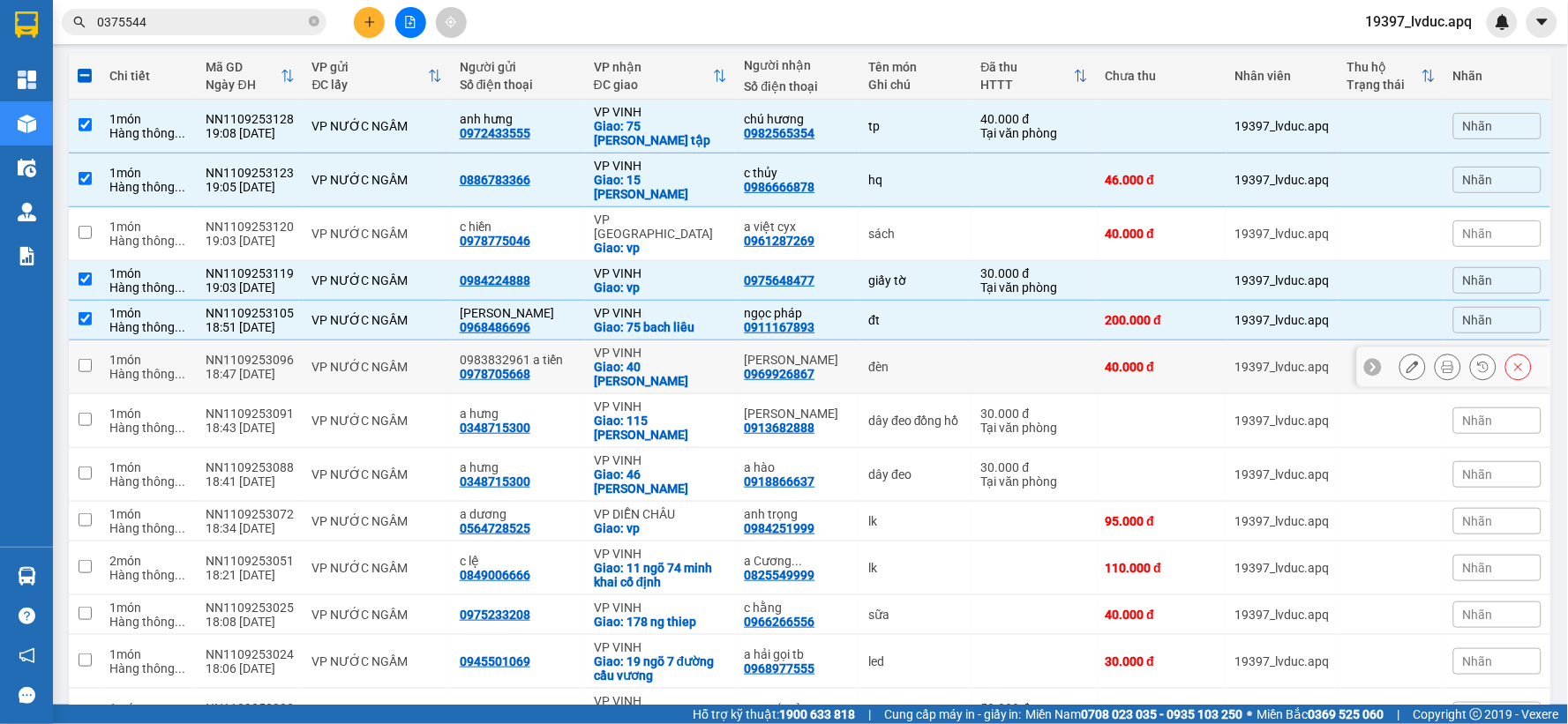
click at [696, 360] on div "Giao: 40 [PERSON_NAME]" at bounding box center [660, 374] width 133 height 28
checkbox input "true"
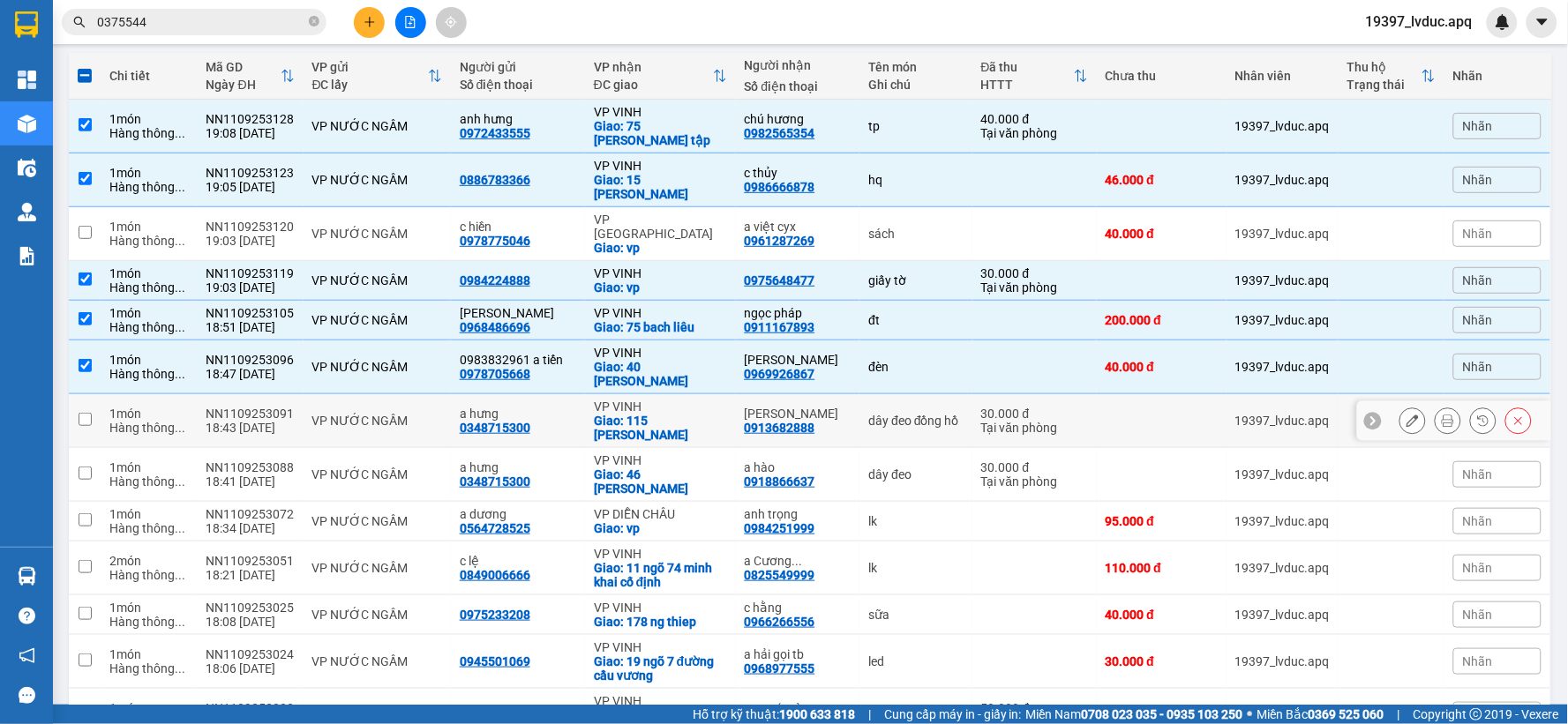
click at [672, 414] on div "Giao: 115 [PERSON_NAME]" at bounding box center [660, 428] width 133 height 28
checkbox input "true"
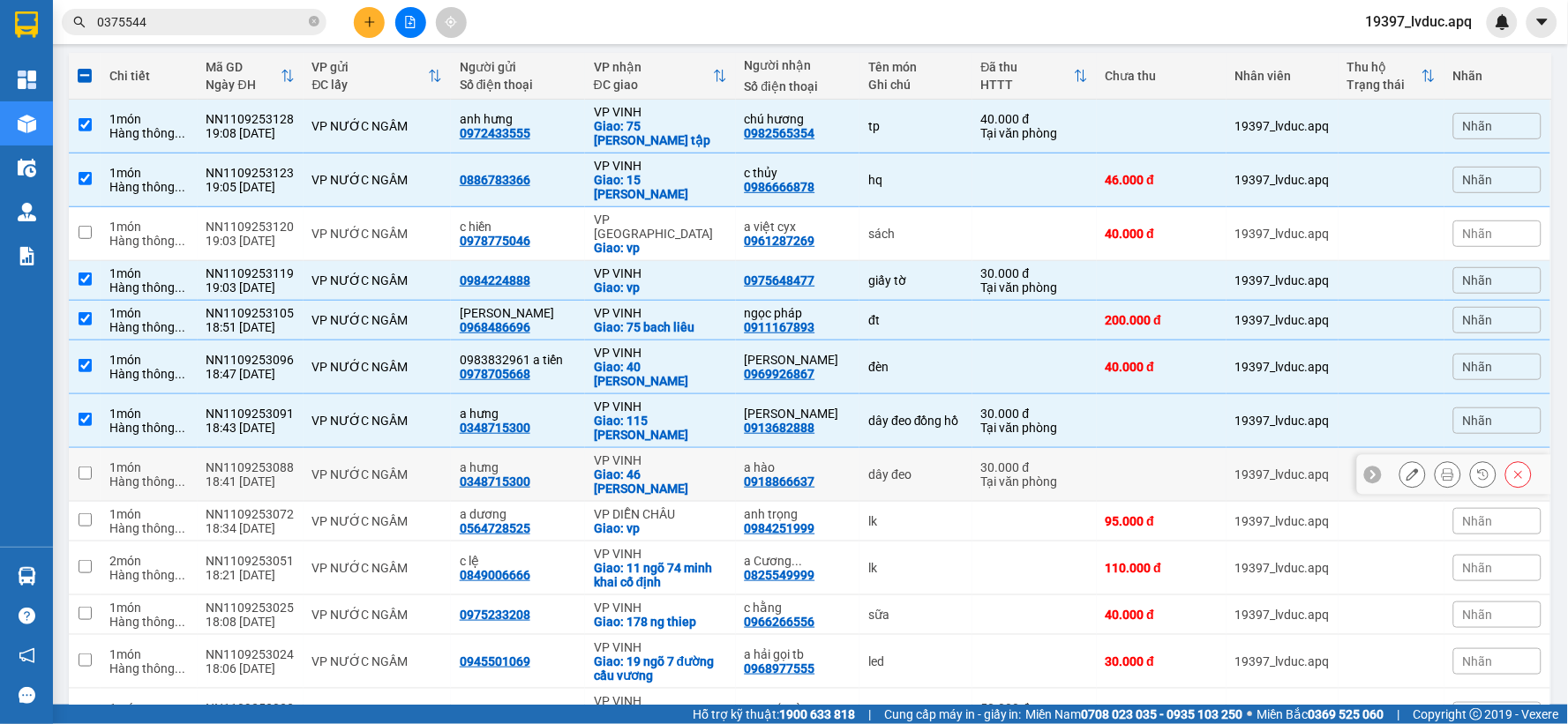
click at [668, 454] on div "VP VINH" at bounding box center [660, 460] width 133 height 14
checkbox input "true"
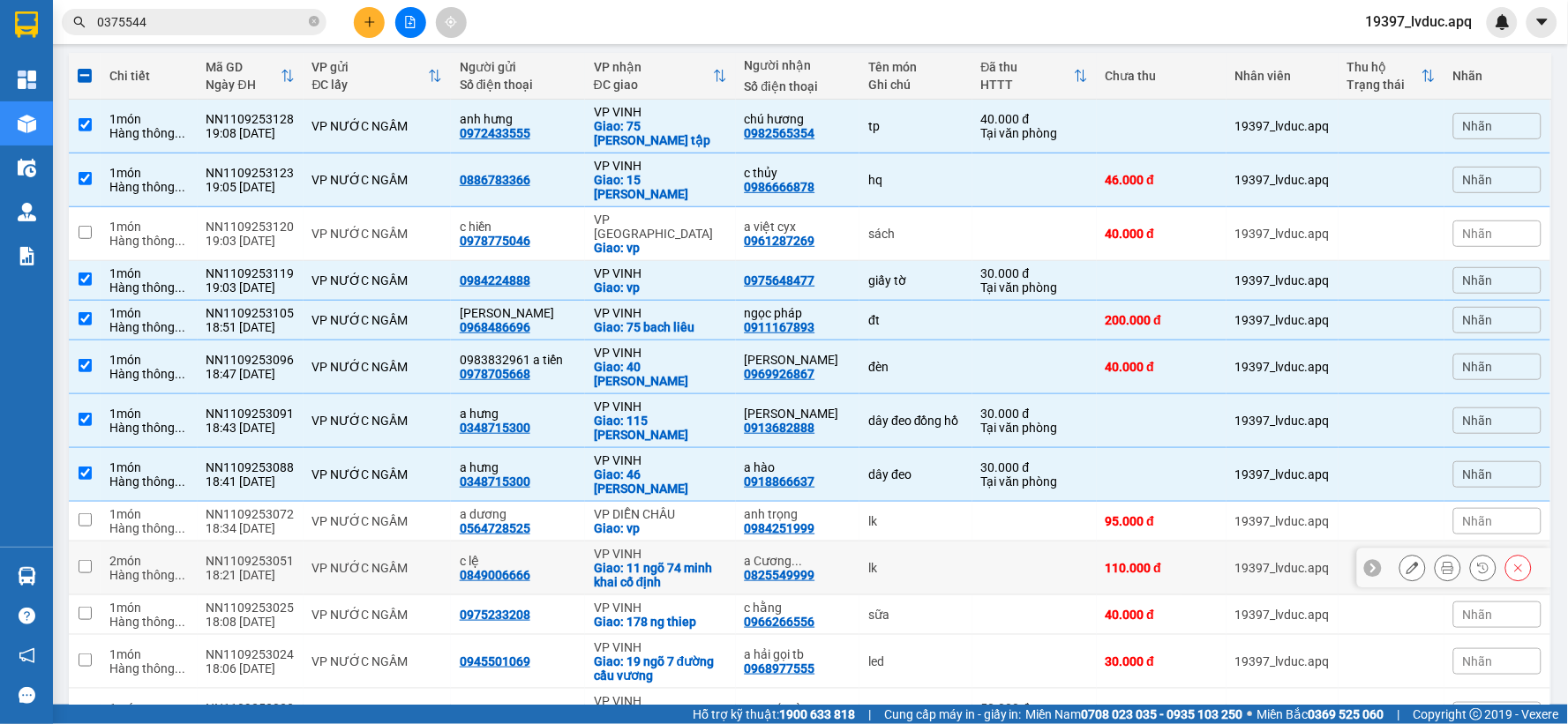
click at [649, 561] on div "Giao: 11 ngõ 74 minh khai cố định" at bounding box center [660, 575] width 133 height 28
checkbox input "true"
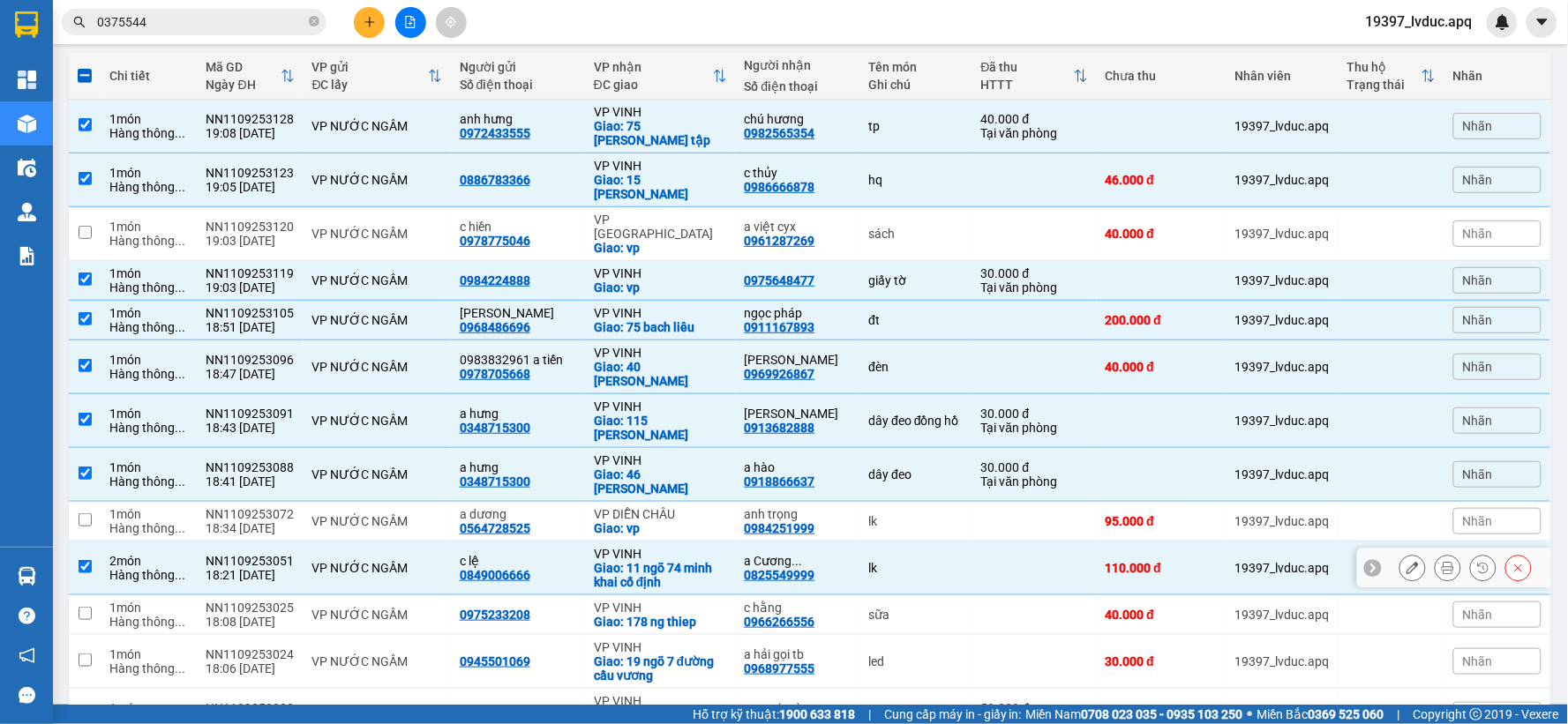
scroll to position [293, 0]
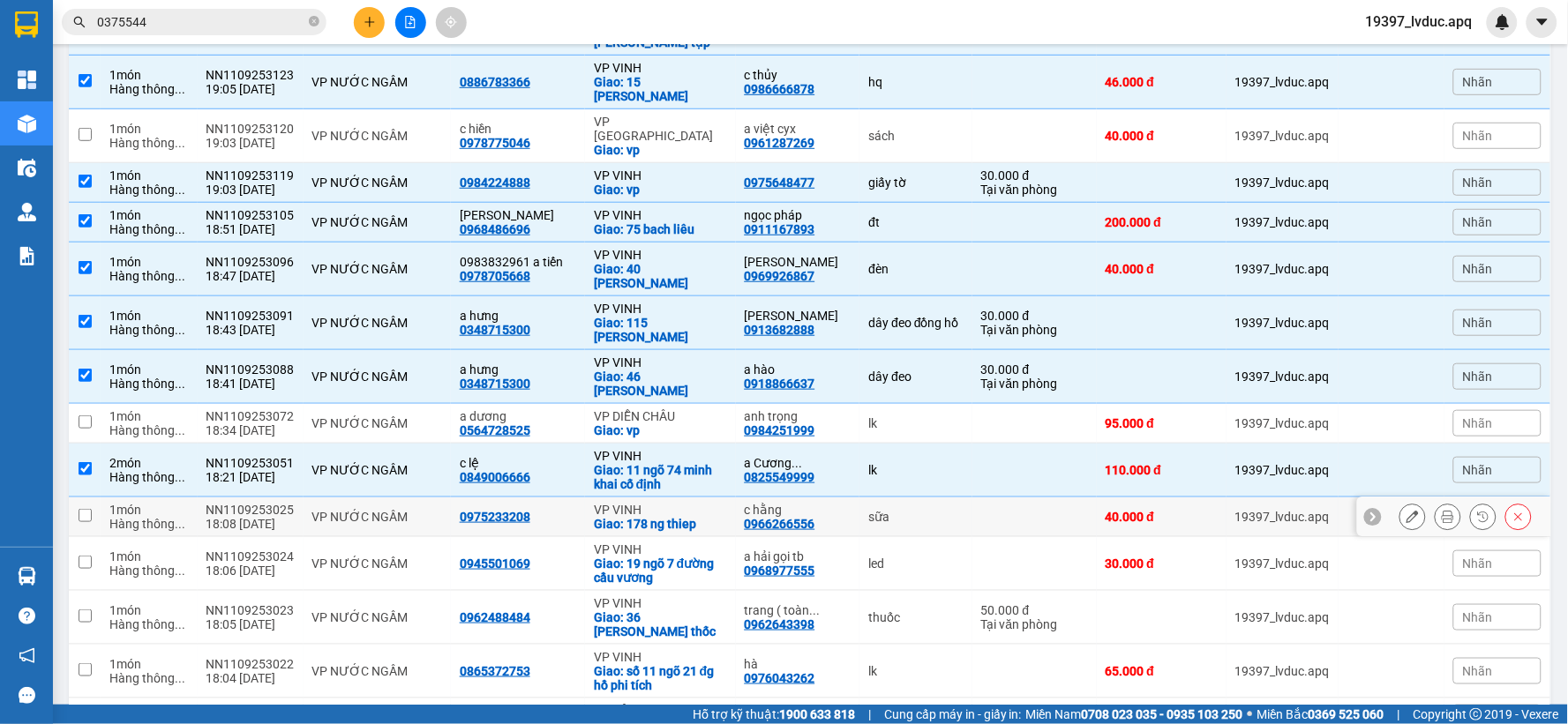
click at [668, 517] on div "Giao: 178 ng thiep" at bounding box center [660, 523] width 133 height 14
checkbox input "true"
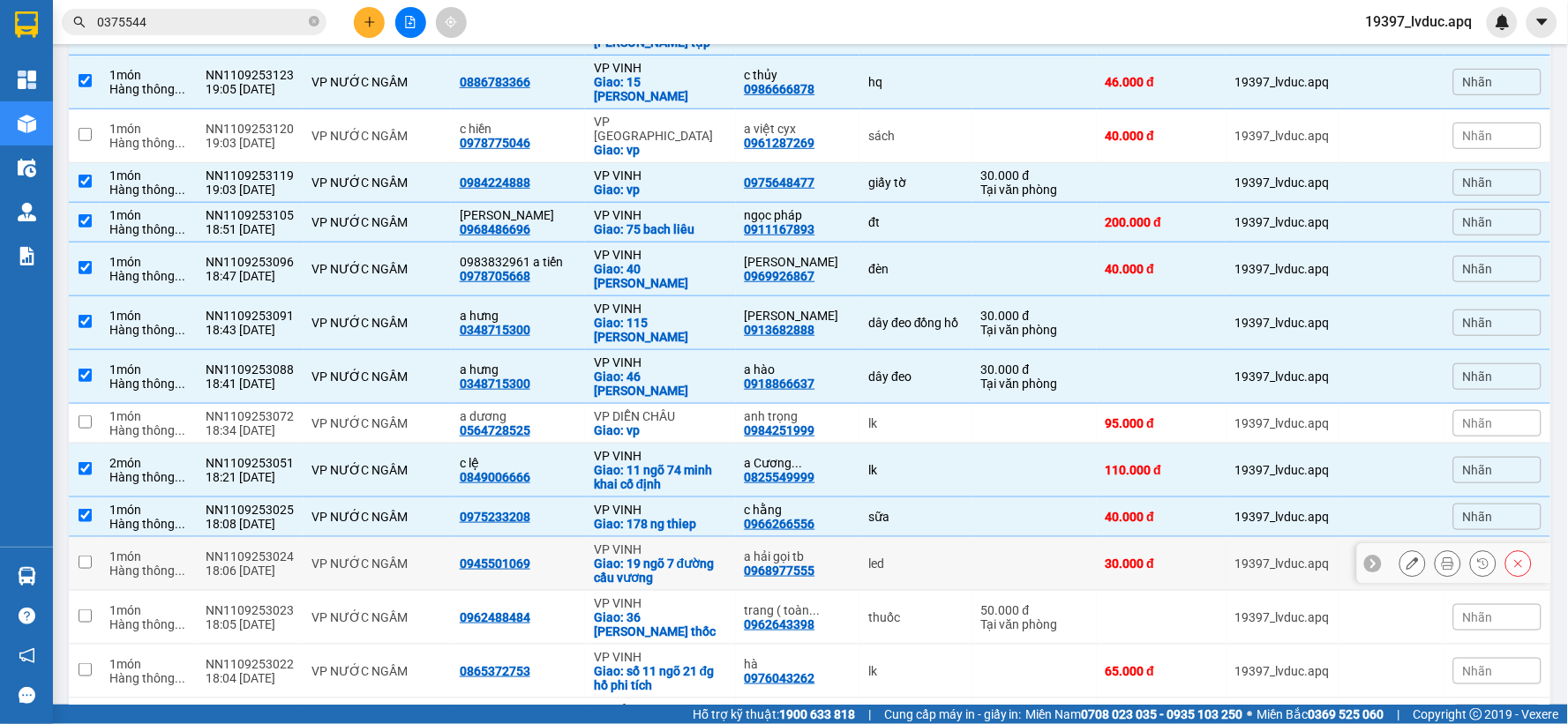
click at [653, 556] on div "Giao: 19 ngõ 7 đường cầu vương" at bounding box center [660, 570] width 133 height 28
checkbox input "true"
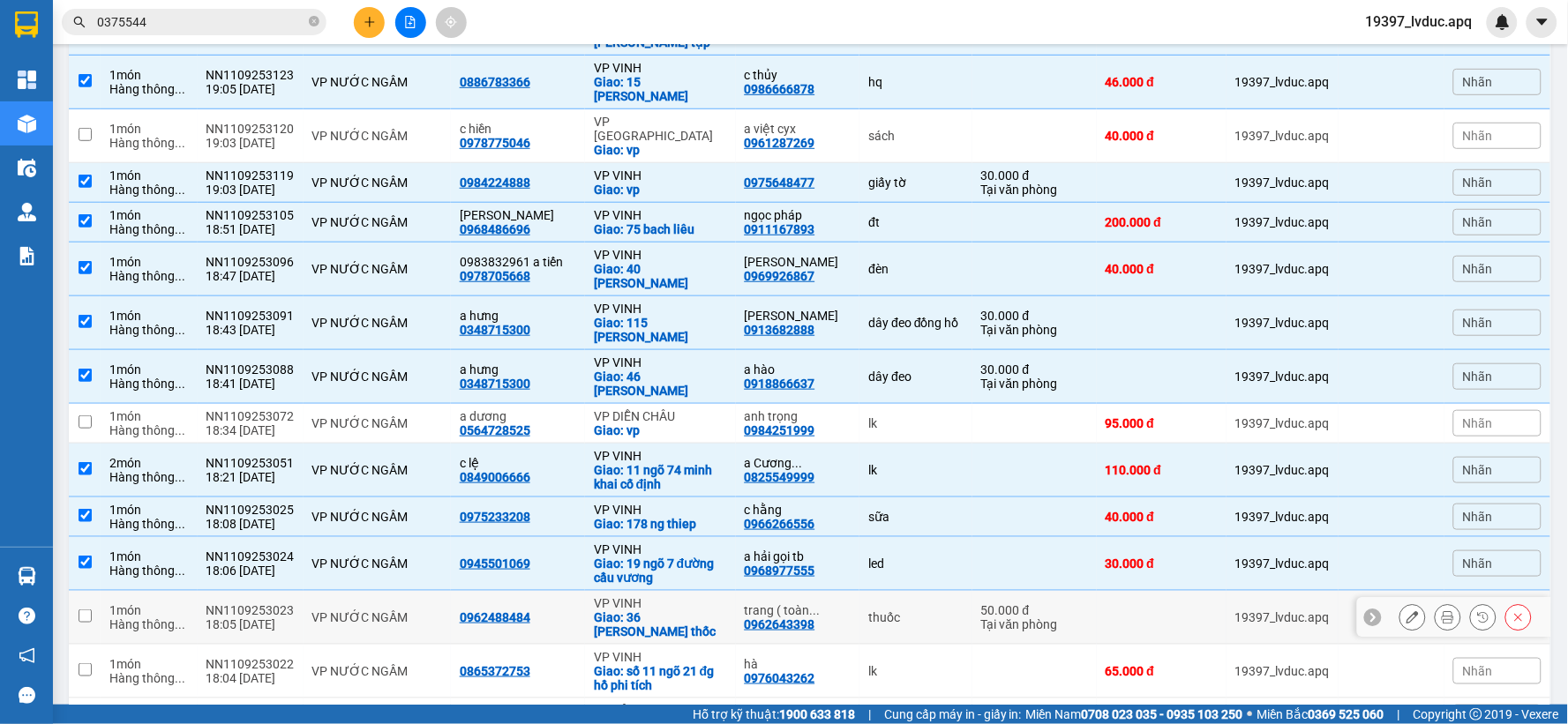
click at [658, 610] on div "Giao: 36 [PERSON_NAME] thốc" at bounding box center [660, 624] width 133 height 28
checkbox input "true"
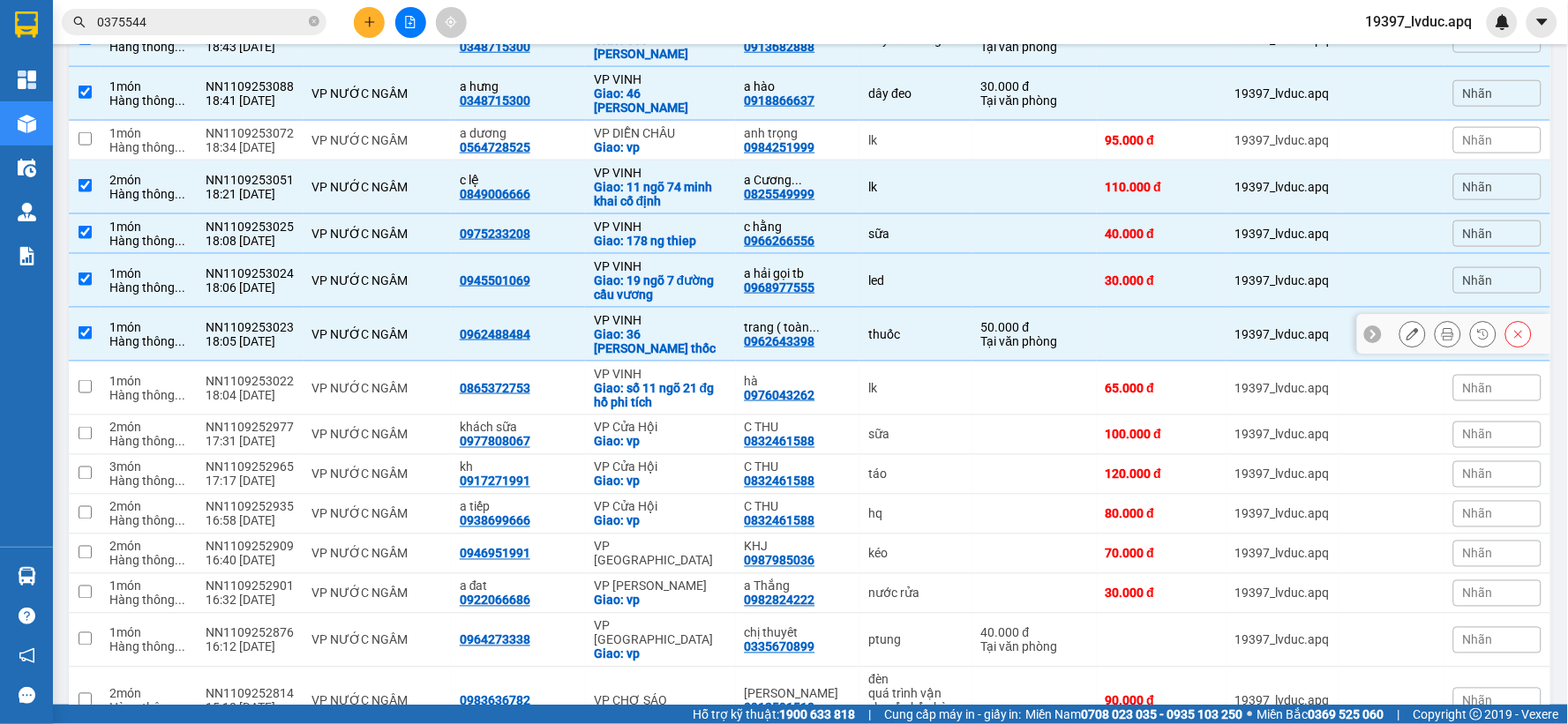
scroll to position [588, 0]
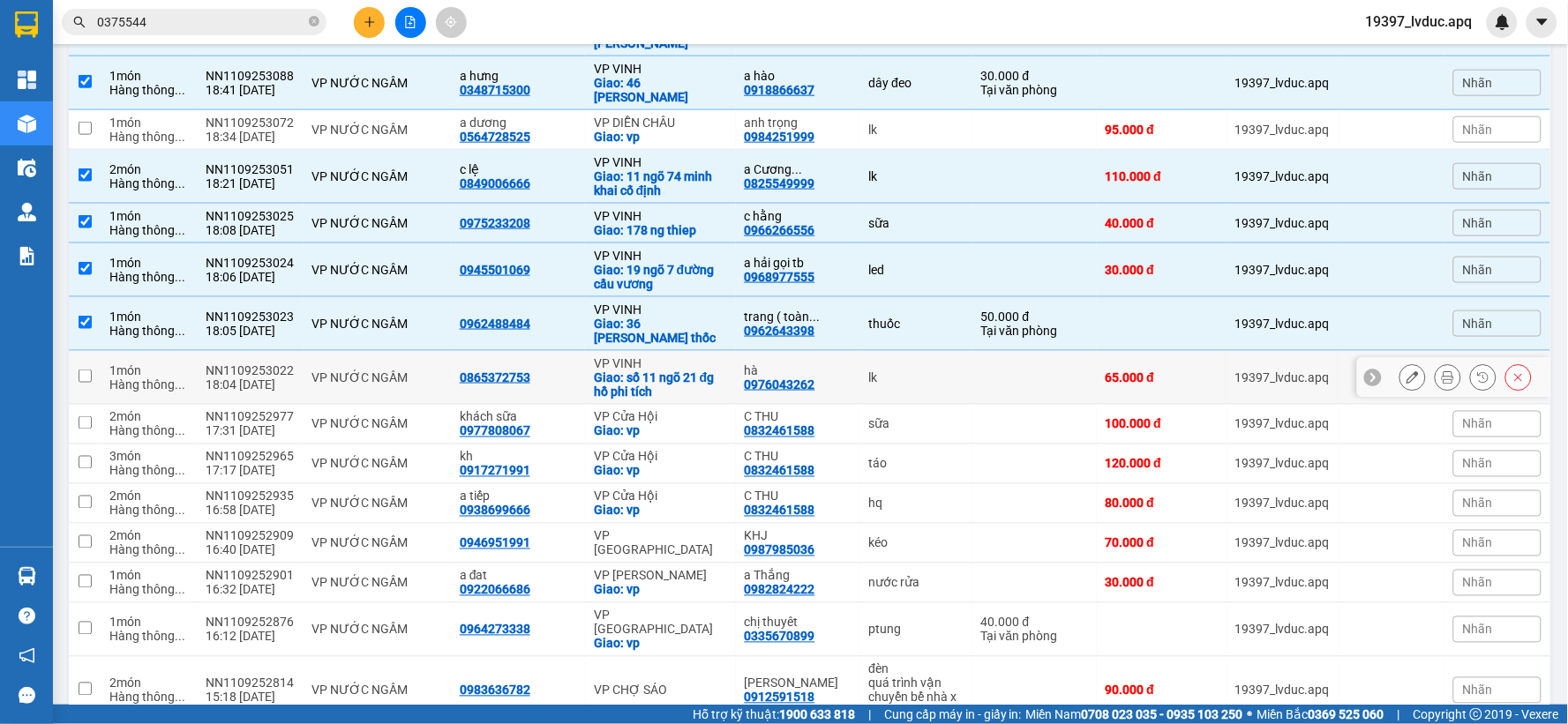
click at [684, 370] on div "Giao: số 11 ngõ 21 đg hồ phi tích" at bounding box center [660, 384] width 133 height 28
checkbox input "true"
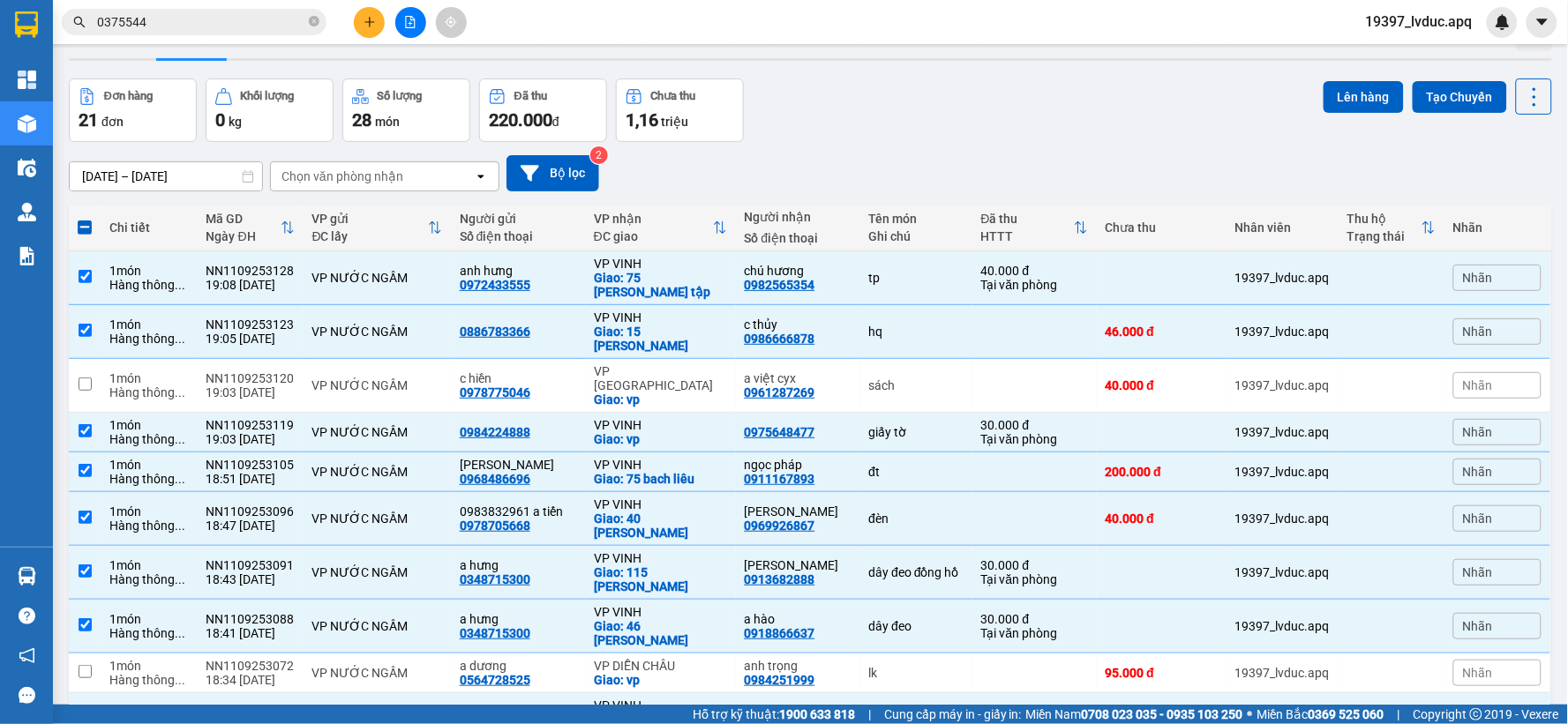
scroll to position [0, 0]
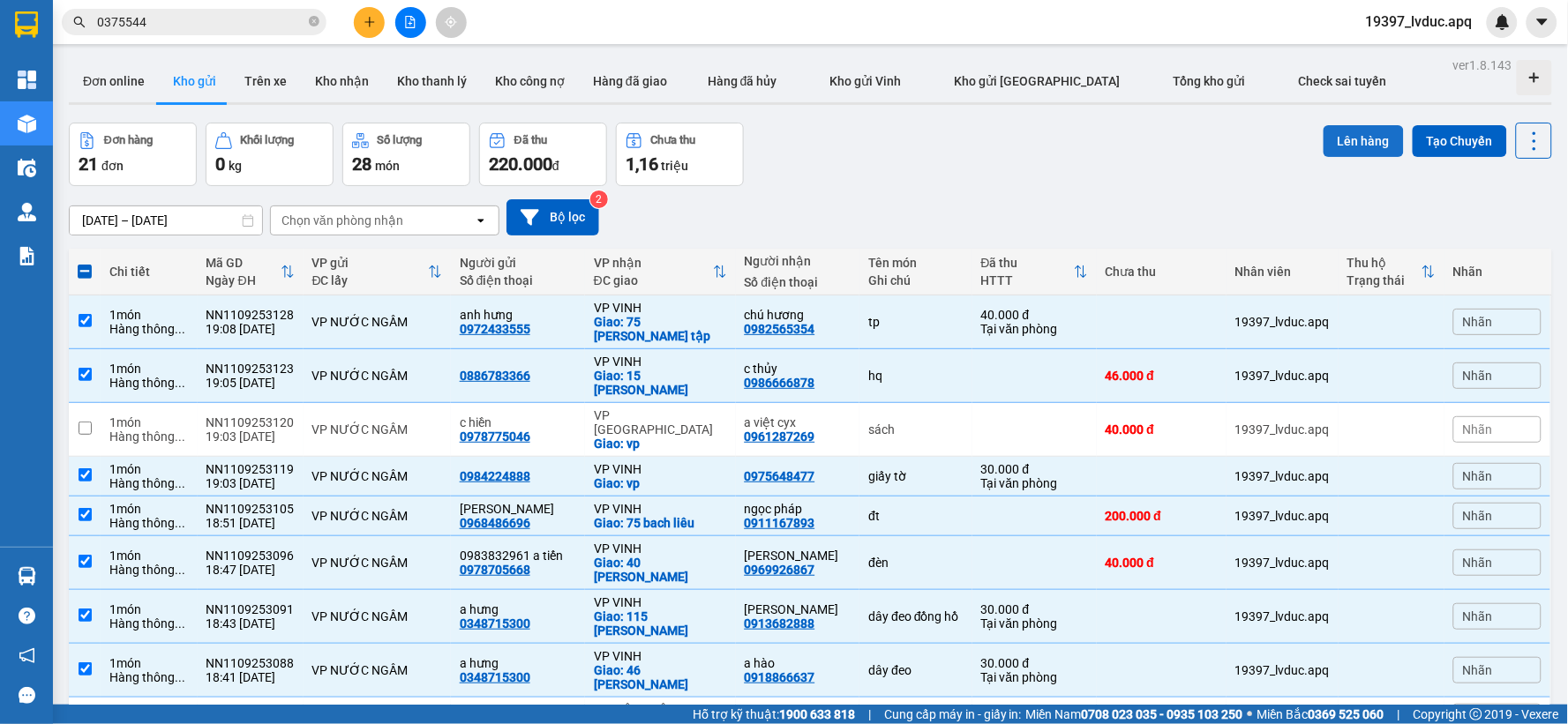
click at [1347, 144] on button "Lên hàng" at bounding box center [1363, 141] width 81 height 31
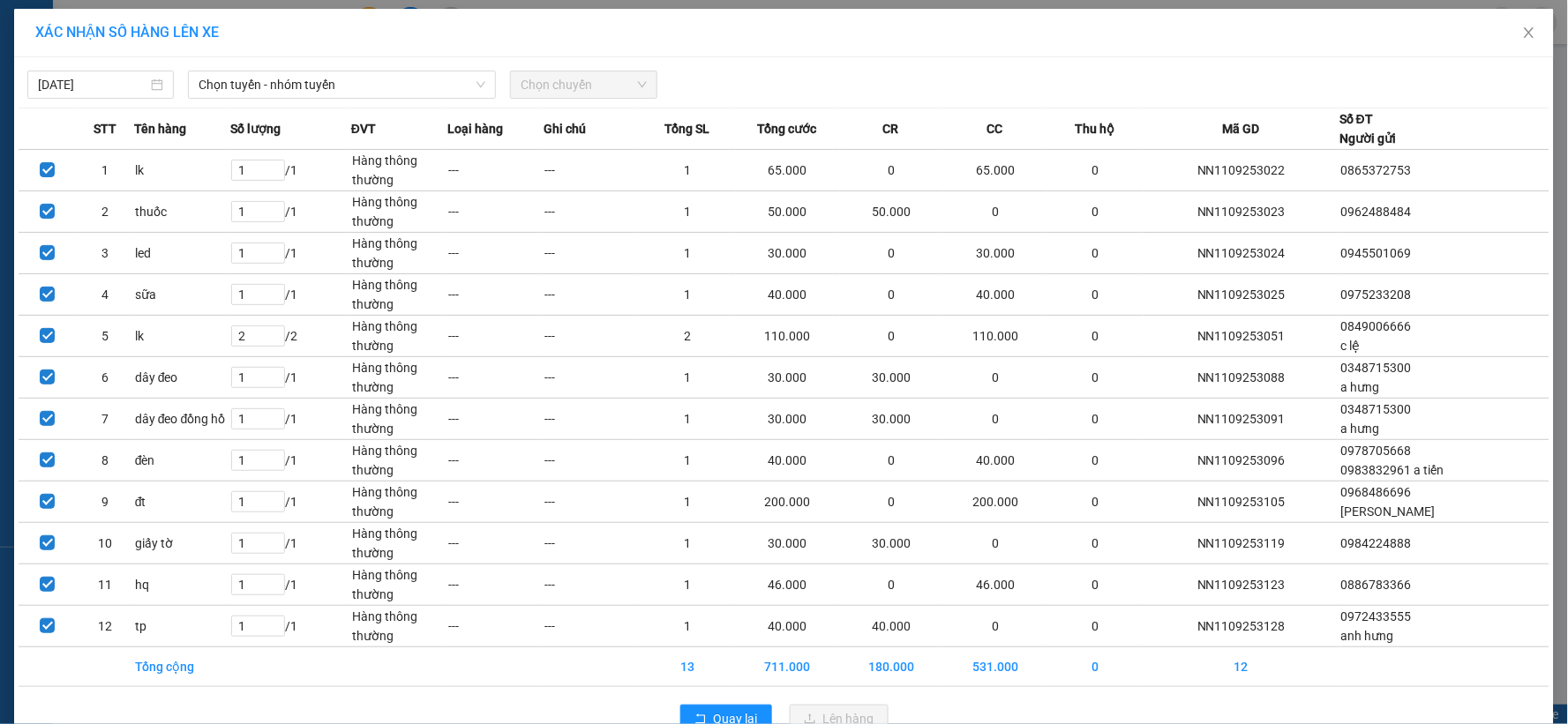
drag, startPoint x: 245, startPoint y: 85, endPoint x: 242, endPoint y: 100, distance: 15.3
click at [245, 86] on span "Chọn tuyến - nhóm tuyến" at bounding box center [342, 84] width 287 height 27
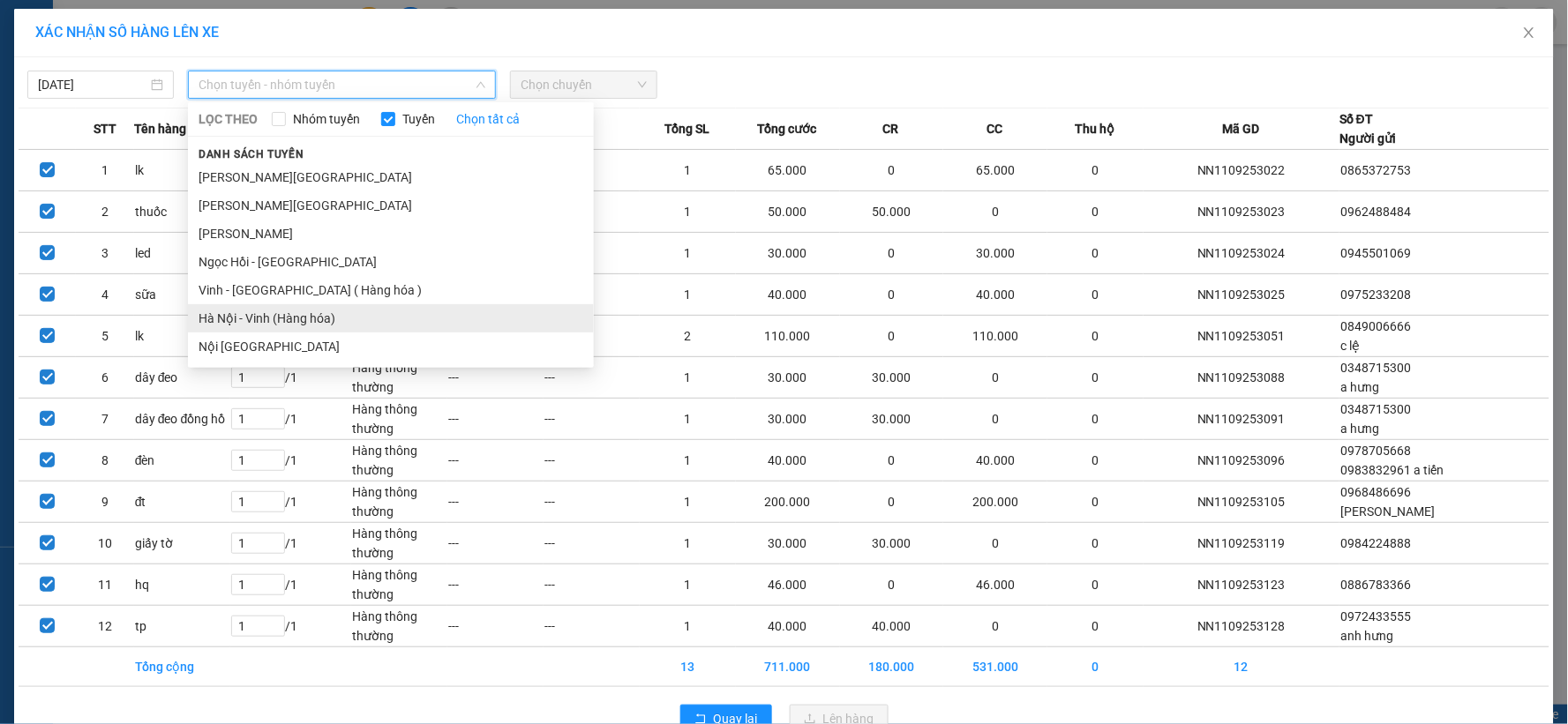
click at [232, 306] on li "Hà Nội - Vinh (Hàng hóa)" at bounding box center [391, 318] width 406 height 28
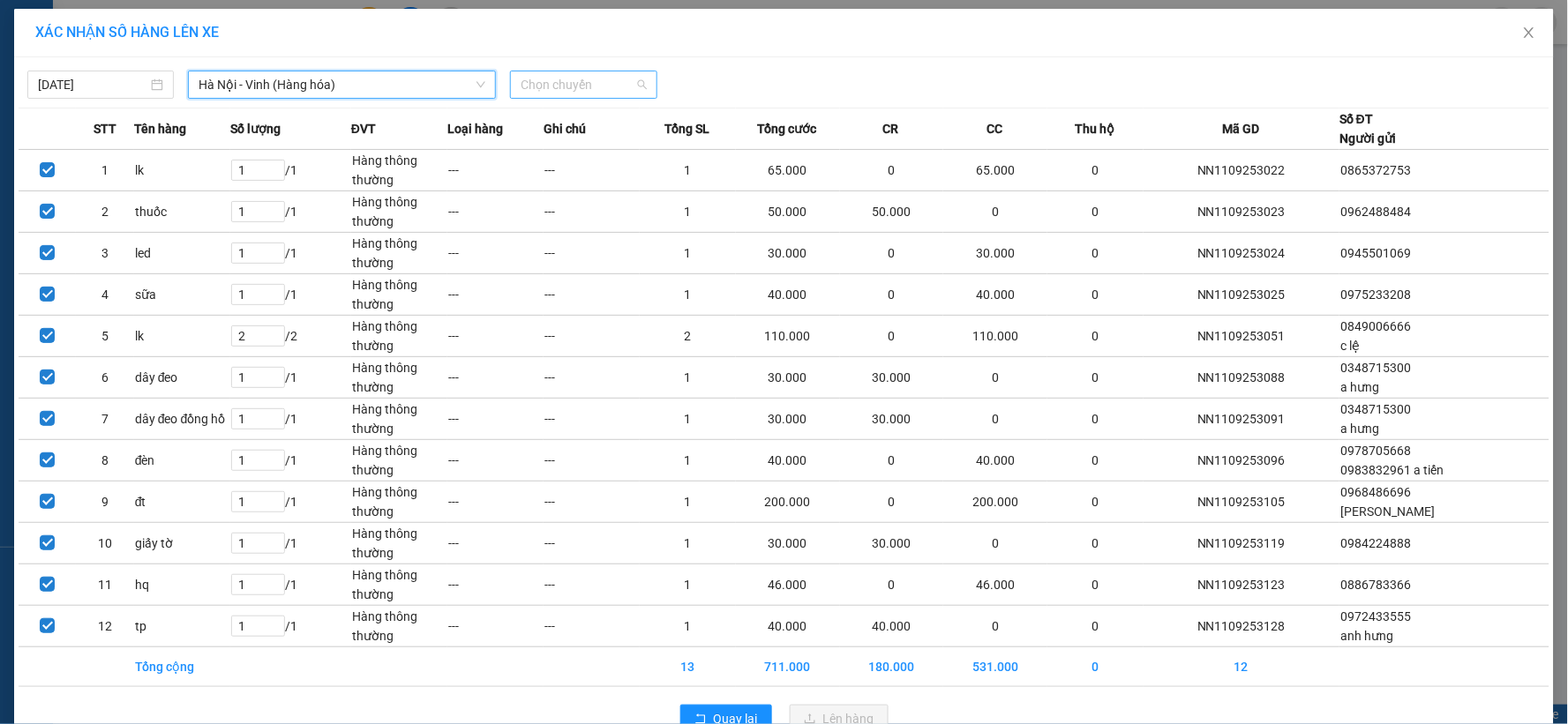
drag, startPoint x: 589, startPoint y: 93, endPoint x: 584, endPoint y: 168, distance: 75.2
click at [589, 94] on span "Chọn chuyến" at bounding box center [583, 84] width 125 height 27
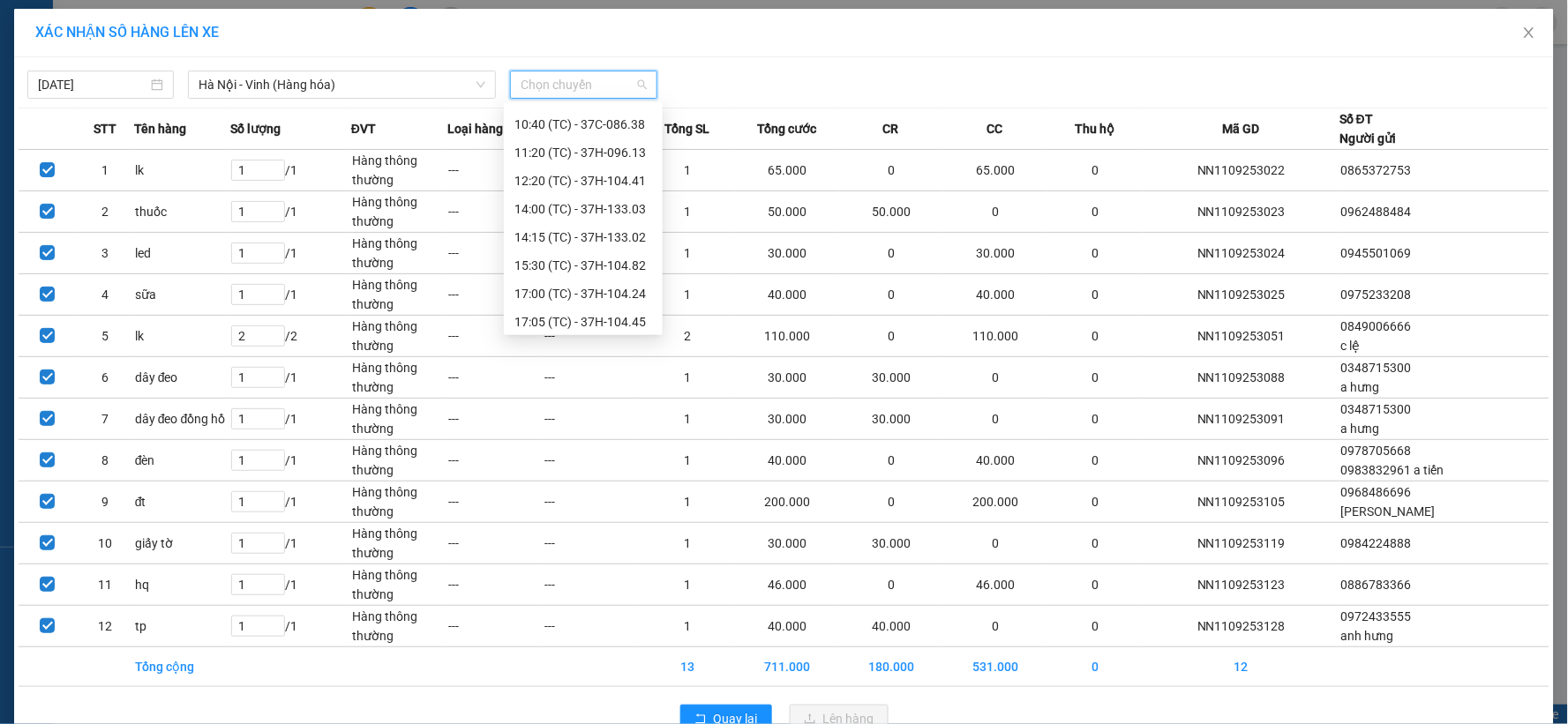
scroll to position [141, 0]
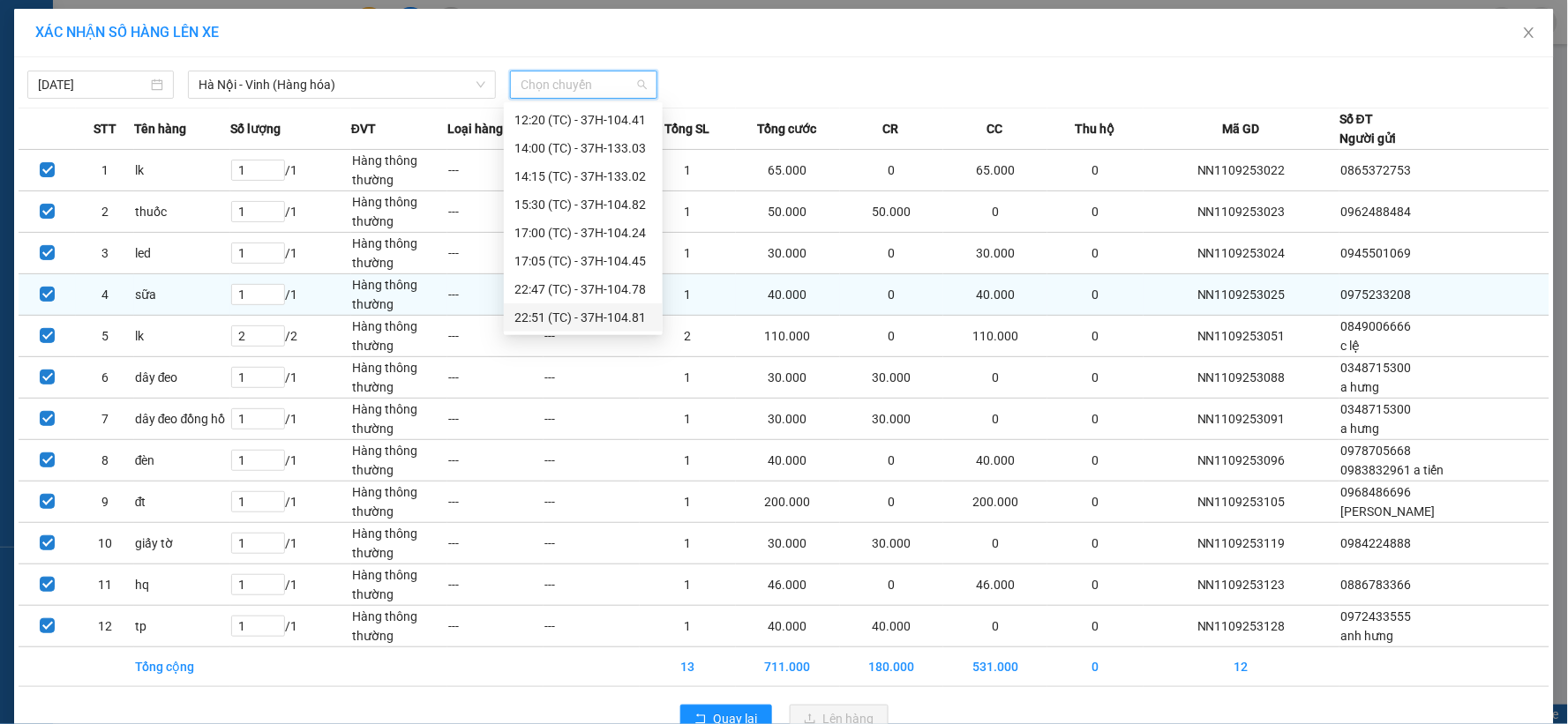
click at [601, 313] on div "22:51 (TC) - 37H-104.81" at bounding box center [583, 318] width 138 height 19
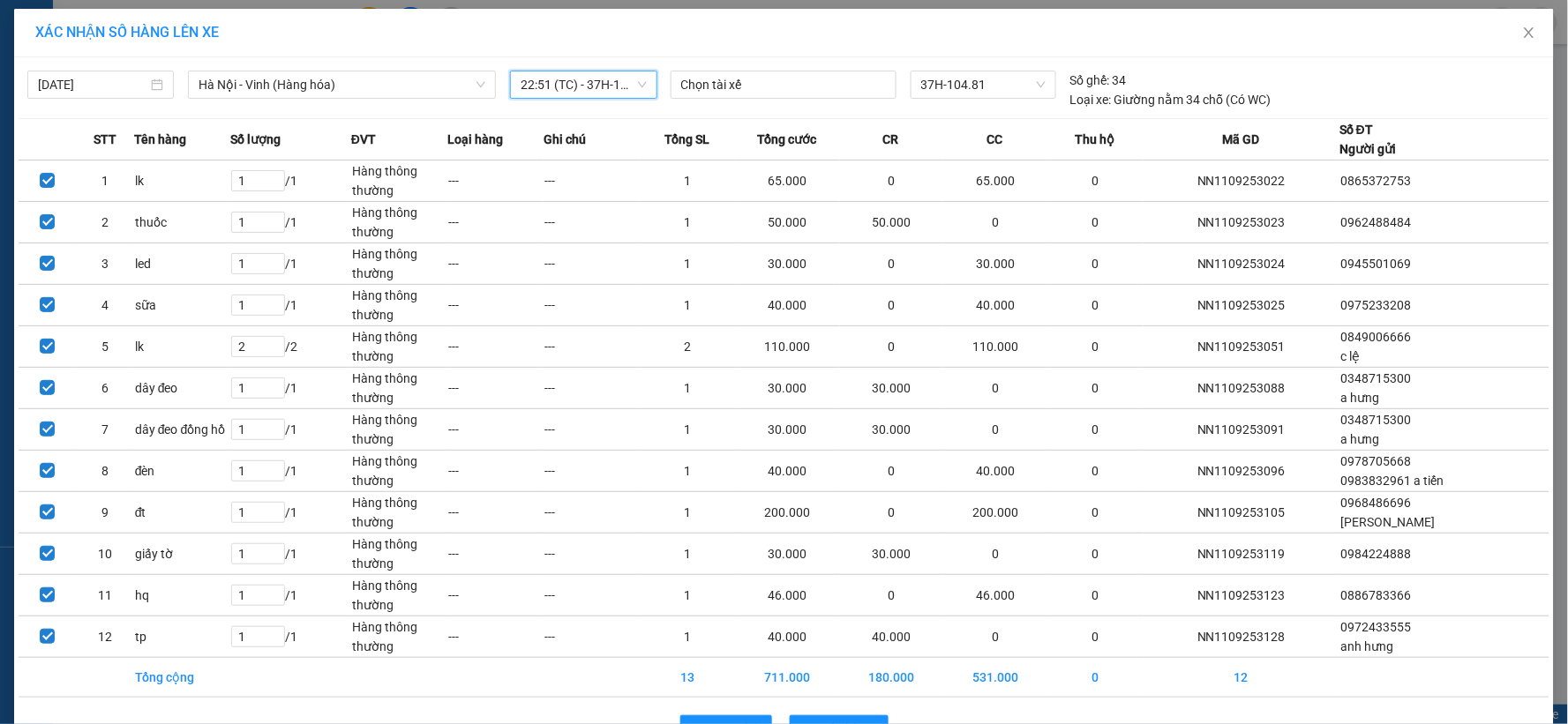
click at [600, 80] on span "22:51 (TC) - 37H-104.81" at bounding box center [583, 84] width 125 height 27
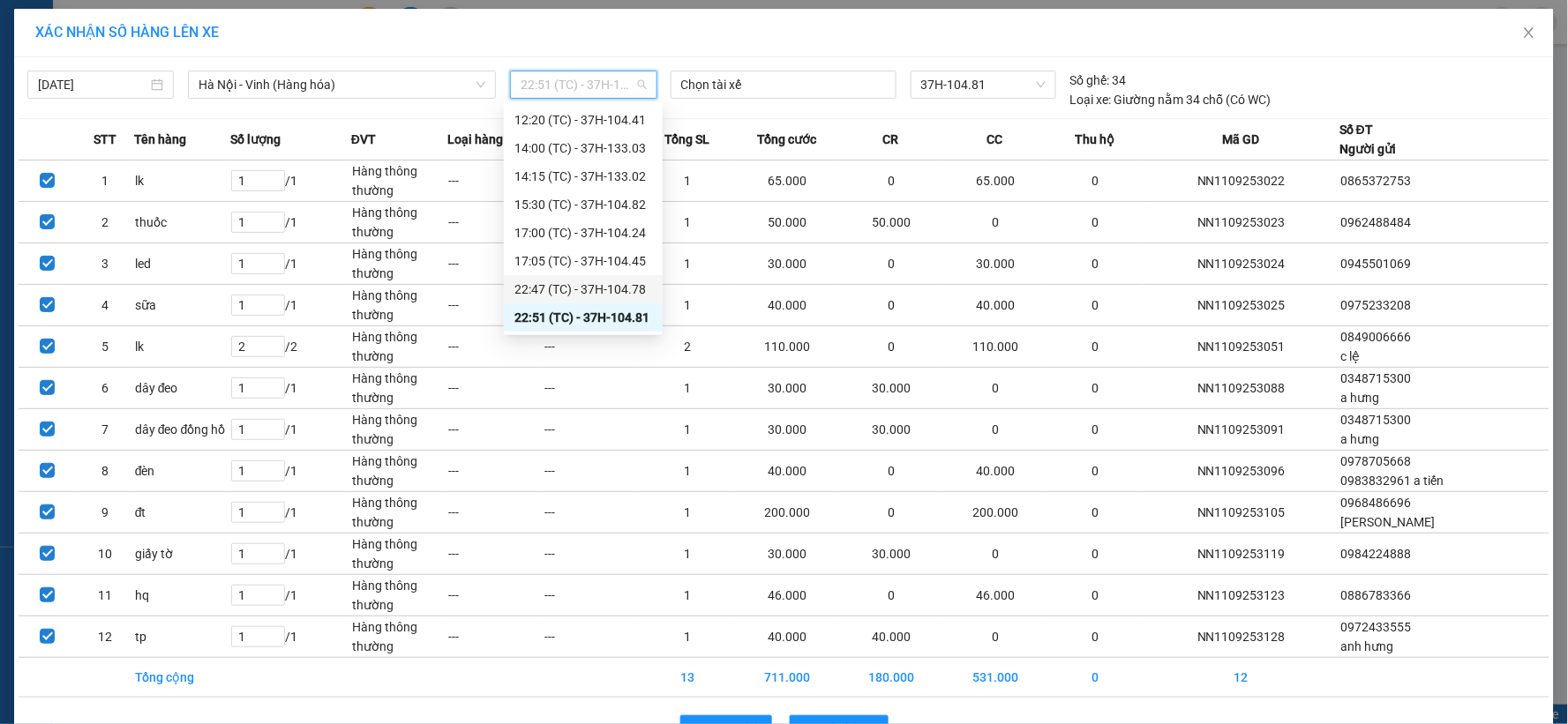
click at [601, 294] on div "22:47 (TC) - 37H-104.78" at bounding box center [583, 289] width 138 height 19
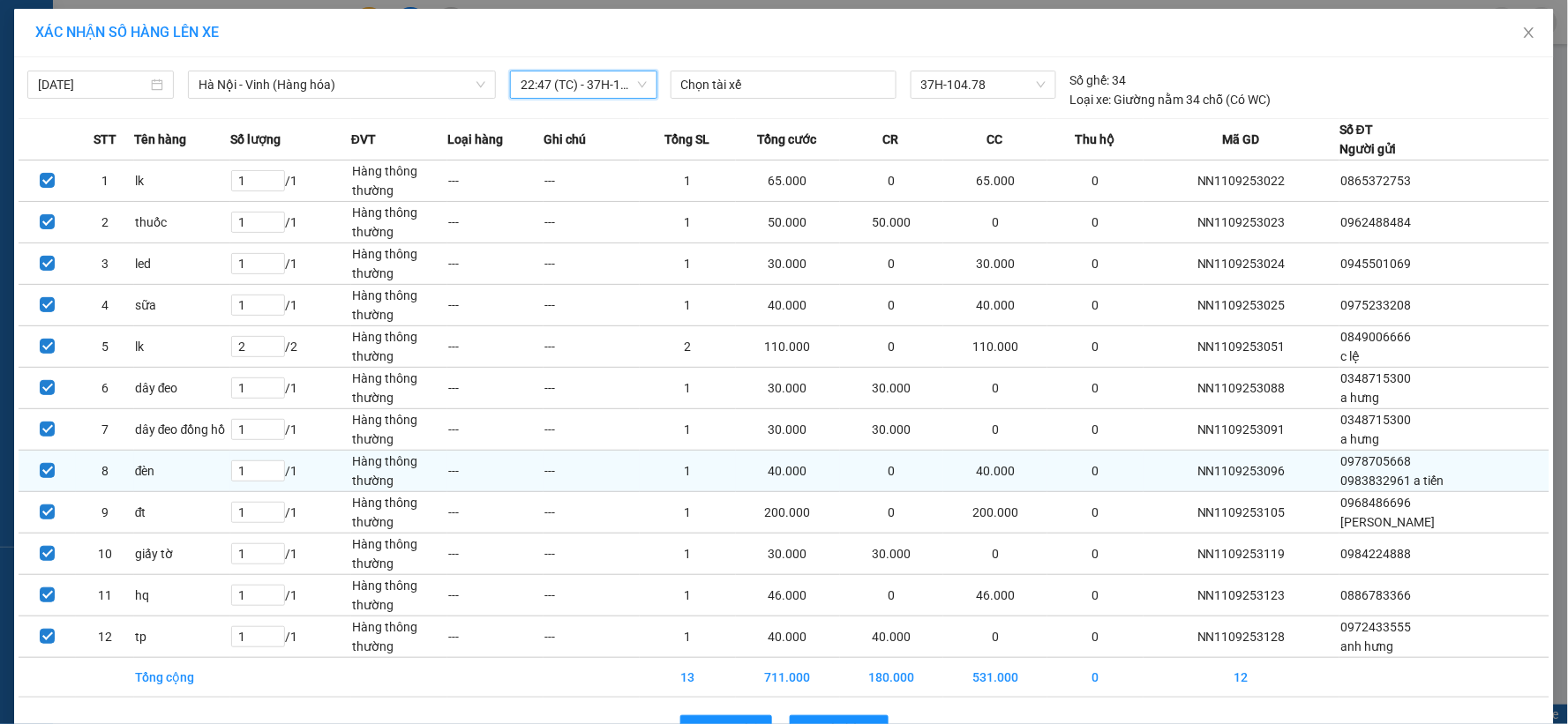
scroll to position [55, 0]
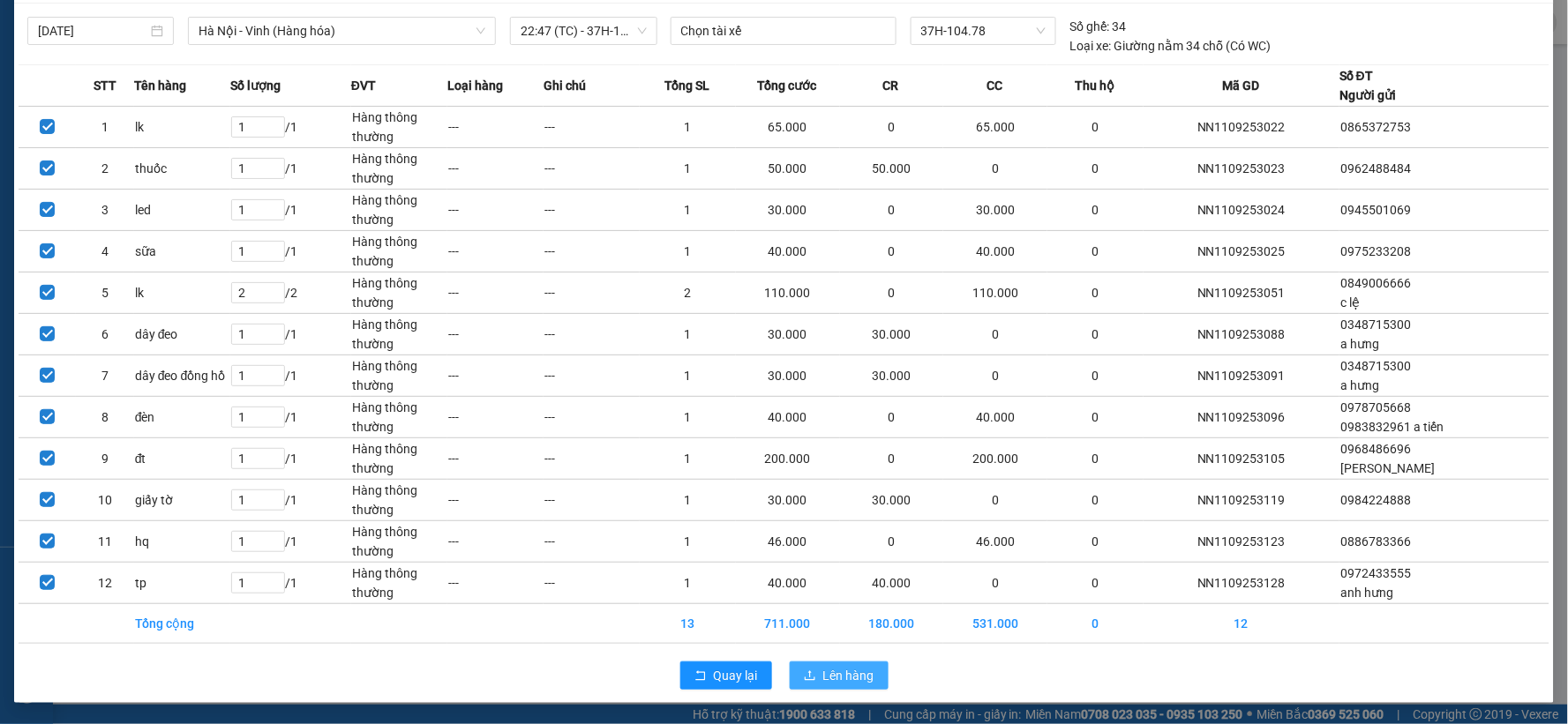
drag, startPoint x: 831, startPoint y: 677, endPoint x: 834, endPoint y: 666, distance: 11.4
click at [832, 677] on span "Lên hàng" at bounding box center [848, 675] width 51 height 19
